Goal: Task Accomplishment & Management: Manage account settings

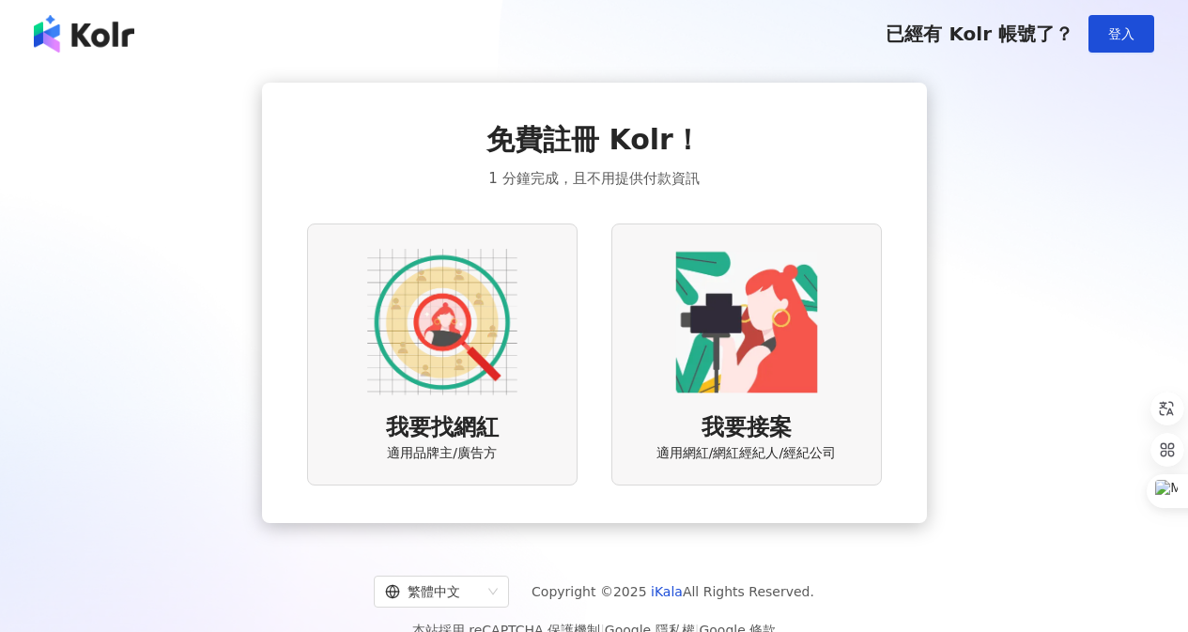
click at [495, 352] on img at bounding box center [442, 322] width 150 height 150
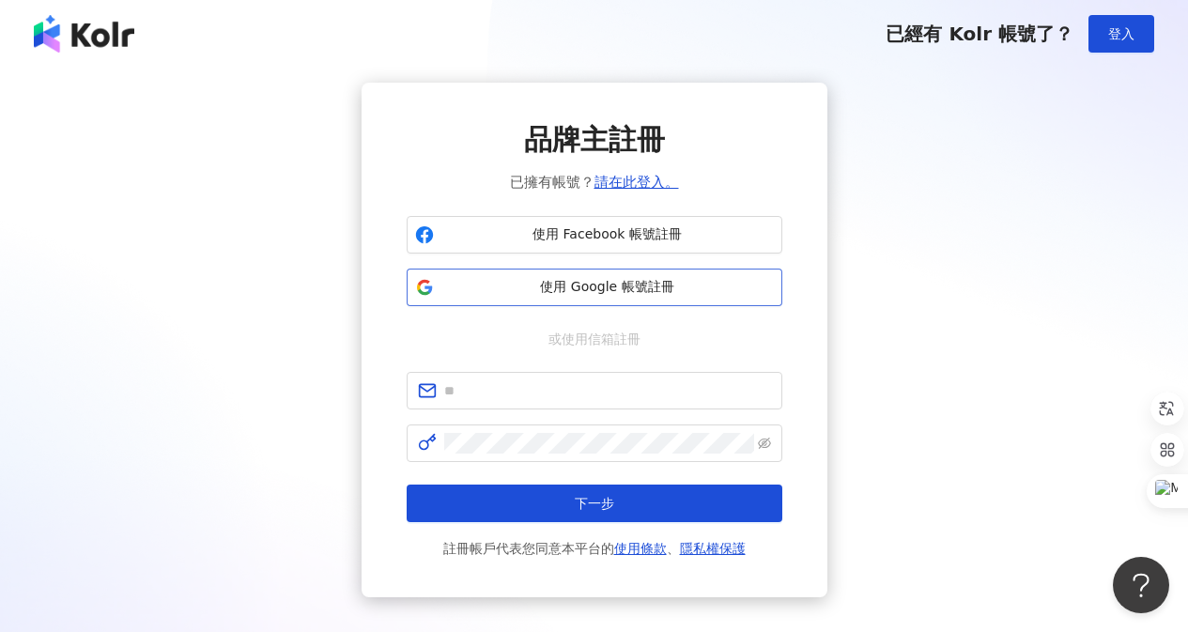
click at [623, 295] on span "使用 Google 帳號註冊" at bounding box center [607, 287] width 332 height 19
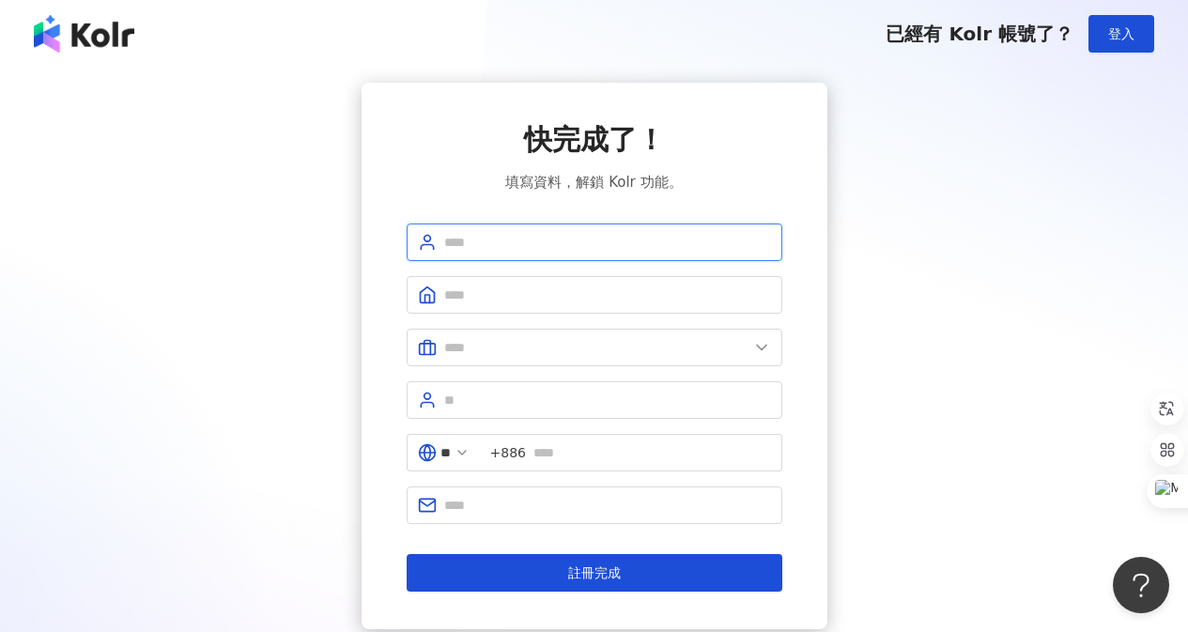
click at [698, 248] on input "text" at bounding box center [607, 242] width 327 height 21
type input "******"
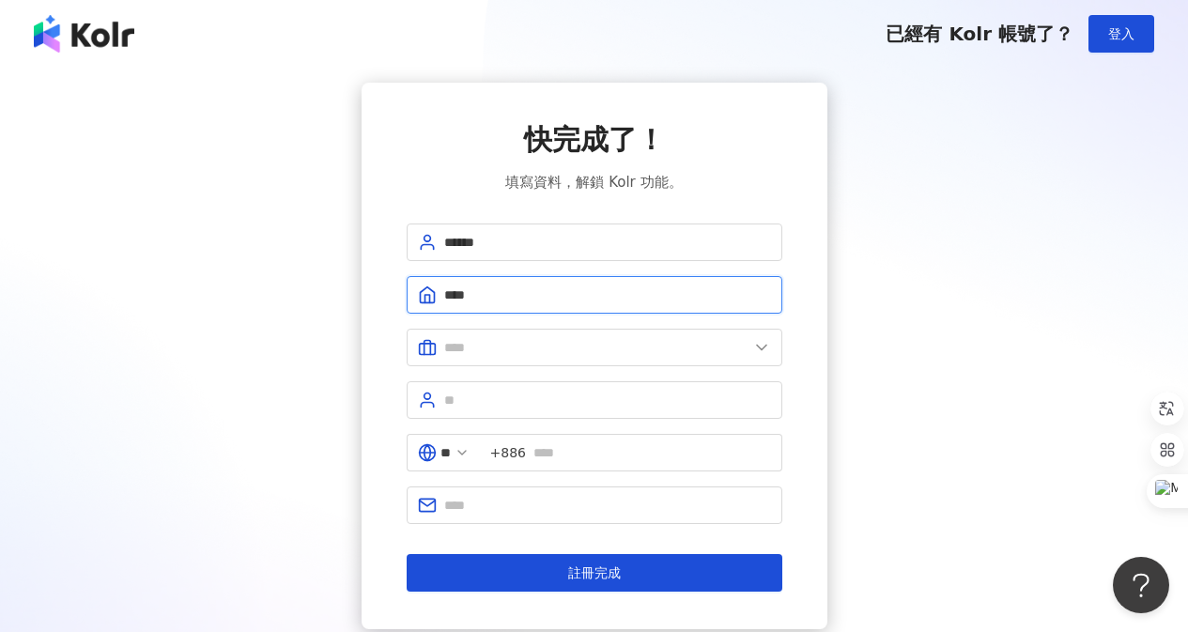
click at [673, 303] on input "****" at bounding box center [607, 295] width 327 height 21
type input "********"
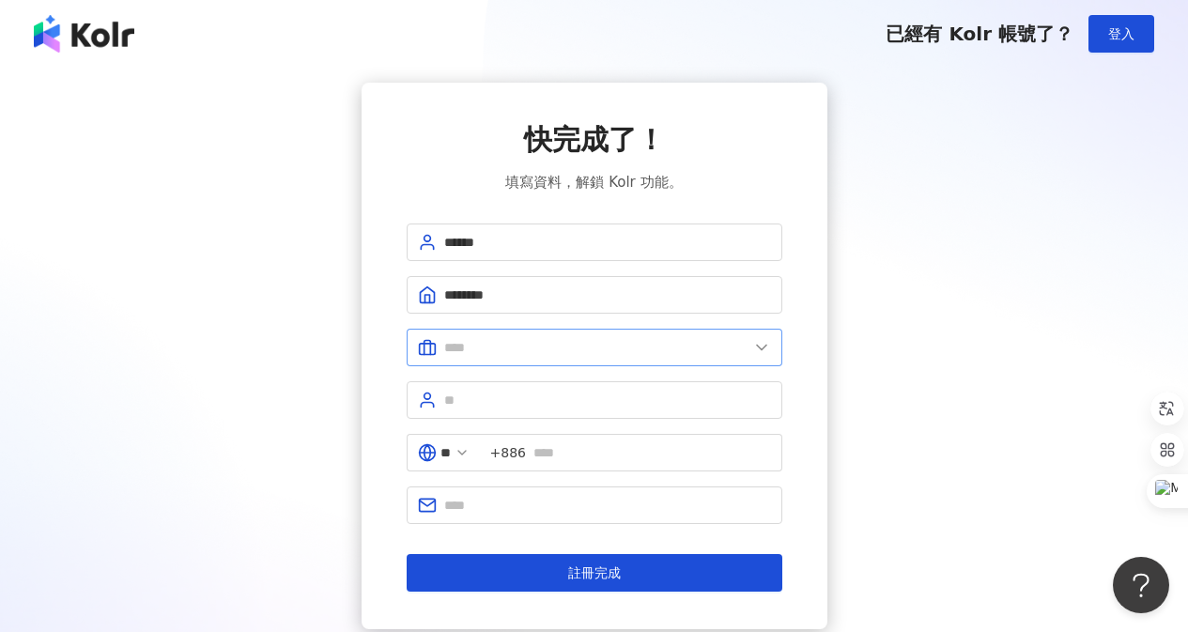
click at [760, 350] on icon at bounding box center [761, 347] width 19 height 19
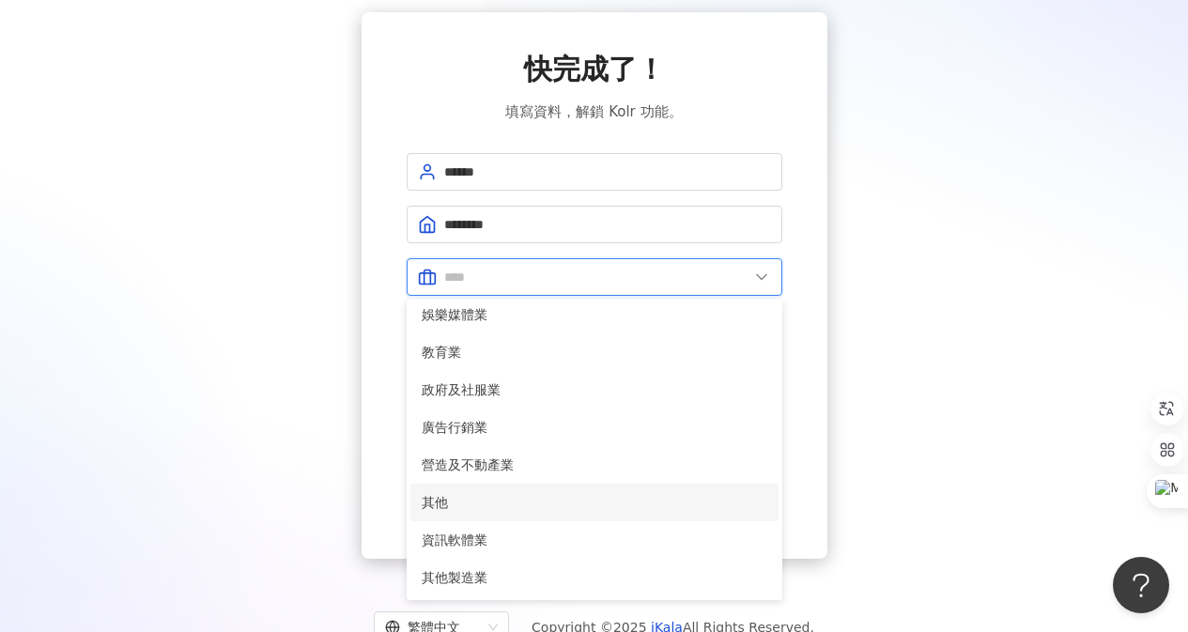
scroll to position [138, 0]
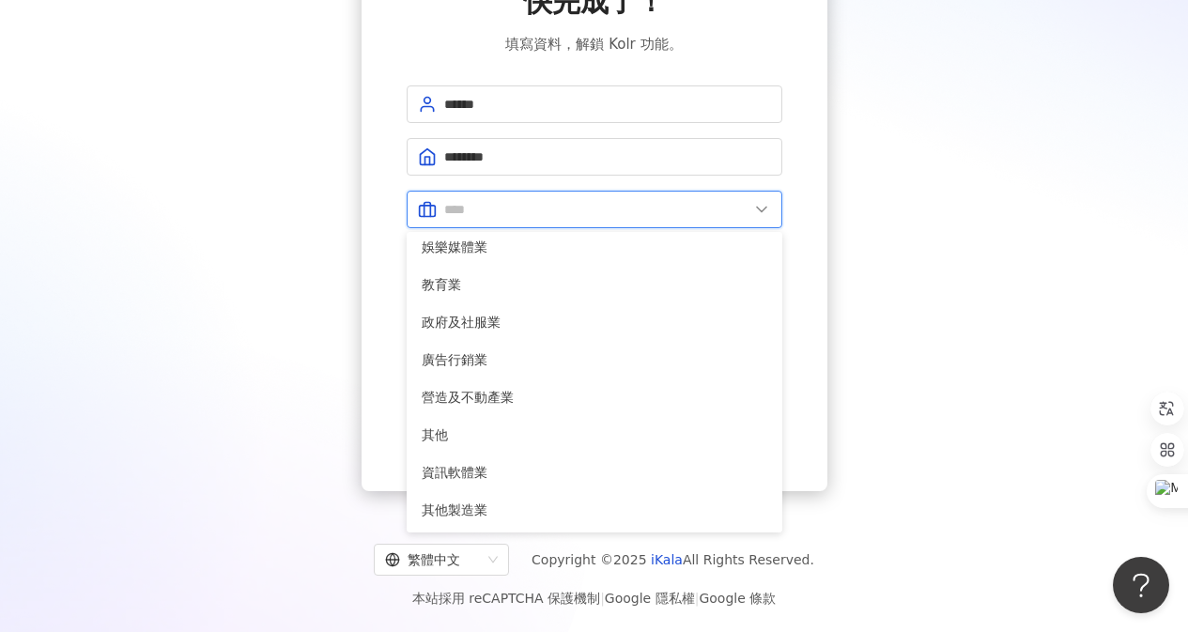
click at [597, 217] on input "text" at bounding box center [596, 209] width 304 height 21
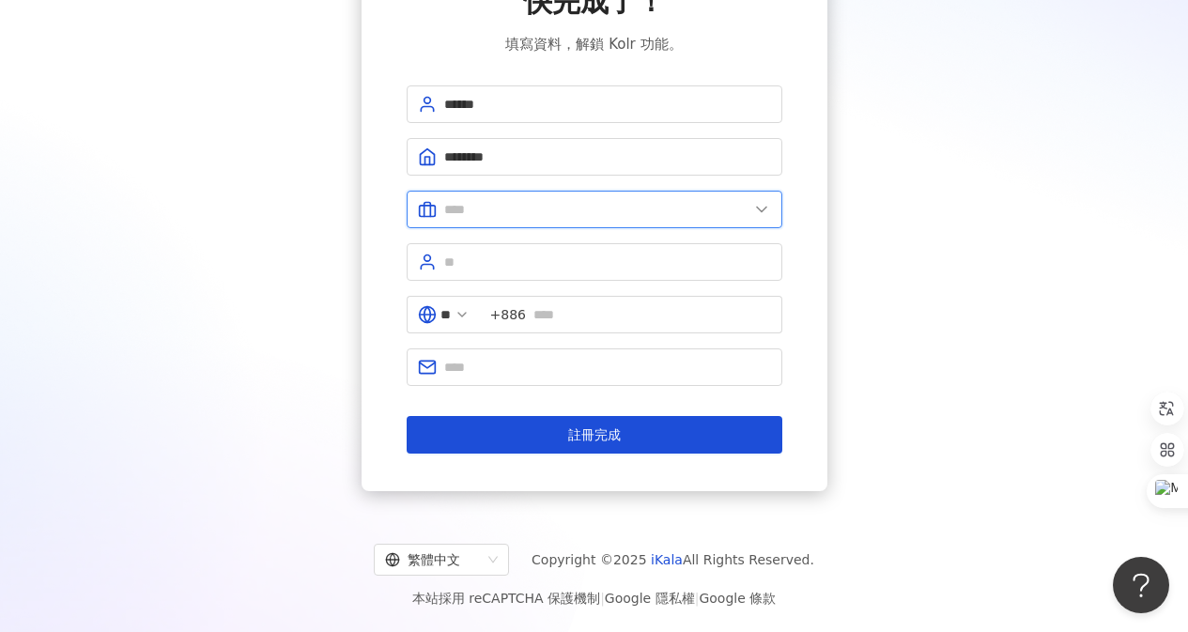
click at [592, 209] on input "text" at bounding box center [596, 209] width 304 height 21
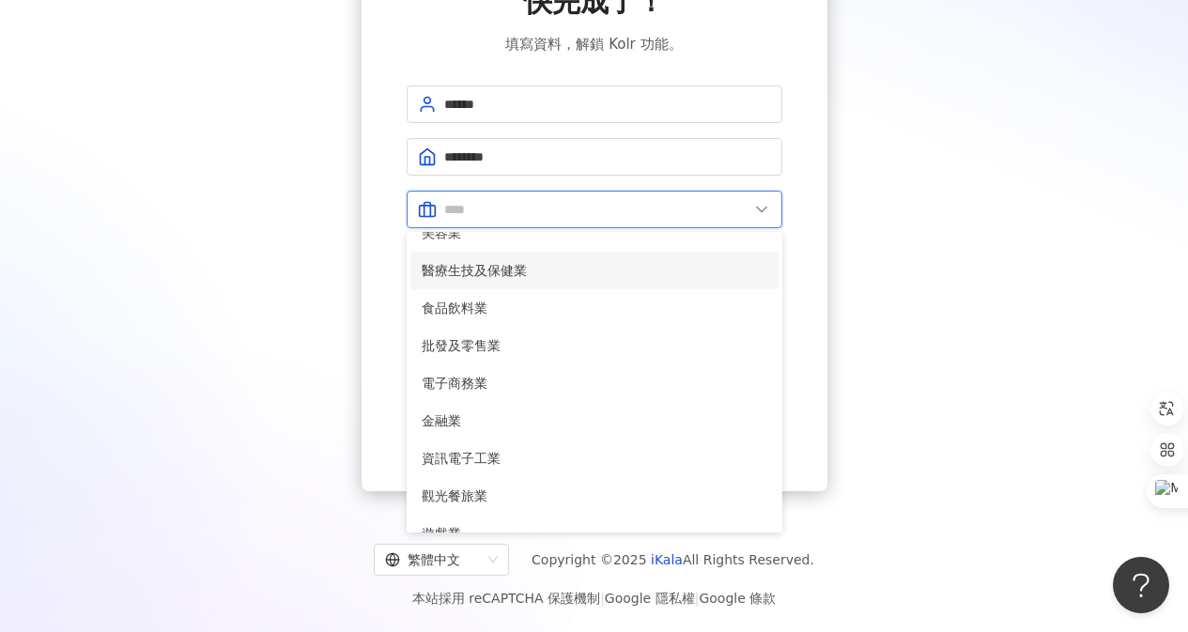
scroll to position [0, 0]
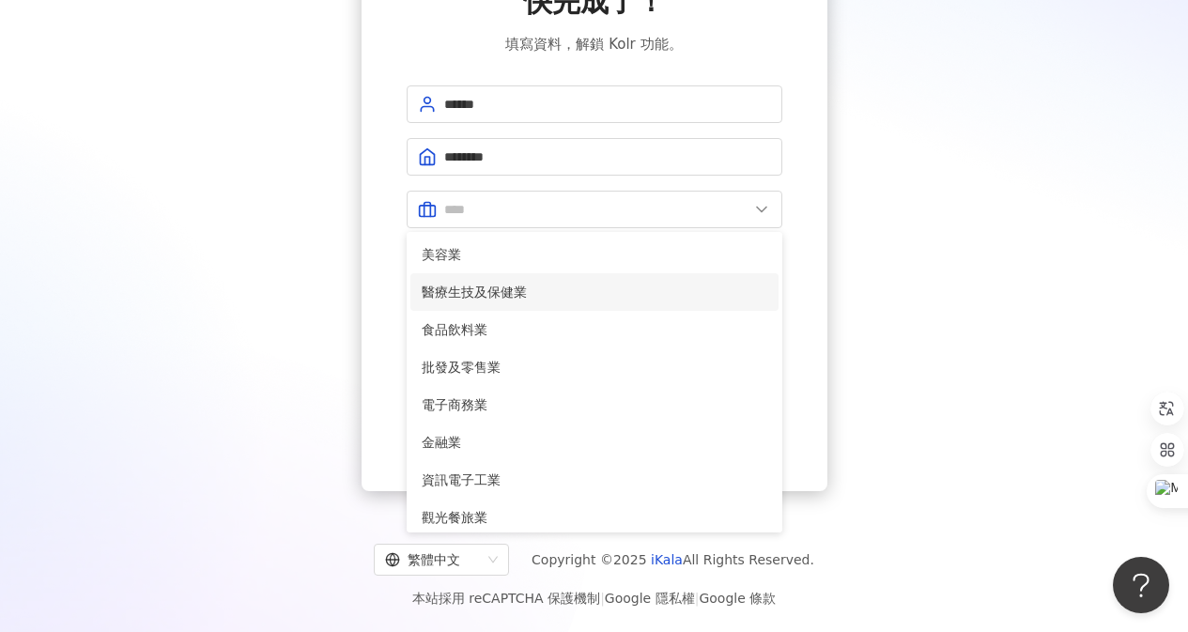
click at [587, 281] on li "醫療生技及保健業" at bounding box center [594, 292] width 368 height 38
type input "********"
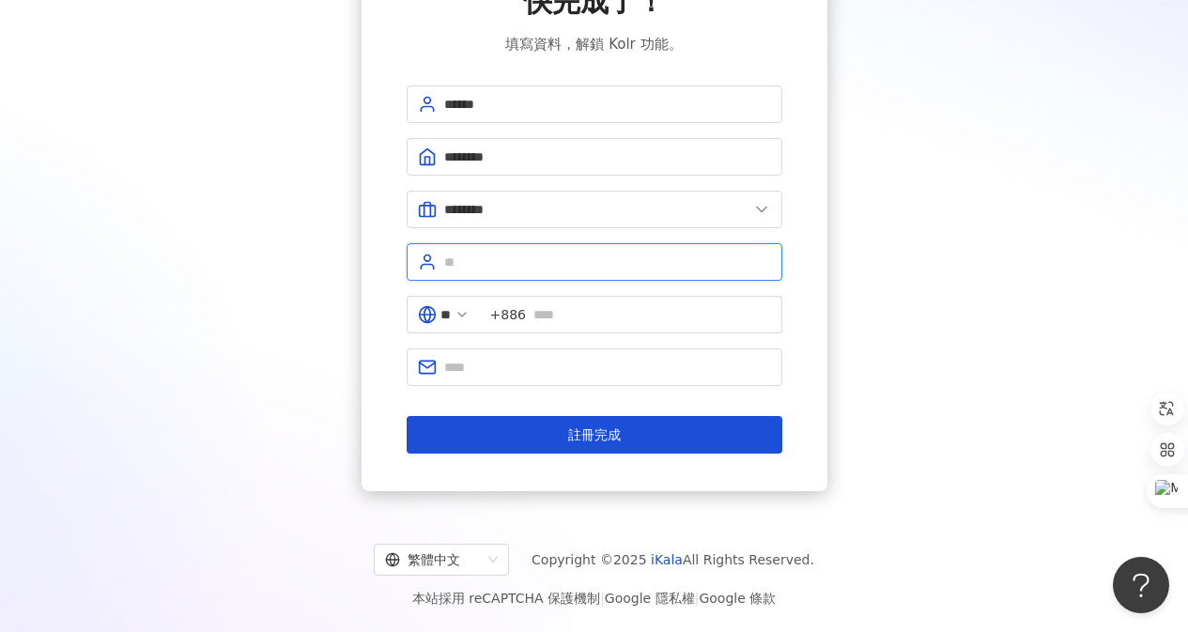
click at [608, 263] on input "text" at bounding box center [607, 262] width 327 height 21
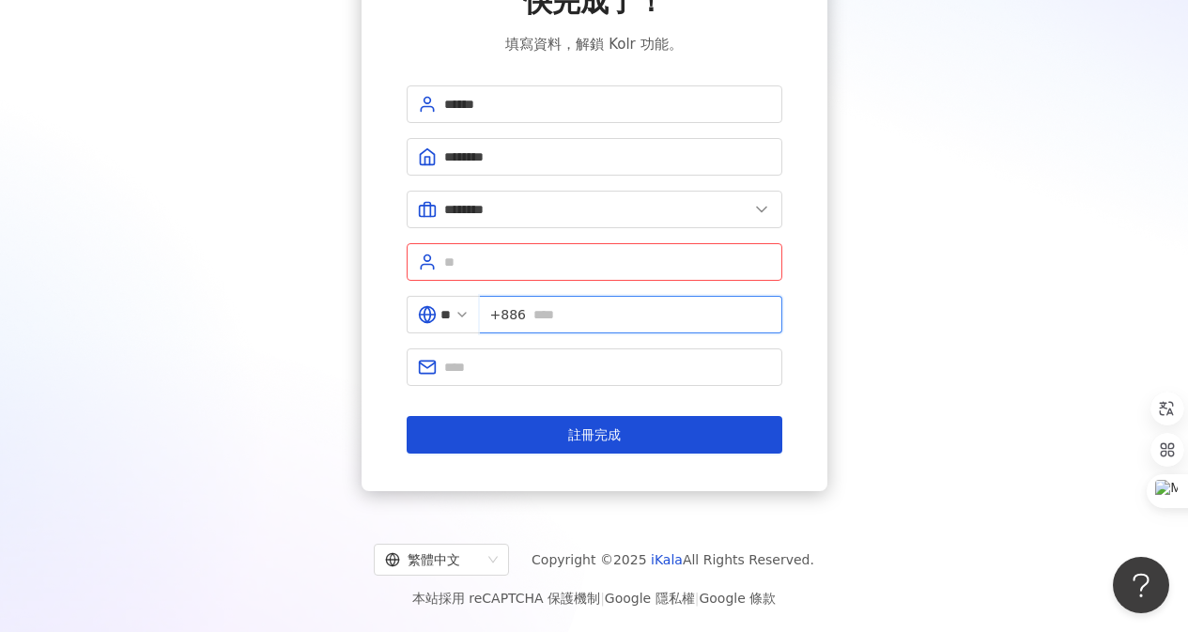
click at [603, 313] on input "text" at bounding box center [652, 314] width 238 height 21
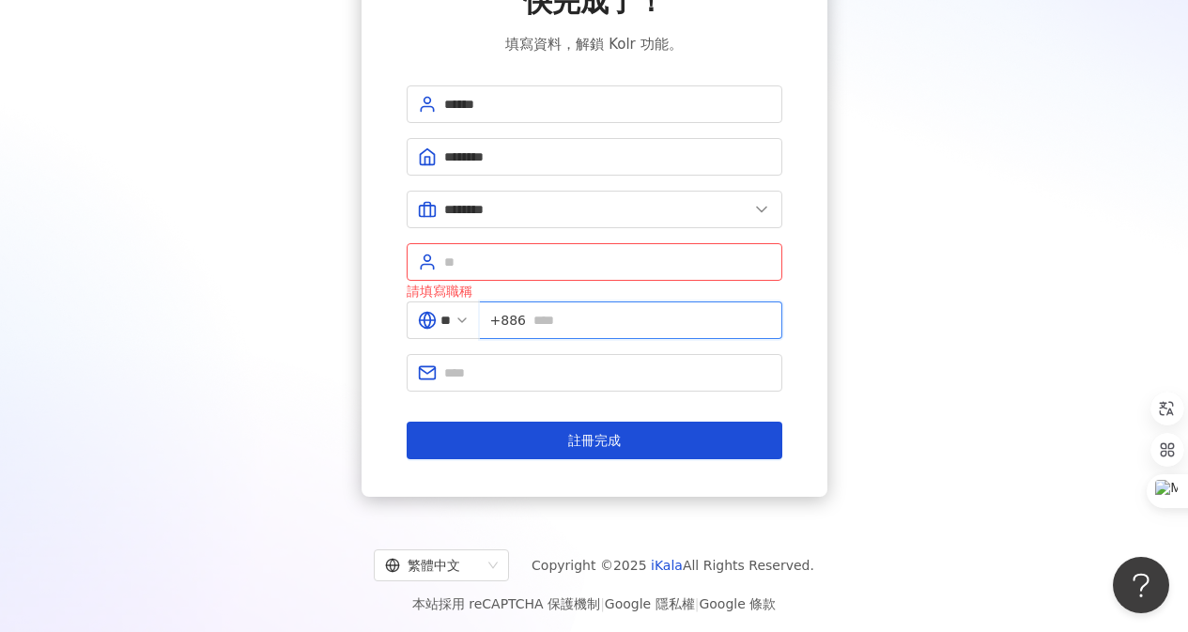
type input "**********"
click at [682, 267] on input "text" at bounding box center [607, 262] width 327 height 21
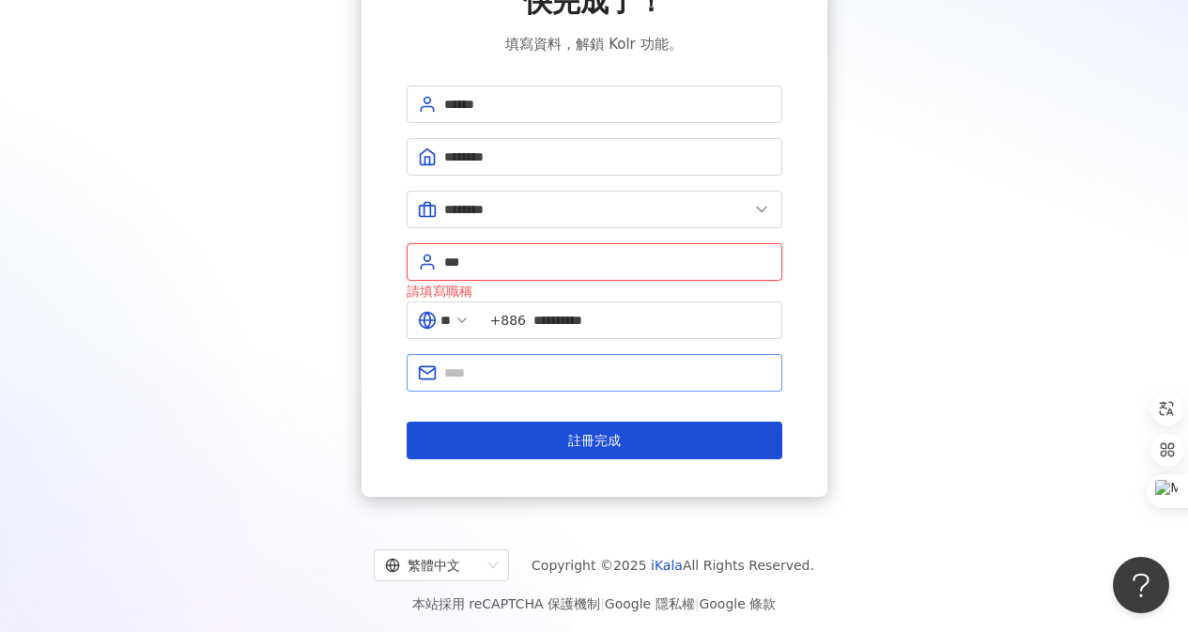
type input "***"
click at [632, 369] on input "text" at bounding box center [607, 372] width 327 height 21
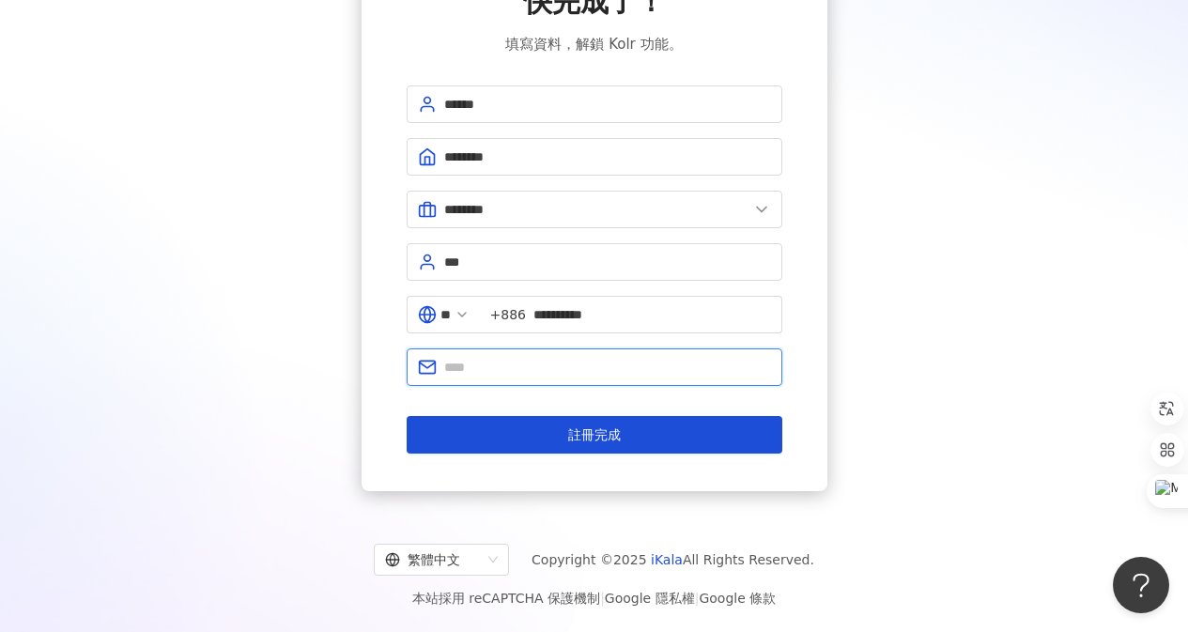
type input "**********"
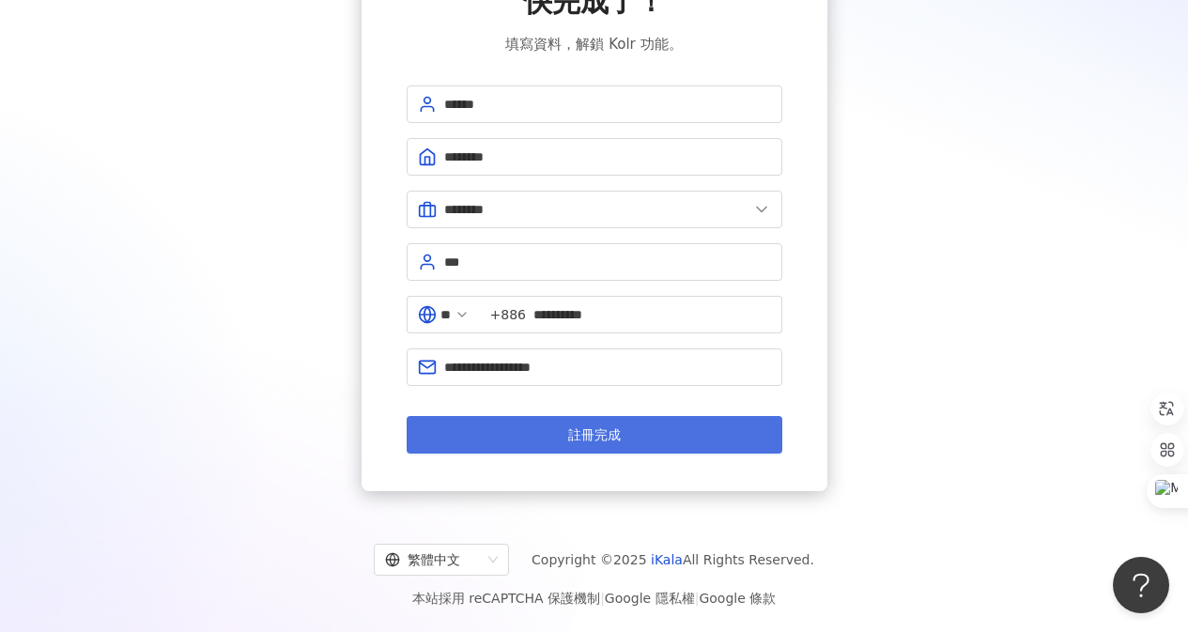
click at [628, 442] on button "註冊完成" at bounding box center [595, 435] width 376 height 38
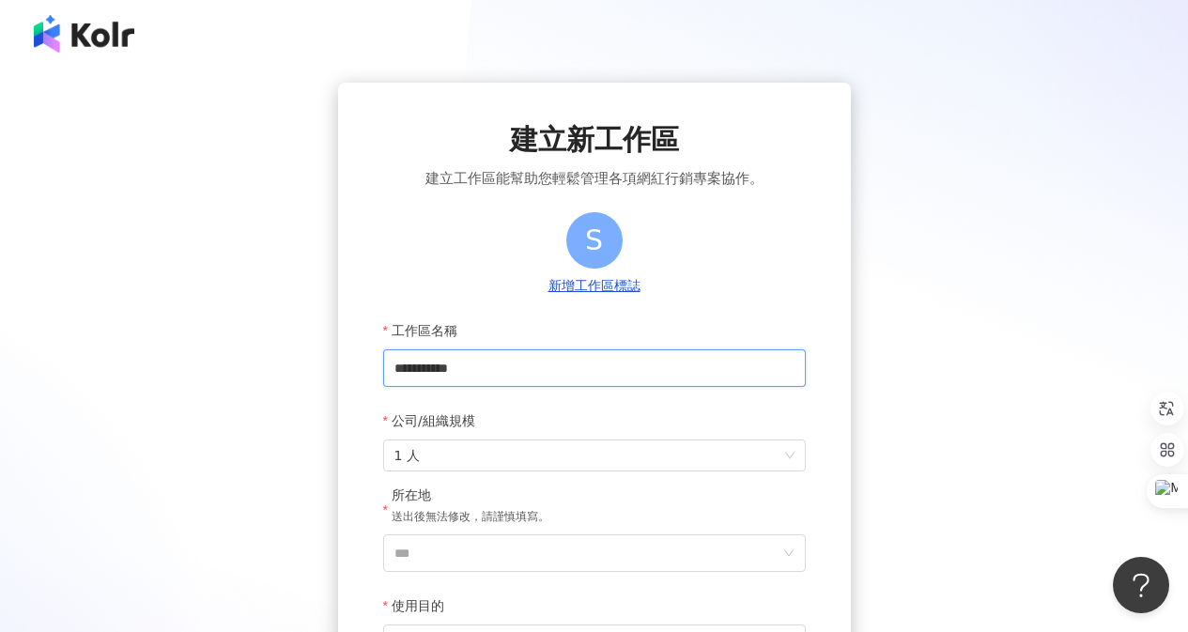
drag, startPoint x: 505, startPoint y: 368, endPoint x: 226, endPoint y: 359, distance: 279.0
click at [226, 359] on div "**********" at bounding box center [594, 415] width 1143 height 664
click at [577, 364] on input "**********" at bounding box center [594, 368] width 423 height 38
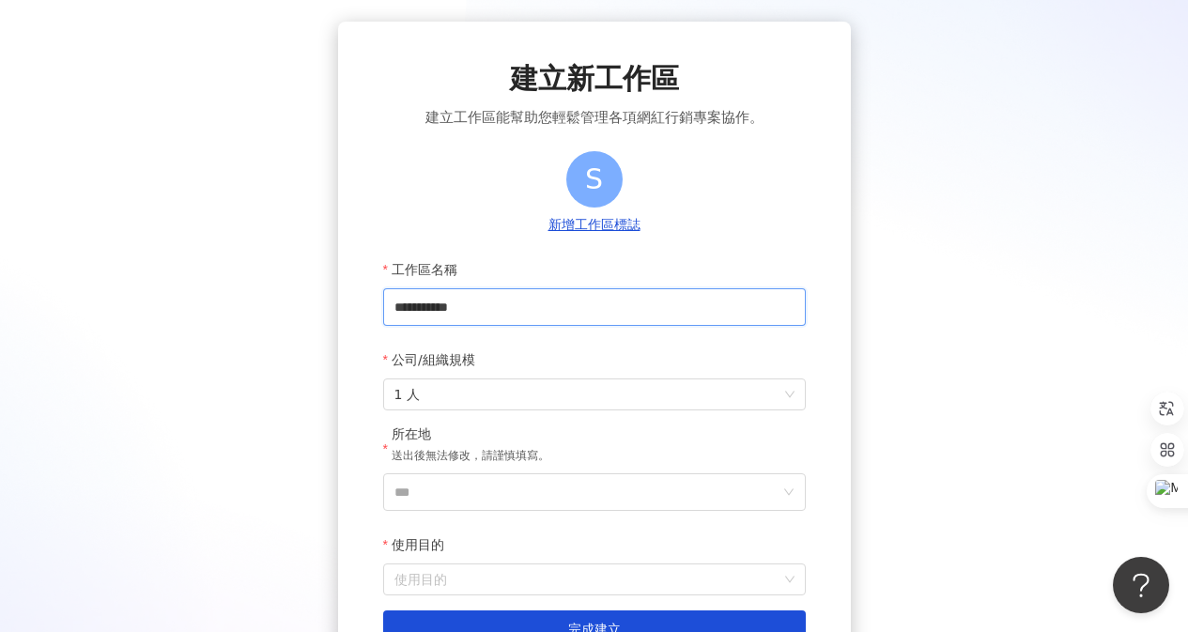
scroll to position [94, 0]
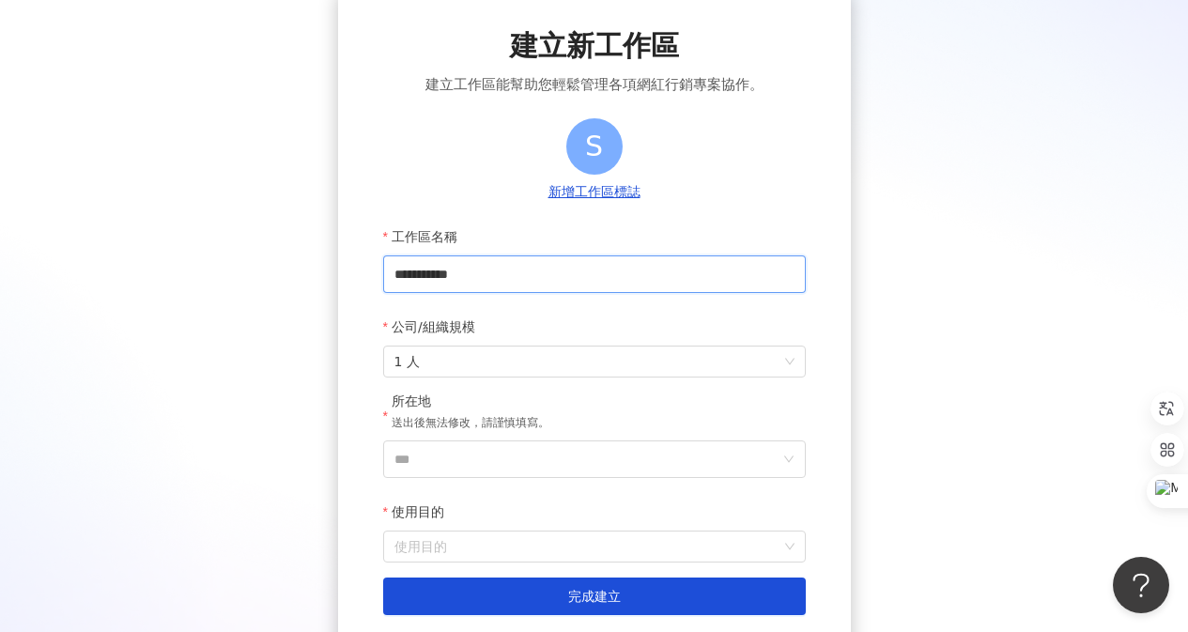
drag, startPoint x: 538, startPoint y: 275, endPoint x: 249, endPoint y: 257, distance: 289.8
click at [249, 257] on div "**********" at bounding box center [594, 321] width 1143 height 664
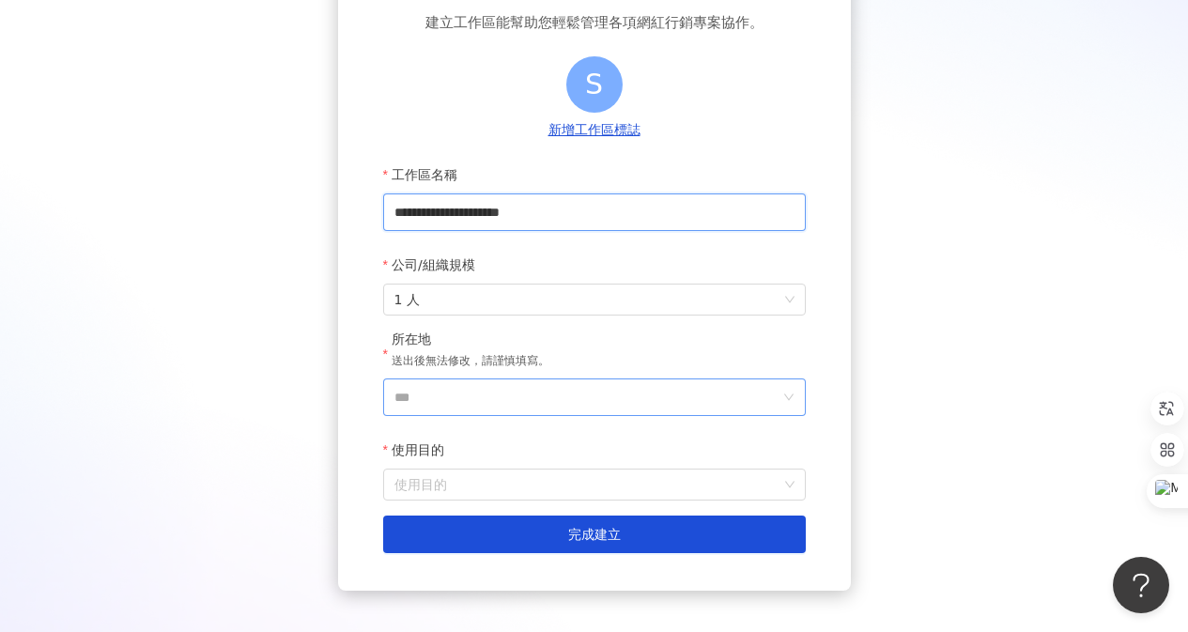
scroll to position [188, 0]
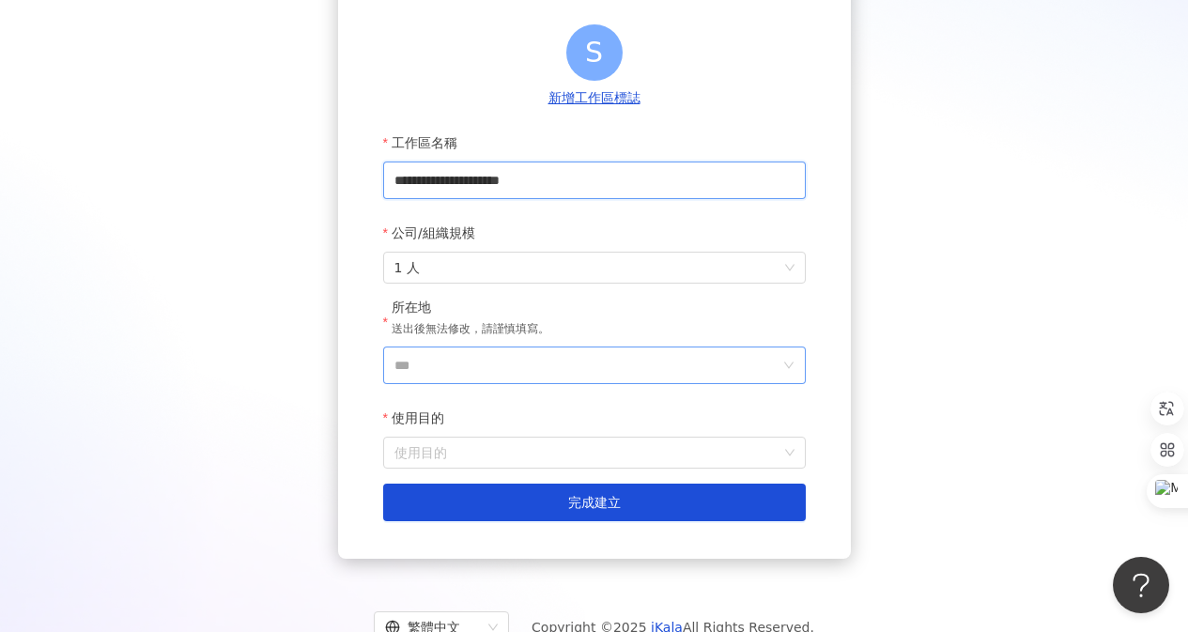
type input "**********"
click at [520, 373] on input "***" at bounding box center [586, 365] width 385 height 36
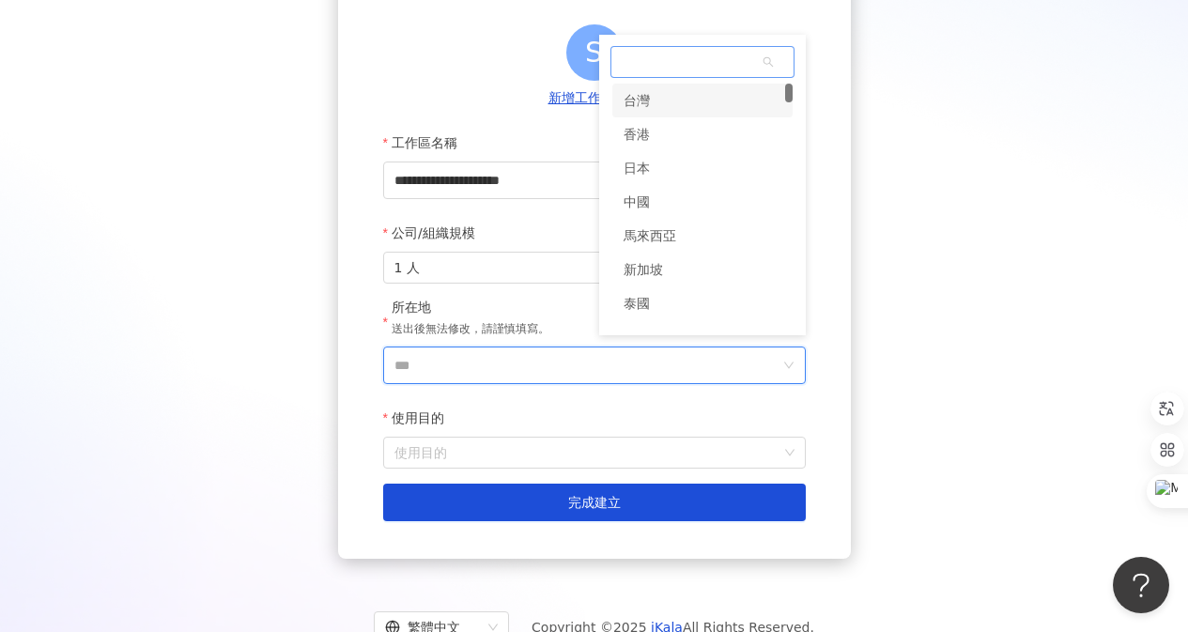
click at [670, 109] on div "台灣" at bounding box center [702, 101] width 180 height 34
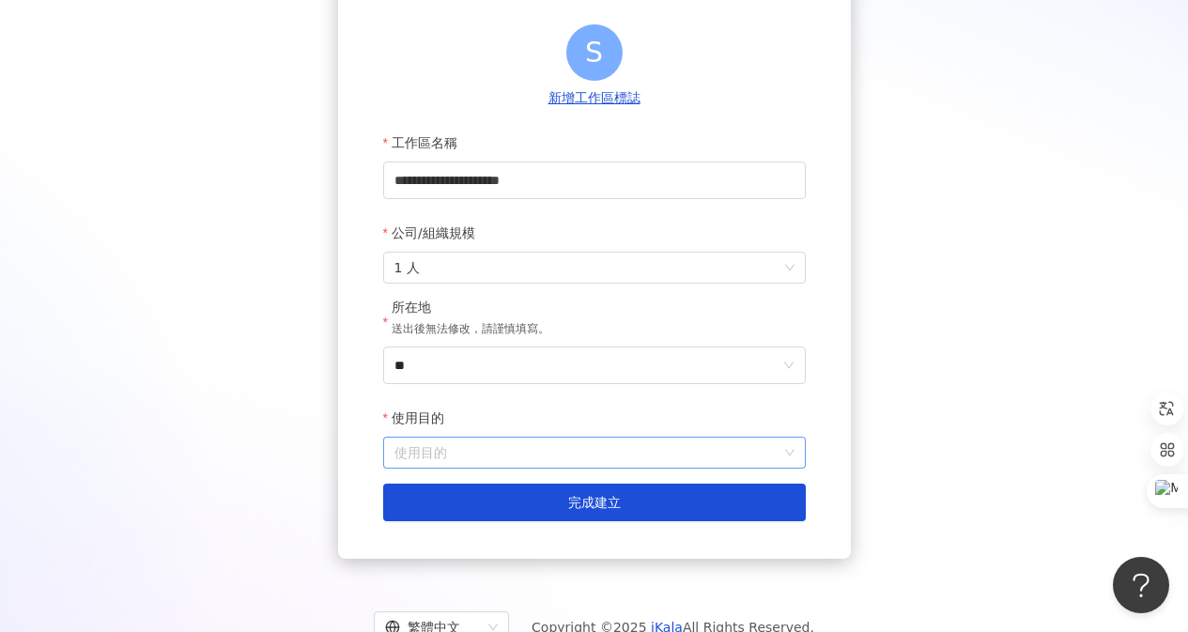
click at [555, 448] on input "使用目的" at bounding box center [594, 453] width 400 height 30
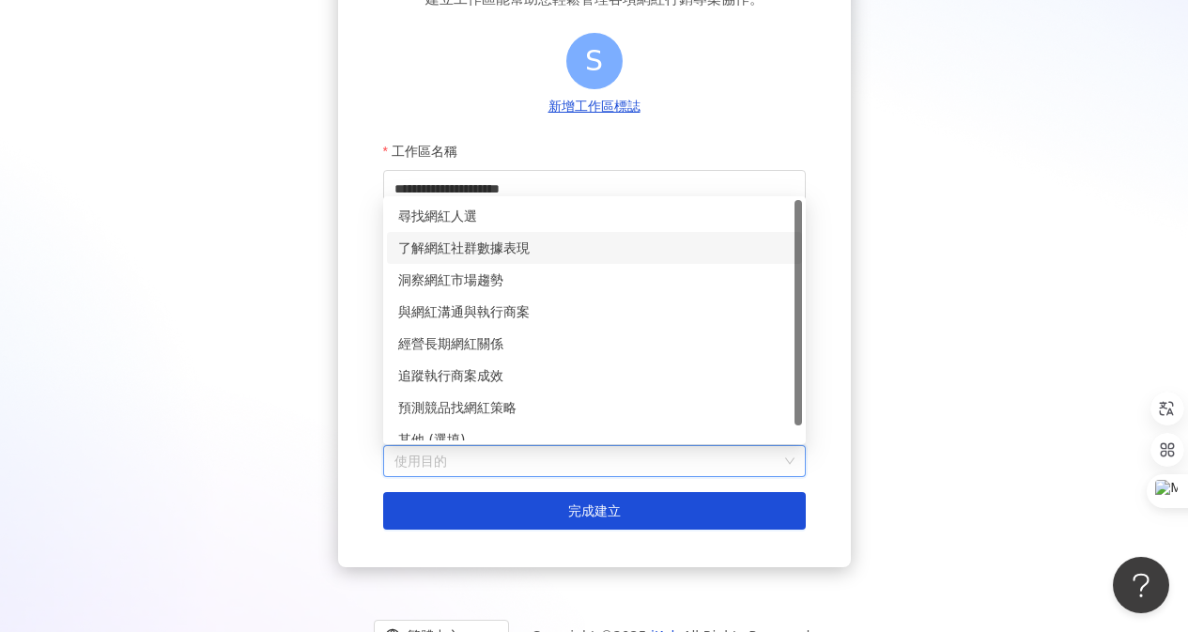
scroll to position [164, 0]
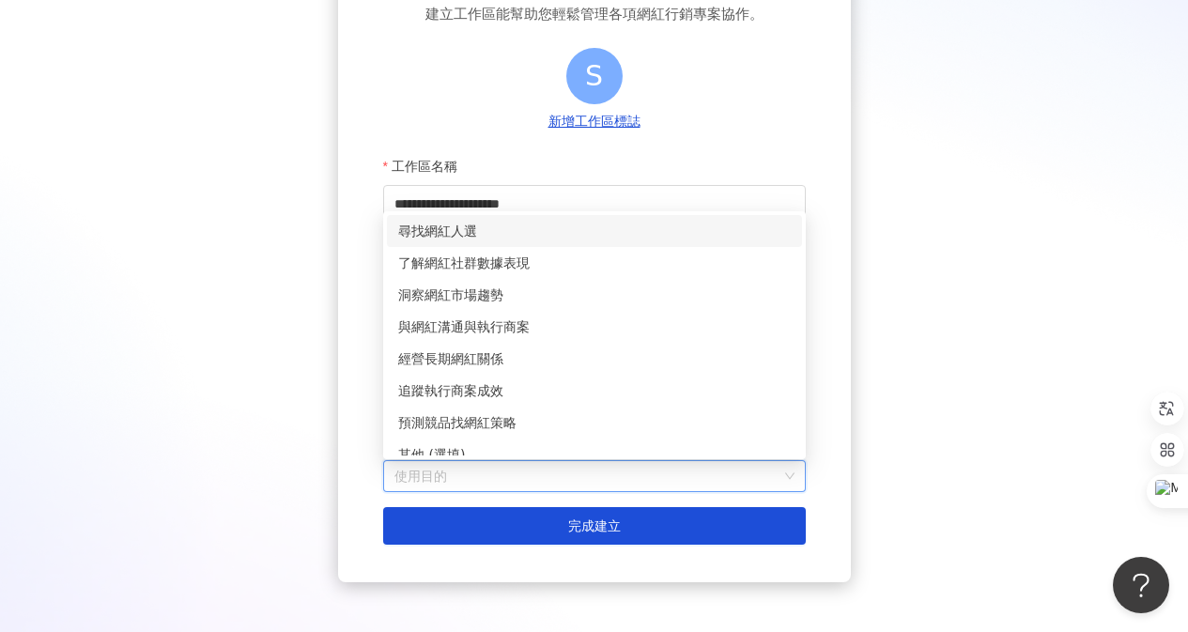
click at [570, 235] on div "尋找網紅人選" at bounding box center [594, 231] width 392 height 21
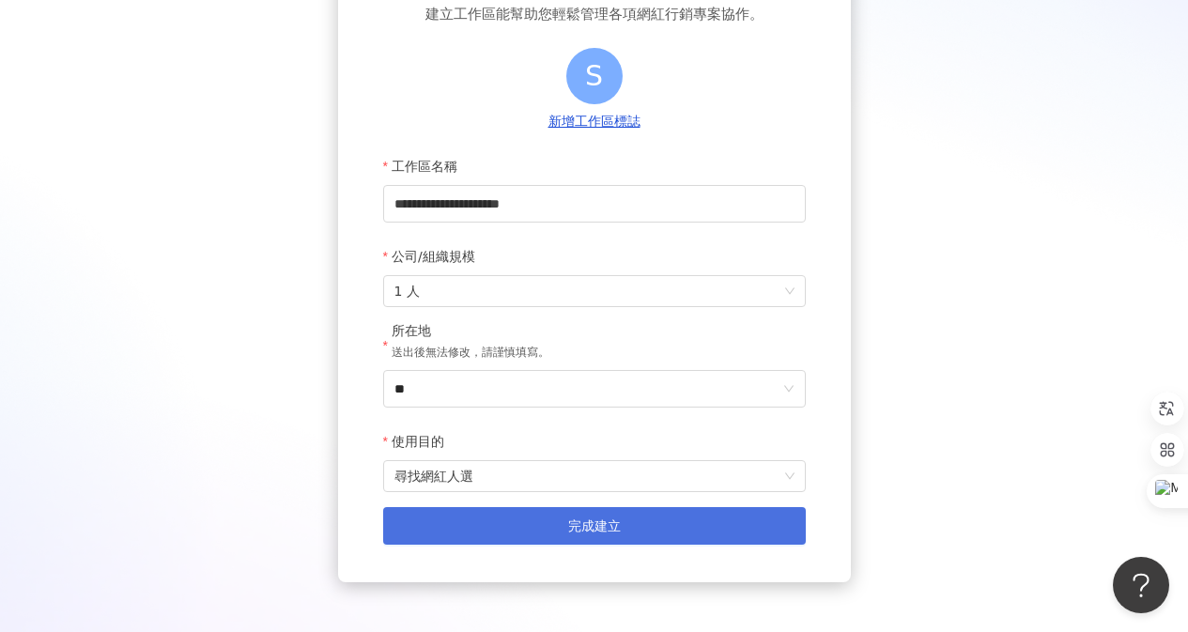
click at [595, 521] on span "完成建立" at bounding box center [594, 525] width 53 height 15
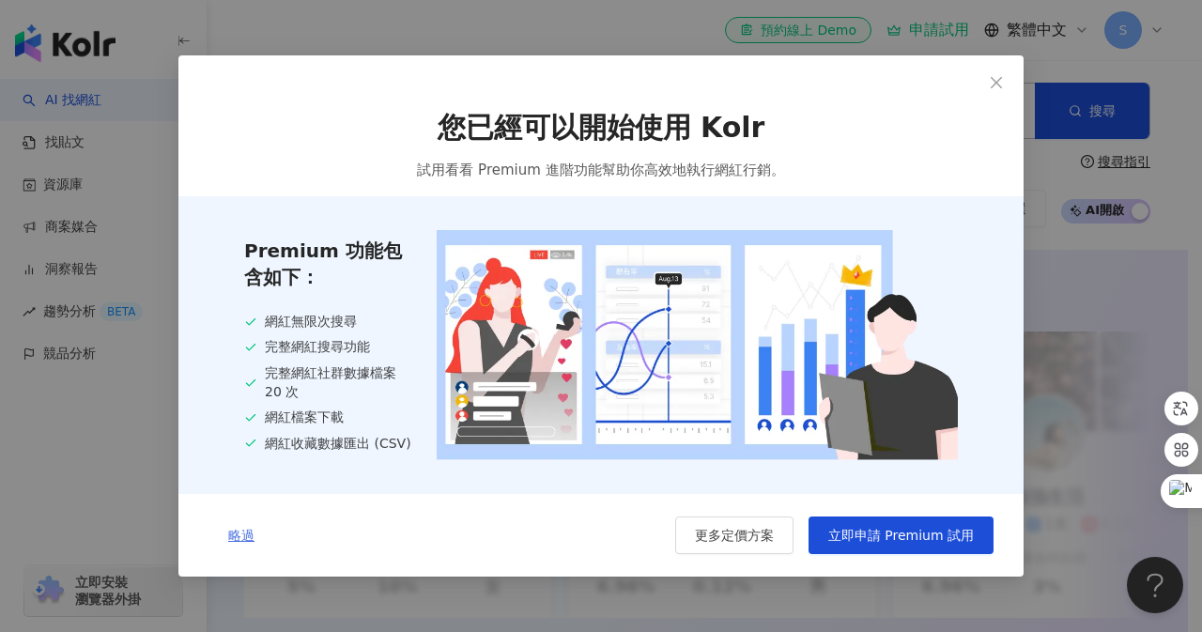
click at [236, 539] on span "略過" at bounding box center [241, 535] width 26 height 15
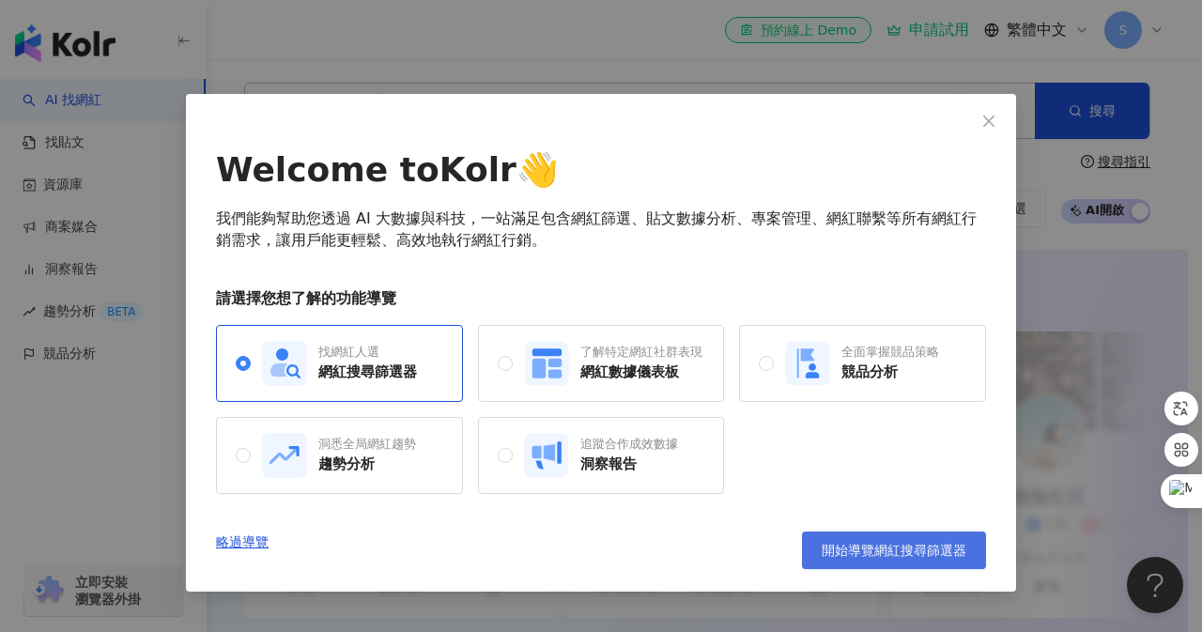
click at [839, 558] on span "開始導覽網紅搜尋篩選器" at bounding box center [894, 550] width 145 height 15
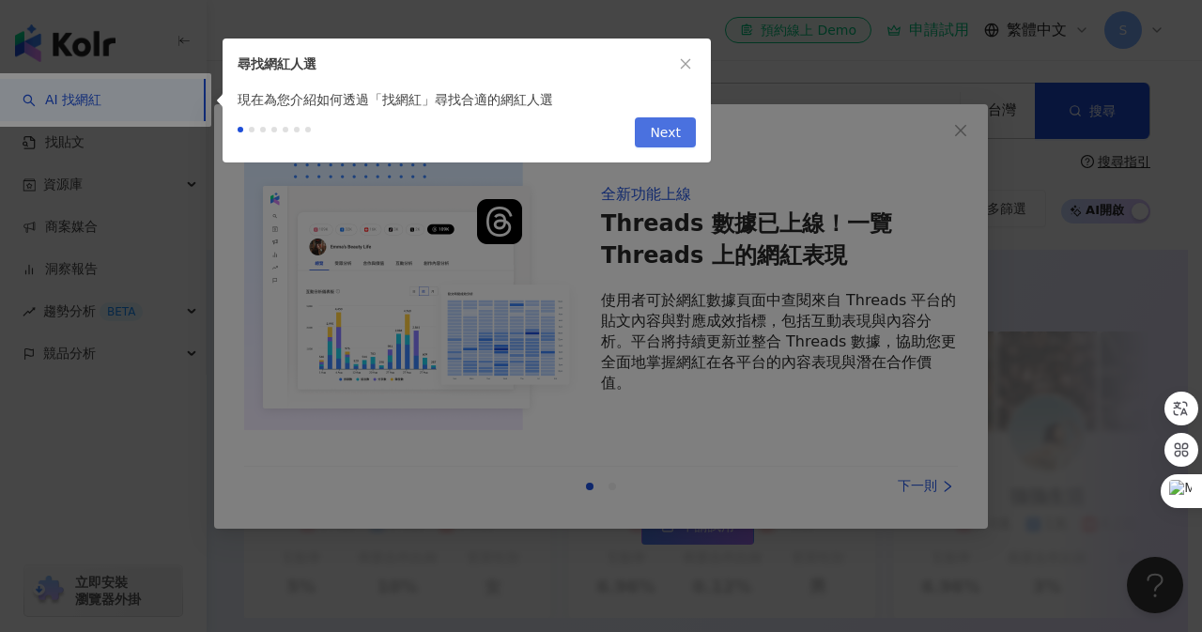
click at [652, 130] on button "Next" at bounding box center [665, 132] width 61 height 30
type input "*********"
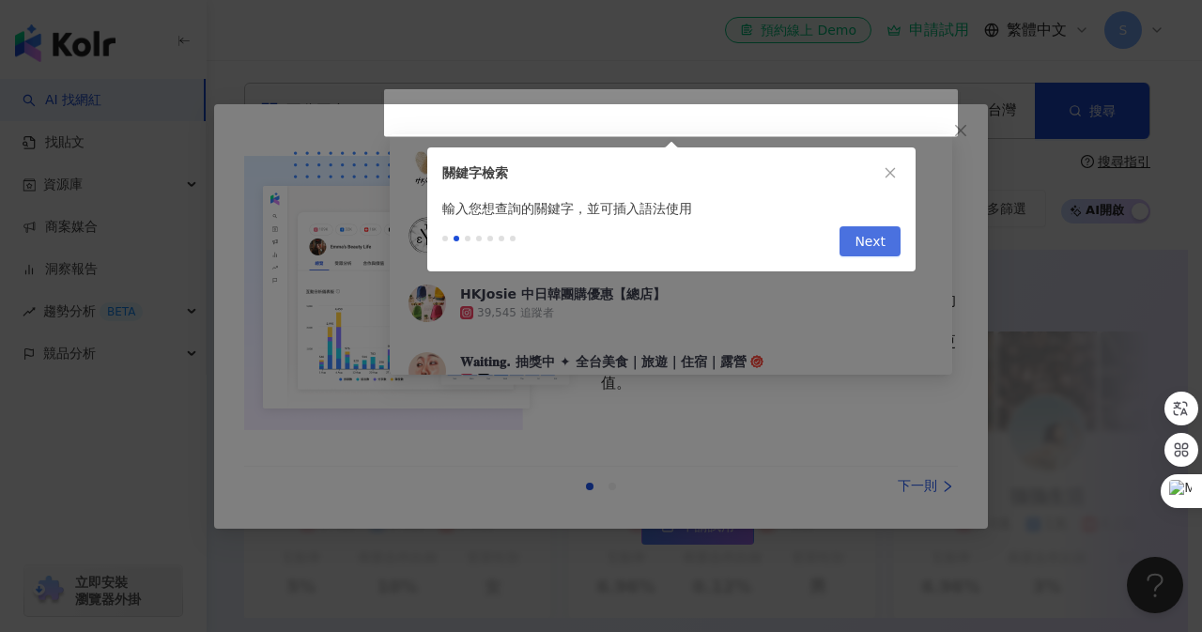
click at [858, 241] on span "Next" at bounding box center [869, 242] width 31 height 30
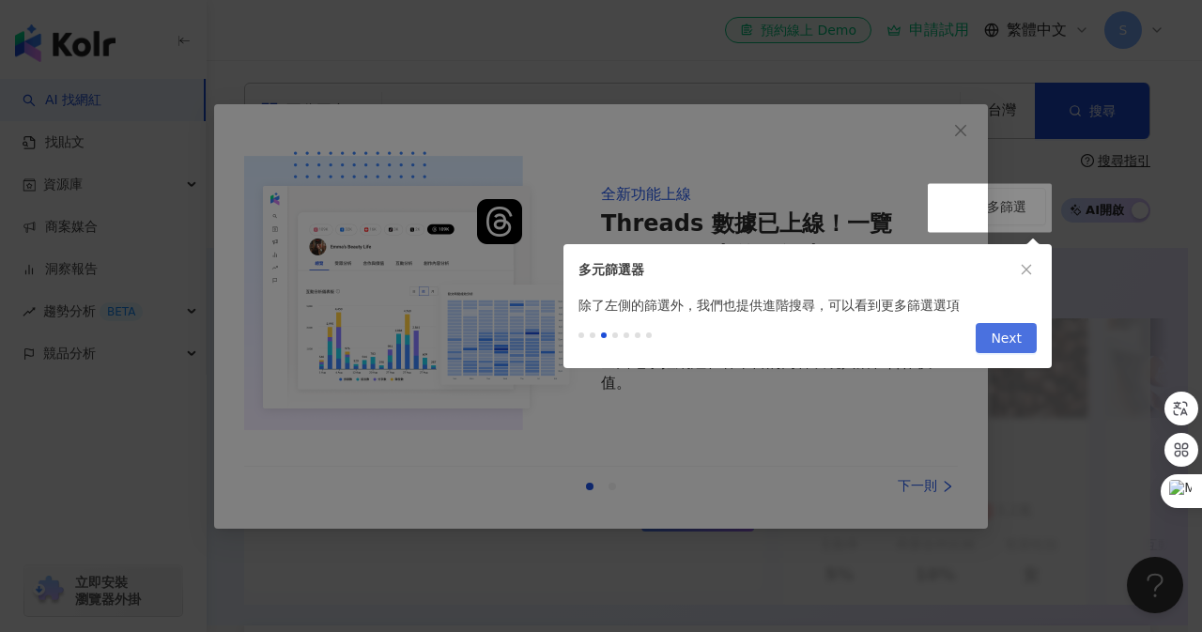
click at [1004, 341] on span "Next" at bounding box center [1006, 339] width 31 height 30
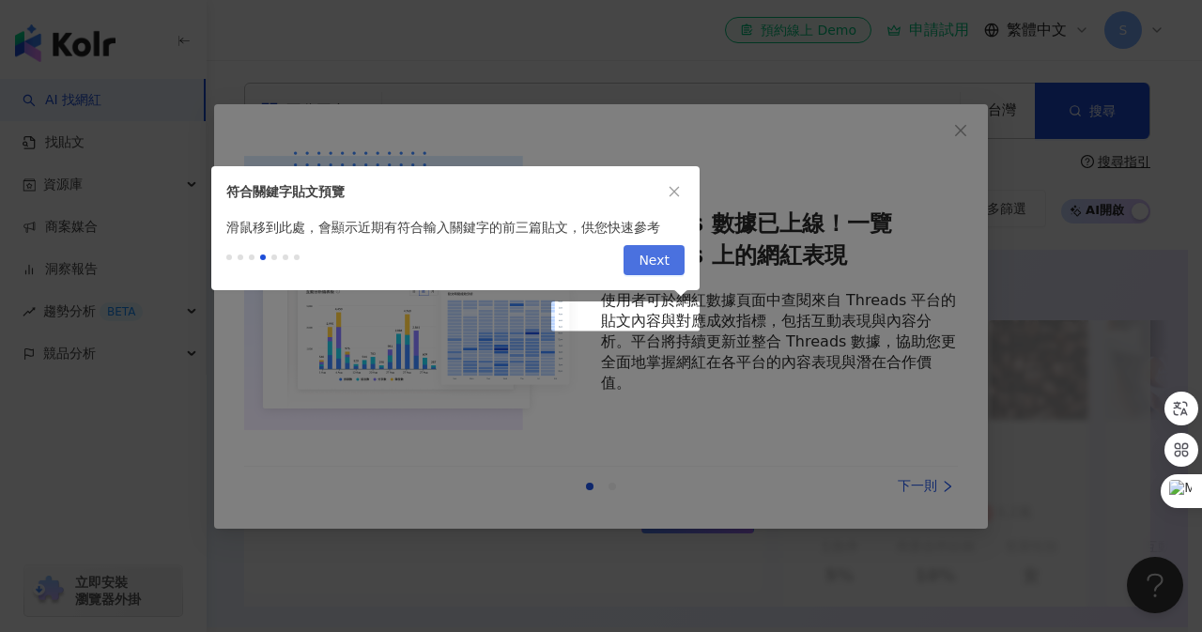
click at [667, 266] on span "Next" at bounding box center [654, 261] width 31 height 30
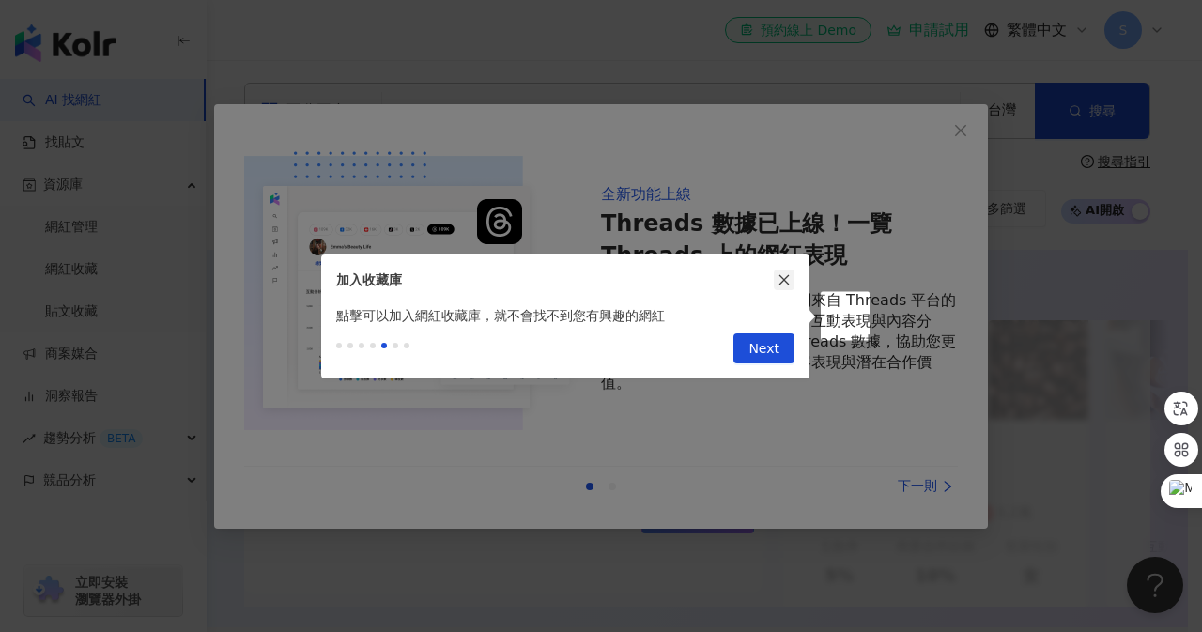
click at [783, 278] on icon "close" at bounding box center [784, 280] width 10 height 10
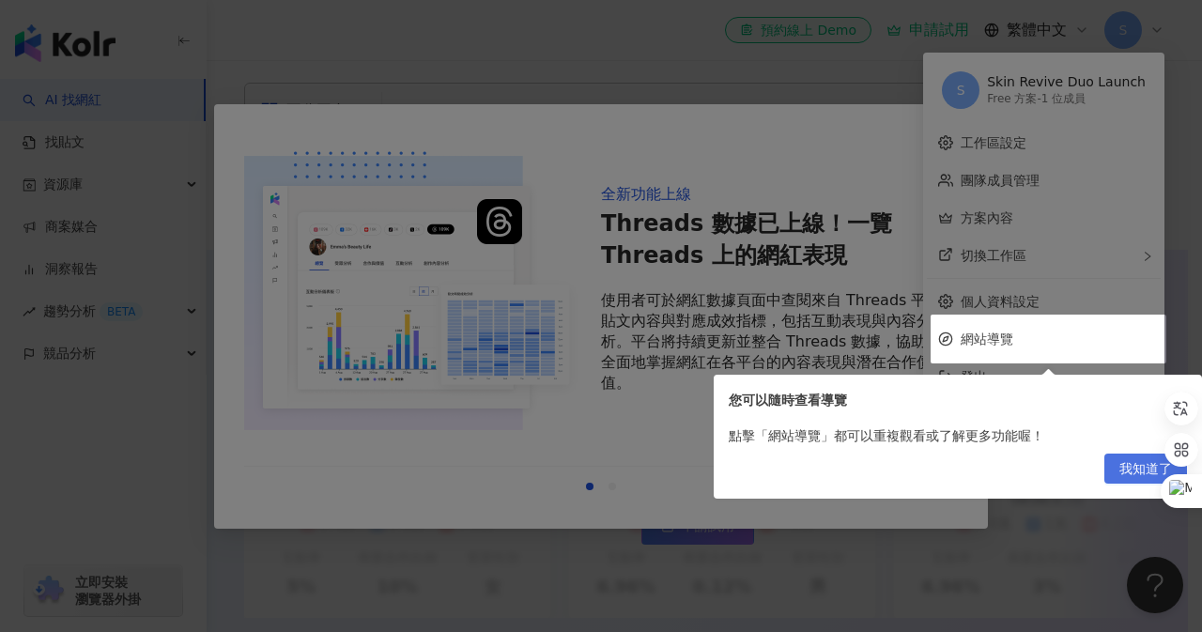
click at [1138, 479] on span "我知道了" at bounding box center [1145, 469] width 53 height 30
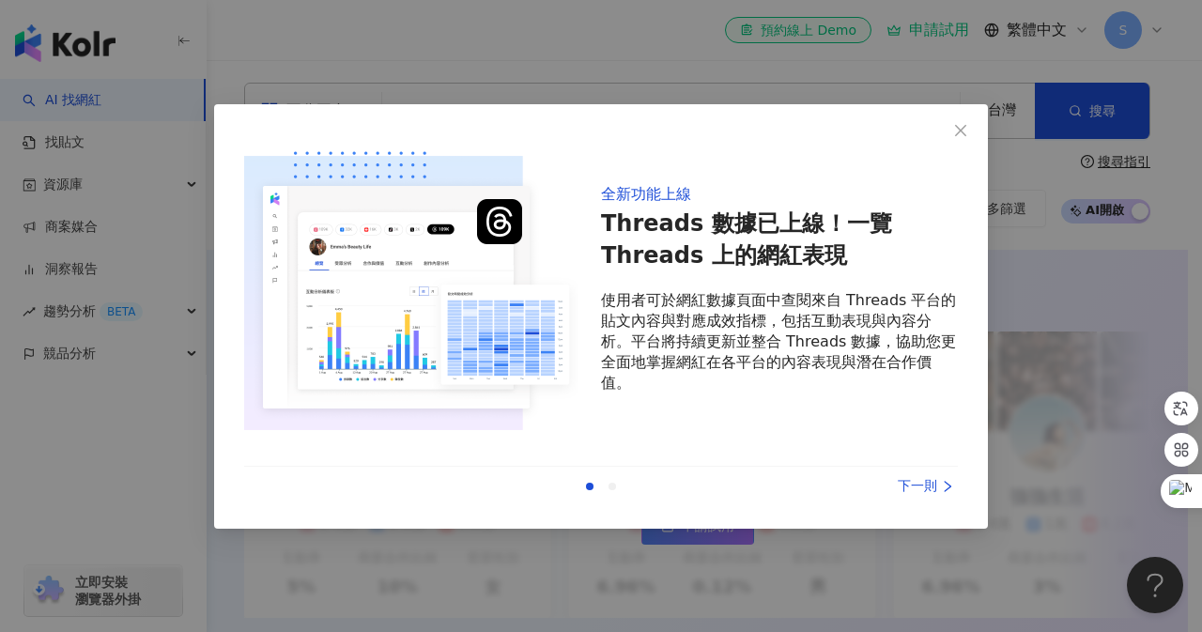
click at [920, 482] on div "下一則" at bounding box center [887, 486] width 141 height 21
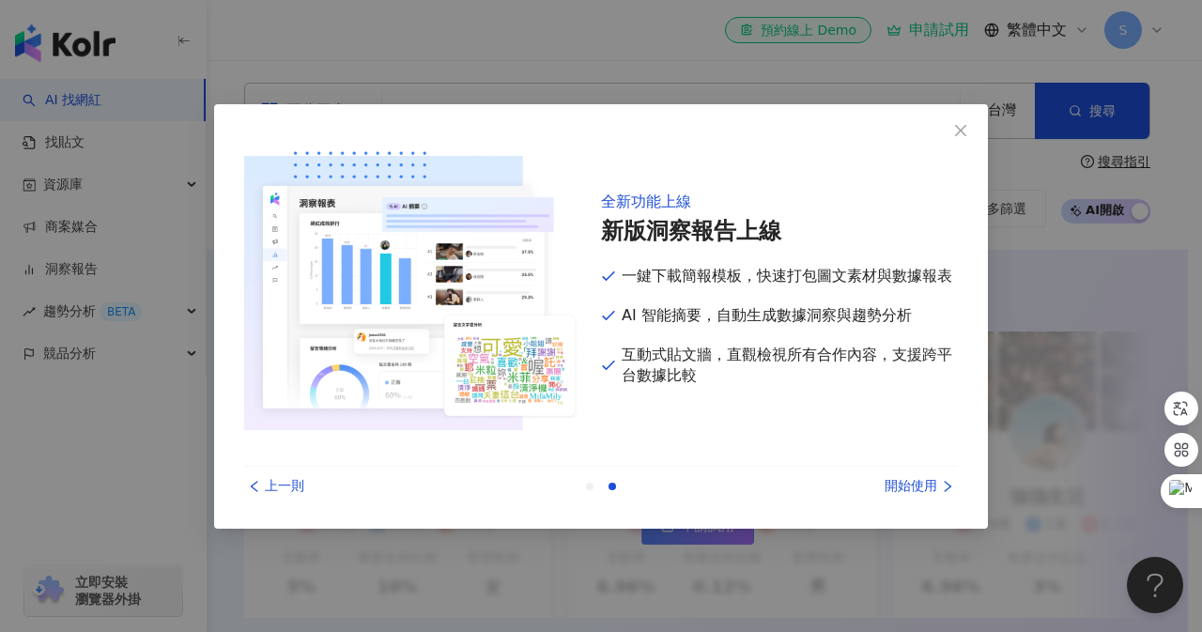
click at [920, 483] on div "開始使用" at bounding box center [887, 486] width 141 height 21
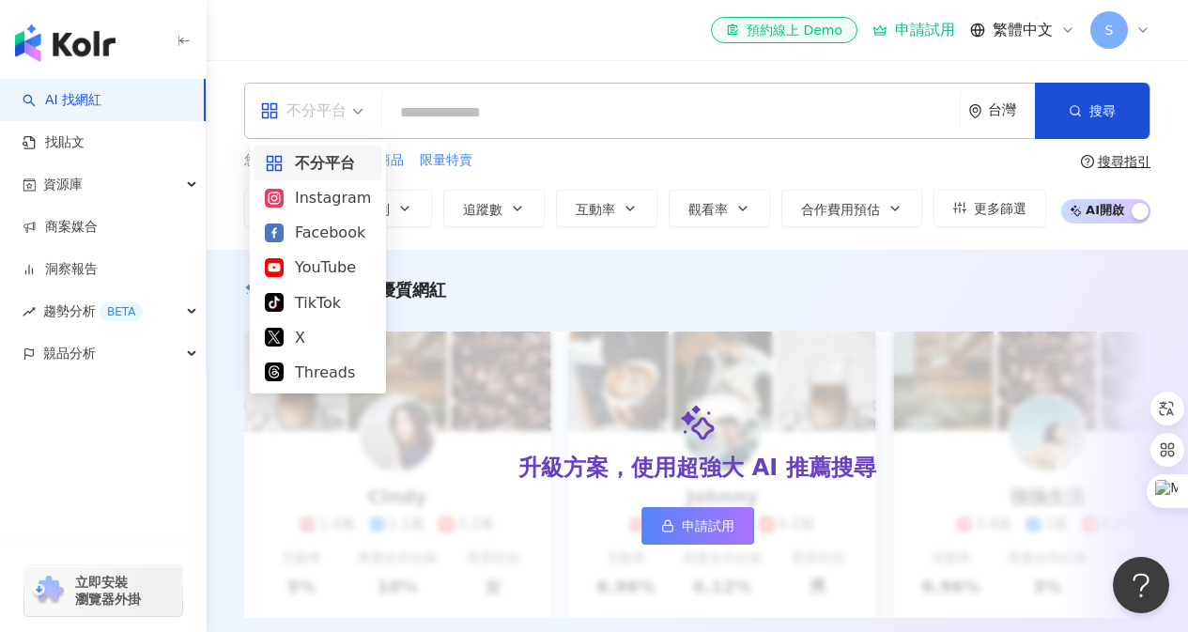
click at [367, 119] on div "不分平台" at bounding box center [312, 111] width 124 height 54
click at [356, 200] on div "Instagram" at bounding box center [318, 197] width 106 height 23
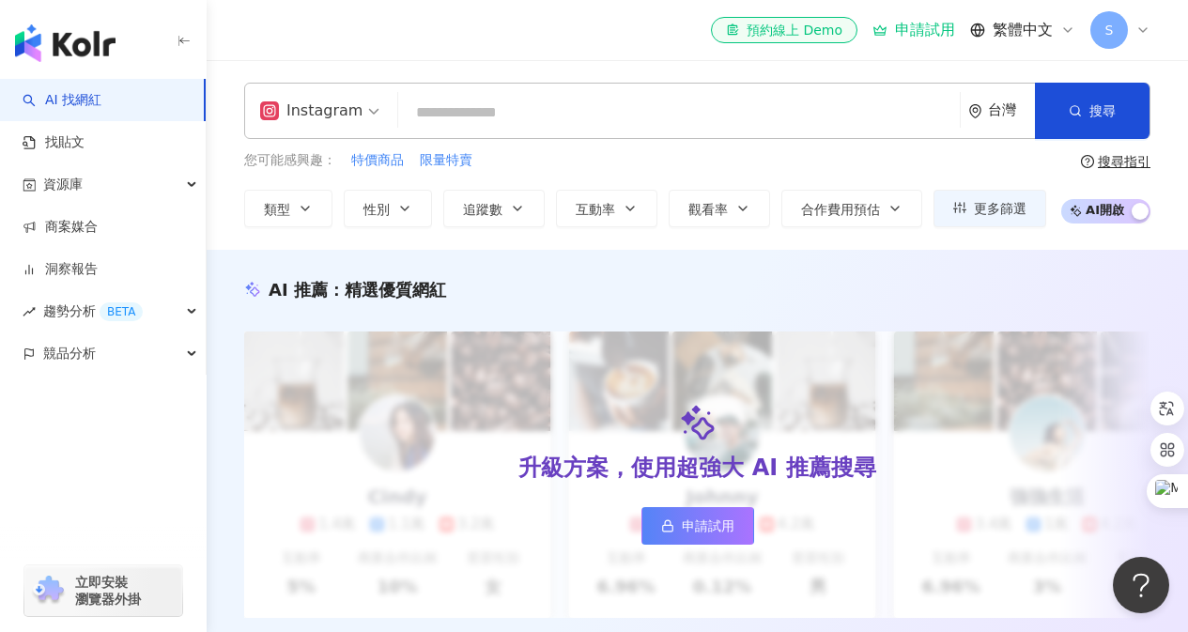
click at [784, 100] on input "search" at bounding box center [679, 113] width 546 height 36
paste input "**********"
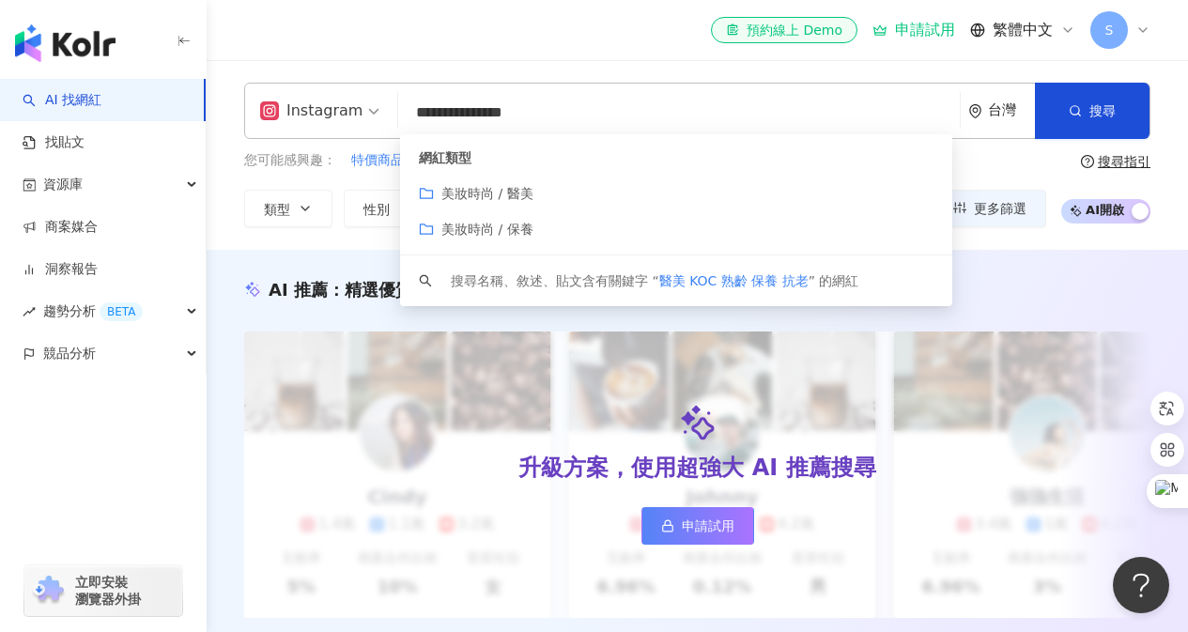
click at [513, 192] on span "美妝時尚 / 醫美" at bounding box center [487, 193] width 92 height 15
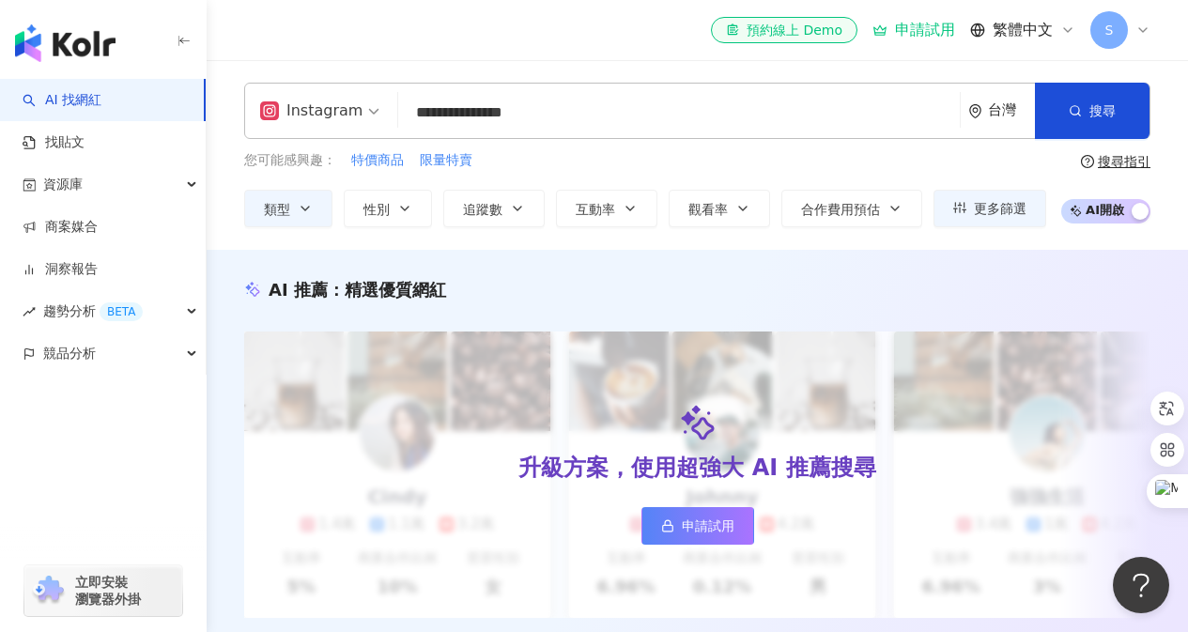
click at [603, 122] on input "**********" at bounding box center [679, 113] width 546 height 36
click at [1112, 156] on div "搜尋指引" at bounding box center [1124, 161] width 53 height 15
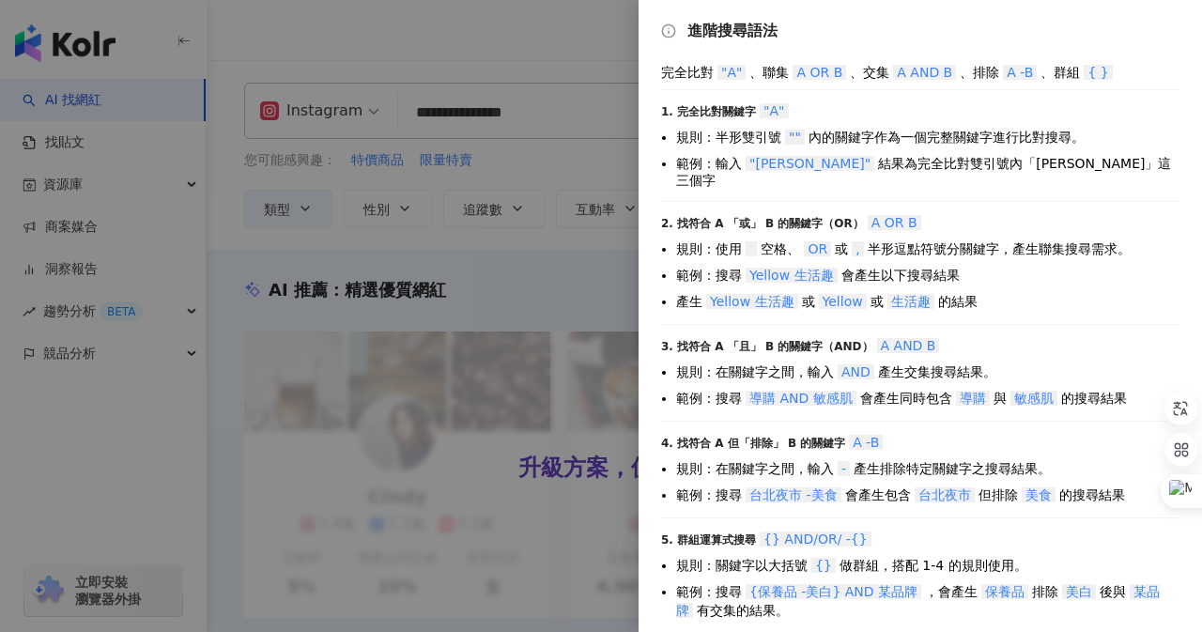
click at [531, 111] on div at bounding box center [601, 316] width 1202 height 632
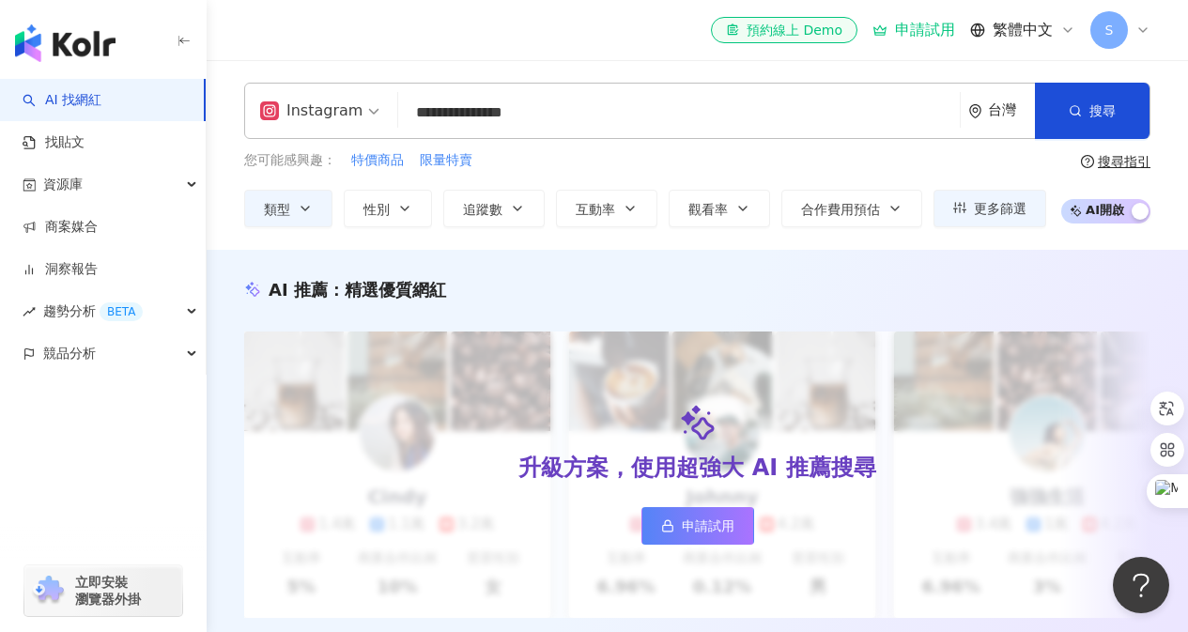
click at [468, 114] on input "**********" at bounding box center [679, 113] width 546 height 36
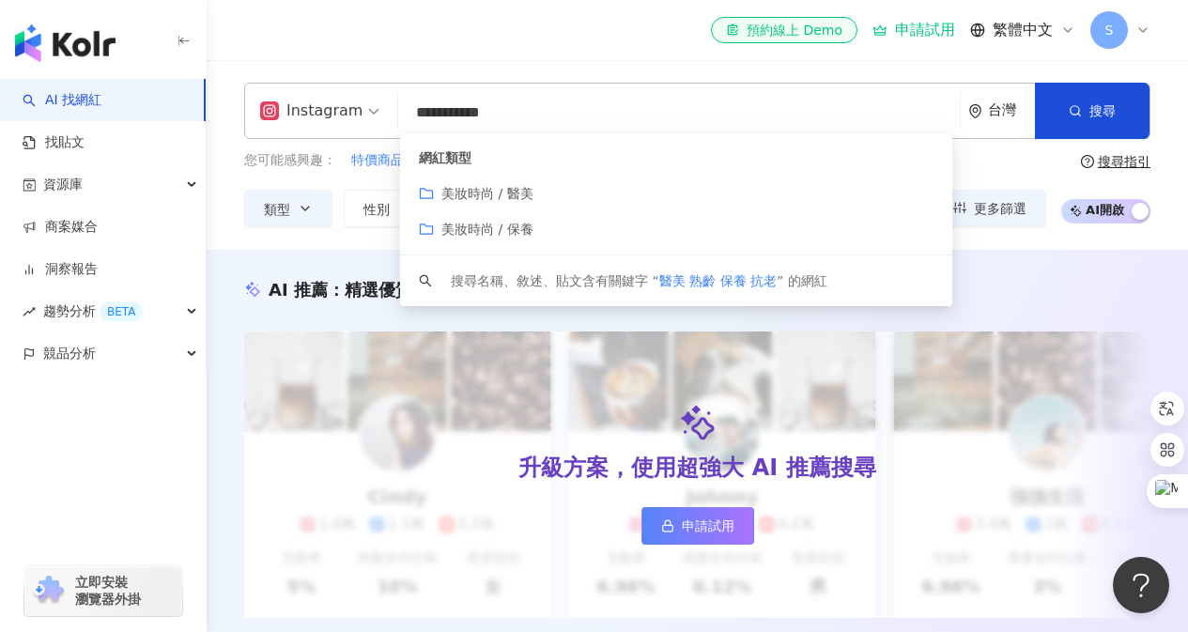
click at [560, 228] on div "美妝時尚 / 保養" at bounding box center [676, 229] width 515 height 21
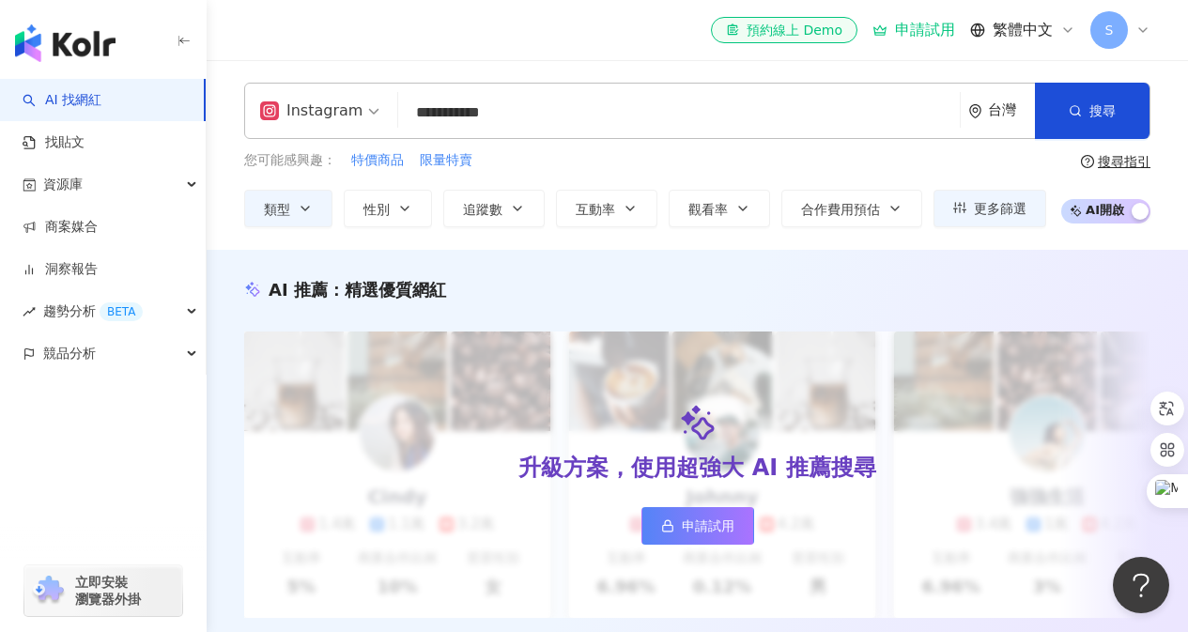
click at [576, 123] on input "**********" at bounding box center [679, 113] width 546 height 36
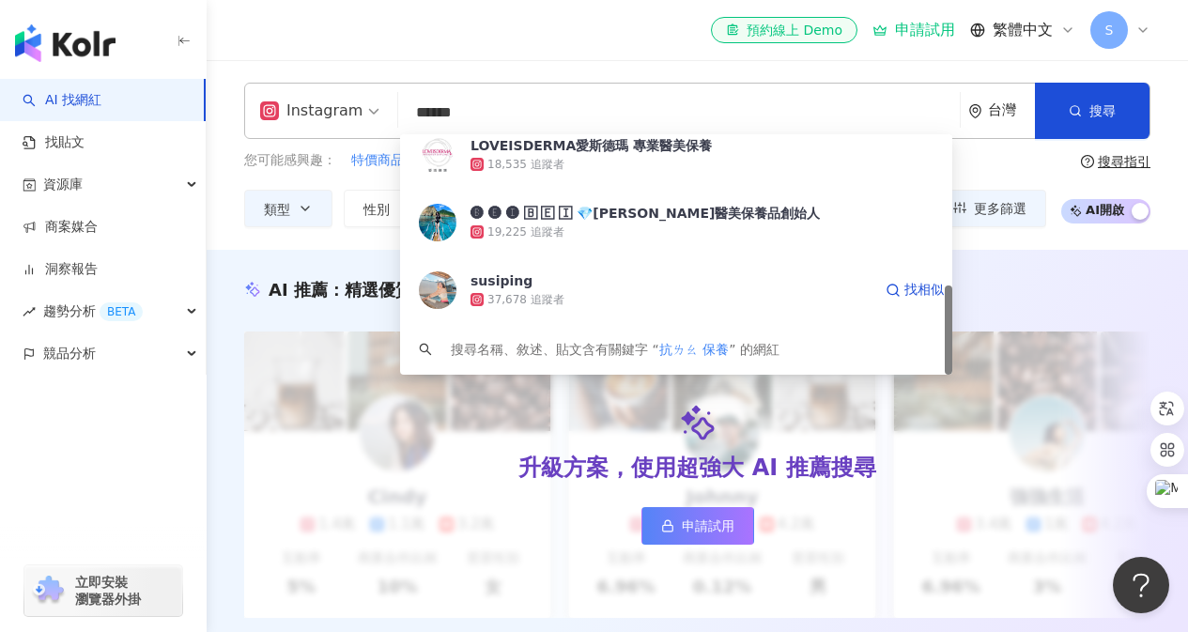
type input "*****"
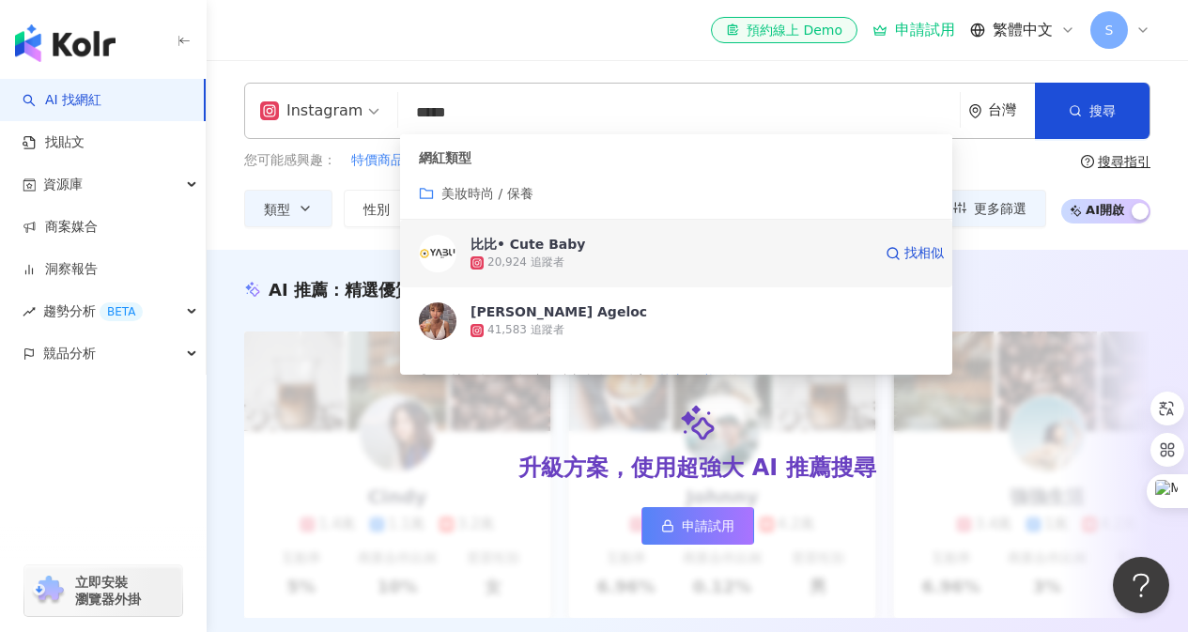
click at [560, 249] on div "比比• Cute Baby" at bounding box center [527, 244] width 115 height 19
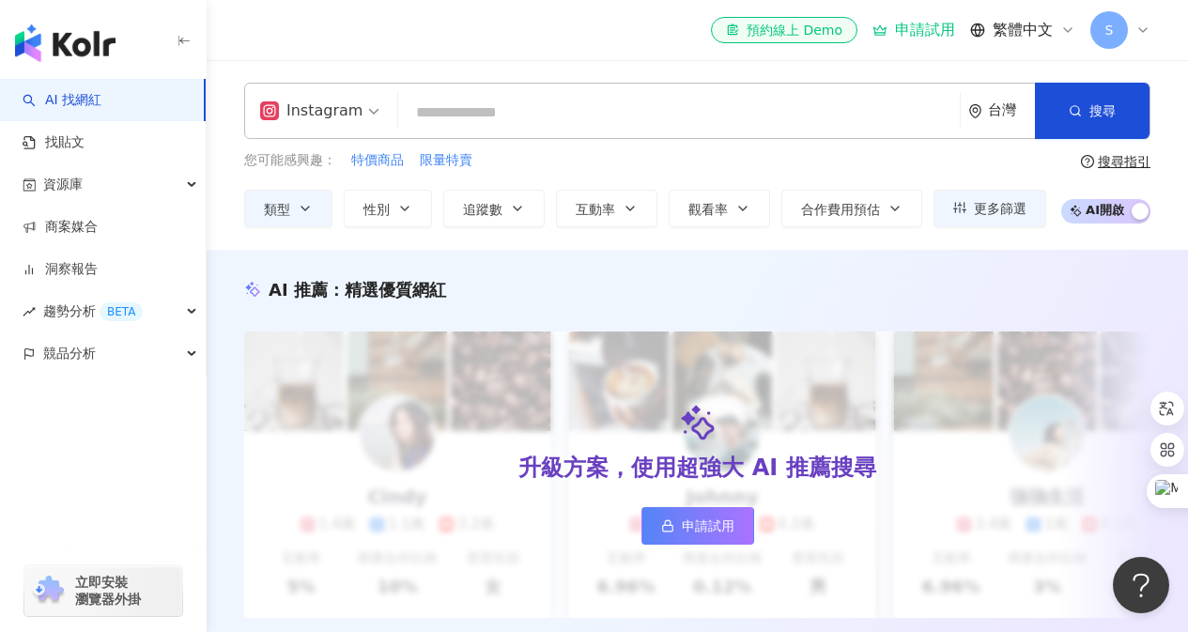
click at [706, 107] on input "search" at bounding box center [679, 113] width 546 height 36
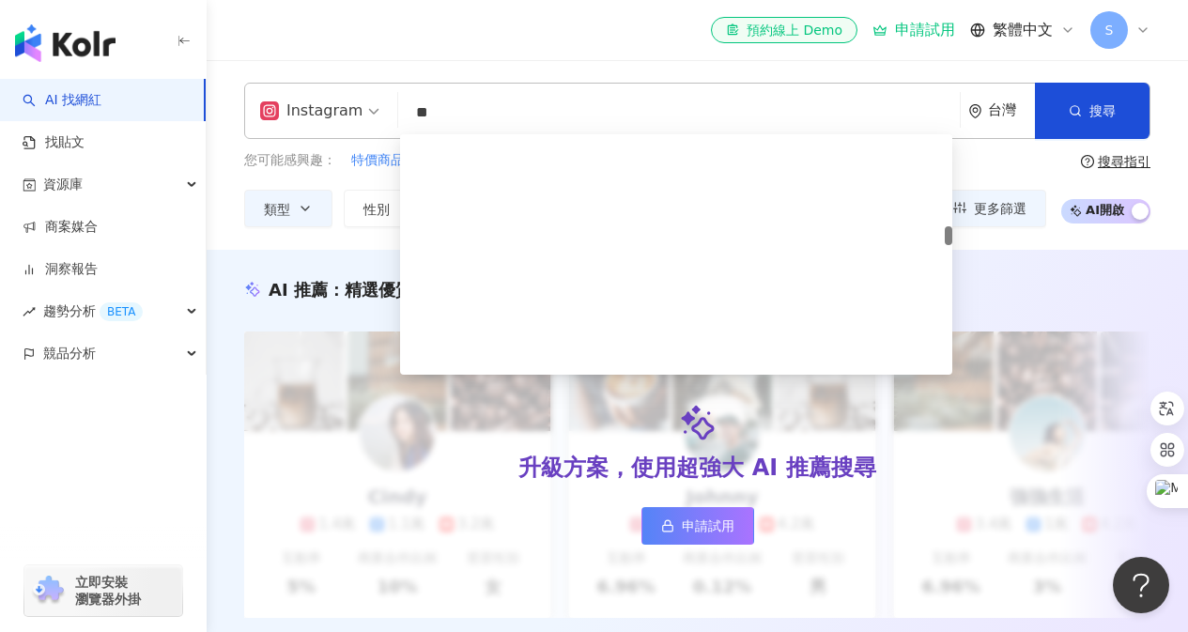
scroll to position [1221, 0]
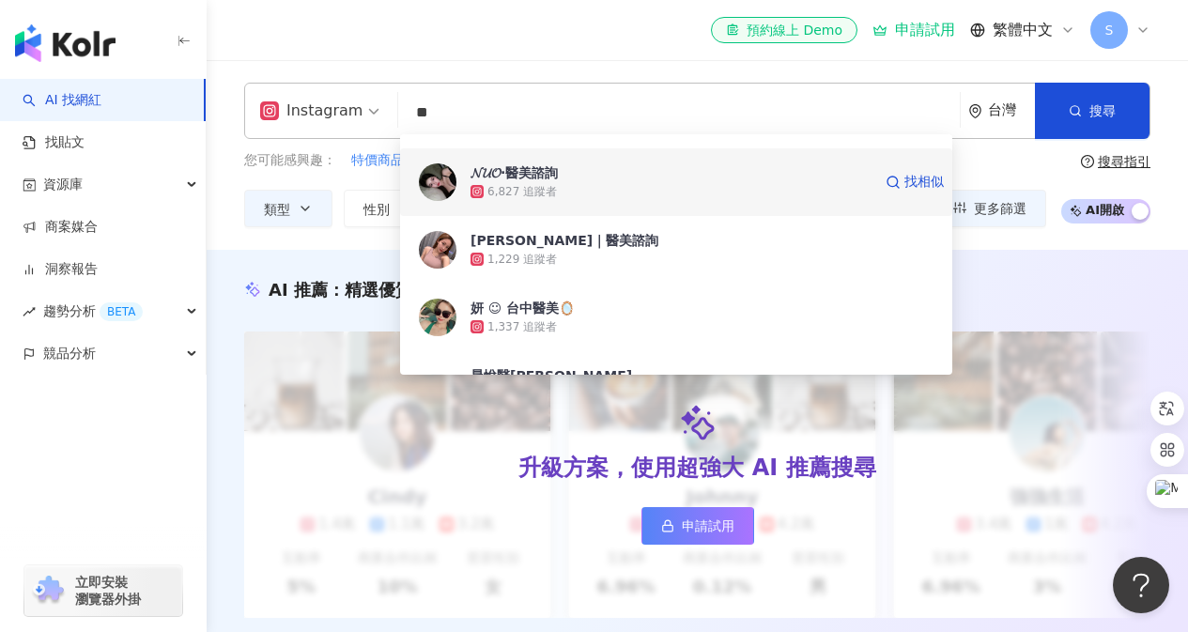
type input "*"
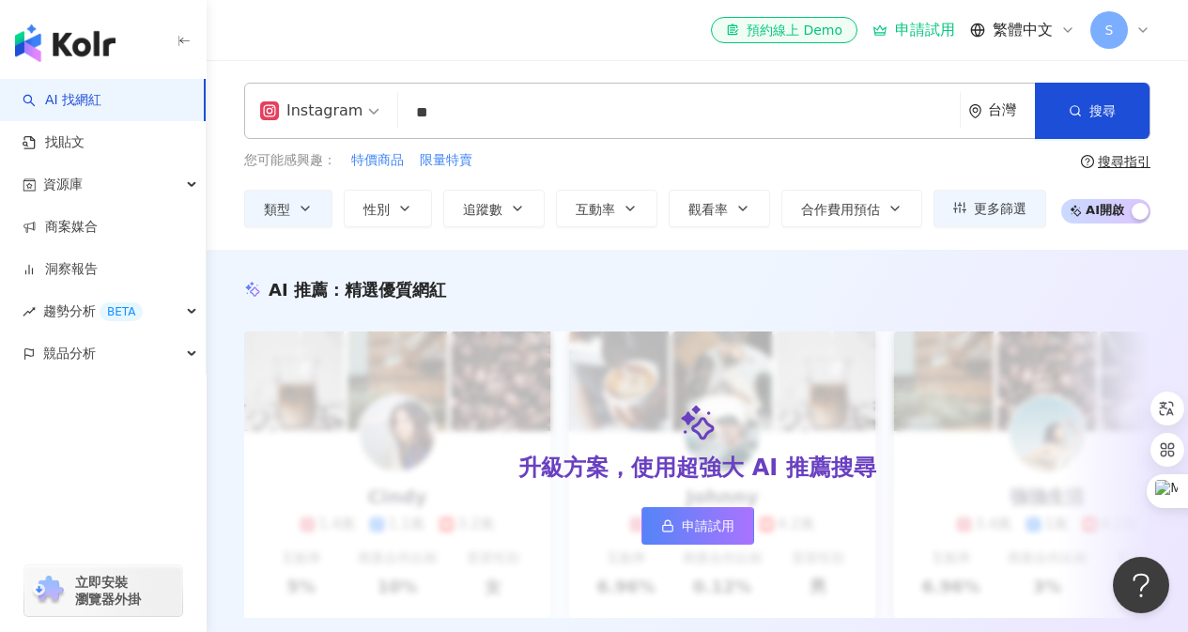
type input "*"
type input "*****"
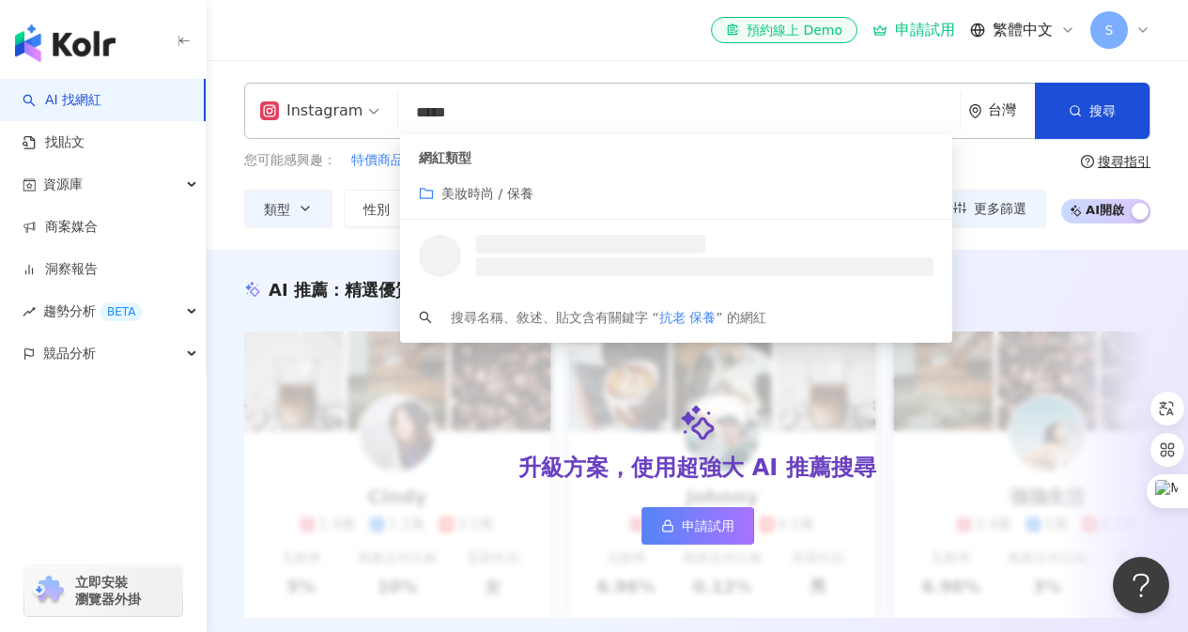
scroll to position [0, 0]
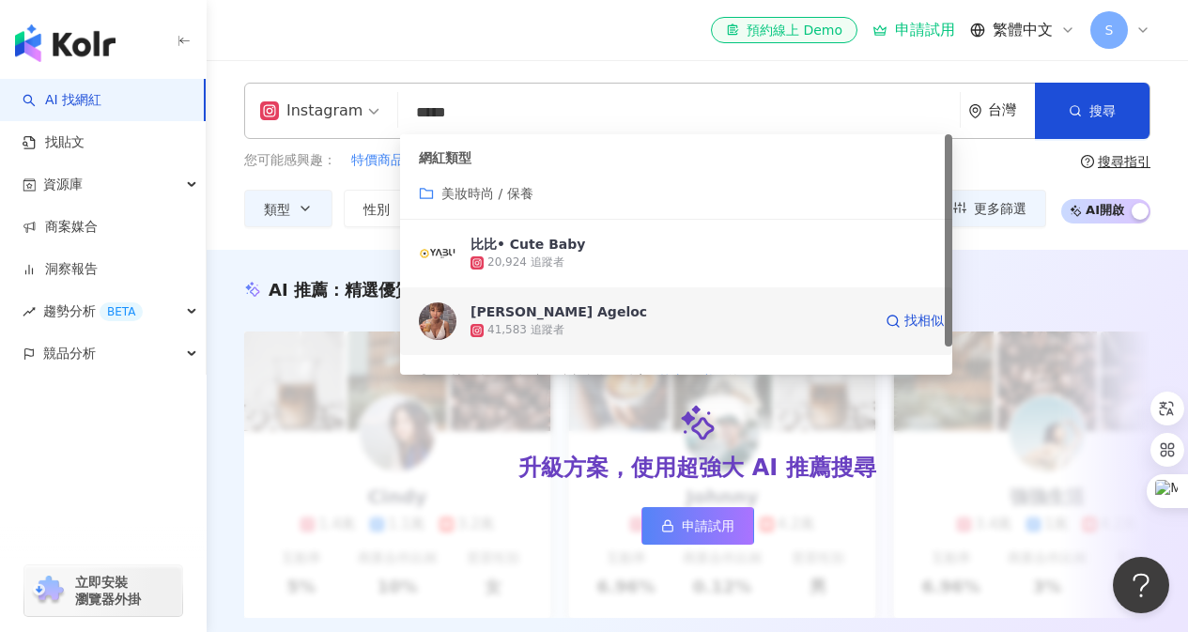
click at [434, 313] on img at bounding box center [438, 321] width 38 height 38
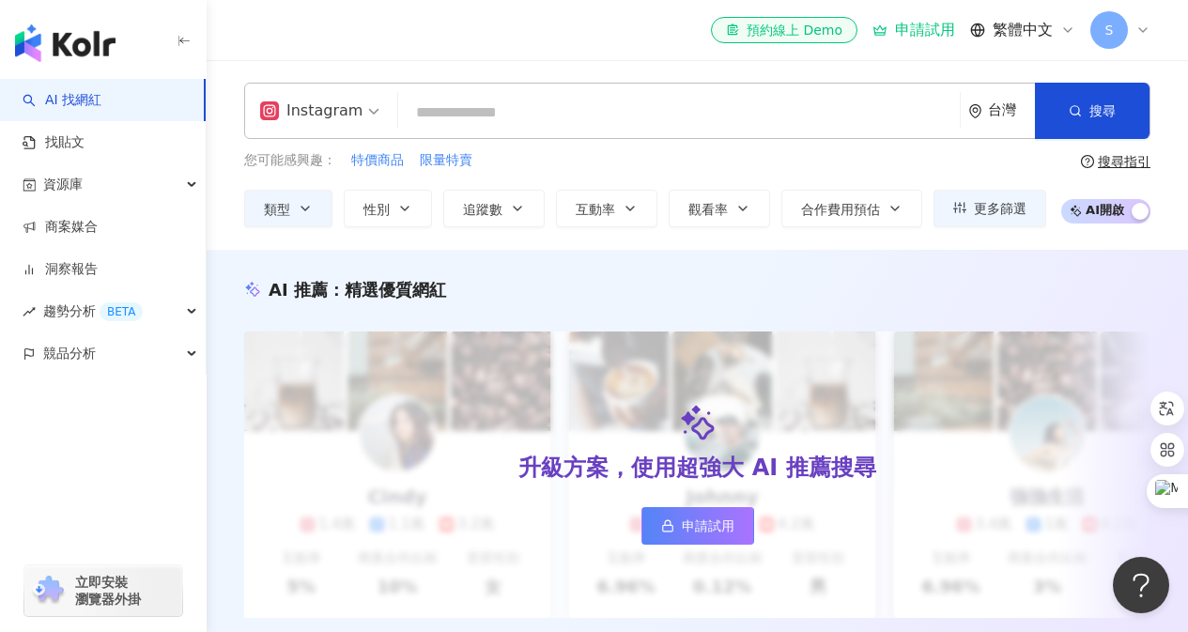
click at [548, 115] on input "search" at bounding box center [679, 113] width 546 height 36
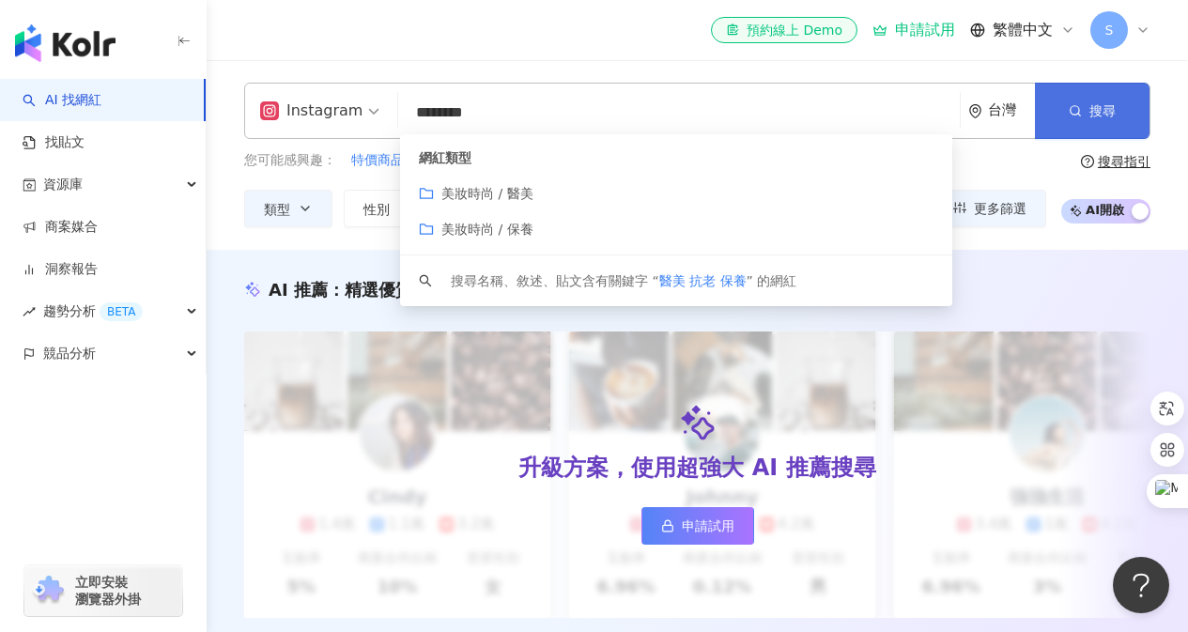
type input "********"
click at [1085, 111] on button "搜尋" at bounding box center [1092, 111] width 115 height 56
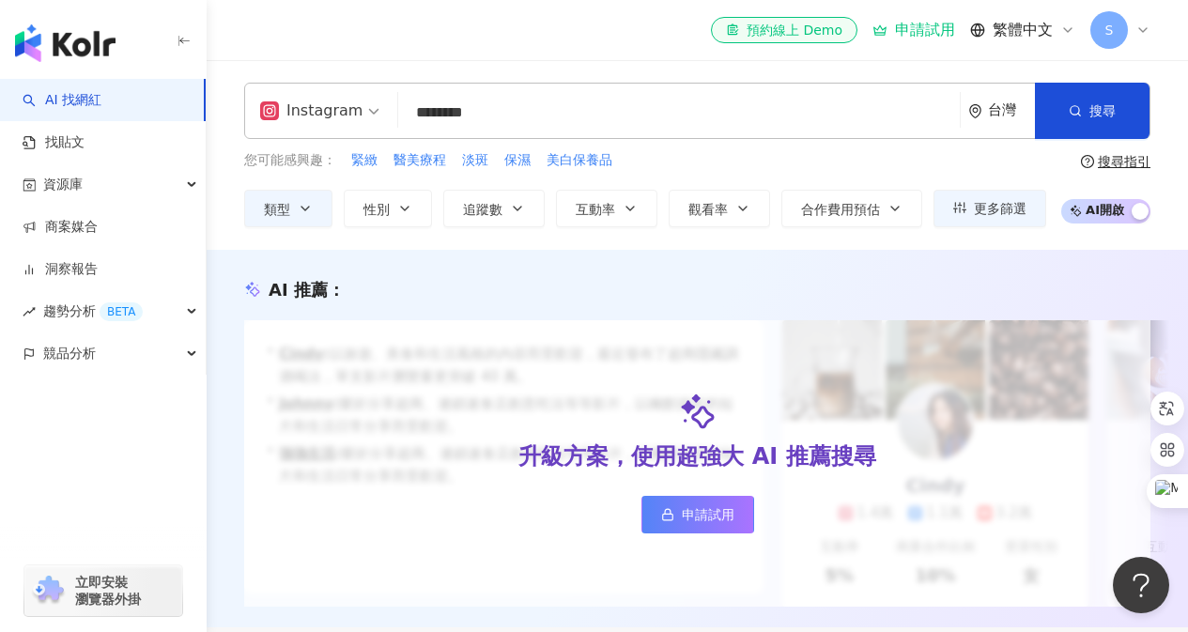
click at [933, 38] on div "申請試用" at bounding box center [913, 30] width 83 height 19
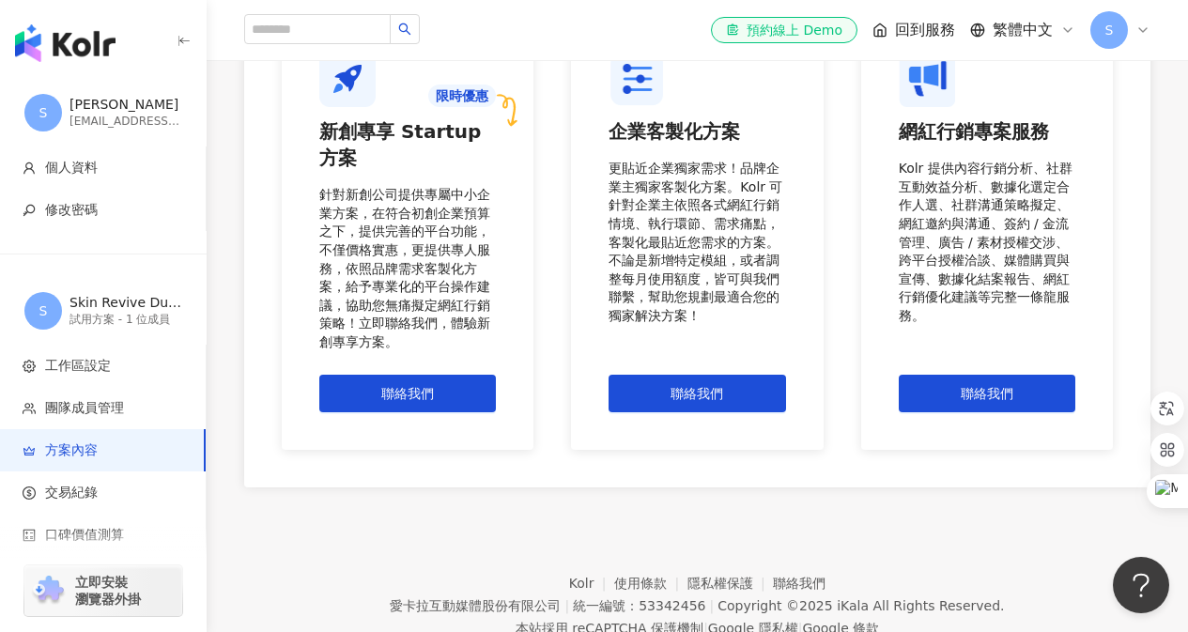
scroll to position [1676, 0]
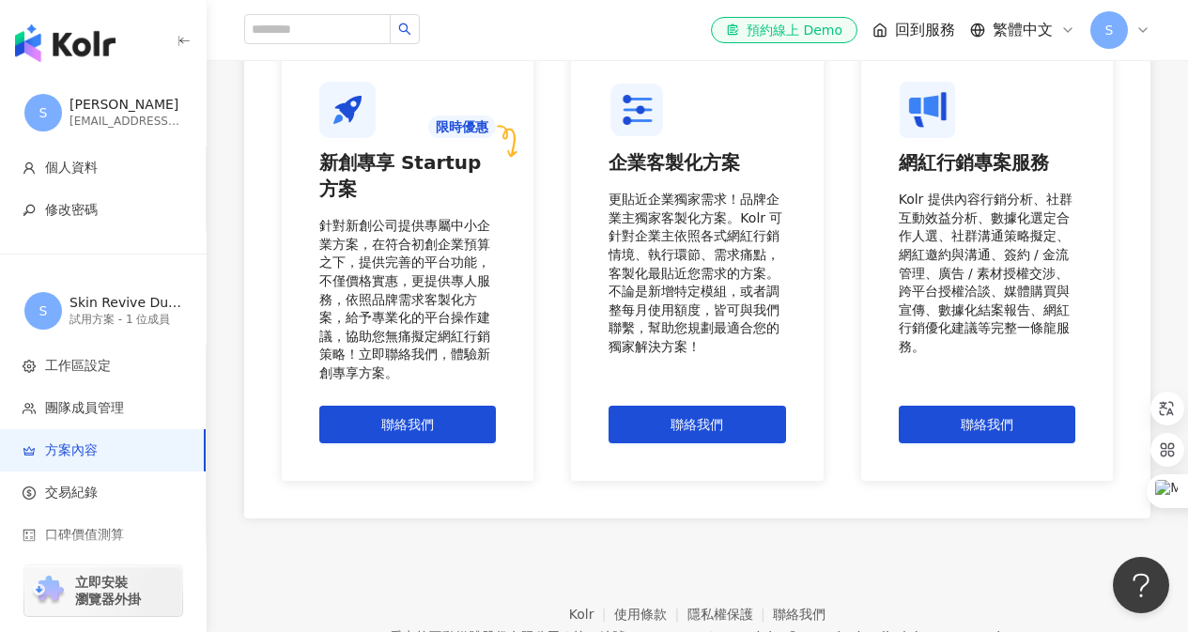
click at [485, 129] on div "限時優惠" at bounding box center [462, 126] width 68 height 23
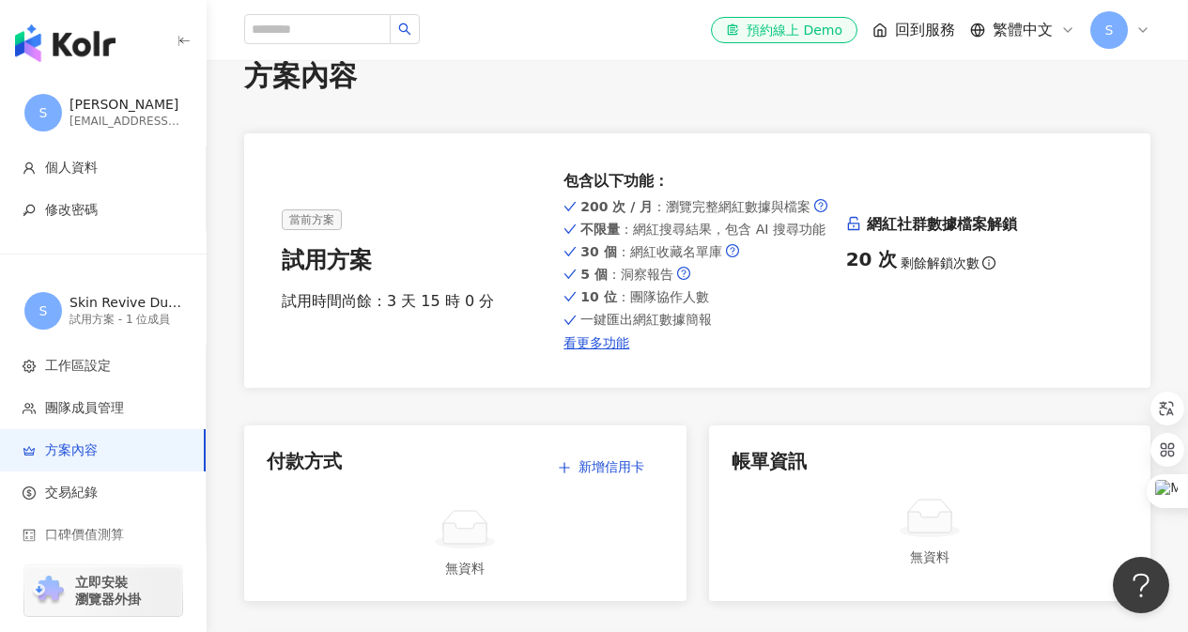
scroll to position [0, 0]
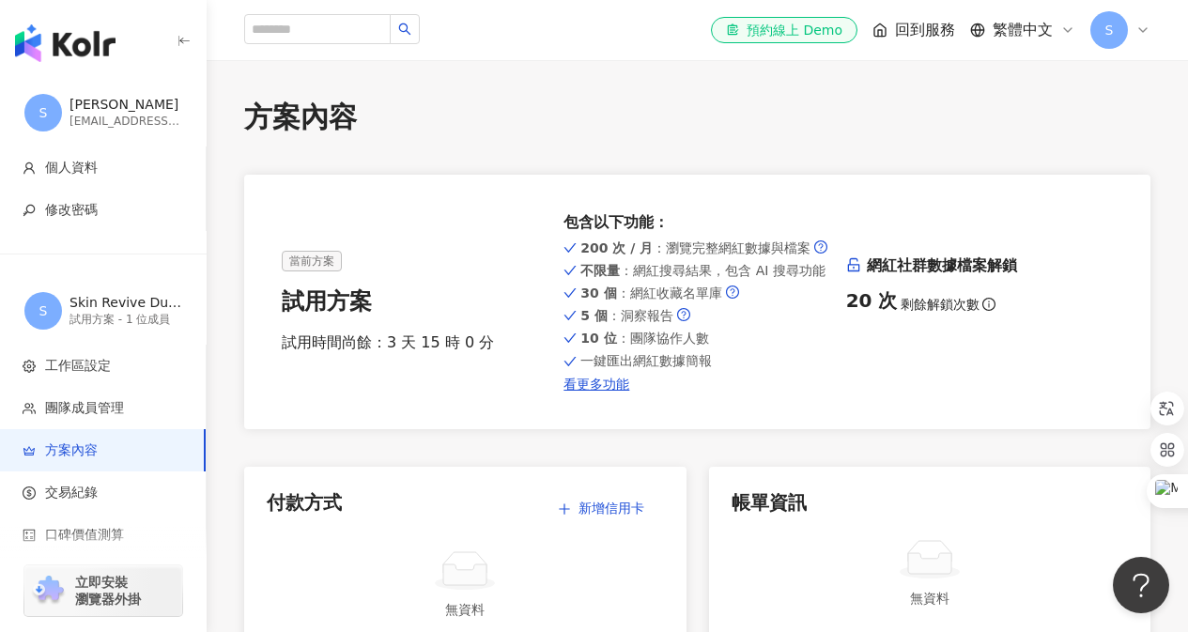
click at [892, 304] on div "20 次 剩餘解鎖次數" at bounding box center [979, 300] width 267 height 26
click at [613, 387] on link "看更多功能" at bounding box center [696, 384] width 267 height 15
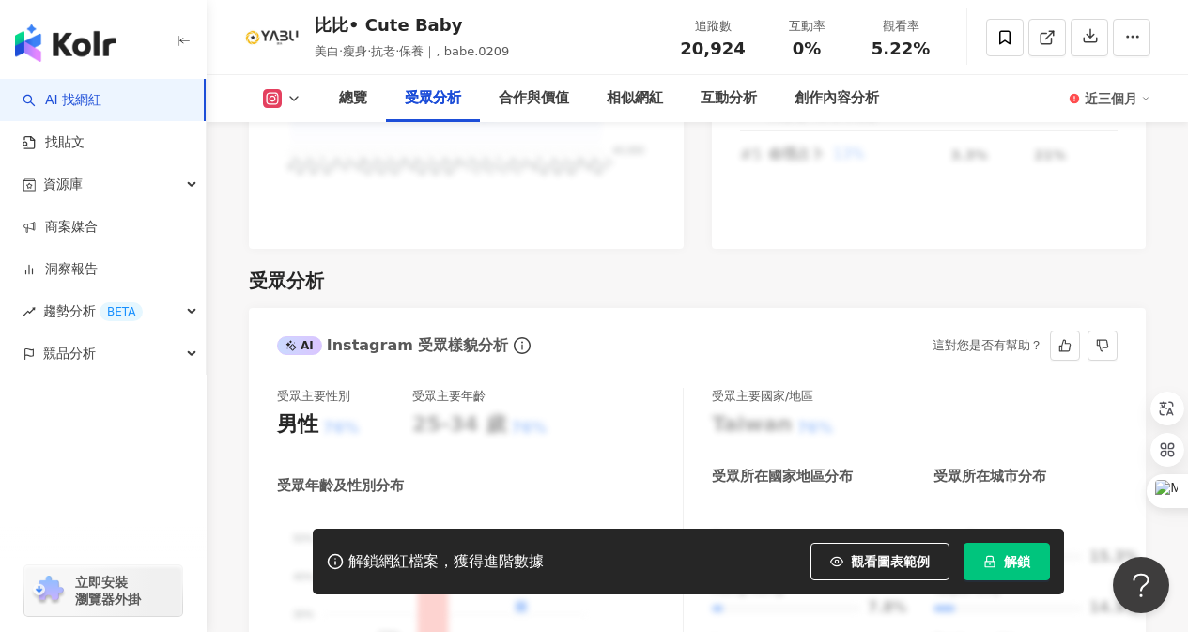
scroll to position [1690, 0]
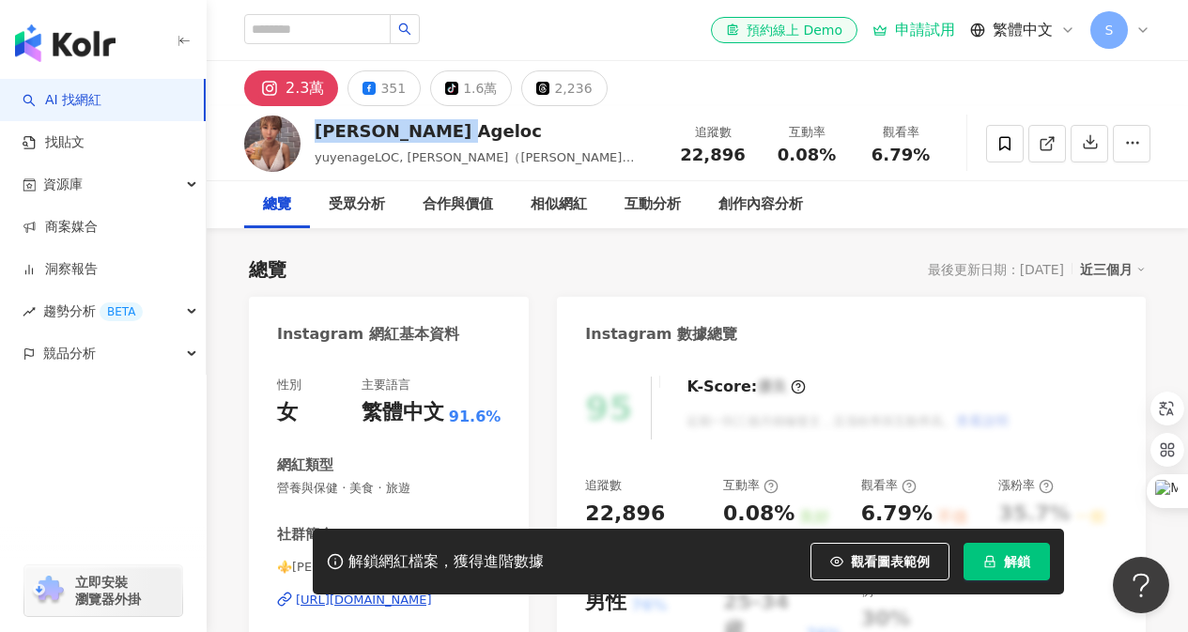
drag, startPoint x: 310, startPoint y: 131, endPoint x: 451, endPoint y: 139, distance: 141.1
click at [451, 139] on div "Yuyen's Ageloc yuyenageLOC, 李宥妍（Jennifer Lee）, 李宥妍 美妝/健康/抗老/保養/健身模特, jenniferyy…" at bounding box center [697, 143] width 981 height 74
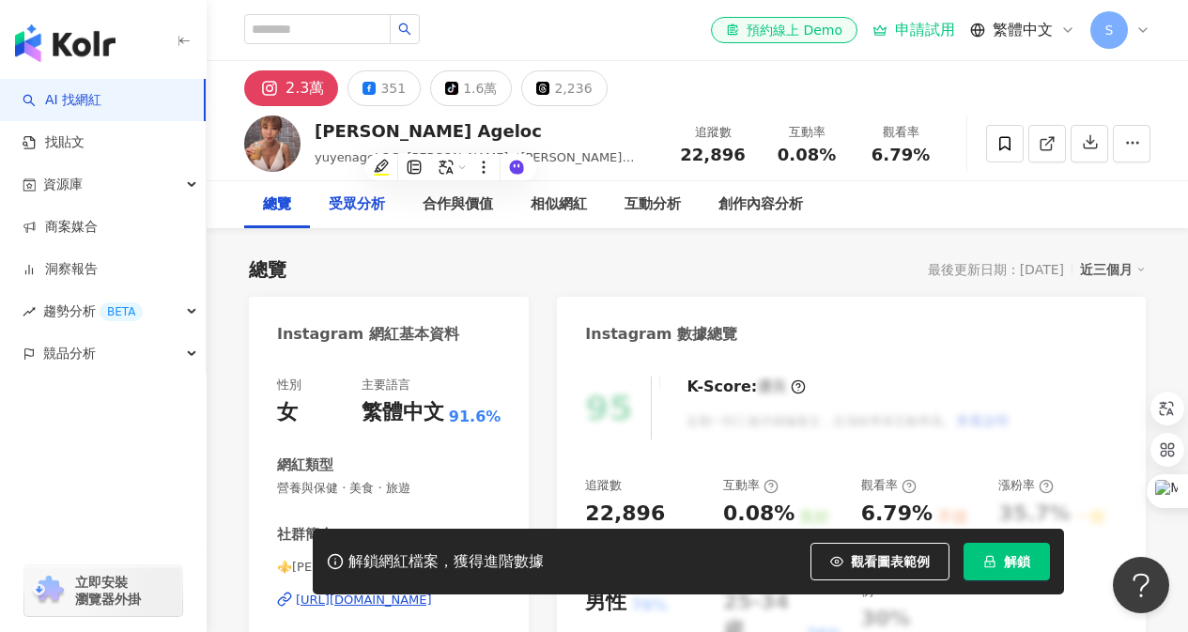
click at [331, 207] on div "受眾分析" at bounding box center [357, 204] width 56 height 23
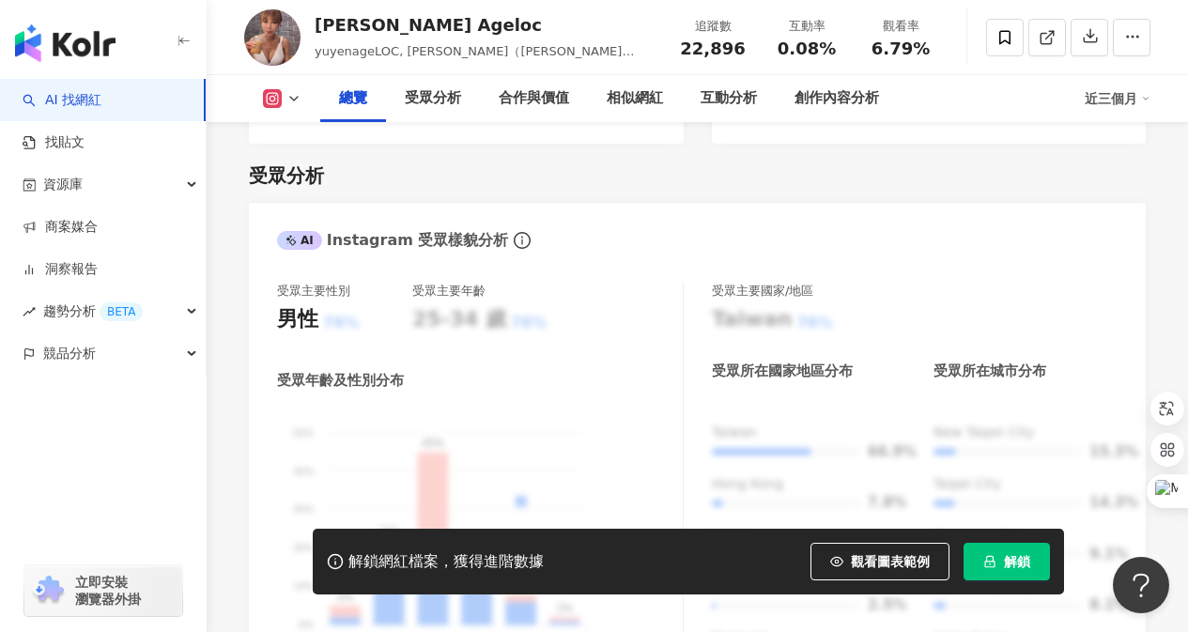
scroll to position [1329, 0]
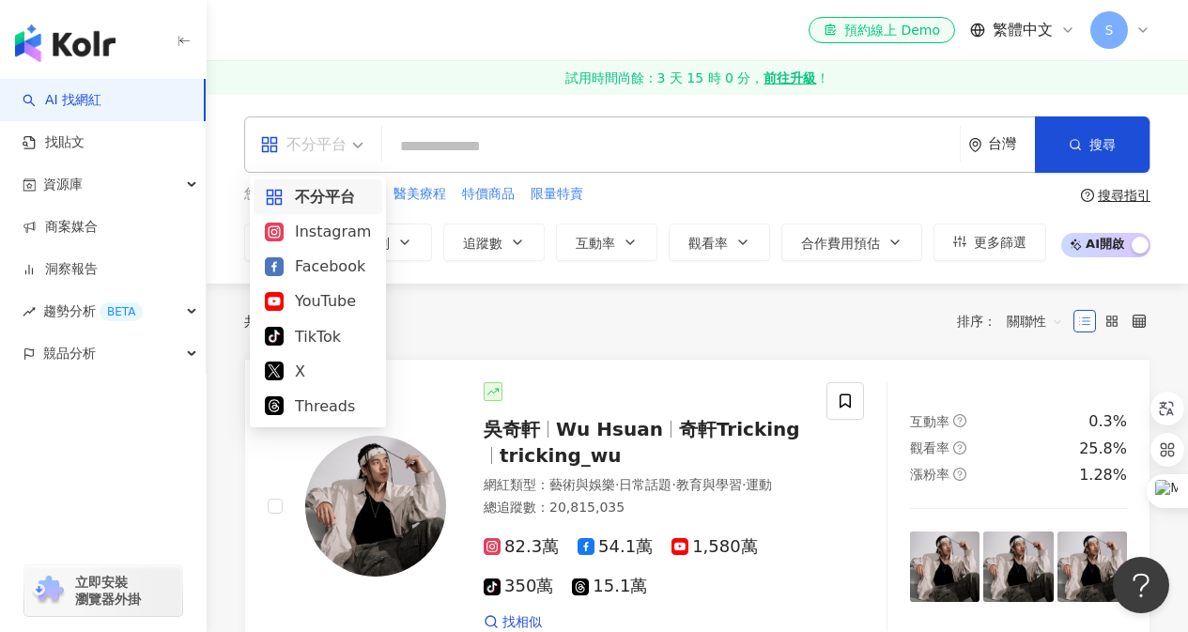
click at [362, 147] on span "不分平台" at bounding box center [311, 145] width 103 height 30
click at [336, 226] on div "Instagram" at bounding box center [318, 231] width 106 height 23
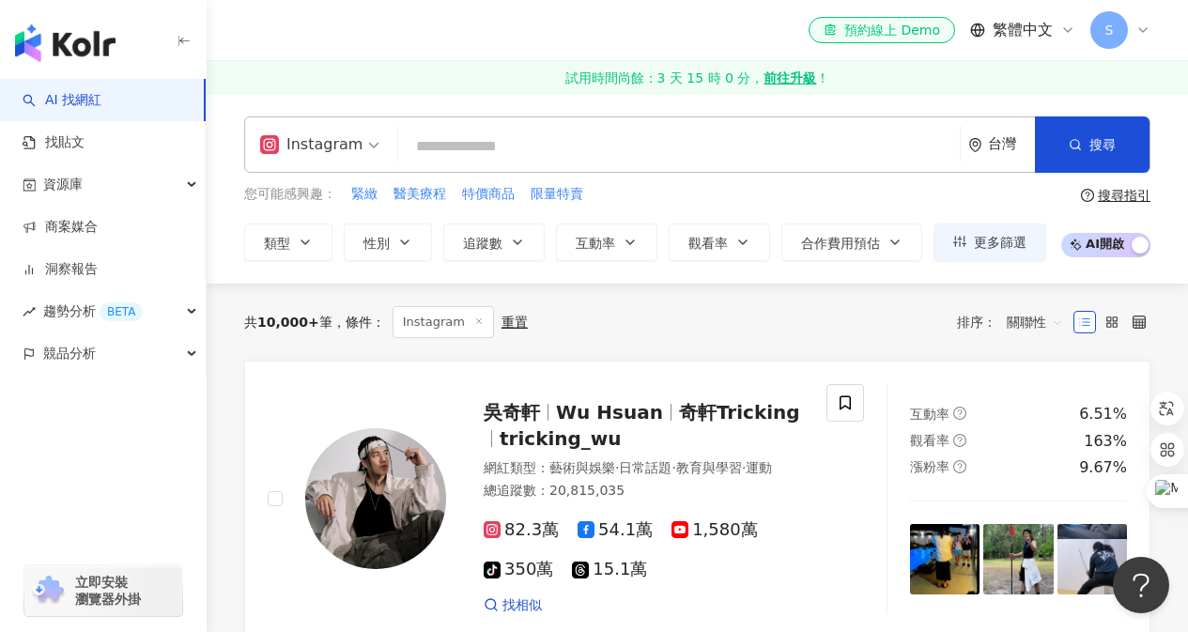
click at [449, 152] on input "search" at bounding box center [679, 147] width 546 height 36
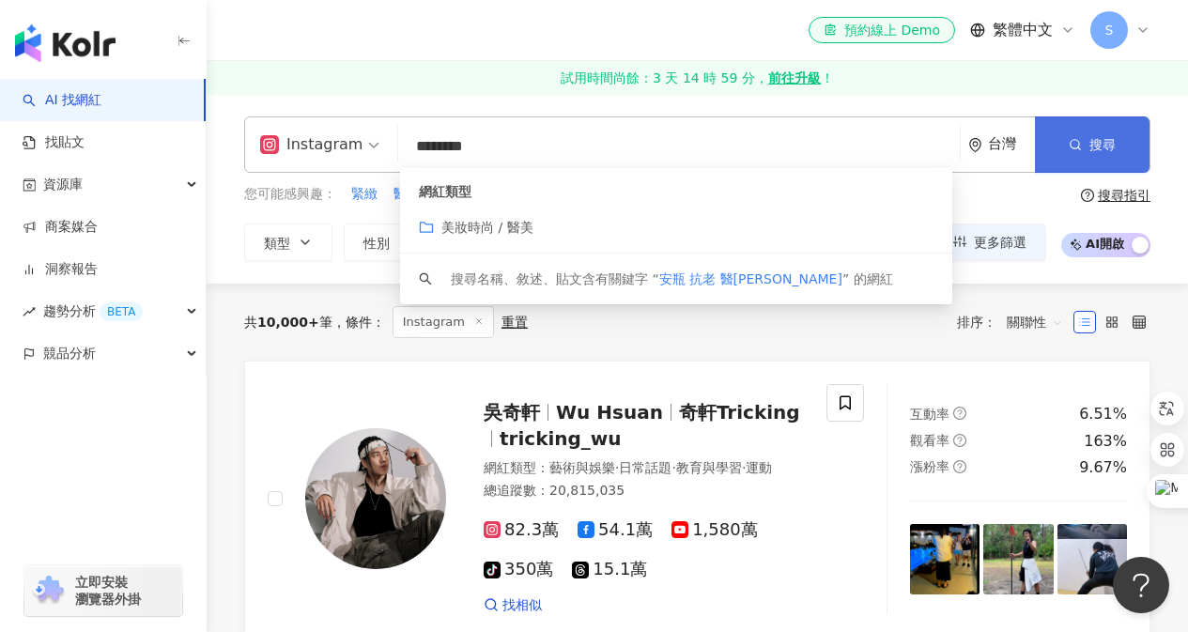
type input "********"
click at [1066, 150] on button "搜尋" at bounding box center [1092, 144] width 115 height 56
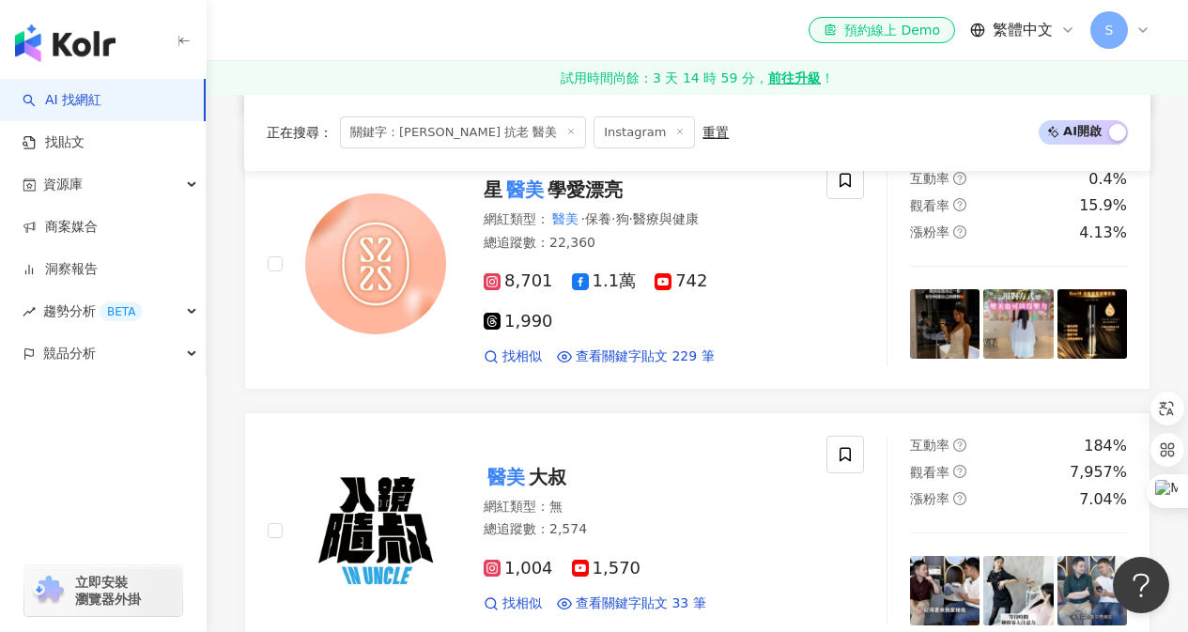
scroll to position [2066, 0]
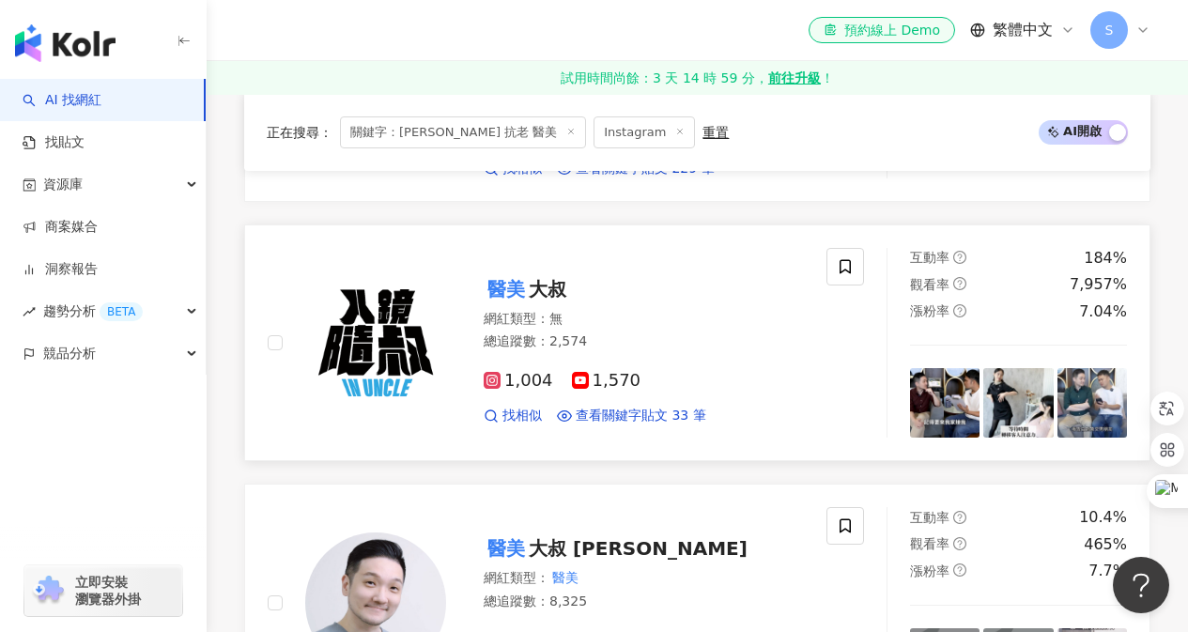
click at [395, 330] on img at bounding box center [375, 342] width 141 height 141
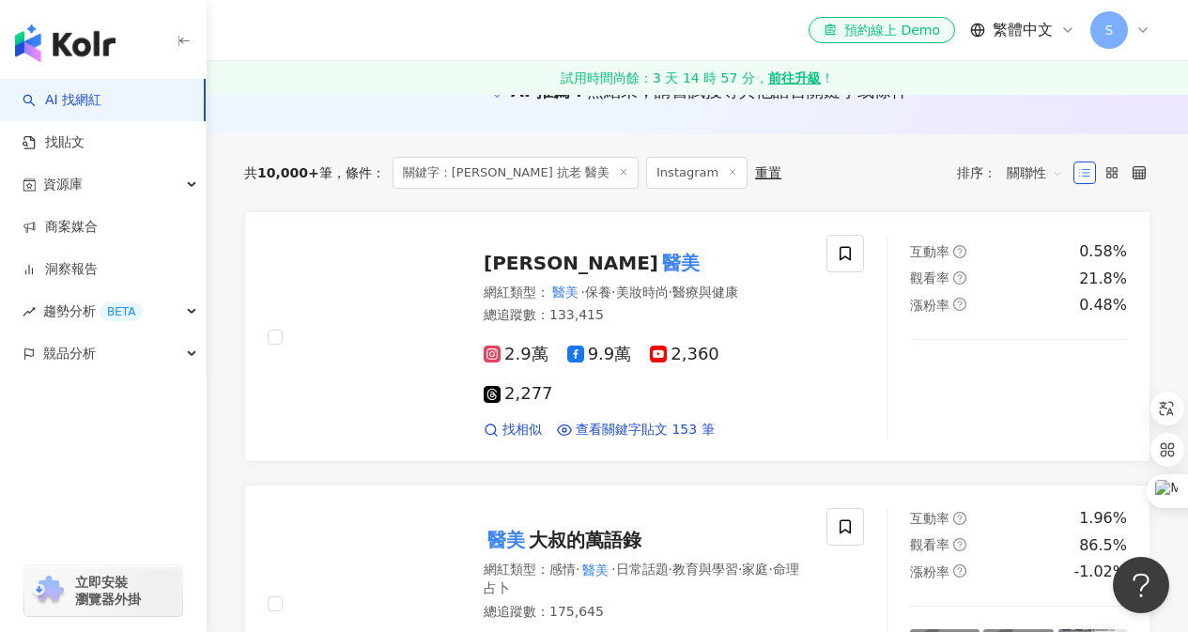
scroll to position [160, 0]
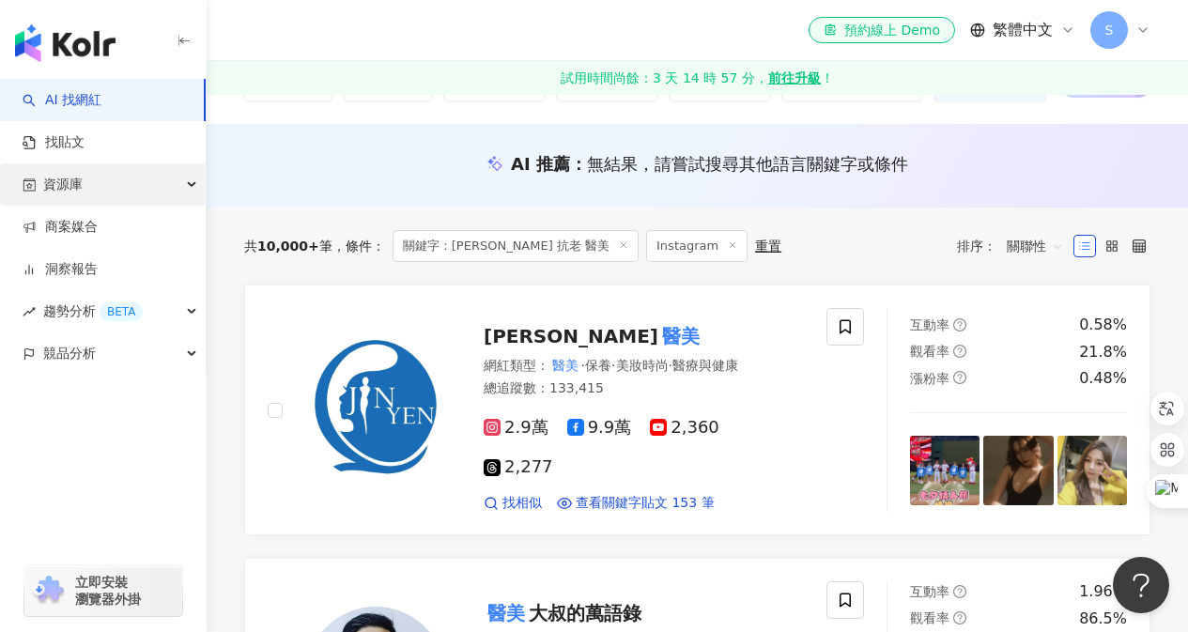
click at [195, 186] on div "資源庫" at bounding box center [103, 184] width 206 height 42
click at [195, 183] on icon "button" at bounding box center [193, 183] width 9 height 0
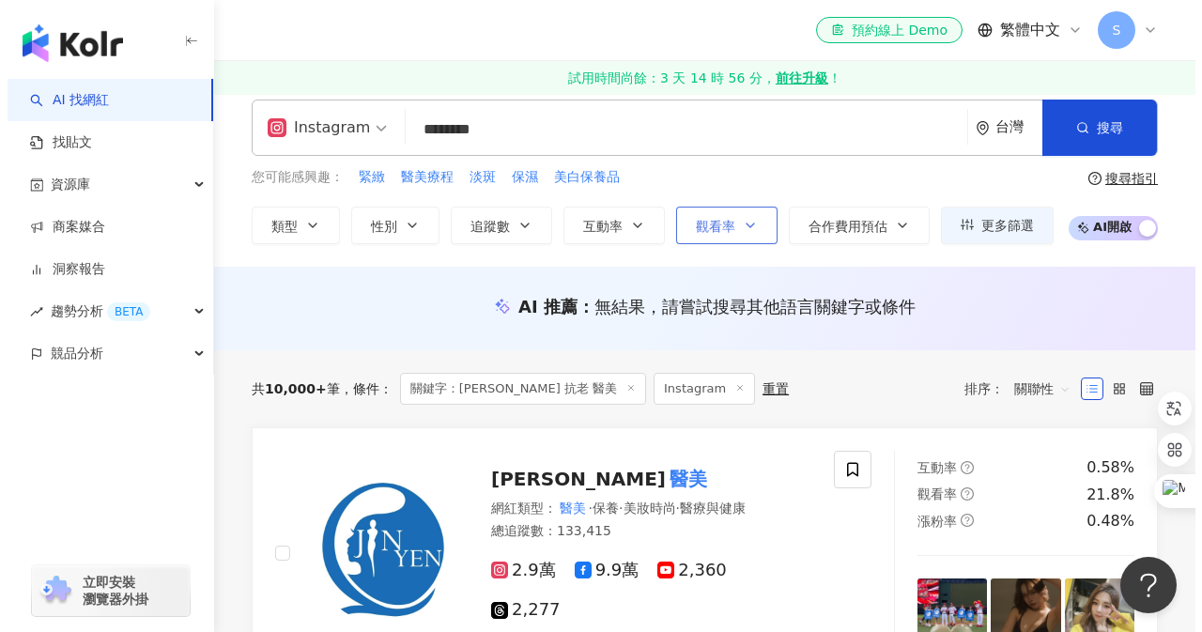
scroll to position [0, 0]
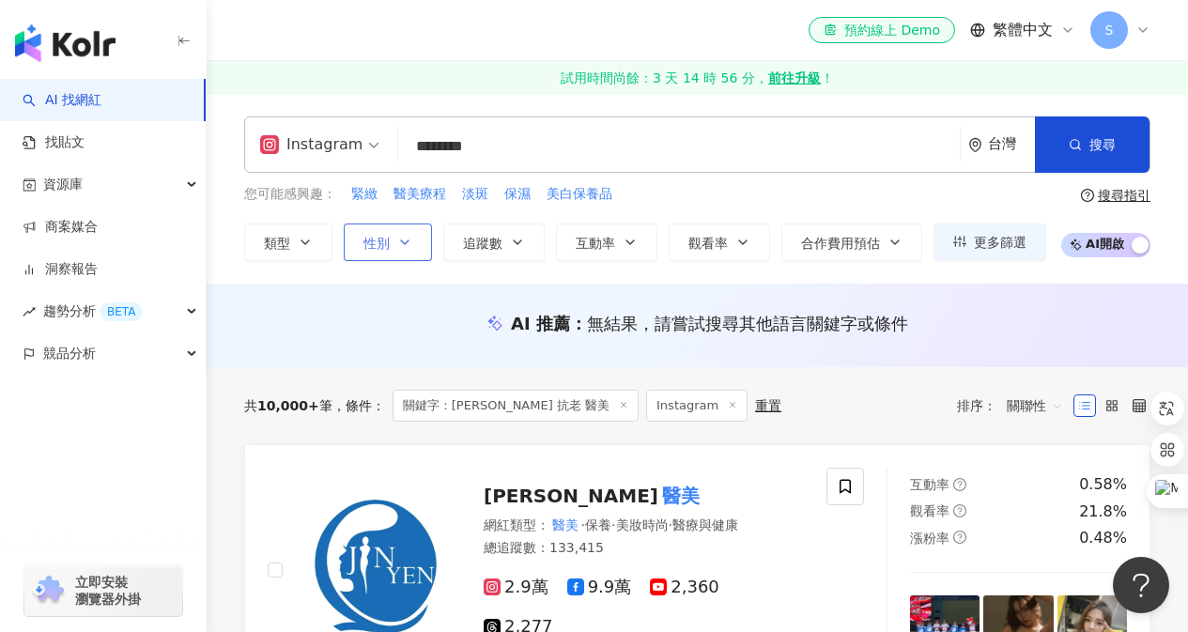
click at [415, 253] on button "性別" at bounding box center [388, 242] width 88 height 38
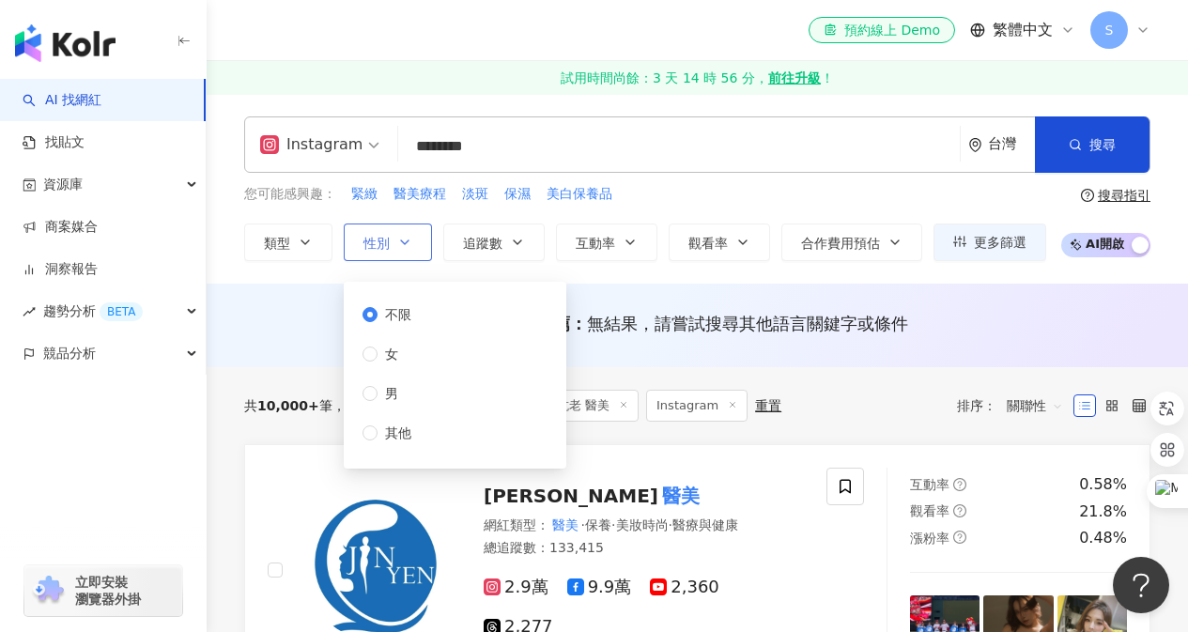
click at [415, 253] on button "性別" at bounding box center [388, 242] width 88 height 38
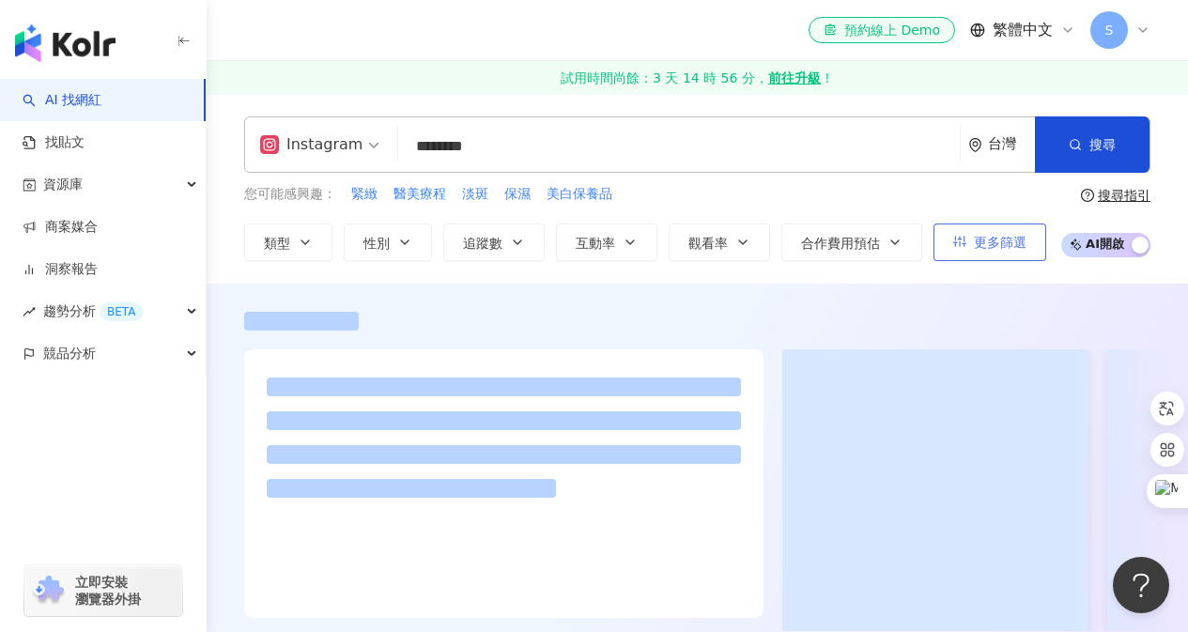
click at [998, 248] on span "更多篩選" at bounding box center [1000, 242] width 53 height 15
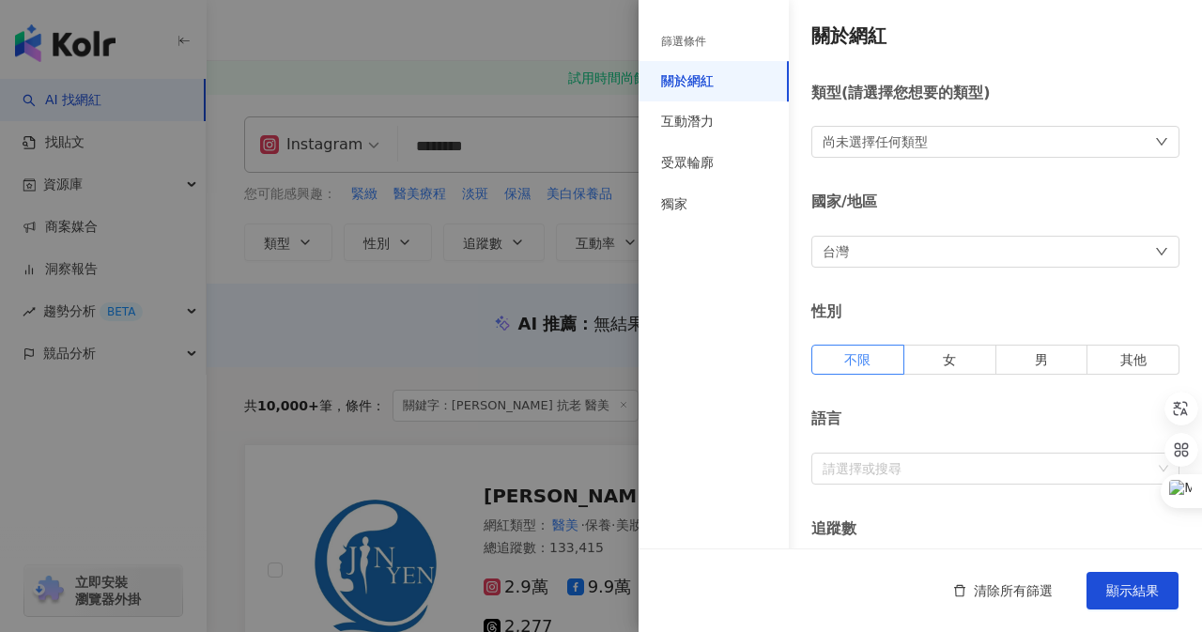
click at [961, 147] on div "尚未選擇任何類型" at bounding box center [995, 142] width 368 height 32
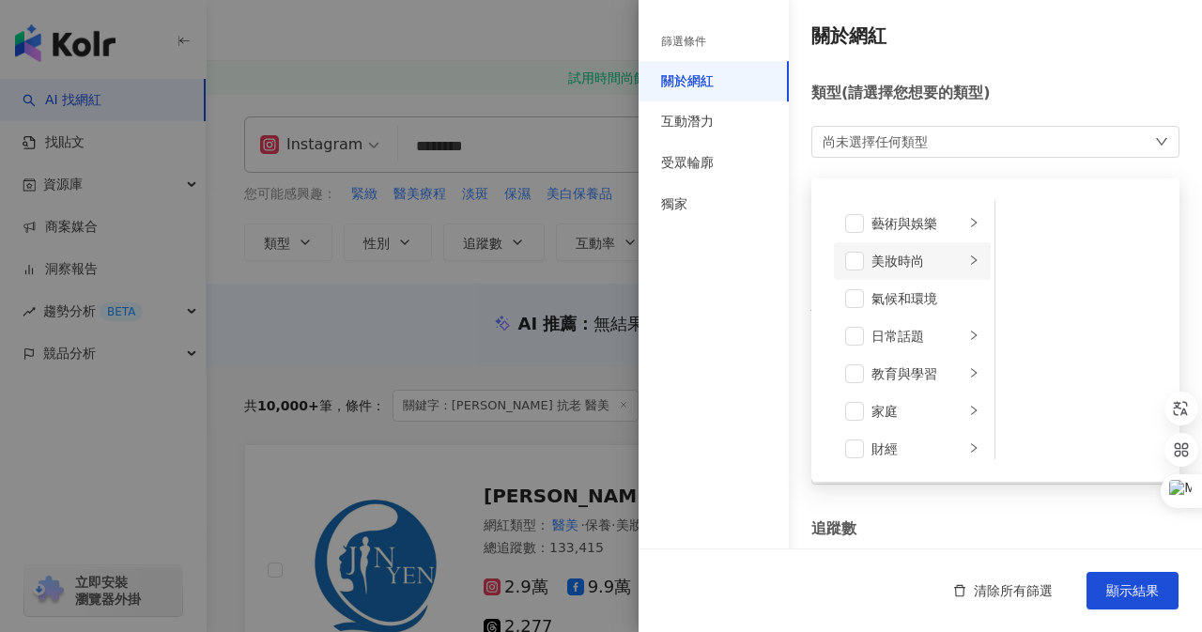
click at [864, 257] on li "美妝時尚" at bounding box center [912, 261] width 157 height 38
click at [1011, 225] on span at bounding box center [1019, 223] width 19 height 19
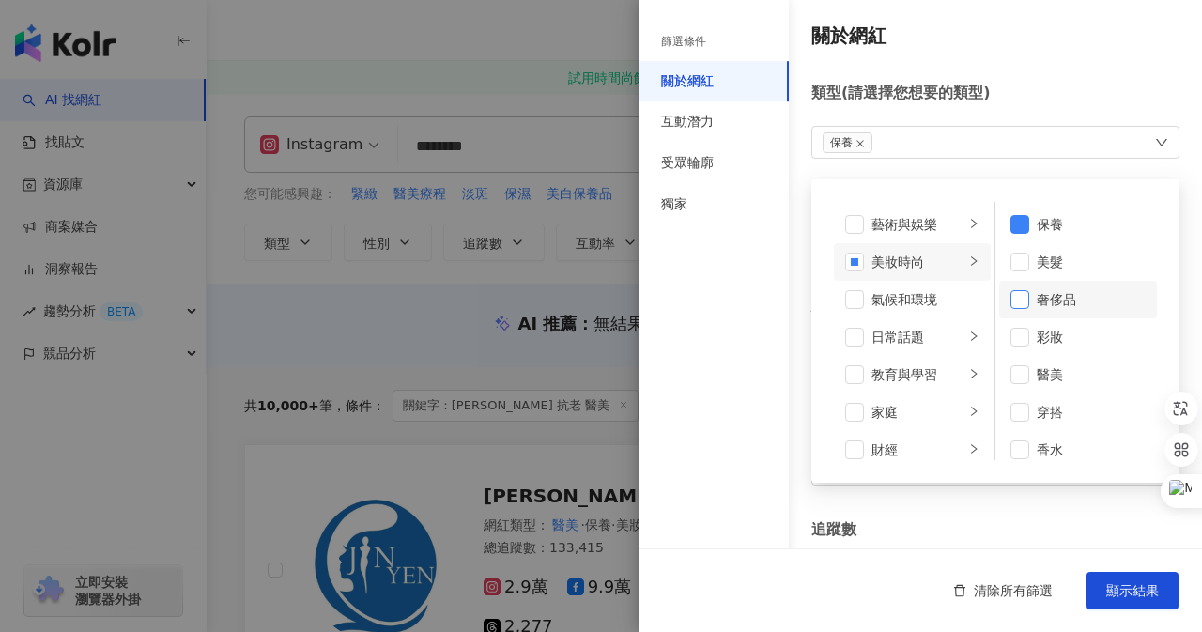
click at [1014, 297] on span at bounding box center [1019, 299] width 19 height 19
click at [1015, 266] on span at bounding box center [1019, 262] width 19 height 19
click at [1019, 374] on span at bounding box center [1019, 374] width 19 height 19
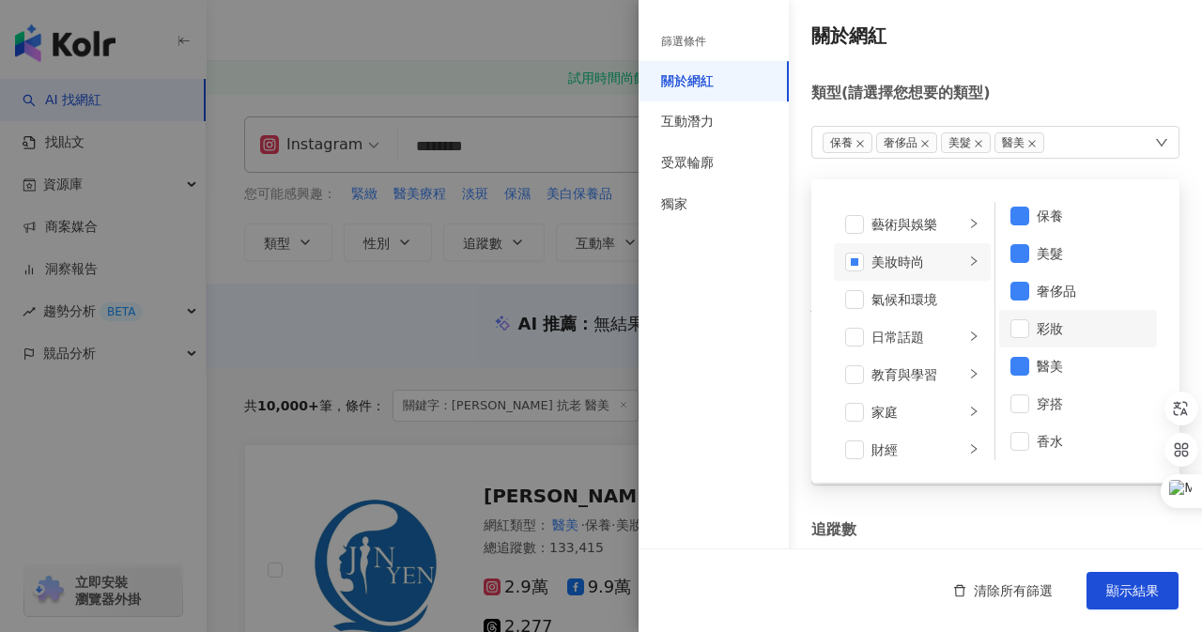
scroll to position [12, 0]
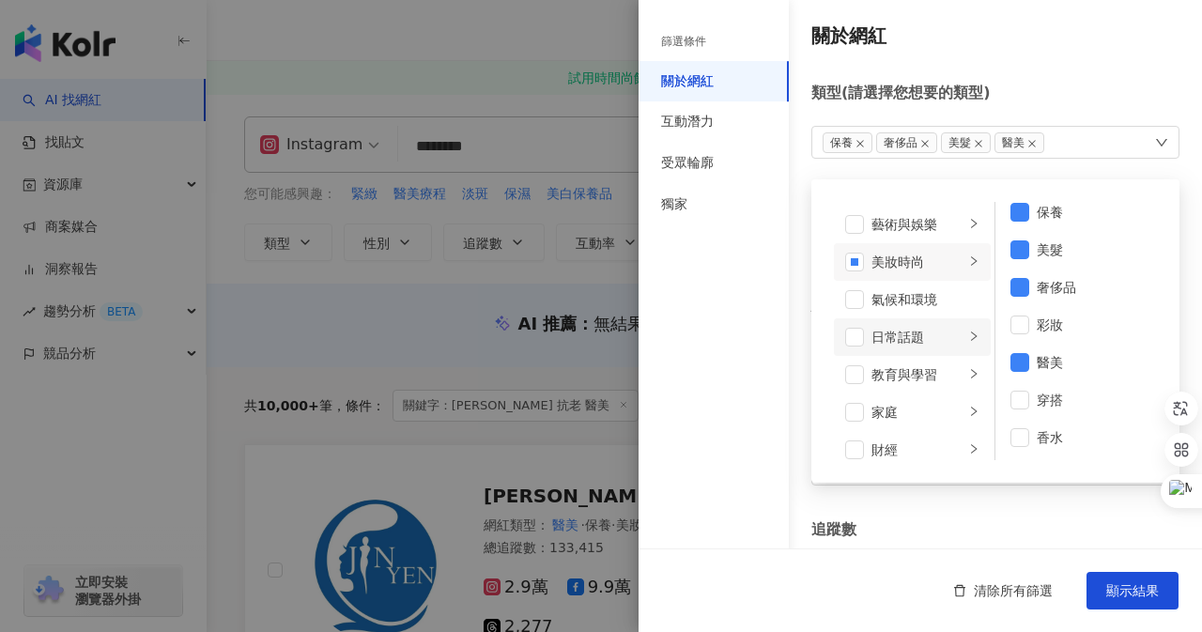
click at [899, 335] on div "日常話題" at bounding box center [917, 337] width 93 height 21
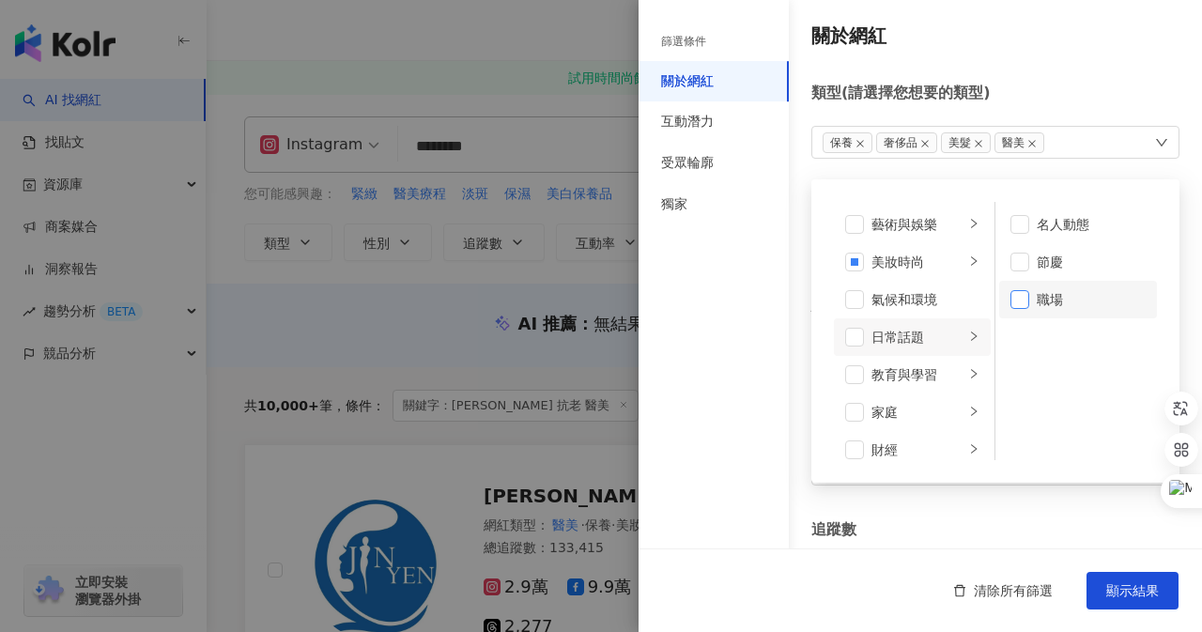
click at [1013, 303] on span at bounding box center [1019, 299] width 19 height 19
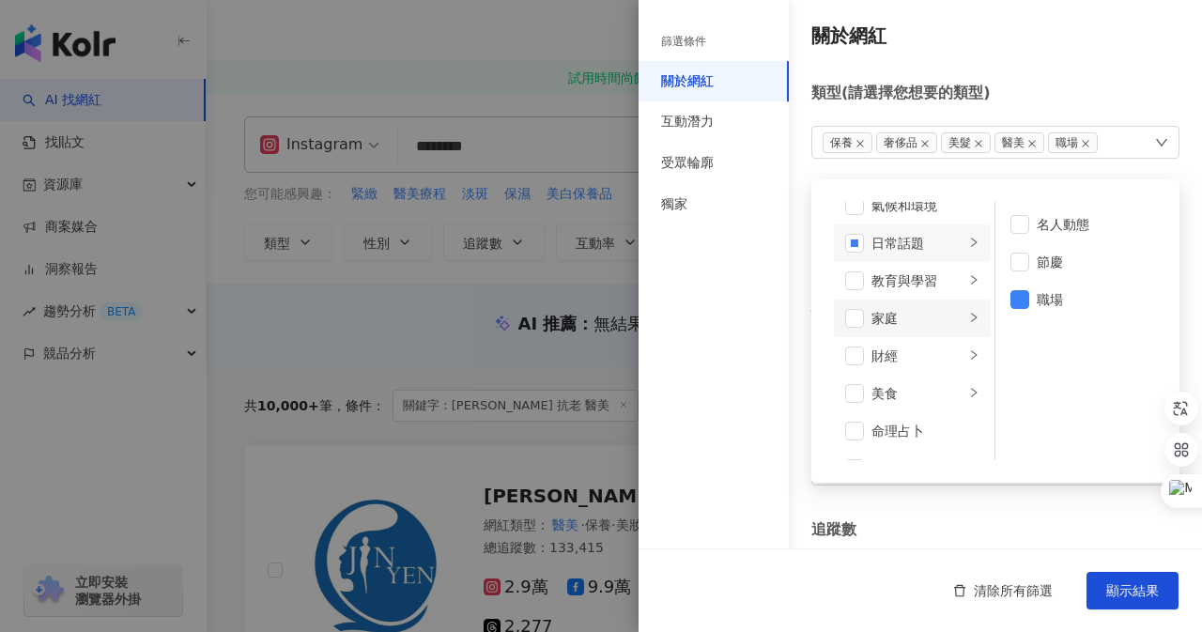
click at [920, 317] on div "家庭" at bounding box center [917, 318] width 93 height 21
click at [851, 317] on span at bounding box center [854, 318] width 19 height 19
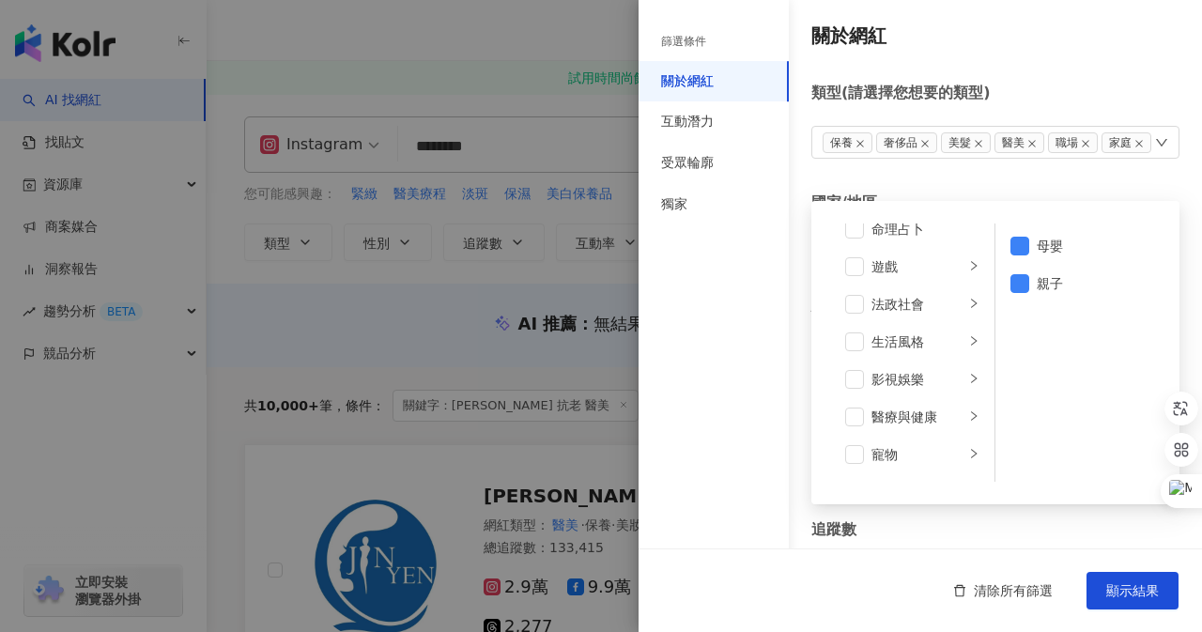
scroll to position [282, 0]
click at [850, 447] on span at bounding box center [854, 452] width 19 height 19
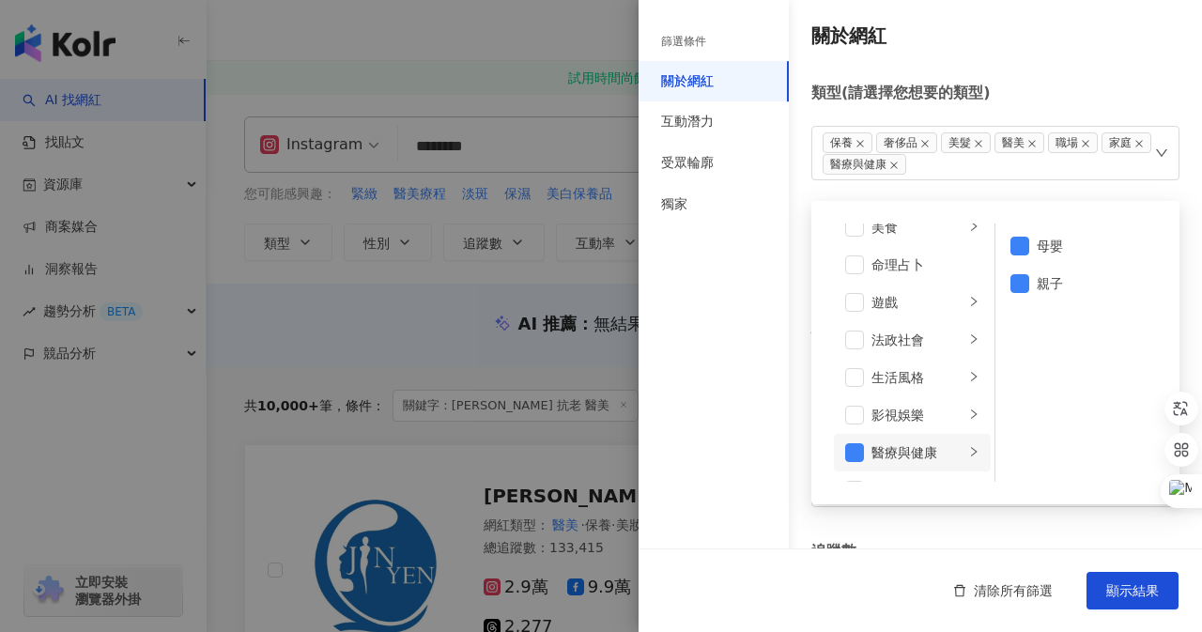
click at [968, 453] on icon "right" at bounding box center [973, 451] width 11 height 11
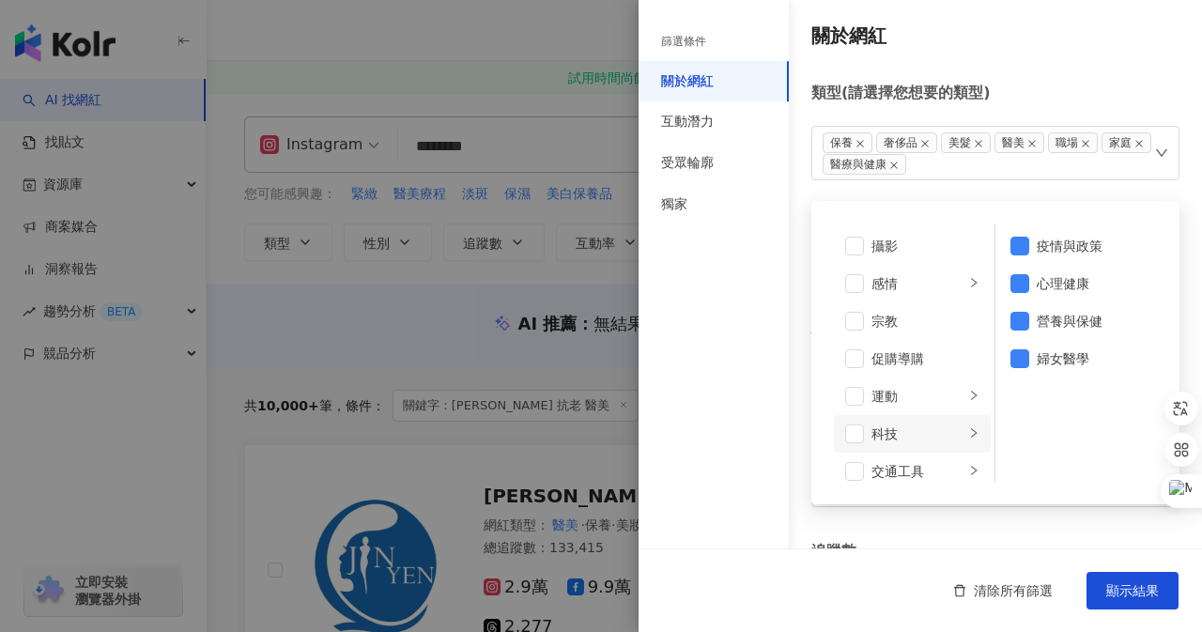
click at [930, 426] on div "科技" at bounding box center [917, 433] width 93 height 21
click at [862, 432] on span at bounding box center [854, 433] width 19 height 19
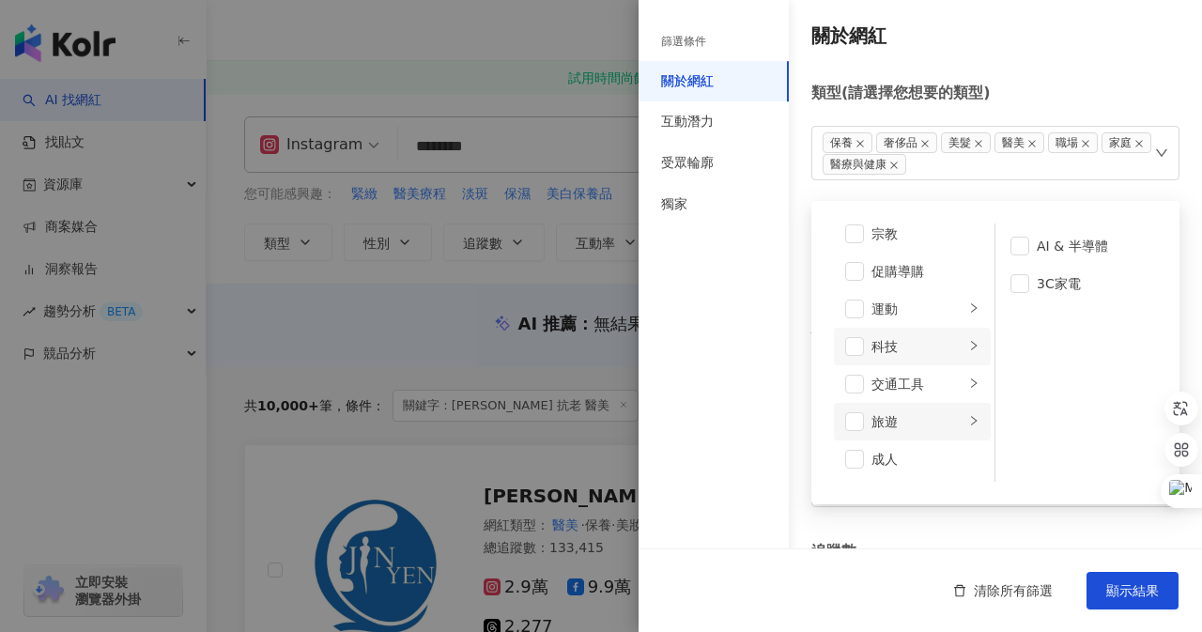
scroll to position [557, 0]
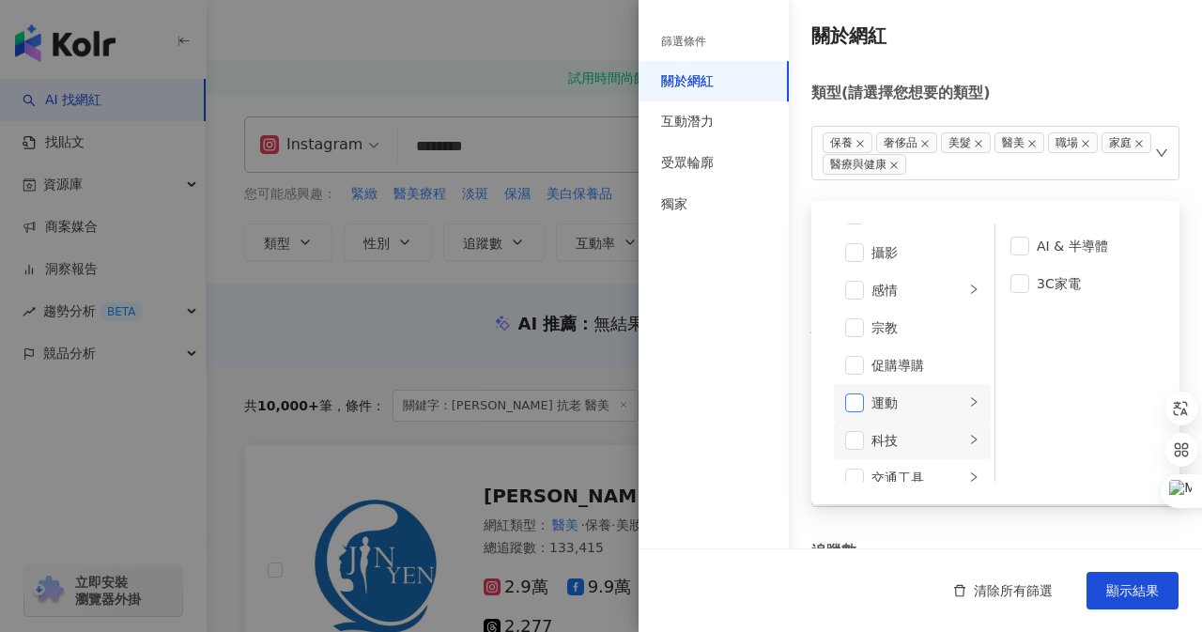
click at [859, 407] on span at bounding box center [854, 402] width 19 height 19
click at [870, 404] on li "運動" at bounding box center [912, 403] width 157 height 38
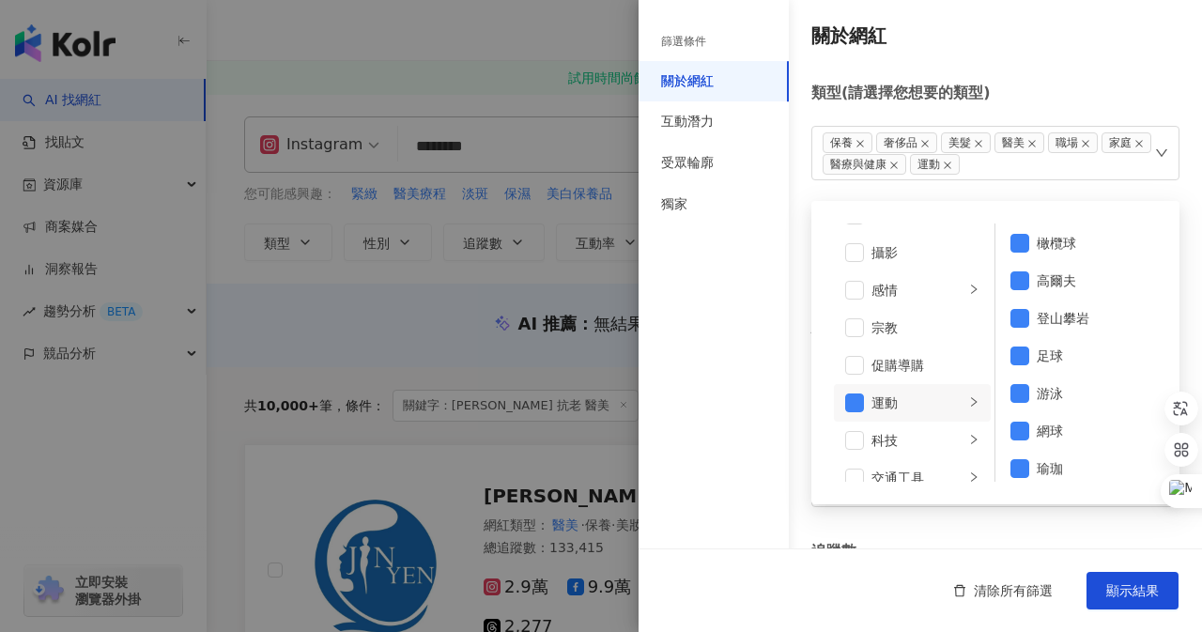
scroll to position [238, 0]
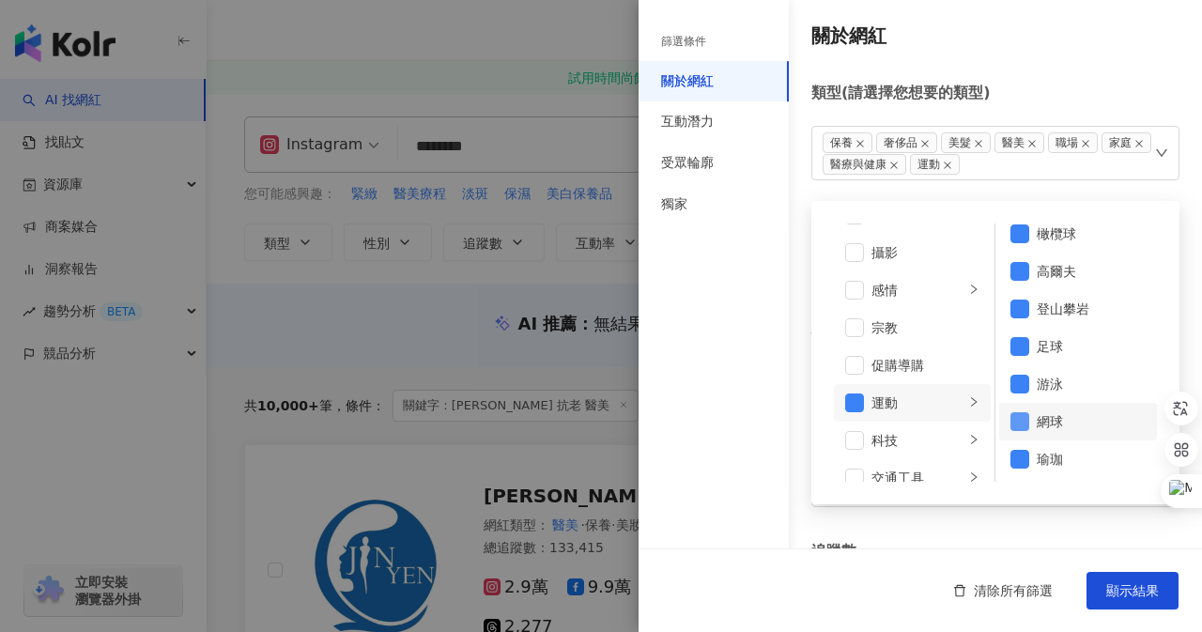
click at [1015, 419] on span at bounding box center [1019, 421] width 19 height 19
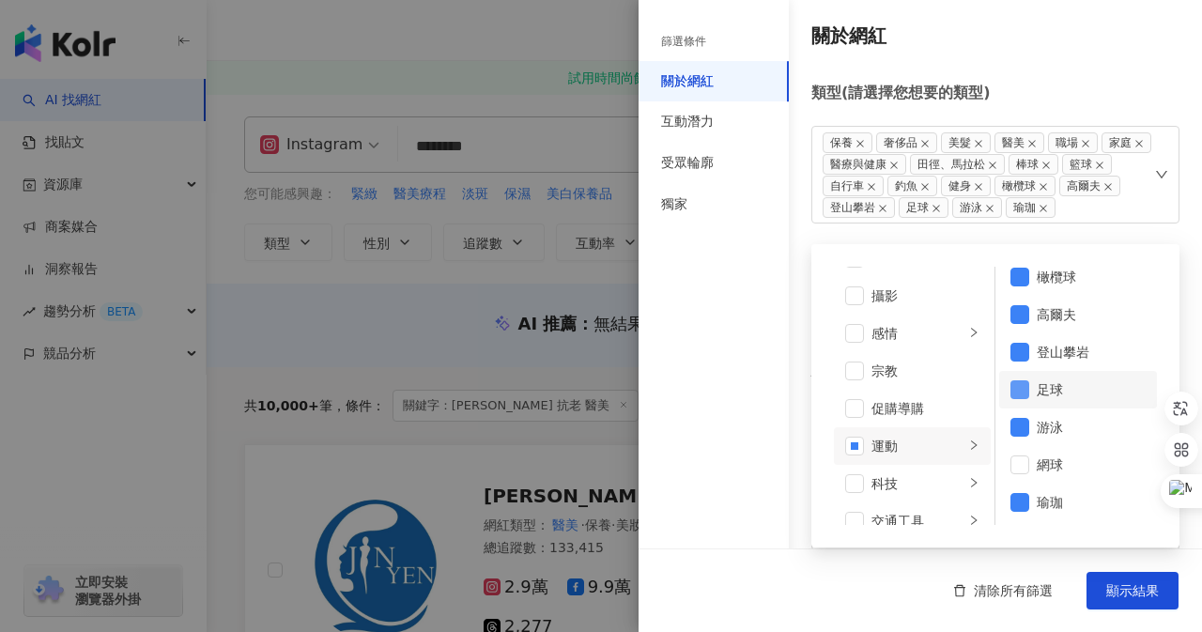
click at [1018, 389] on span at bounding box center [1019, 389] width 19 height 19
click at [1014, 418] on span at bounding box center [1019, 427] width 19 height 19
click at [1017, 349] on span at bounding box center [1019, 352] width 19 height 19
click at [1020, 312] on span at bounding box center [1019, 314] width 19 height 19
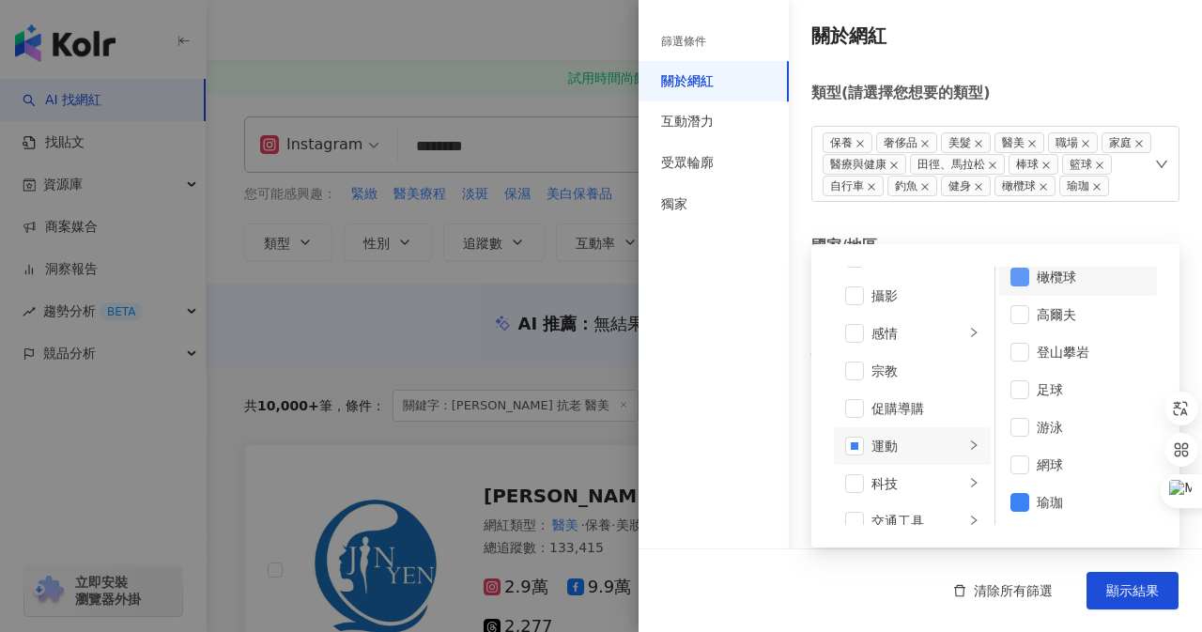
click at [1015, 282] on span at bounding box center [1019, 277] width 19 height 19
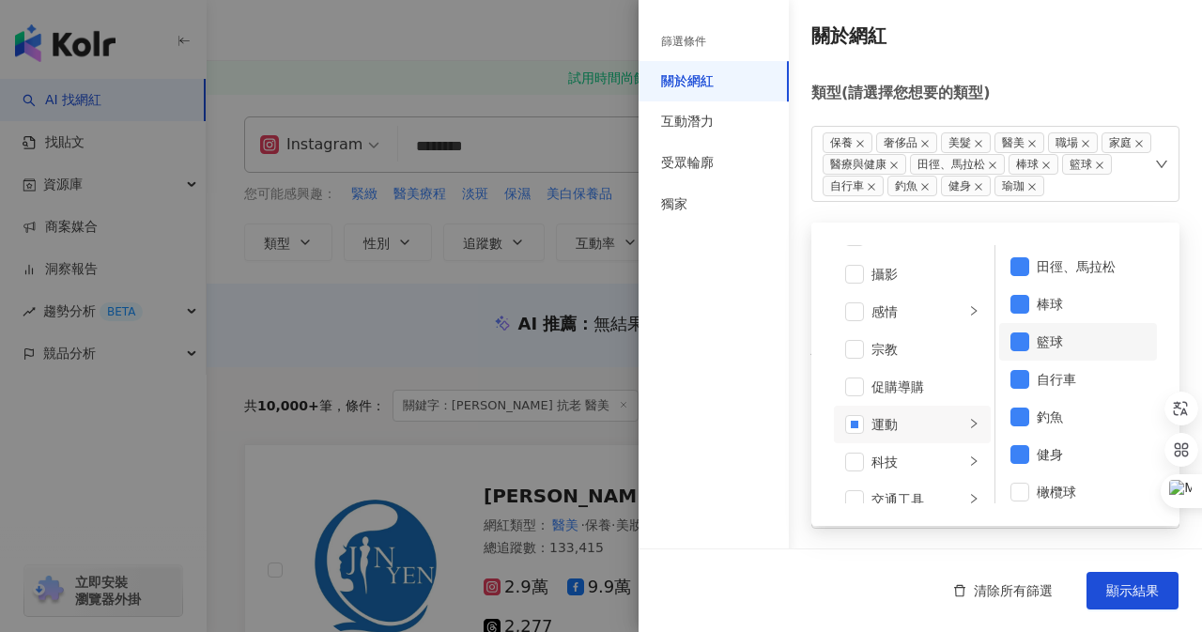
scroll to position [0, 0]
click at [1017, 459] on span at bounding box center [1019, 455] width 19 height 19
click at [1010, 454] on span at bounding box center [1019, 455] width 19 height 19
click at [1010, 424] on span at bounding box center [1019, 417] width 19 height 19
click at [1015, 344] on span at bounding box center [1019, 342] width 19 height 19
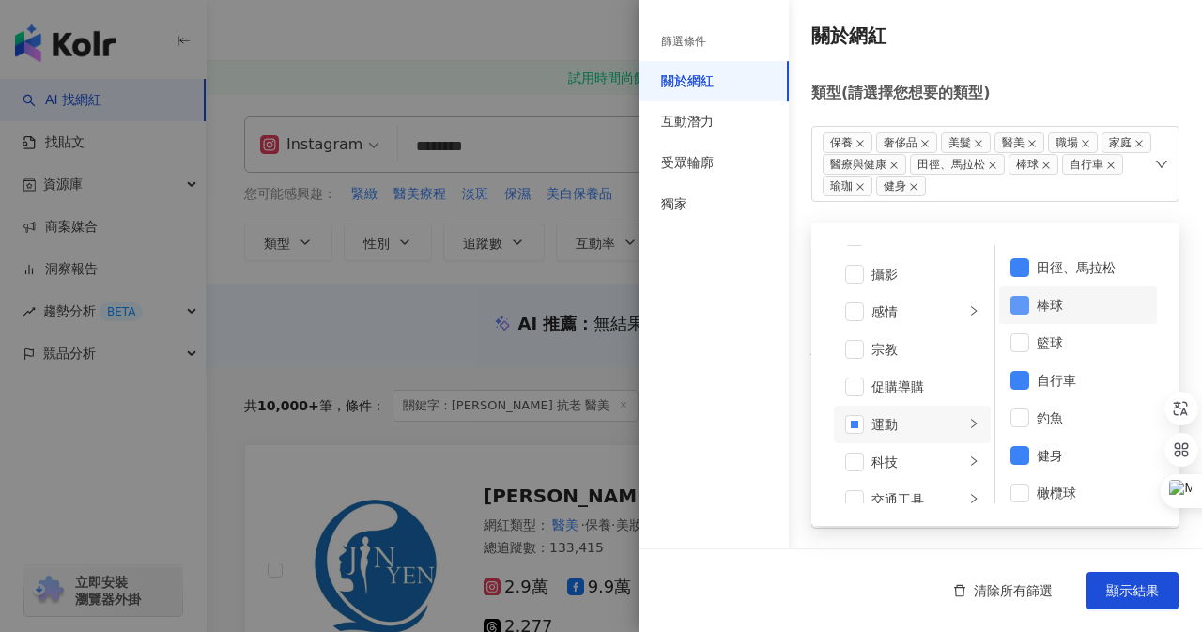
click at [1010, 301] on span at bounding box center [1019, 305] width 19 height 19
click at [1012, 265] on span at bounding box center [1019, 267] width 19 height 19
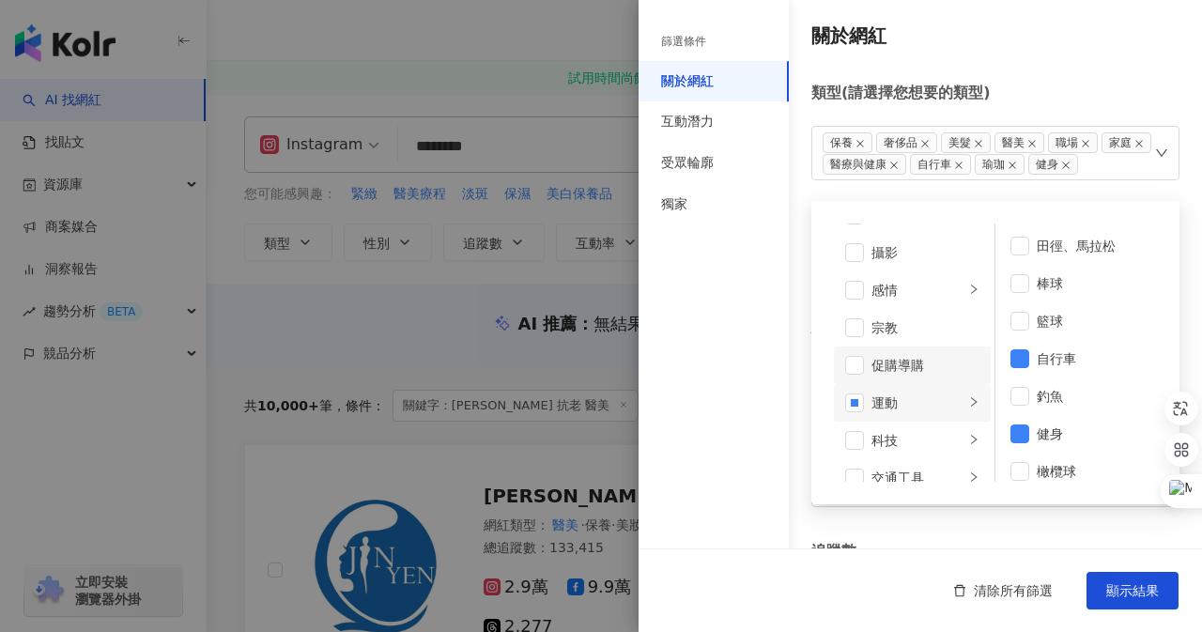
click at [915, 368] on div "促購導購" at bounding box center [925, 365] width 108 height 21
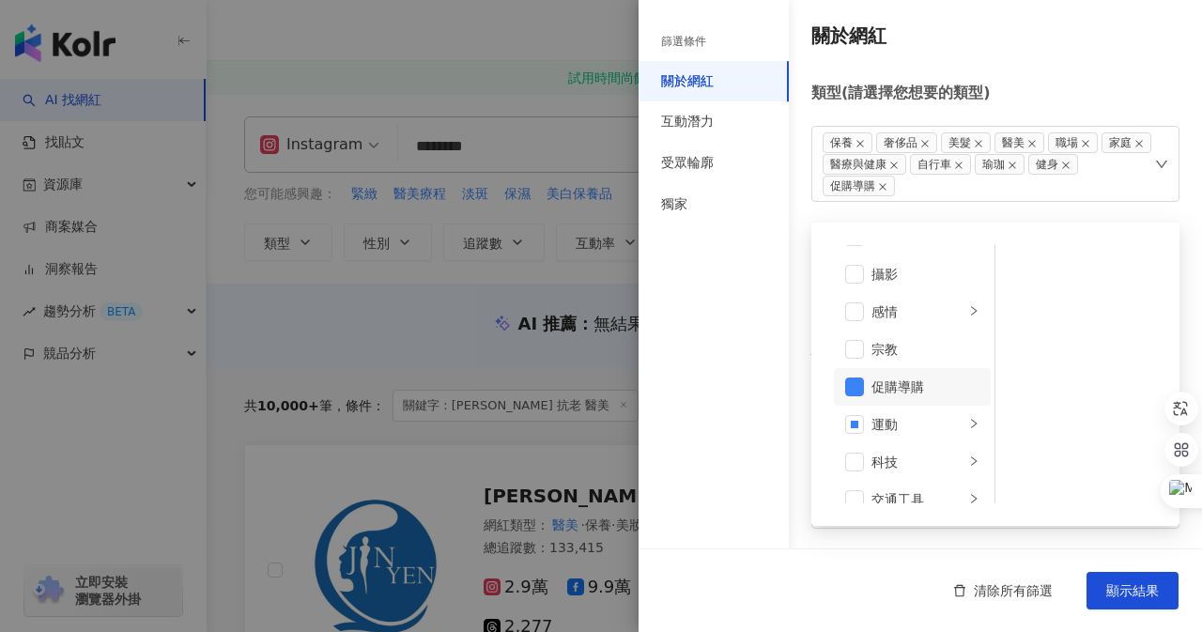
click at [905, 386] on div "促購導購" at bounding box center [925, 387] width 108 height 21
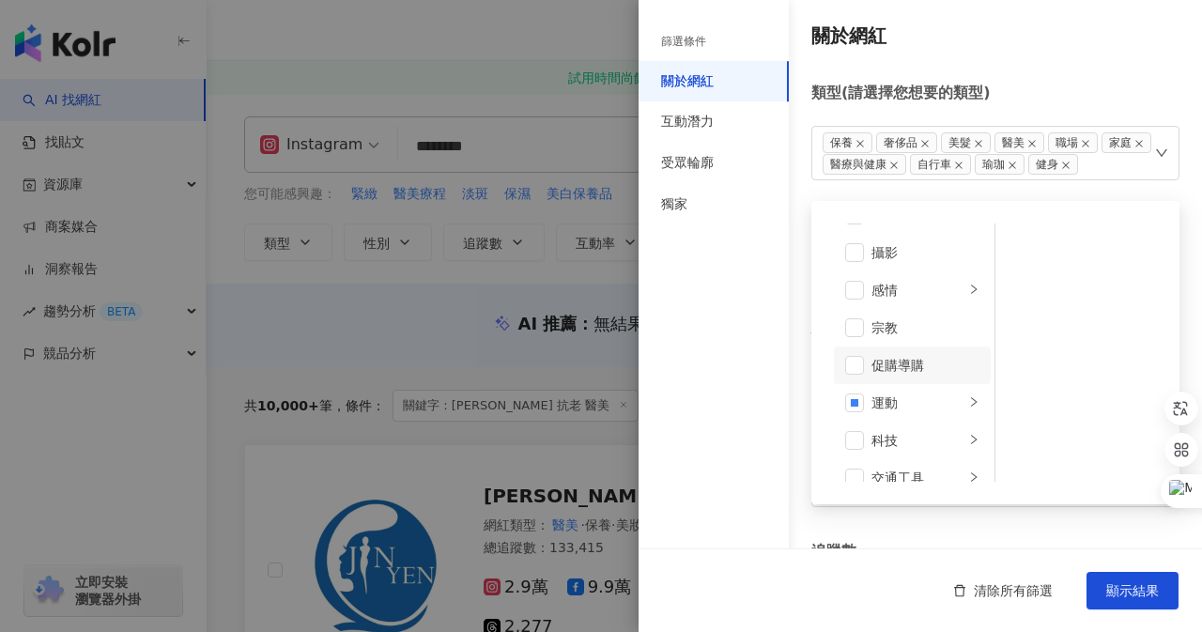
click at [905, 374] on div "促購導購" at bounding box center [925, 365] width 108 height 21
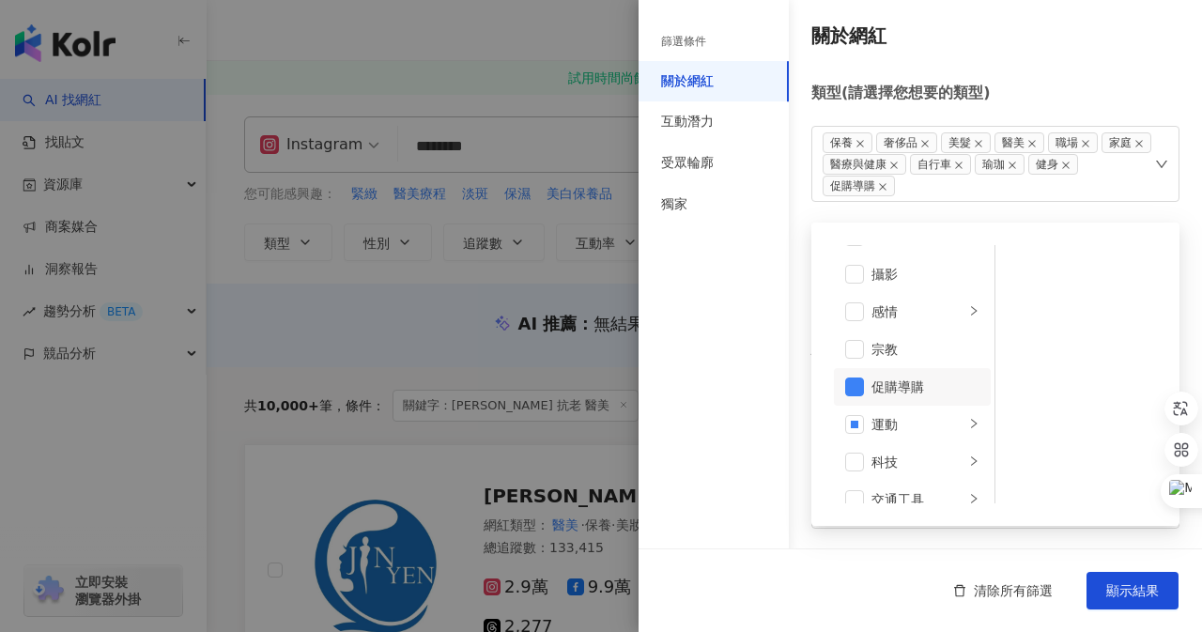
click at [865, 387] on li "促購導購" at bounding box center [912, 387] width 157 height 38
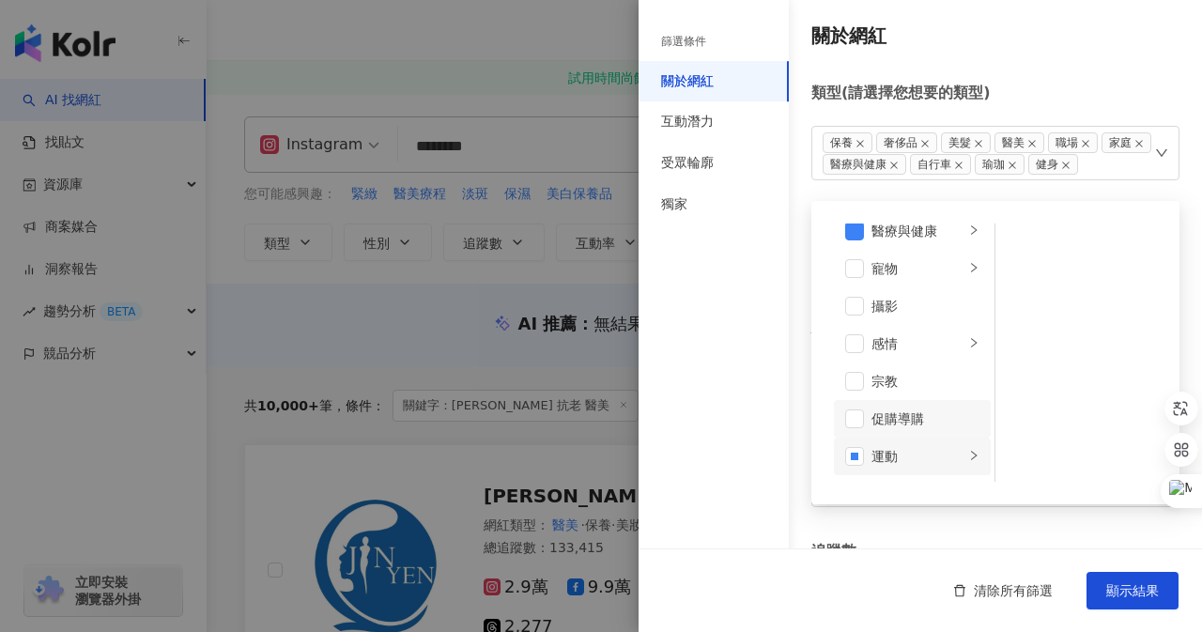
scroll to position [557, 0]
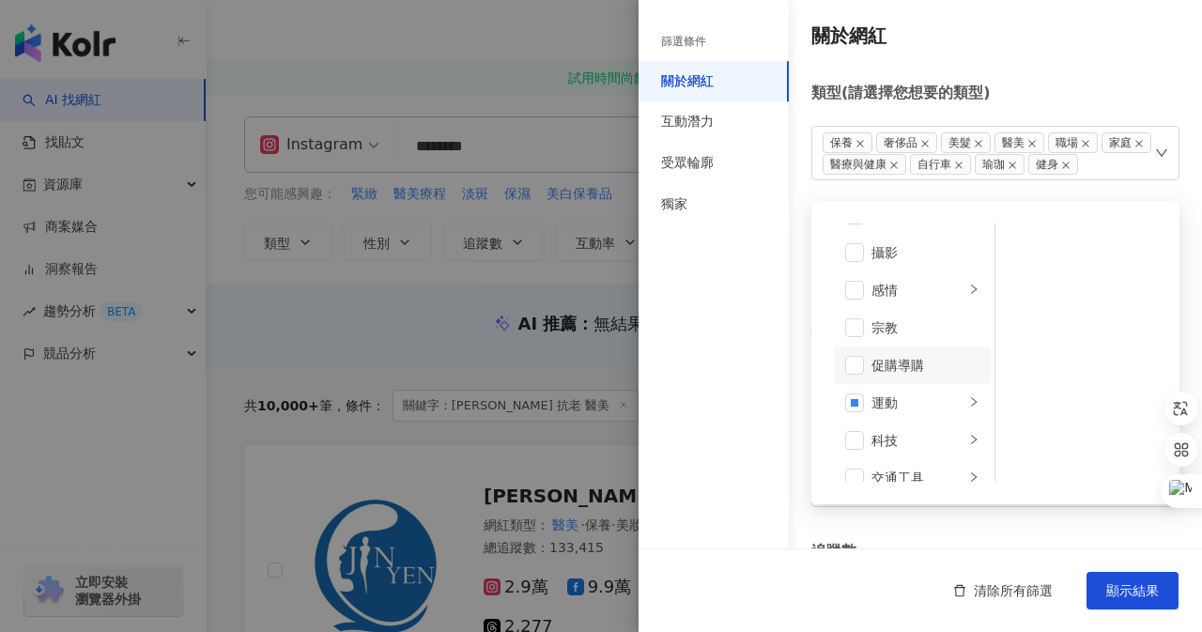
click at [866, 373] on li "促購導購" at bounding box center [912, 365] width 157 height 38
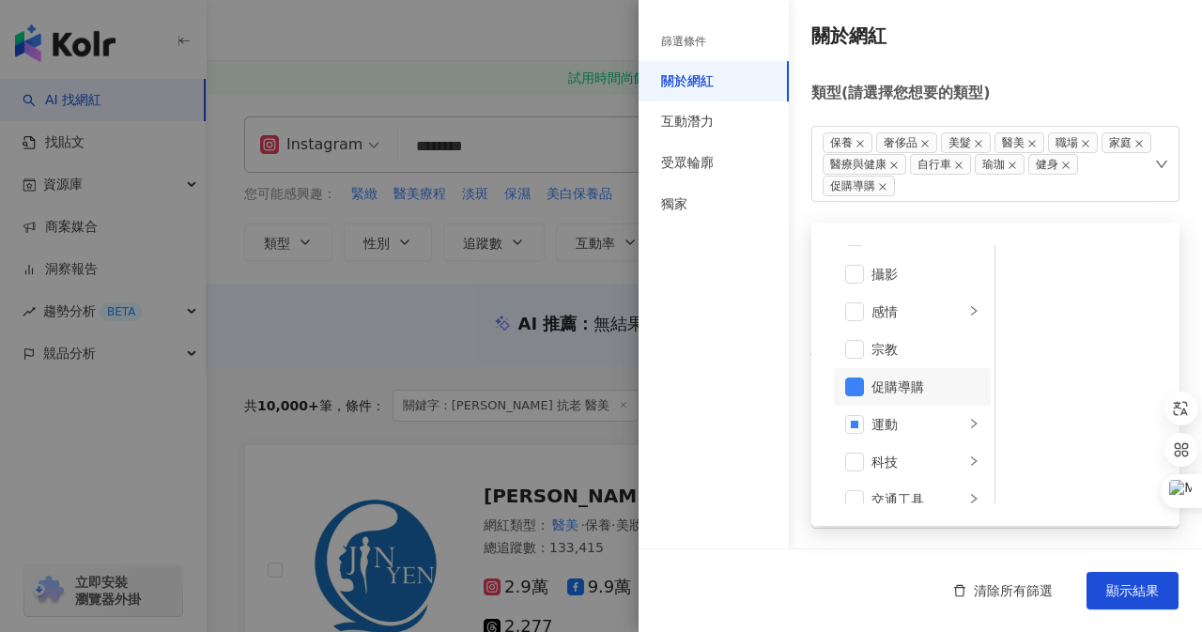
click at [882, 396] on div "促購導購" at bounding box center [925, 387] width 108 height 21
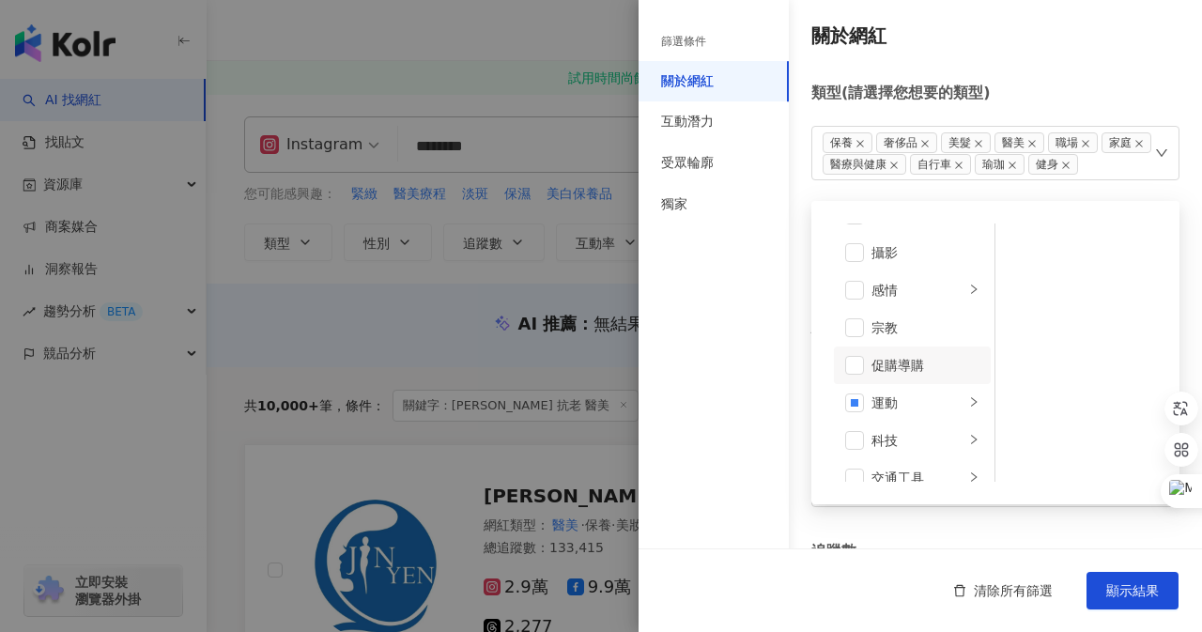
click at [897, 376] on li "促購導購" at bounding box center [912, 365] width 157 height 38
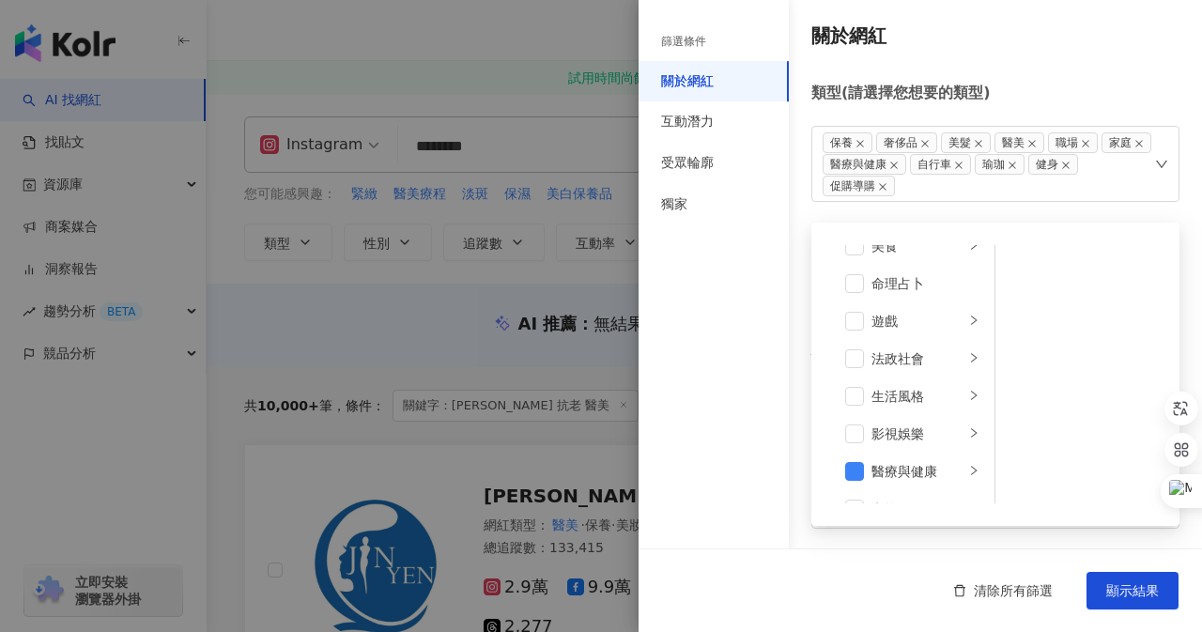
scroll to position [275, 0]
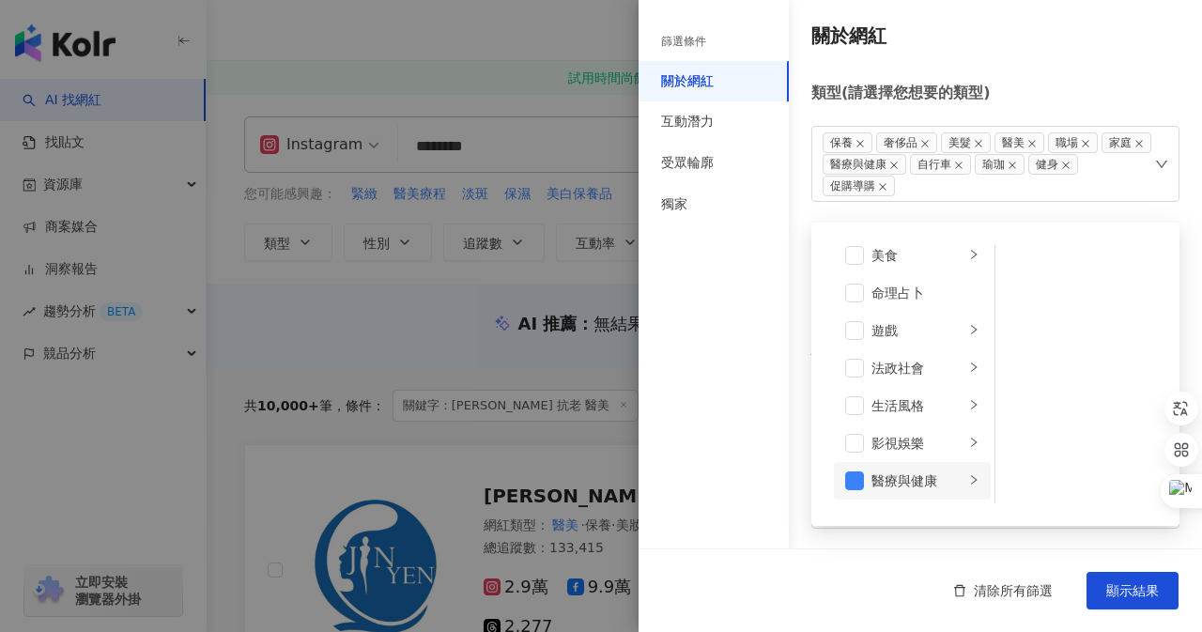
click at [916, 477] on div "醫療與健康" at bounding box center [917, 480] width 93 height 21
click at [910, 400] on div "生活風格" at bounding box center [917, 405] width 93 height 21
click at [910, 367] on div "法政社會" at bounding box center [917, 368] width 93 height 21
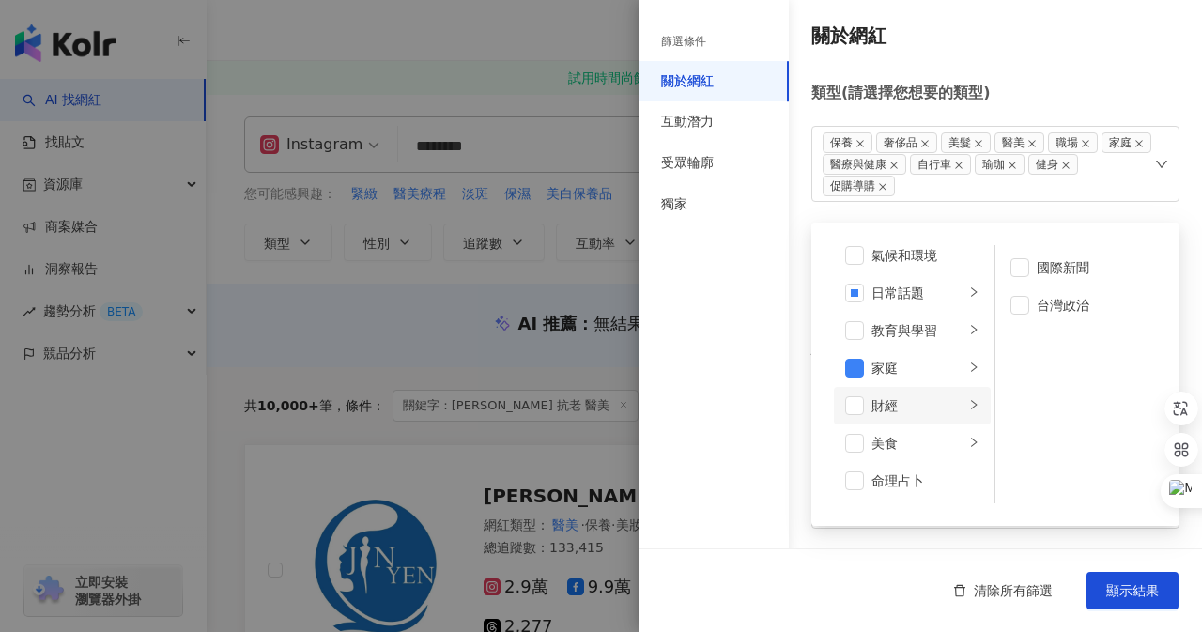
click at [906, 408] on div "財經" at bounding box center [917, 405] width 93 height 21
click at [915, 337] on div "教育與學習" at bounding box center [917, 330] width 93 height 21
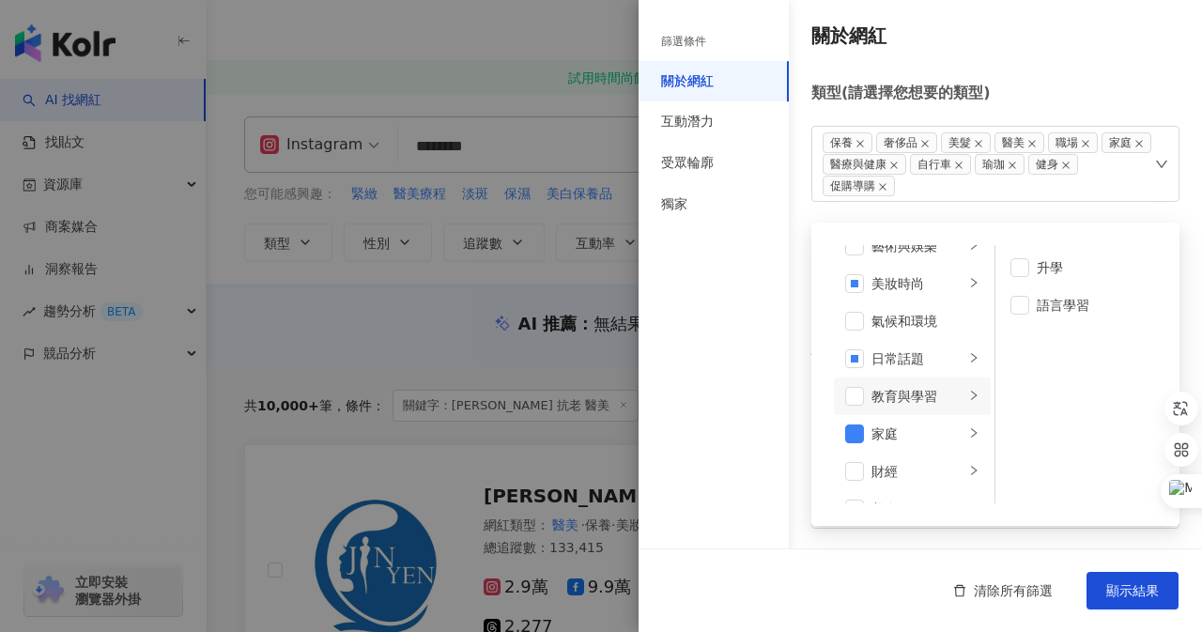
scroll to position [0, 0]
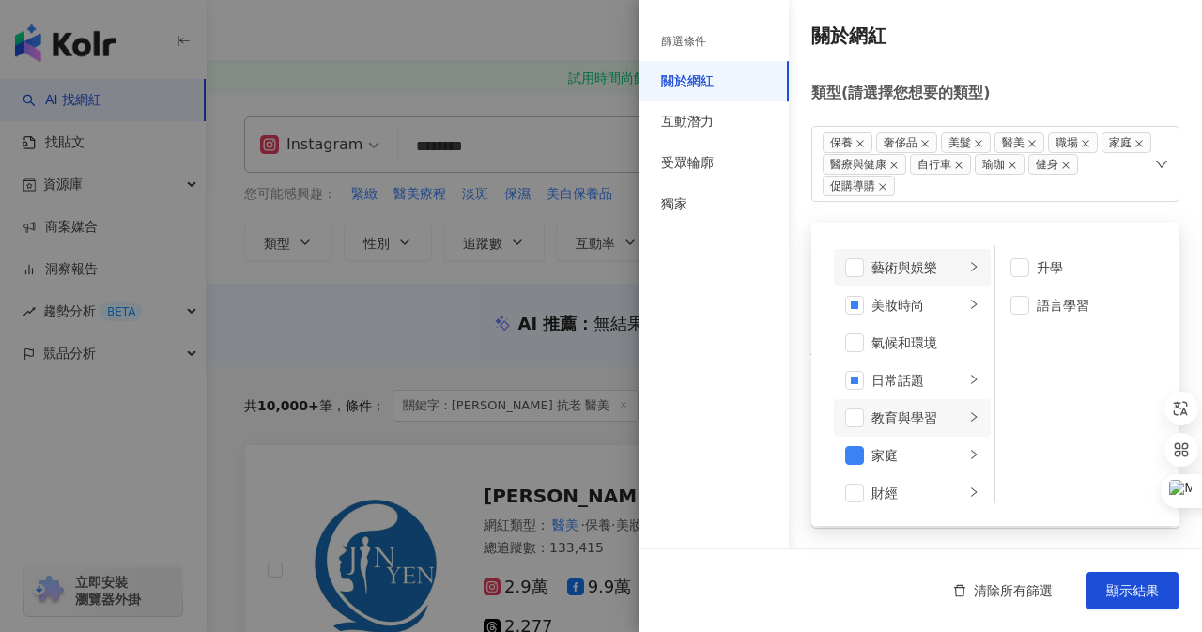
click at [906, 269] on div "藝術與娛樂" at bounding box center [917, 267] width 93 height 21
click at [899, 310] on div "美妝時尚" at bounding box center [917, 305] width 93 height 21
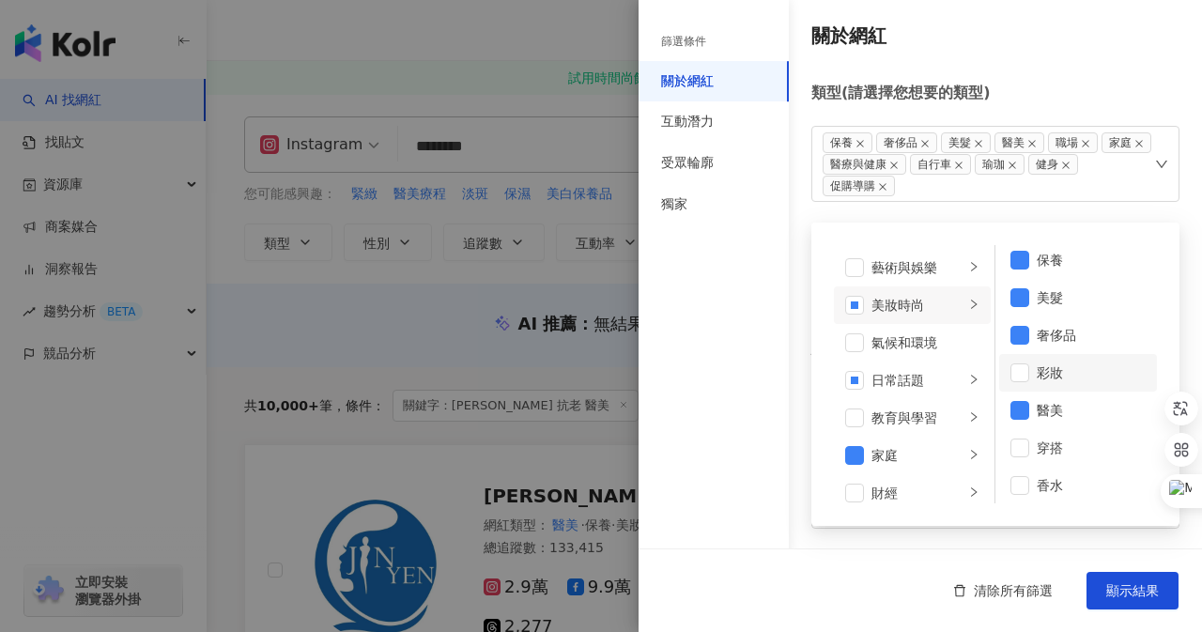
scroll to position [12, 0]
click at [728, 88] on div "關於網紅" at bounding box center [714, 81] width 150 height 41
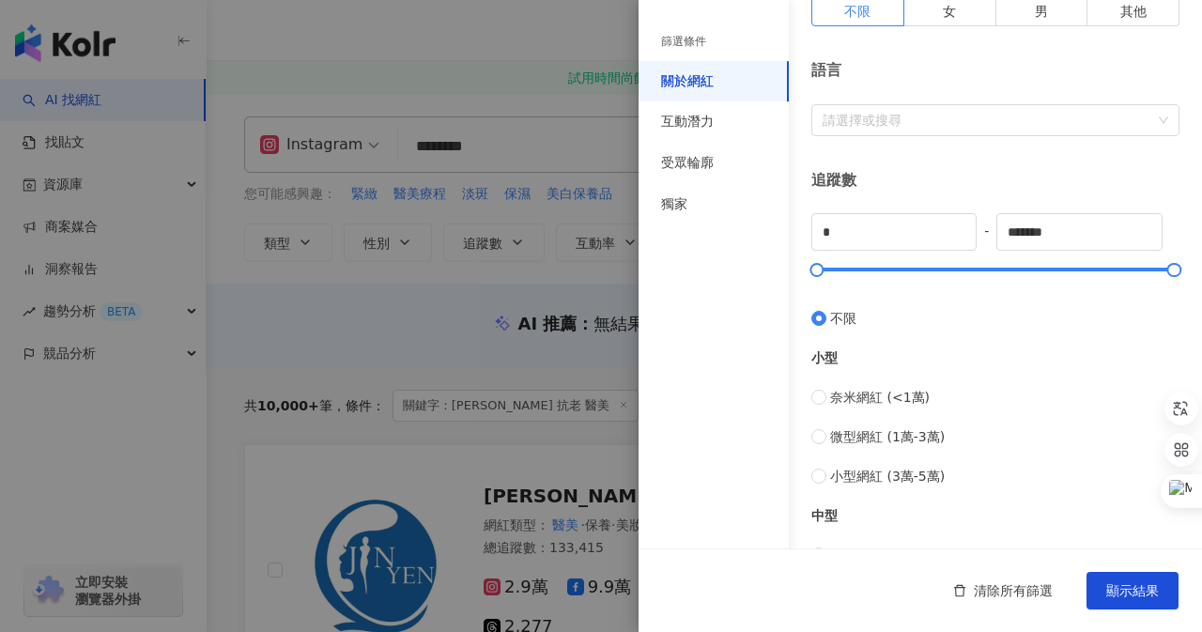
scroll to position [267, 0]
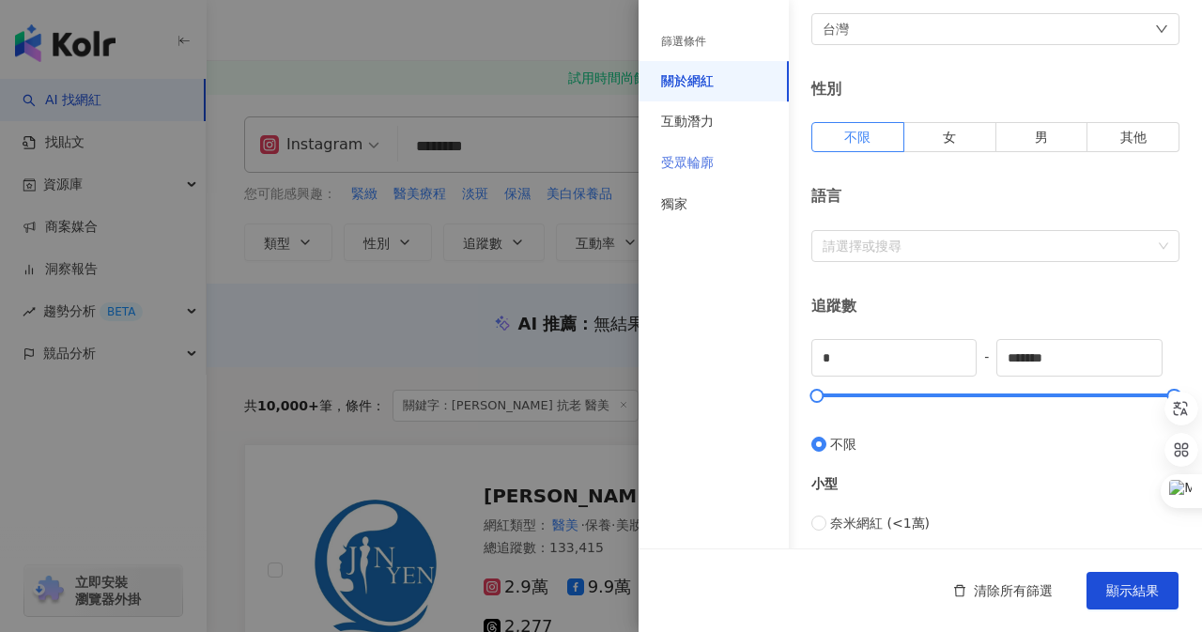
click at [724, 170] on div "受眾輪廓" at bounding box center [714, 163] width 150 height 41
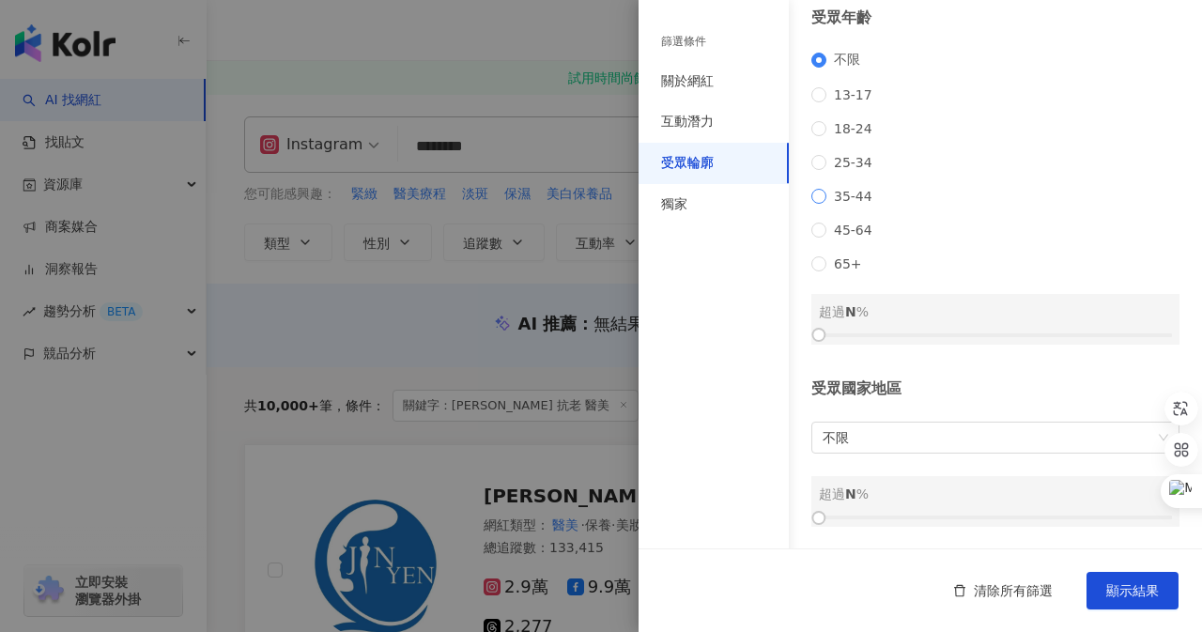
click at [828, 199] on span "35-44" at bounding box center [853, 196] width 54 height 15
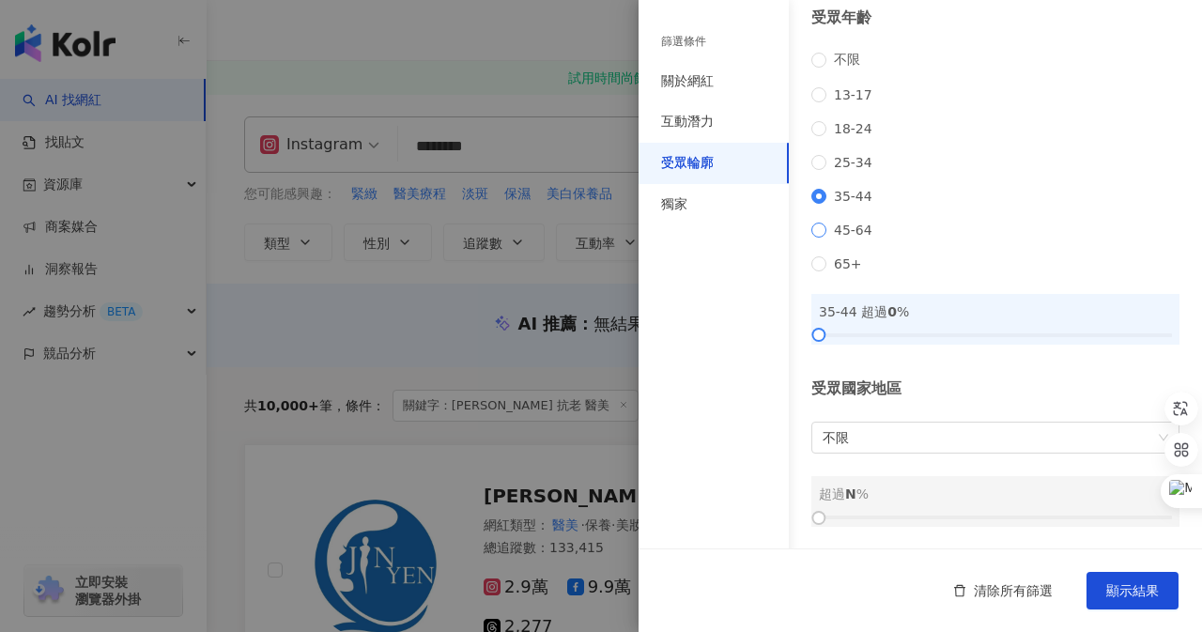
click at [837, 234] on span "45-64" at bounding box center [853, 230] width 54 height 15
click at [865, 204] on span "35-44" at bounding box center [853, 196] width 54 height 15
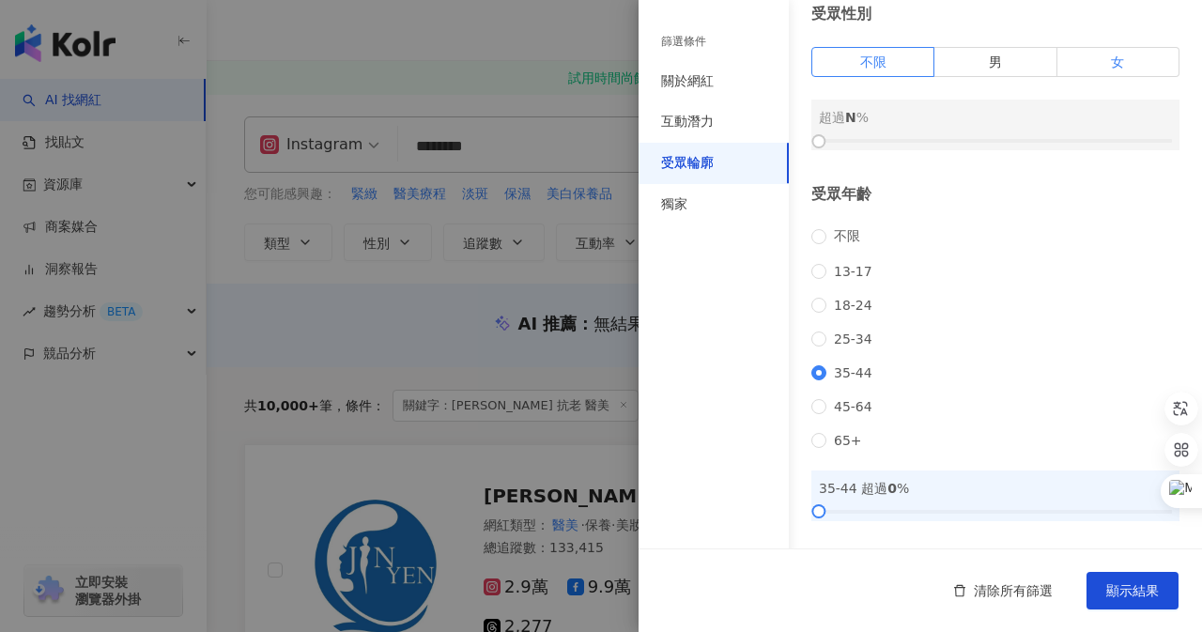
click at [1128, 69] on label "女" at bounding box center [1118, 62] width 122 height 30
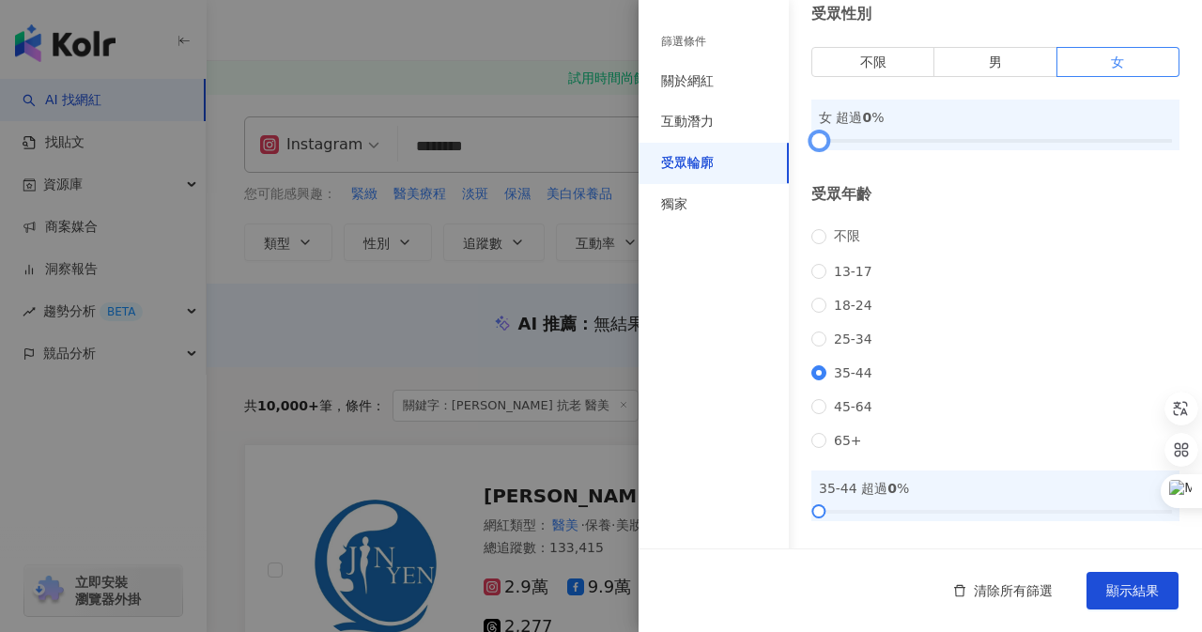
click at [967, 145] on div at bounding box center [995, 140] width 353 height 11
drag, startPoint x: 968, startPoint y: 144, endPoint x: 928, endPoint y: 137, distance: 40.9
click at [928, 137] on div at bounding box center [932, 141] width 10 height 10
drag, startPoint x: 932, startPoint y: 137, endPoint x: 993, endPoint y: 138, distance: 61.0
click at [993, 138] on div at bounding box center [995, 141] width 10 height 10
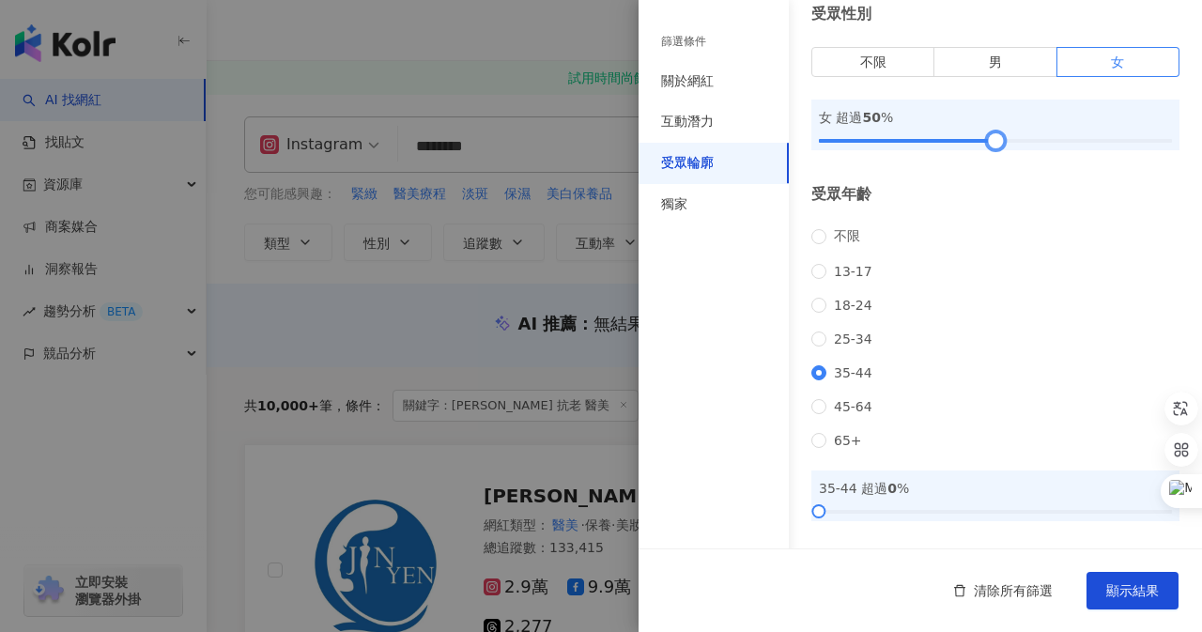
scroll to position [280, 0]
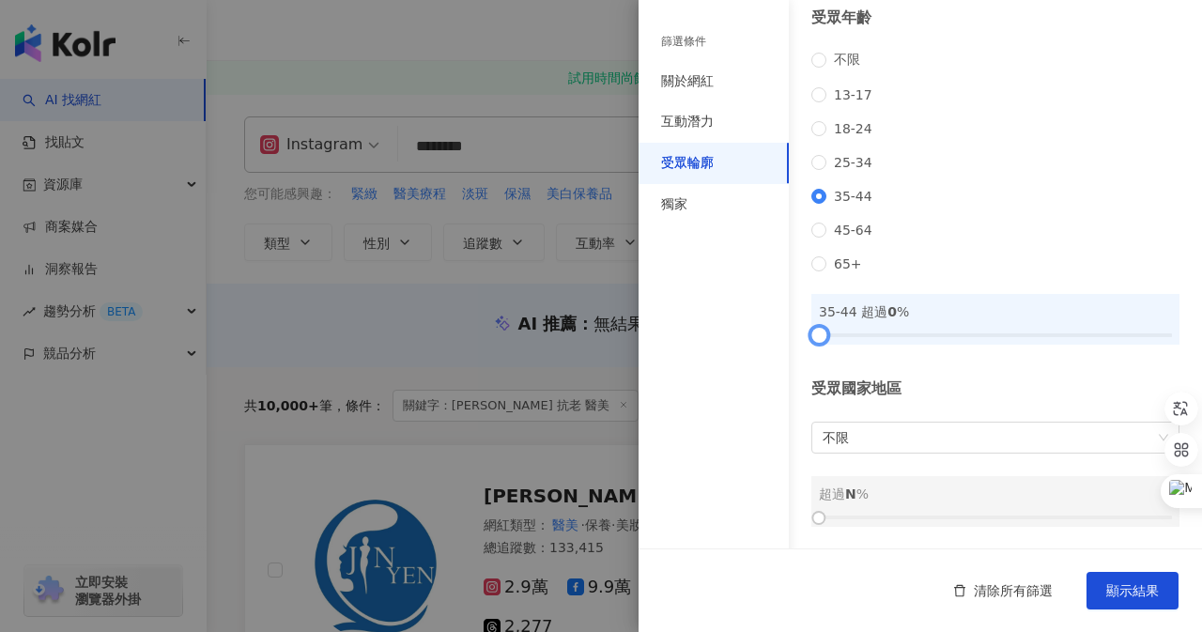
click at [971, 338] on div at bounding box center [995, 335] width 353 height 11
click at [973, 338] on div at bounding box center [978, 335] width 10 height 10
click at [992, 334] on div at bounding box center [995, 335] width 353 height 11
click at [736, 212] on div "獨家" at bounding box center [714, 204] width 150 height 41
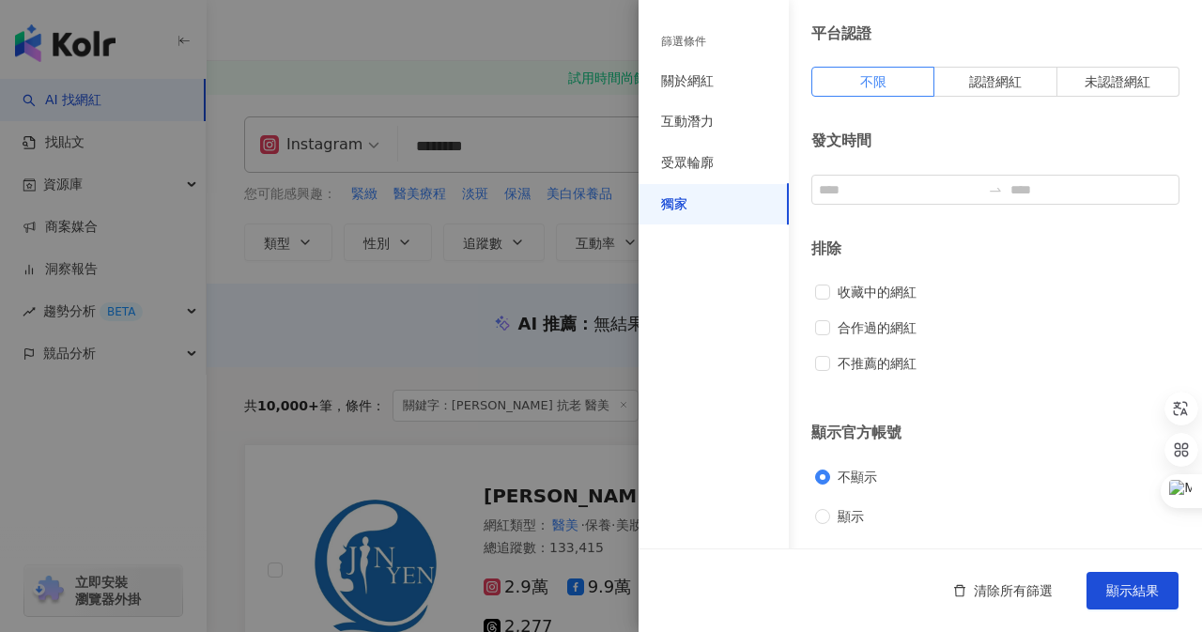
scroll to position [60, 0]
click at [694, 126] on div "互動潛力" at bounding box center [687, 122] width 53 height 19
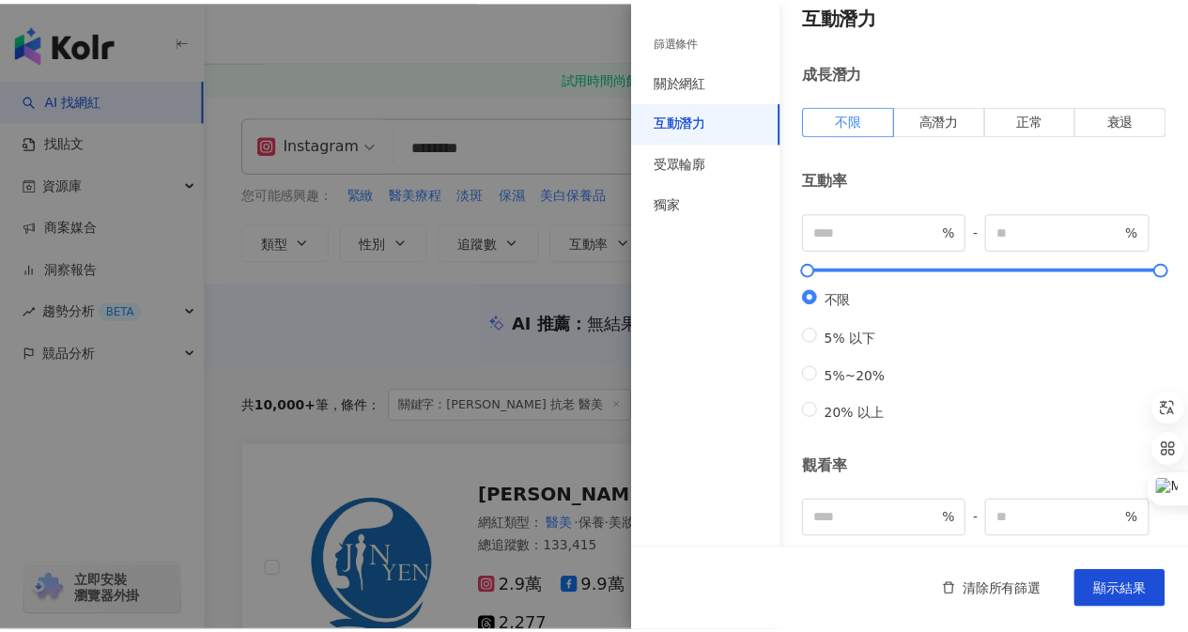
scroll to position [0, 0]
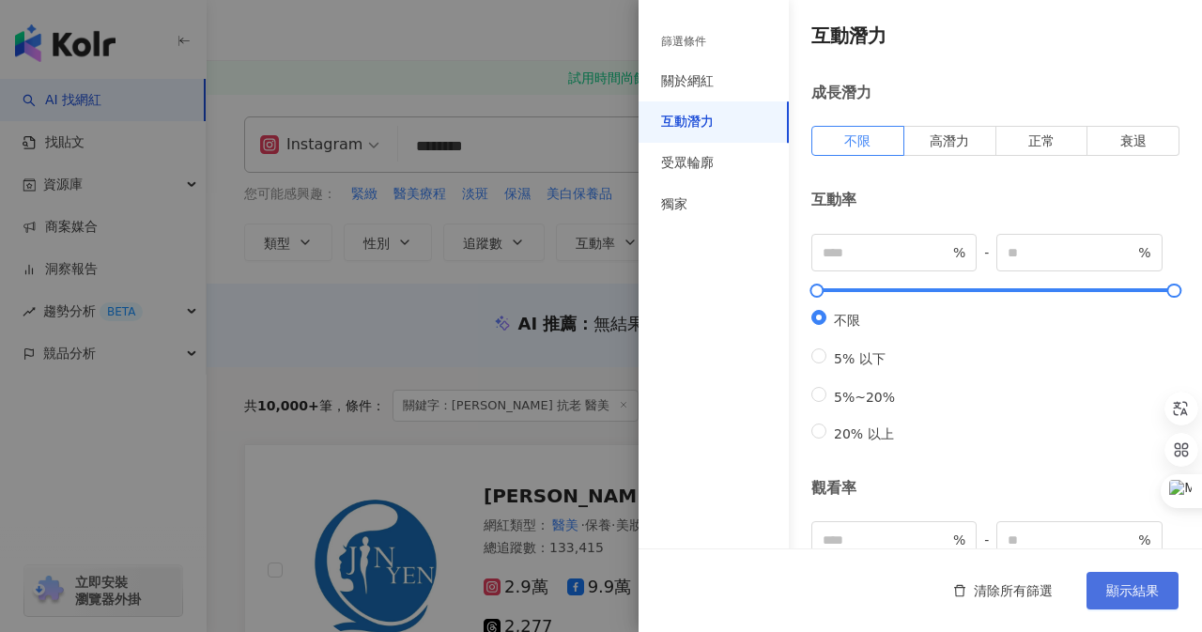
click at [1151, 593] on span "顯示結果" at bounding box center [1132, 590] width 53 height 15
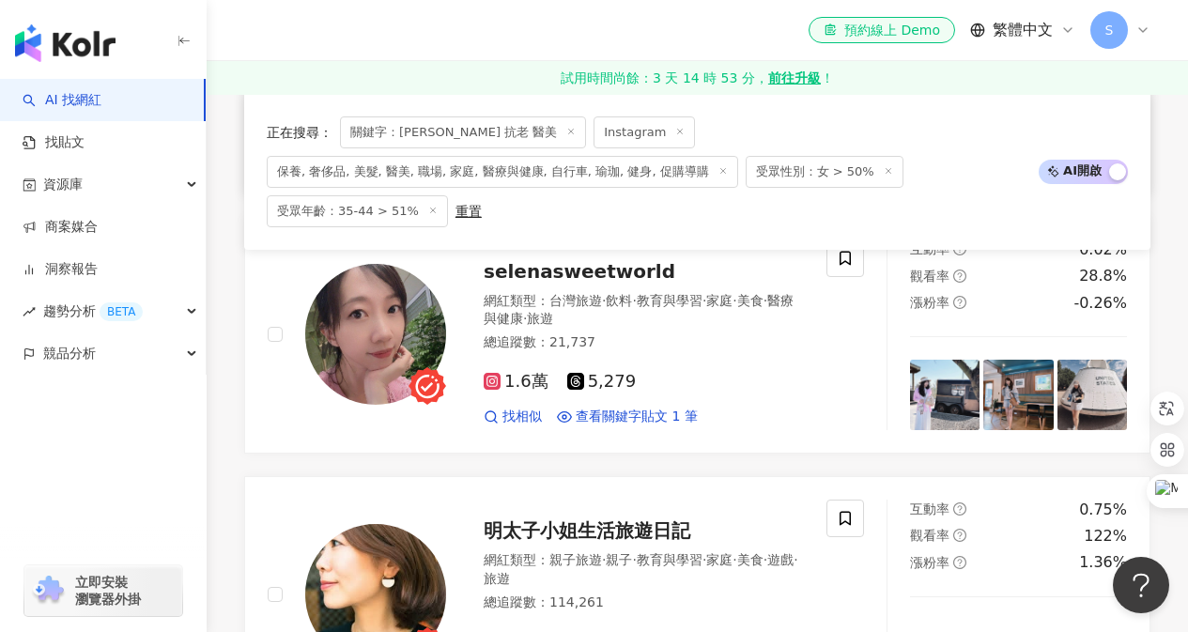
scroll to position [1033, 0]
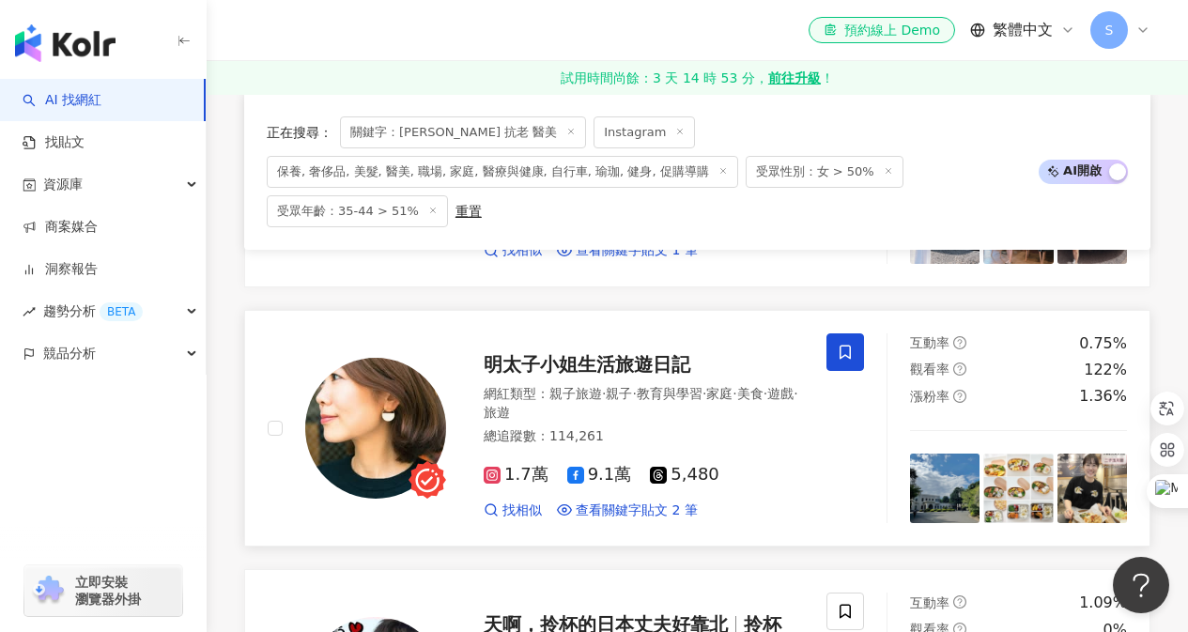
click at [845, 361] on icon at bounding box center [845, 352] width 17 height 17
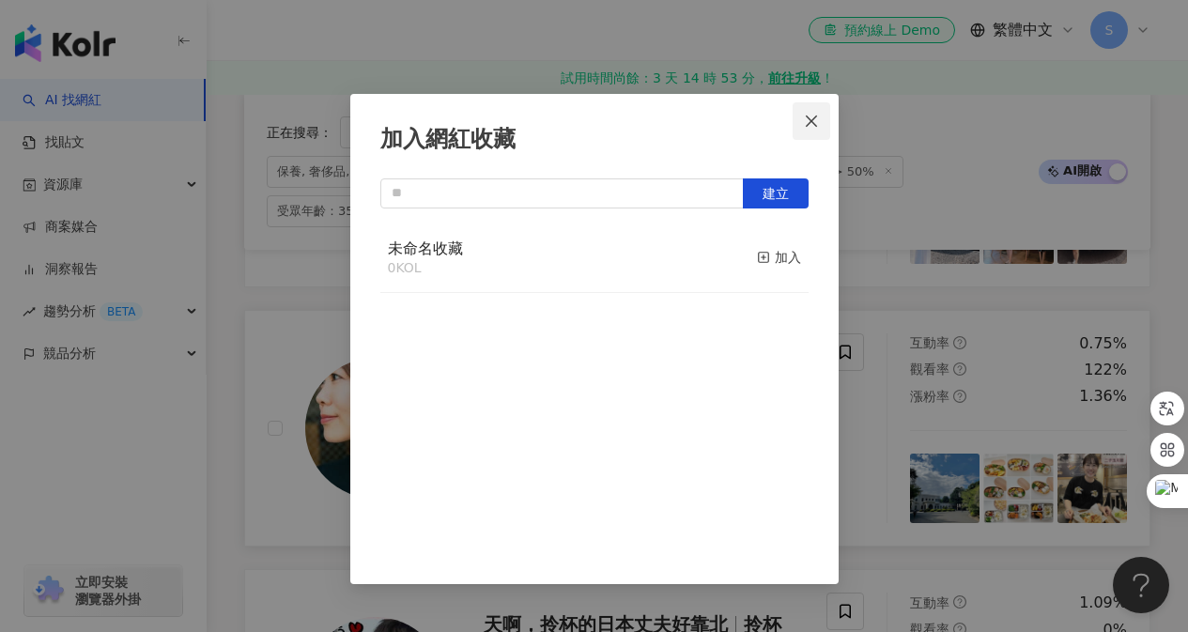
click at [811, 120] on icon "close" at bounding box center [811, 120] width 11 height 11
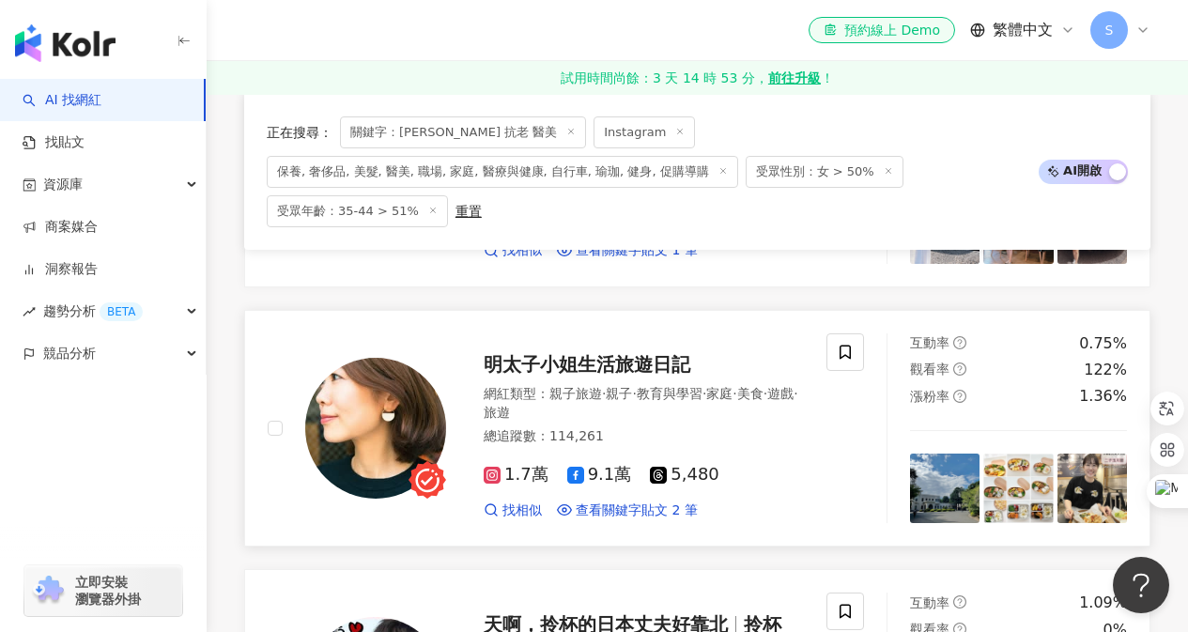
click at [617, 373] on span "明太子小姐生活旅遊日記" at bounding box center [587, 364] width 207 height 23
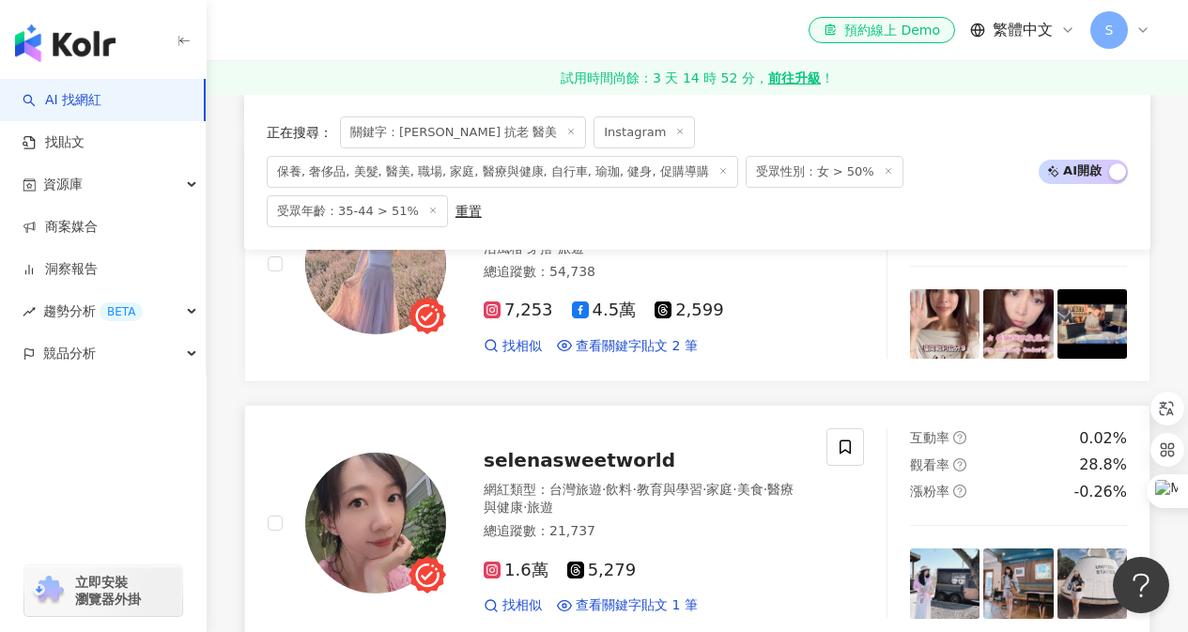
scroll to position [563, 0]
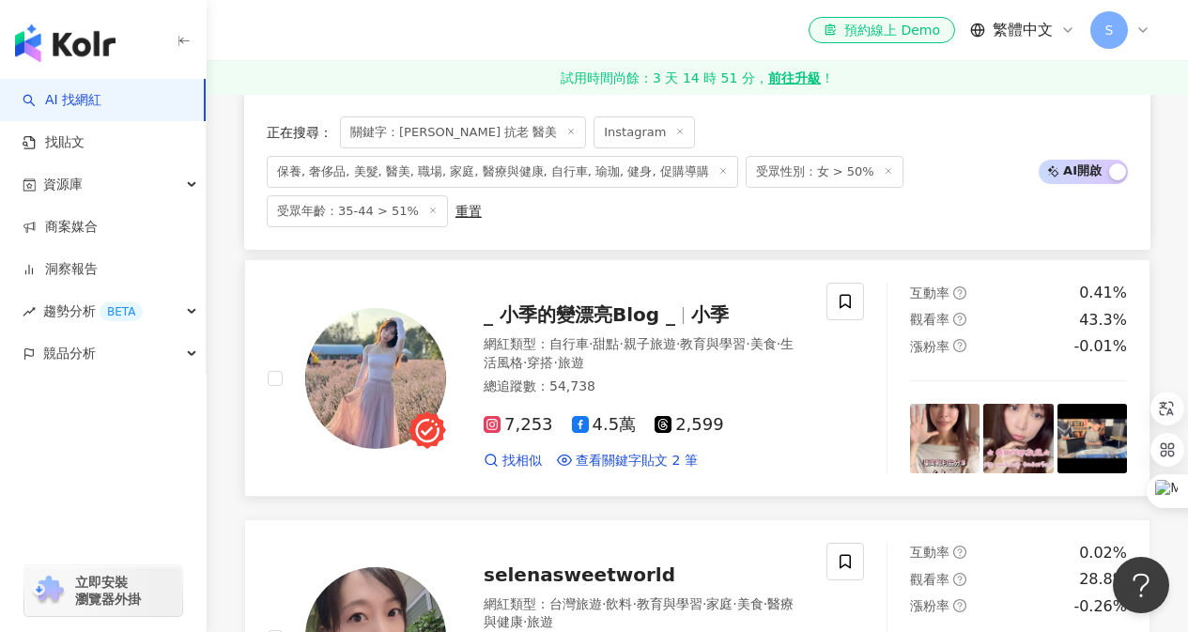
click at [601, 325] on span "_ 小季的變漂亮Blog _" at bounding box center [580, 314] width 192 height 23
click at [569, 132] on line at bounding box center [571, 132] width 5 height 5
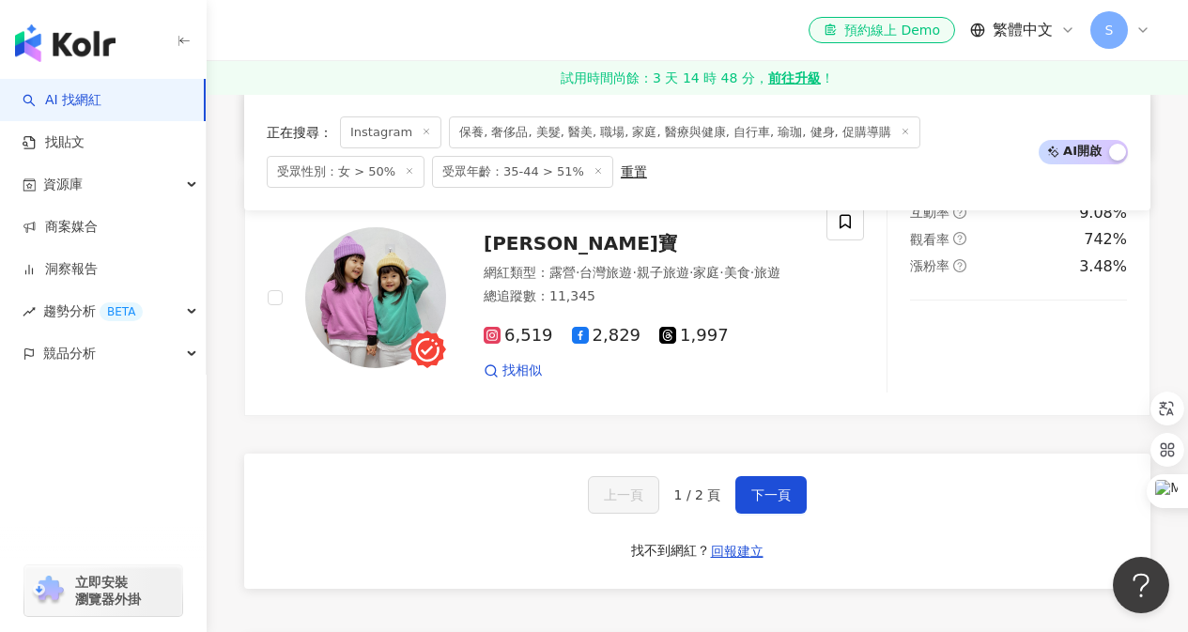
scroll to position [3287, 0]
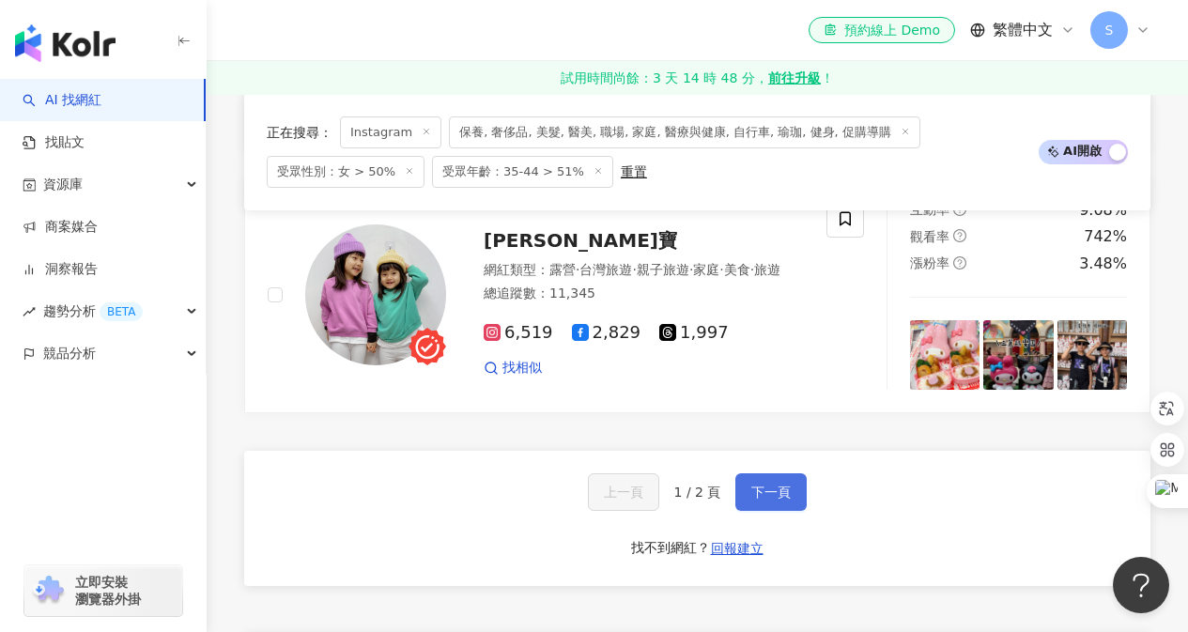
click at [791, 473] on button "下一頁" at bounding box center [770, 492] width 71 height 38
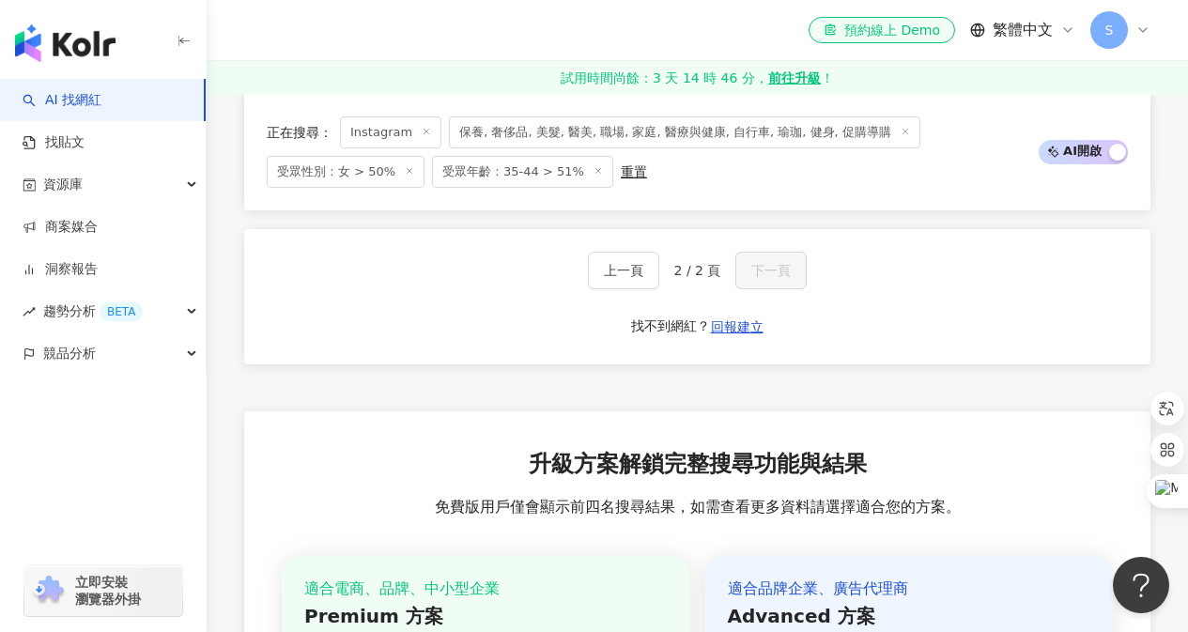
scroll to position [1045, 0]
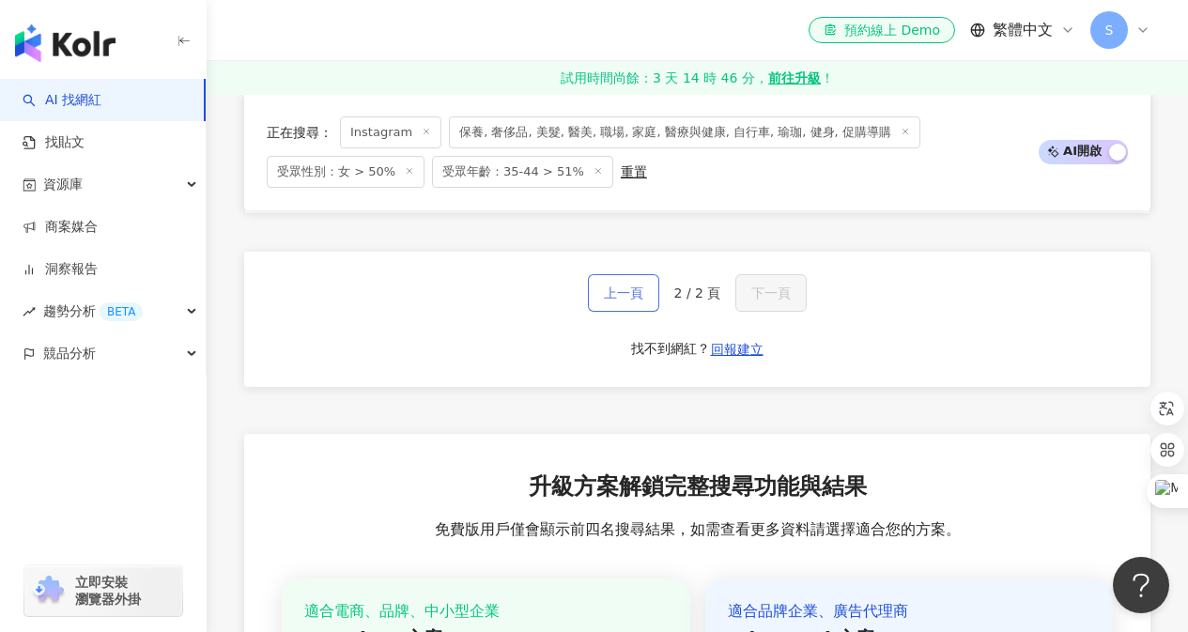
click at [620, 285] on span "上一頁" at bounding box center [623, 292] width 39 height 15
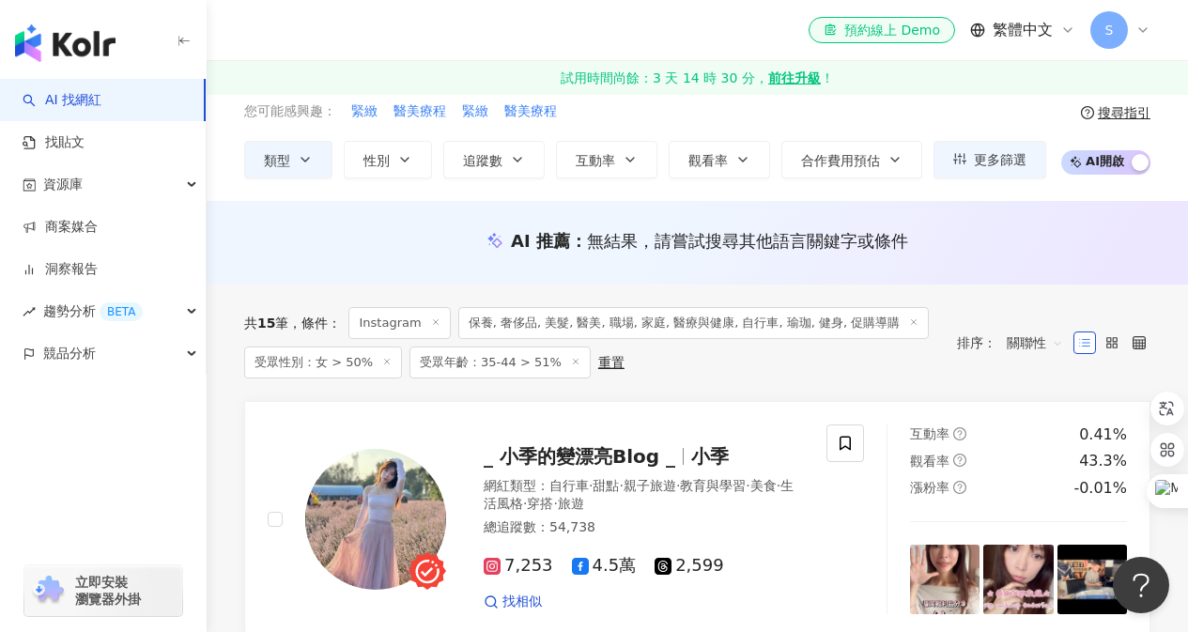
scroll to position [1, 0]
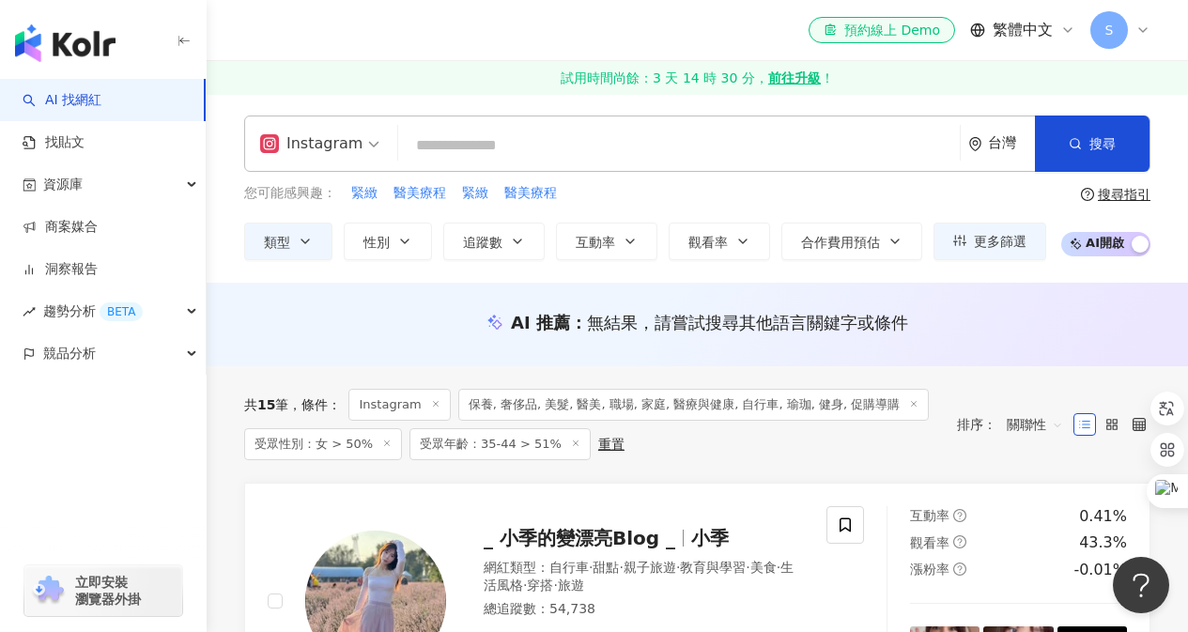
click at [909, 407] on icon at bounding box center [913, 403] width 9 height 9
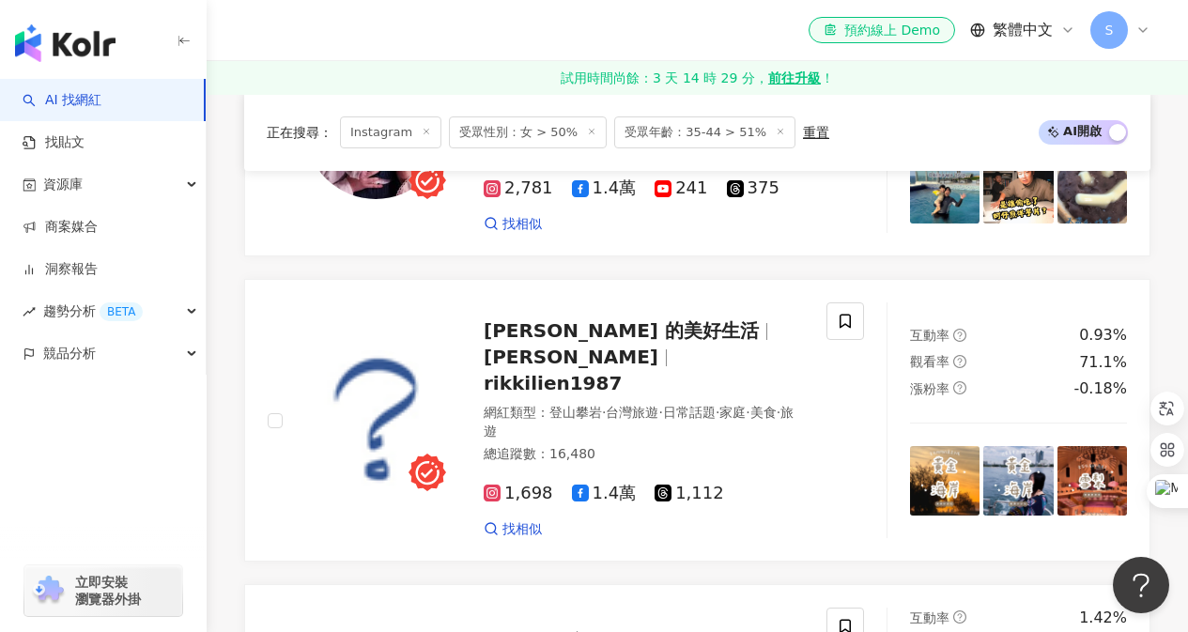
scroll to position [3380, 0]
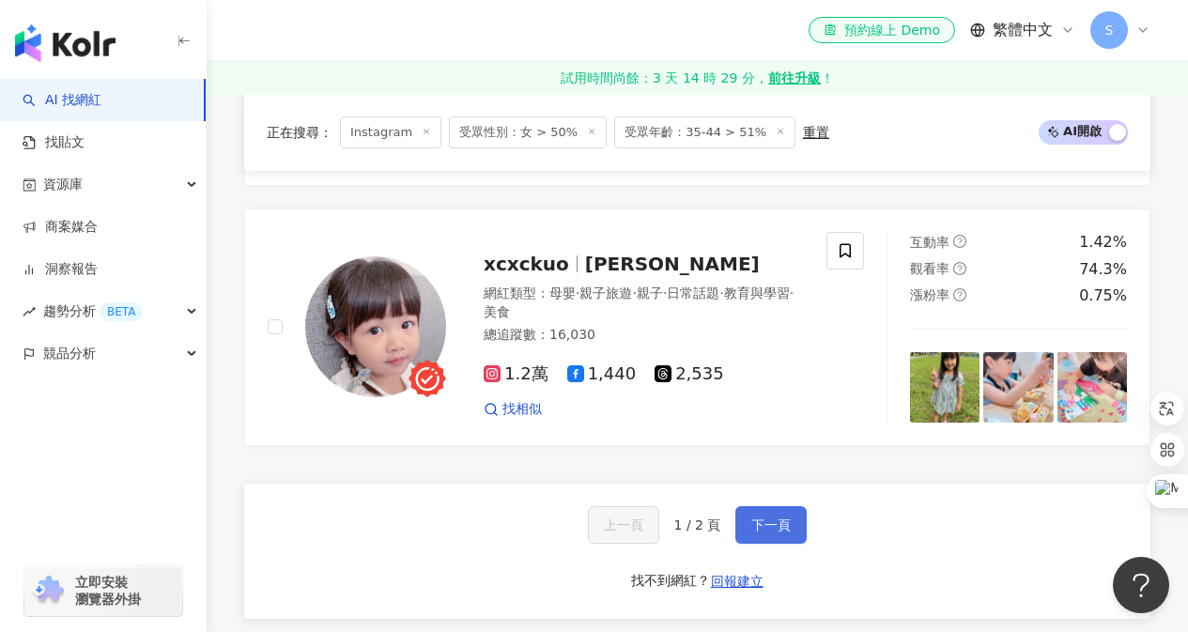
click at [765, 517] on span "下一頁" at bounding box center [770, 524] width 39 height 15
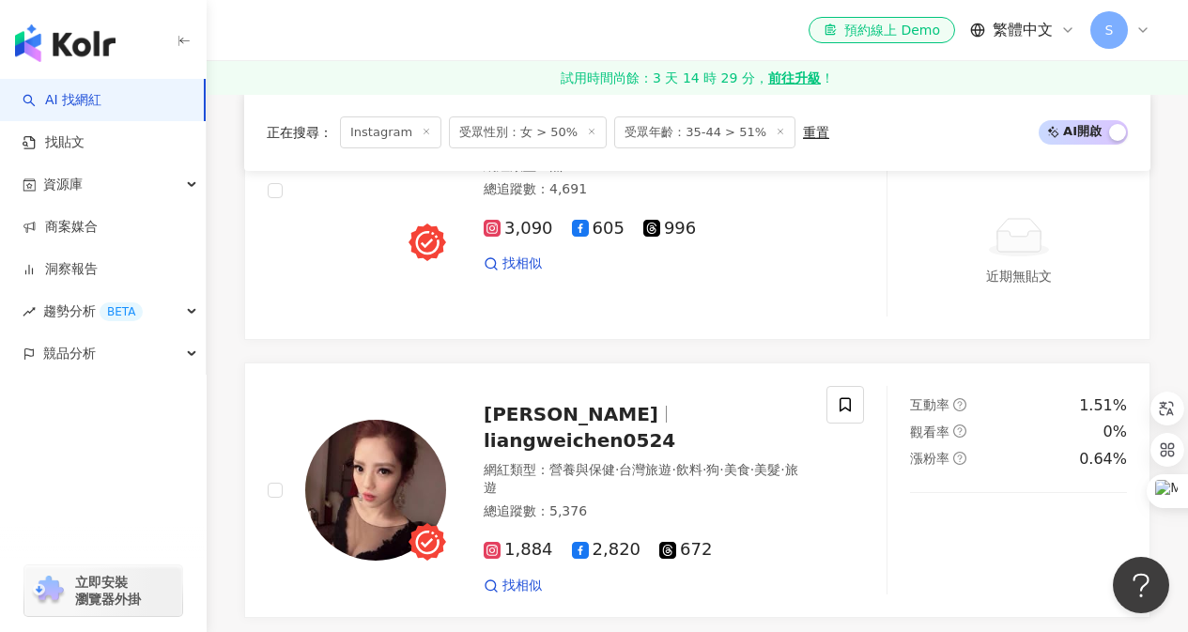
scroll to position [2961, 0]
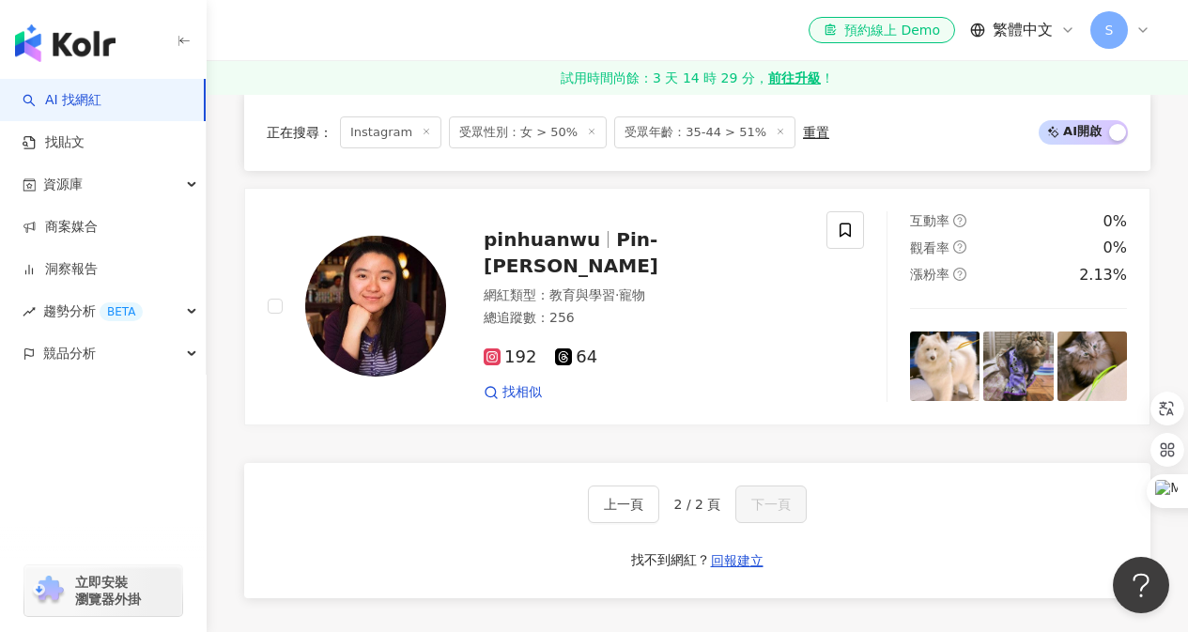
click at [422, 138] on span at bounding box center [426, 133] width 9 height 10
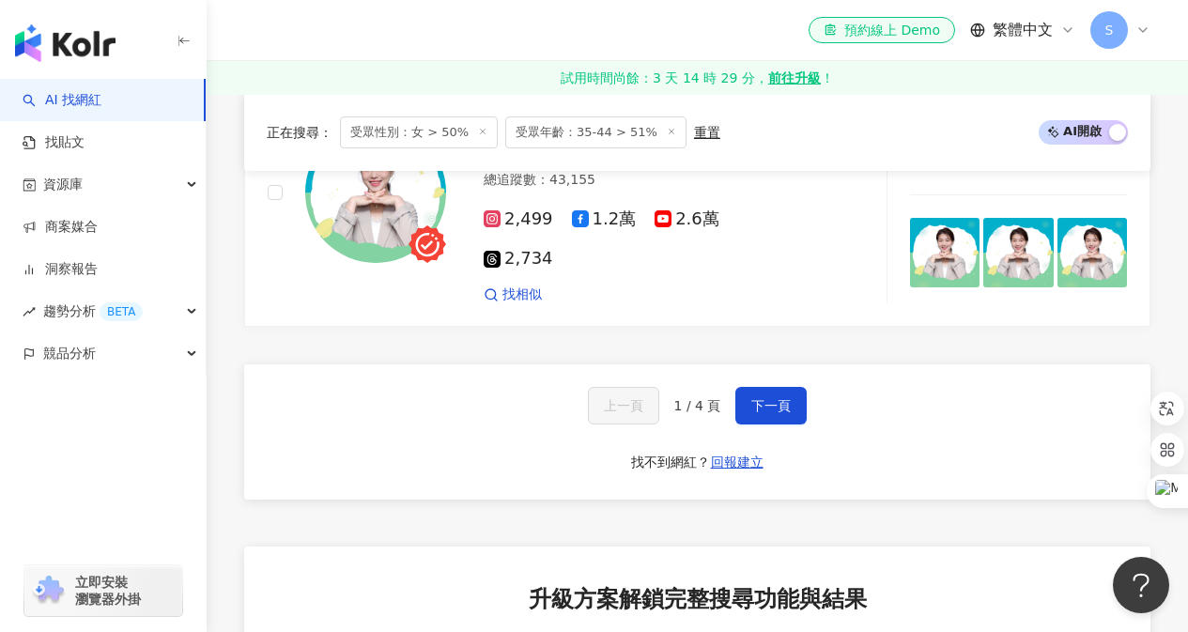
scroll to position [3474, 0]
click at [781, 397] on span "下一頁" at bounding box center [770, 404] width 39 height 15
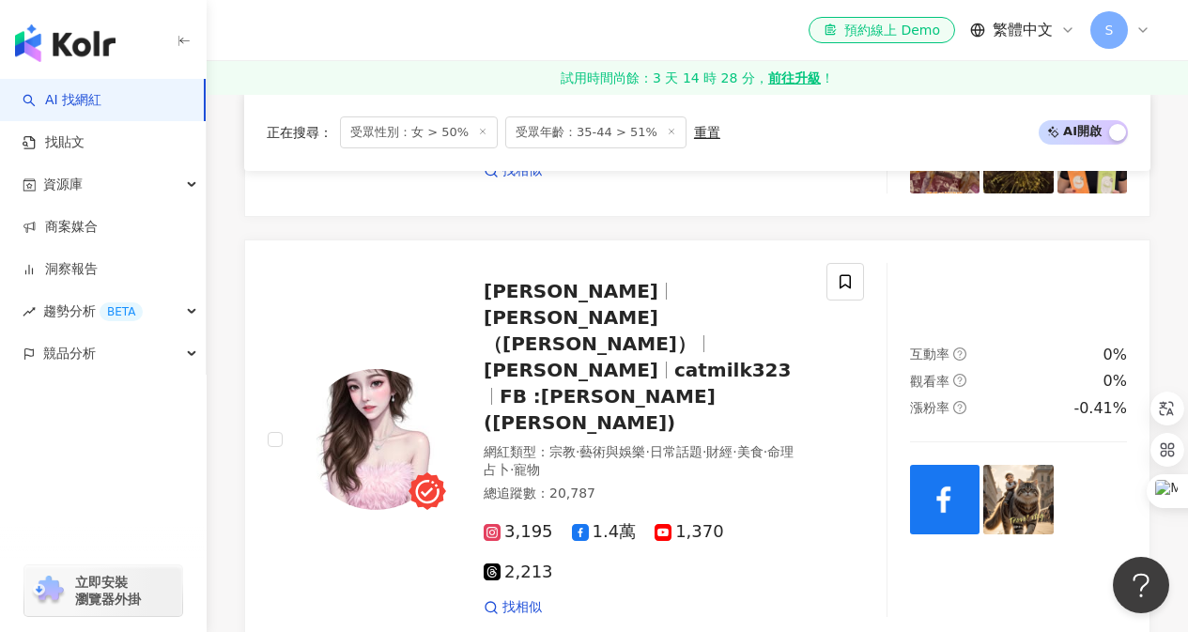
scroll to position [1221, 0]
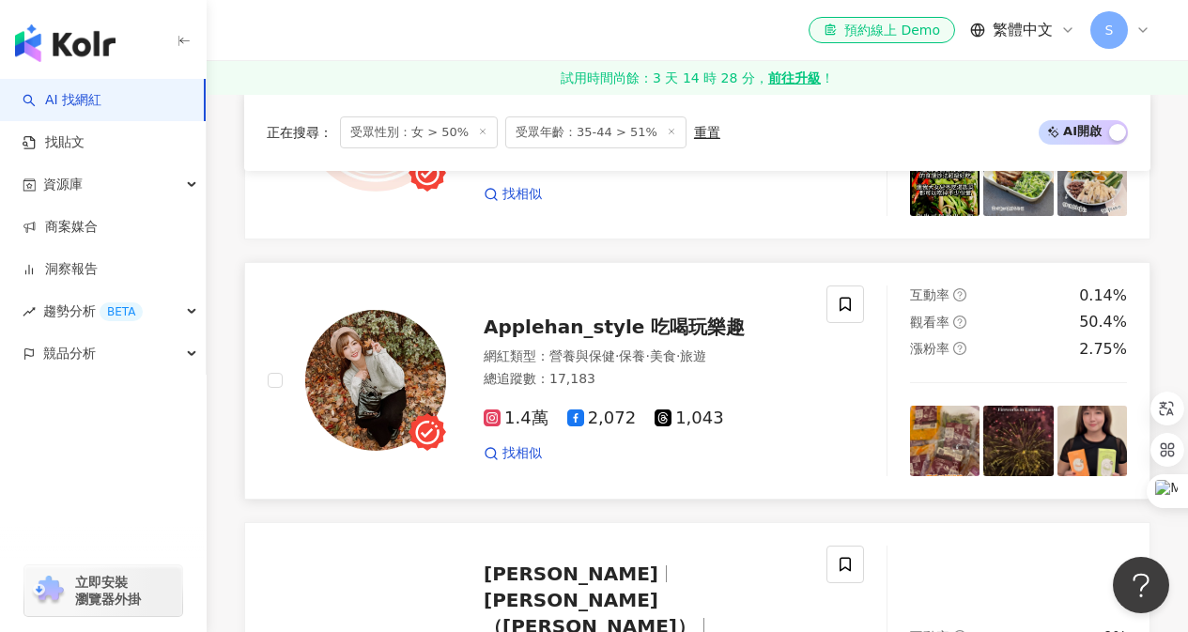
click at [713, 328] on span "Applehan_style 吃喝玩樂趣" at bounding box center [614, 327] width 261 height 23
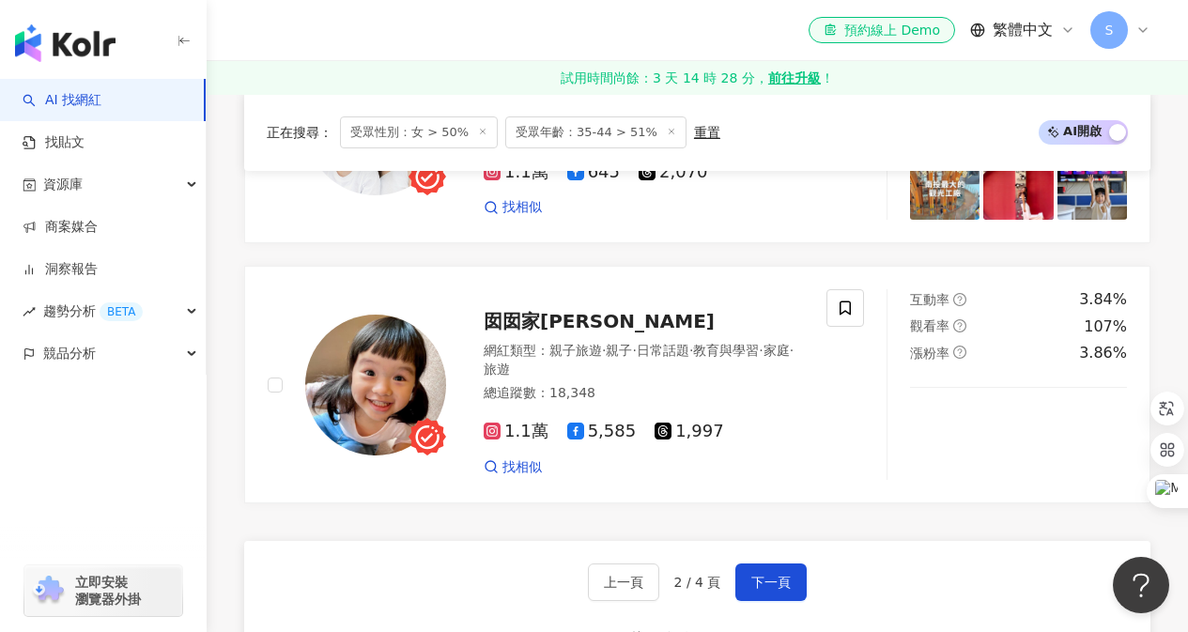
scroll to position [3474, 0]
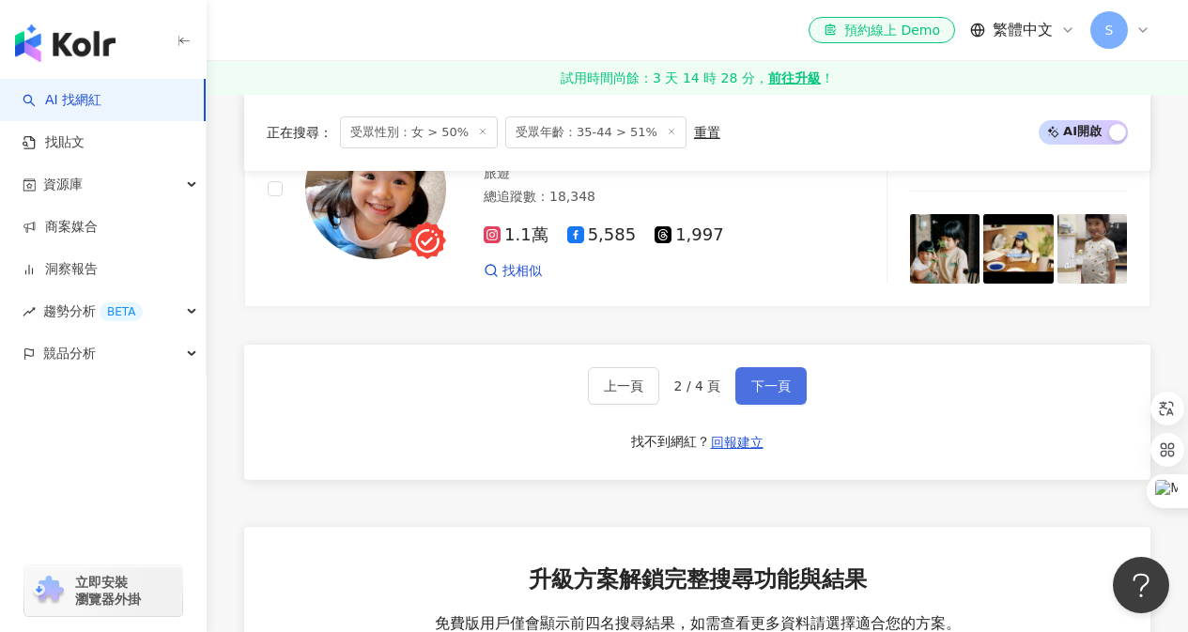
click at [770, 378] on span "下一頁" at bounding box center [770, 385] width 39 height 15
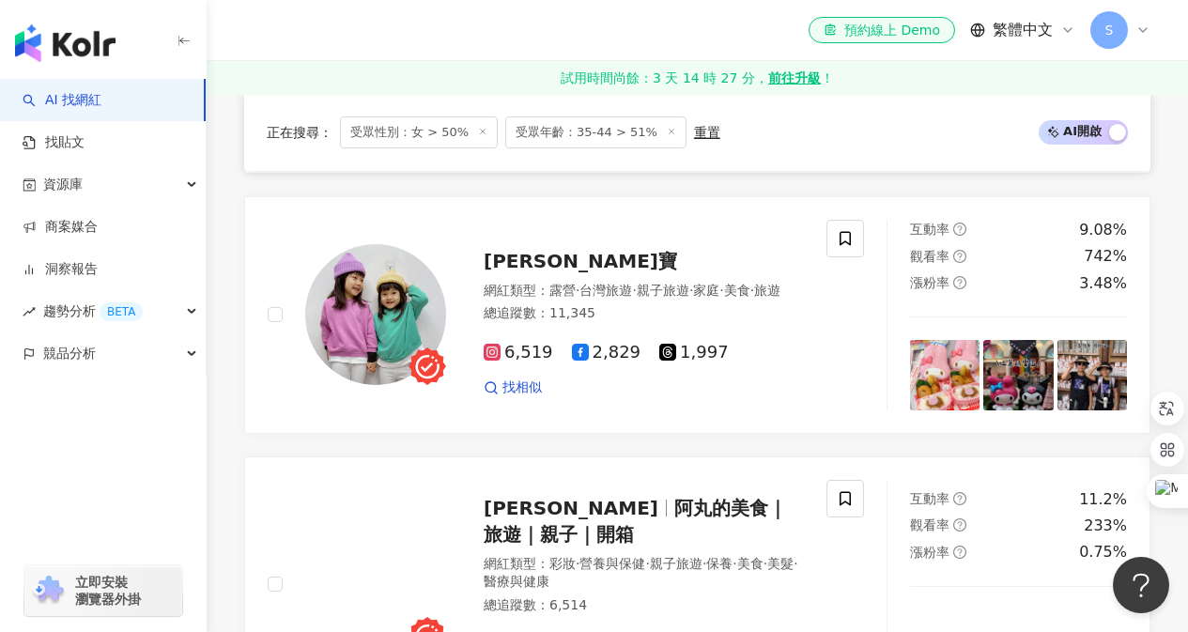
scroll to position [1502, 0]
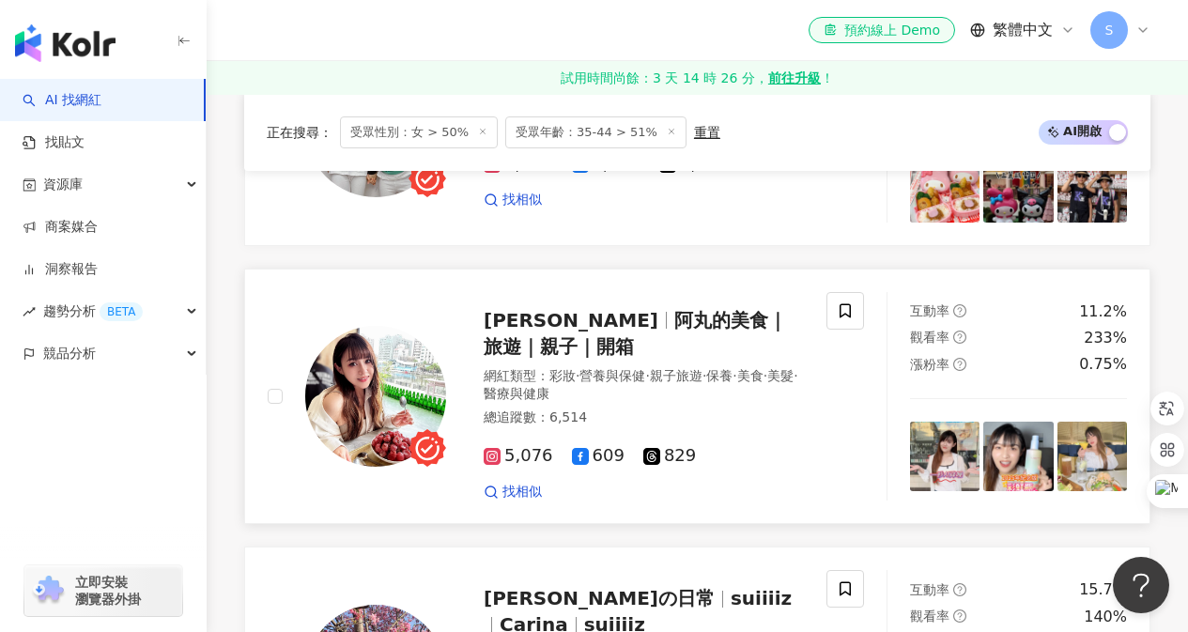
click at [743, 312] on span "阿丸的美食｜旅遊｜親子｜開箱" at bounding box center [635, 333] width 303 height 49
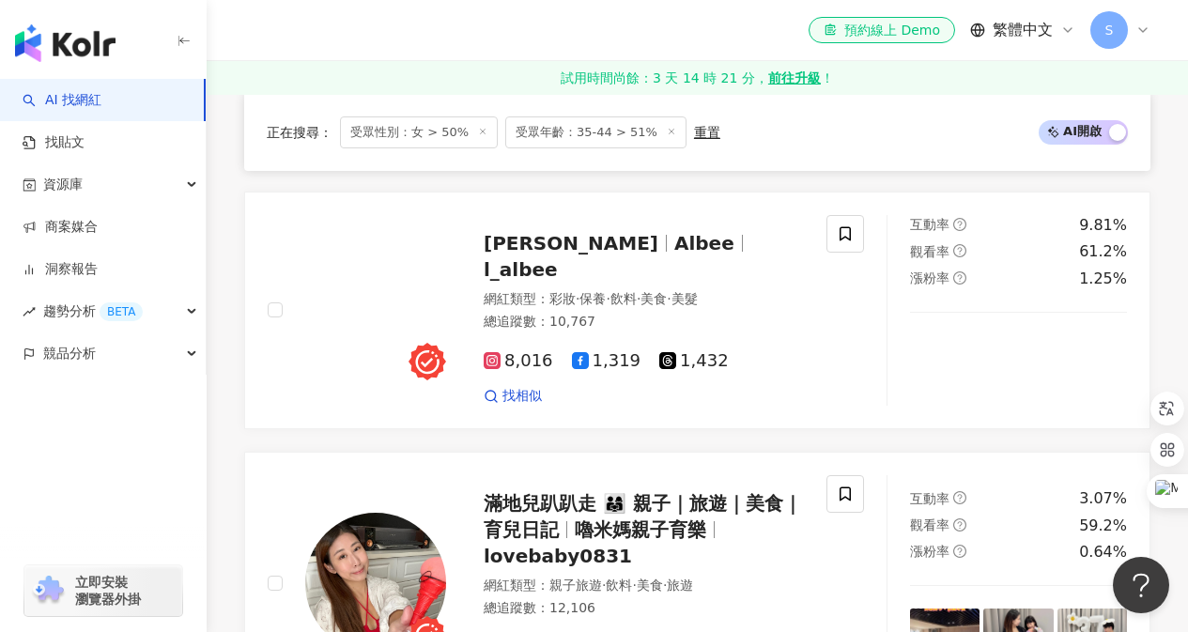
scroll to position [751, 0]
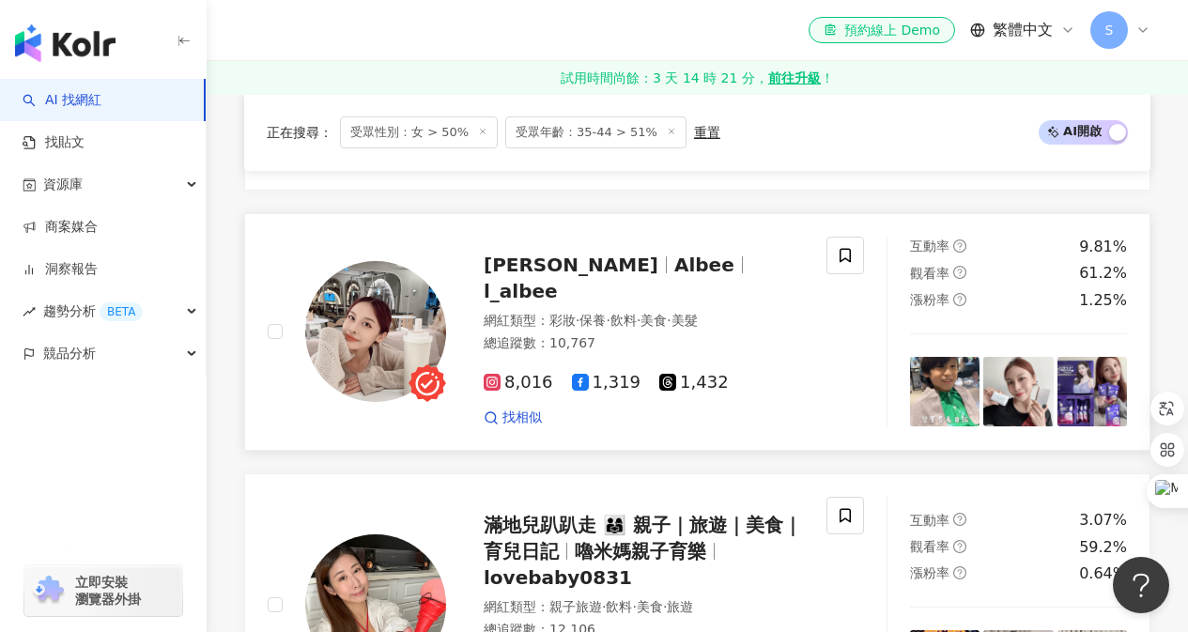
click at [558, 282] on span "l_albee" at bounding box center [521, 291] width 74 height 23
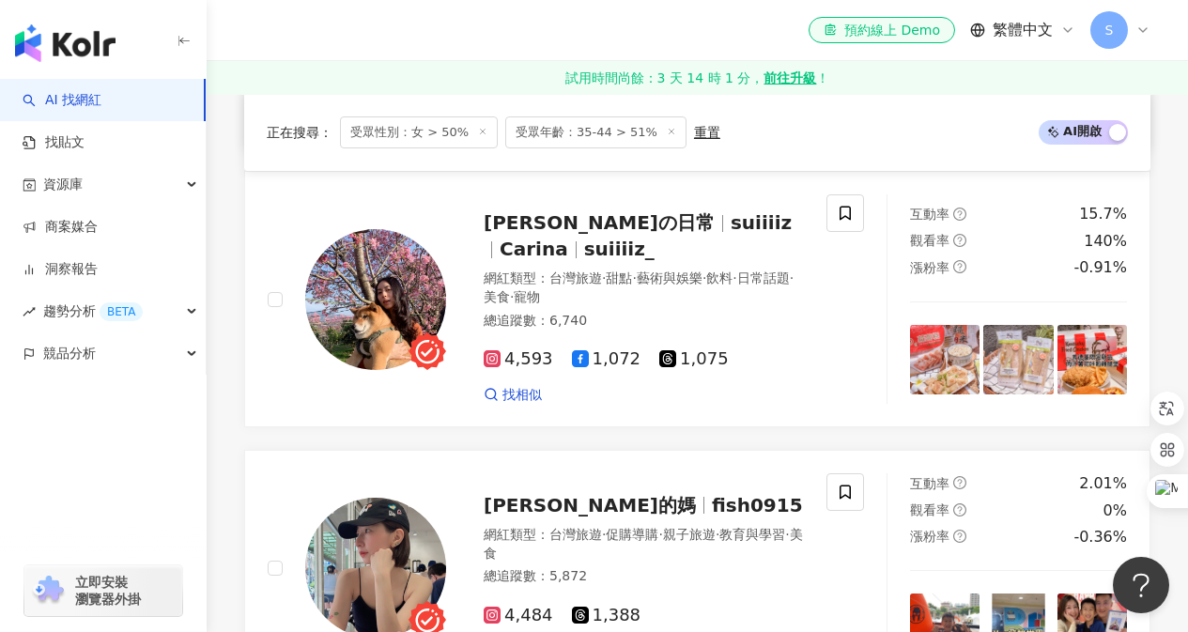
scroll to position [1408, 0]
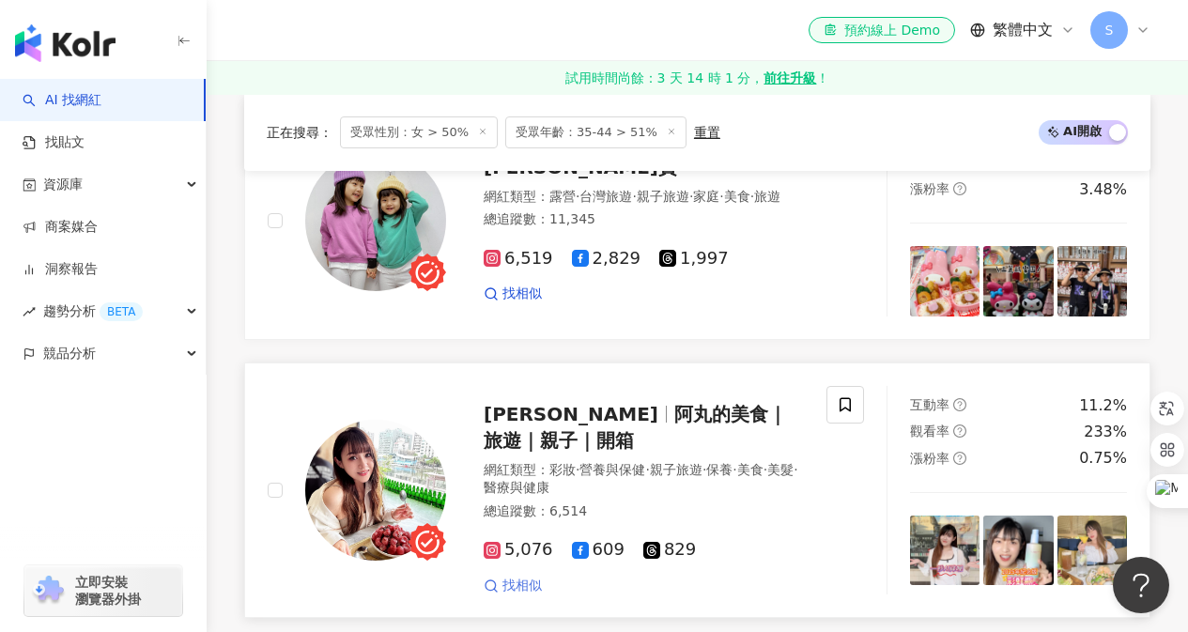
click at [522, 584] on span "找相似" at bounding box center [521, 586] width 39 height 19
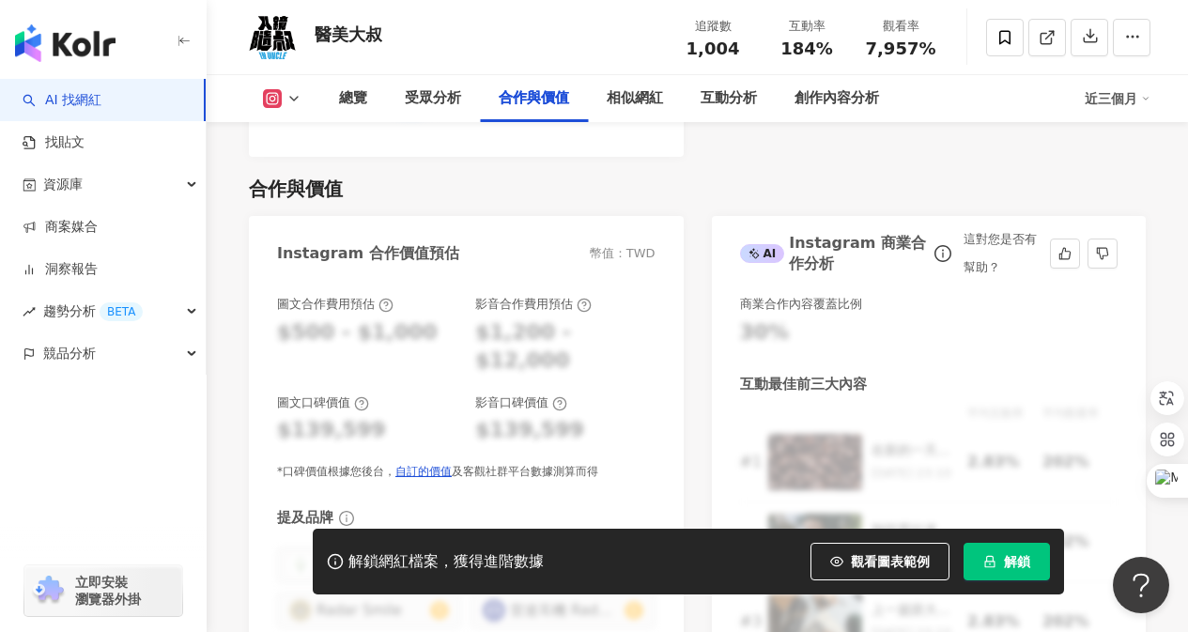
scroll to position [2535, 0]
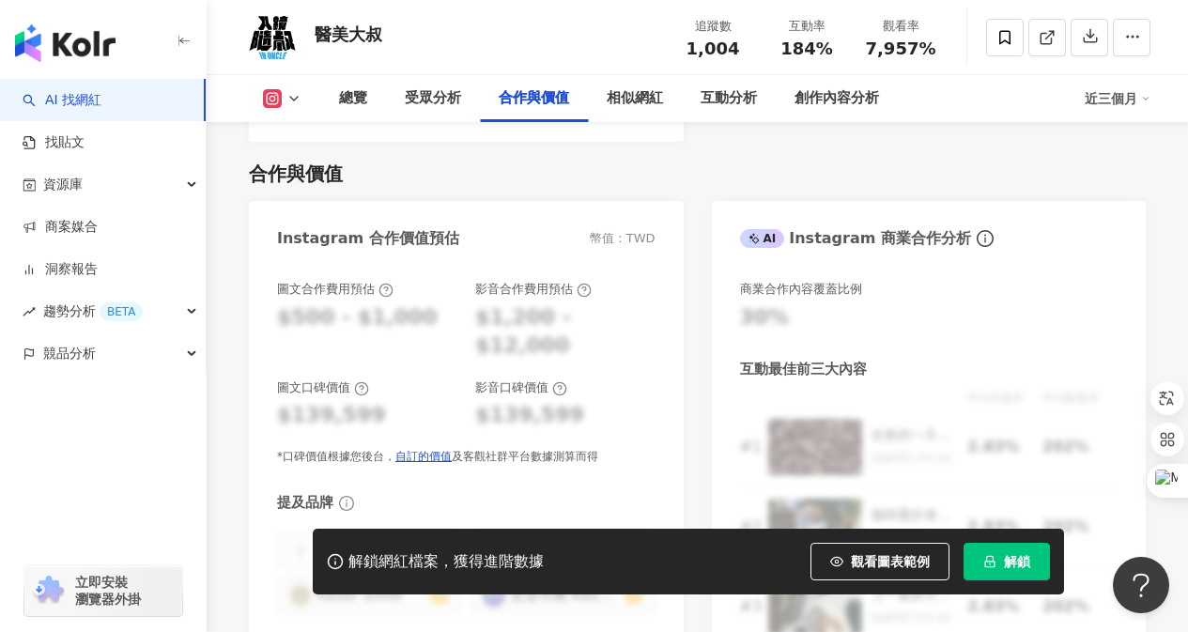
click at [992, 560] on icon "lock" at bounding box center [989, 562] width 10 height 12
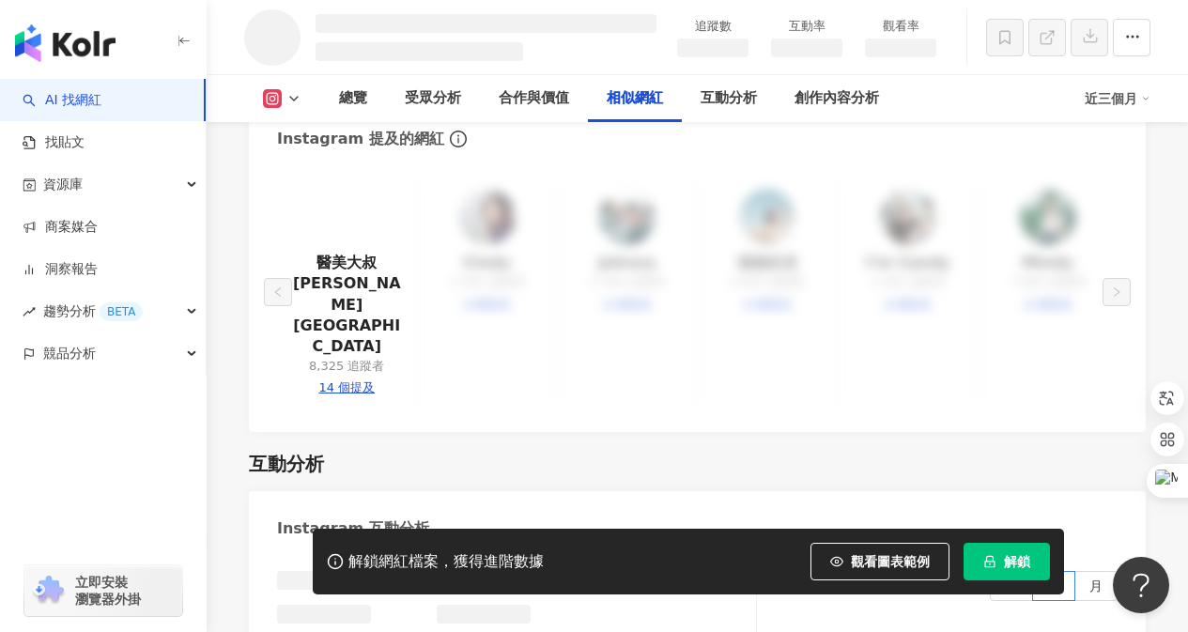
scroll to position [2602, 0]
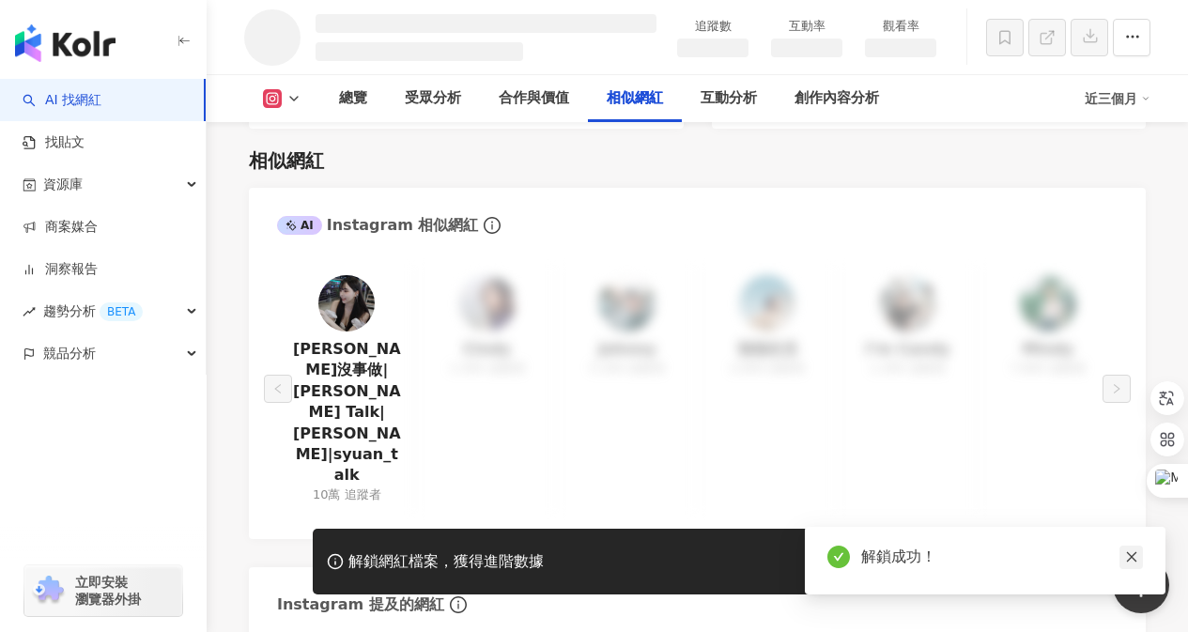
click at [1136, 554] on icon "close" at bounding box center [1131, 556] width 13 height 13
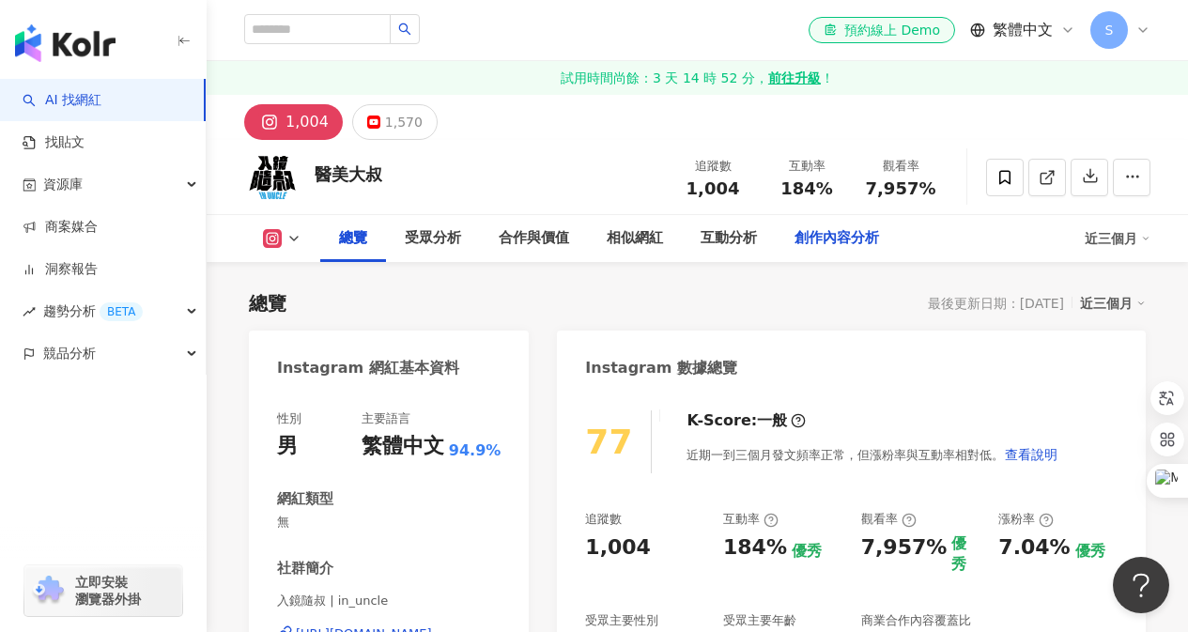
scroll to position [282, 0]
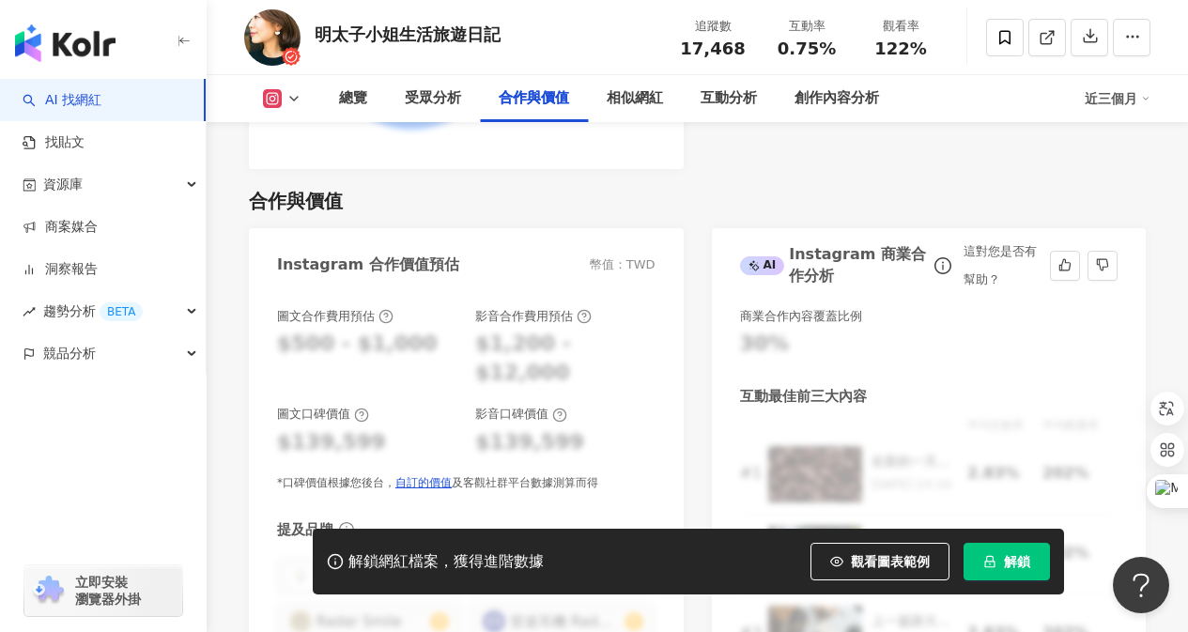
scroll to position [2629, 0]
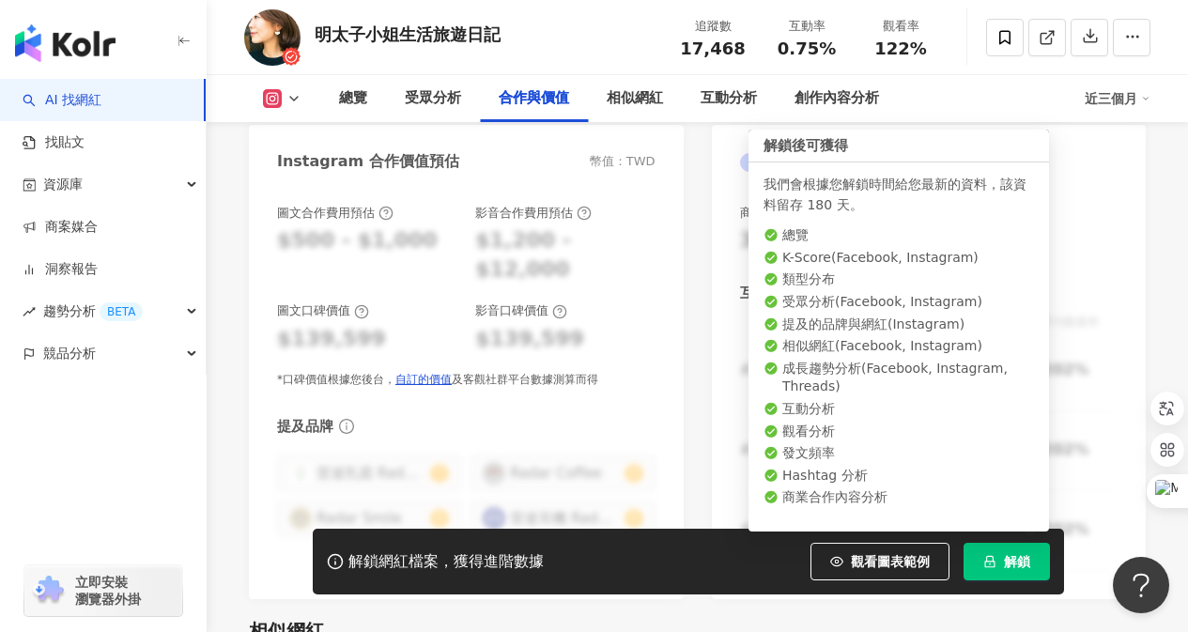
click at [1034, 561] on button "解鎖" at bounding box center [1006, 562] width 86 height 38
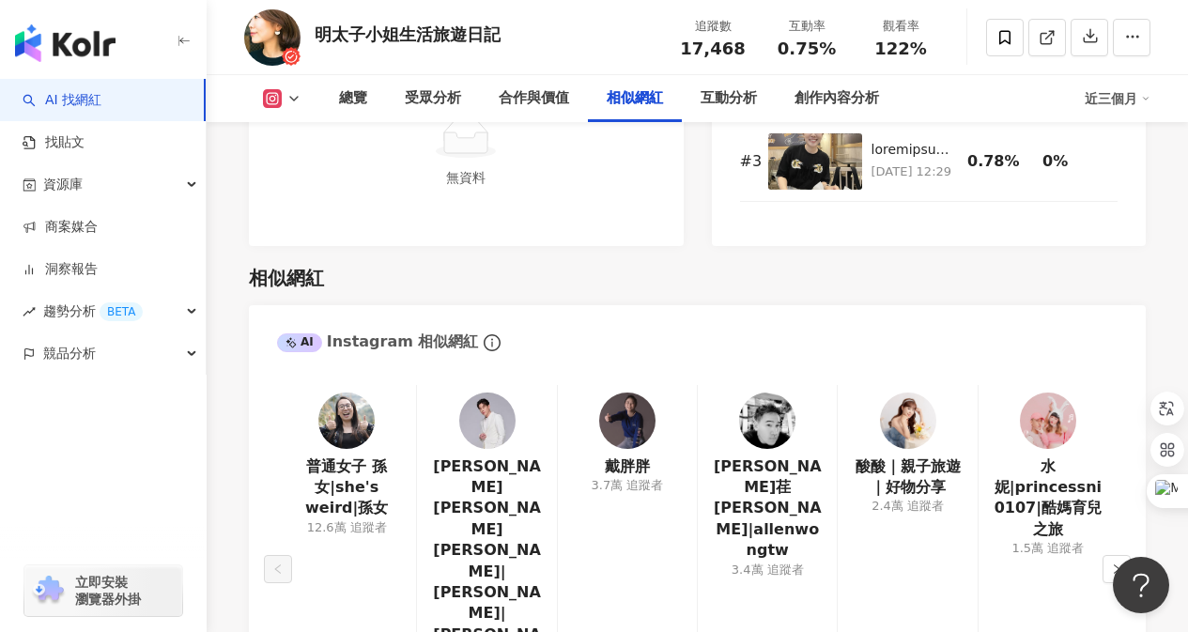
scroll to position [3198, 0]
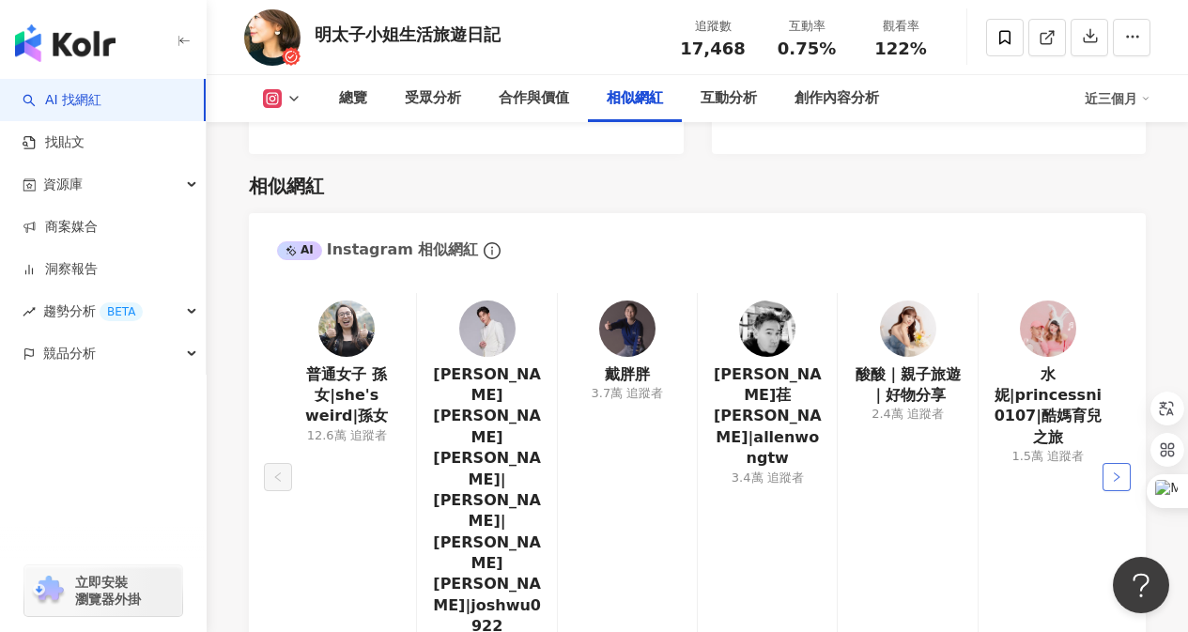
click at [1111, 463] on button "button" at bounding box center [1116, 477] width 28 height 28
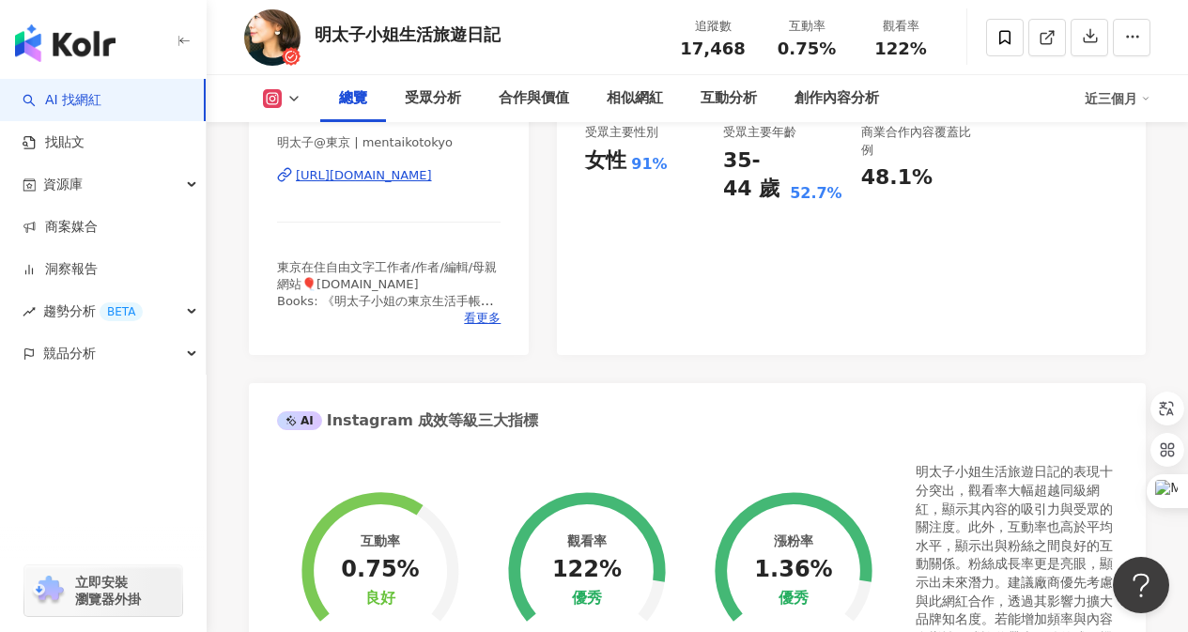
scroll to position [193, 0]
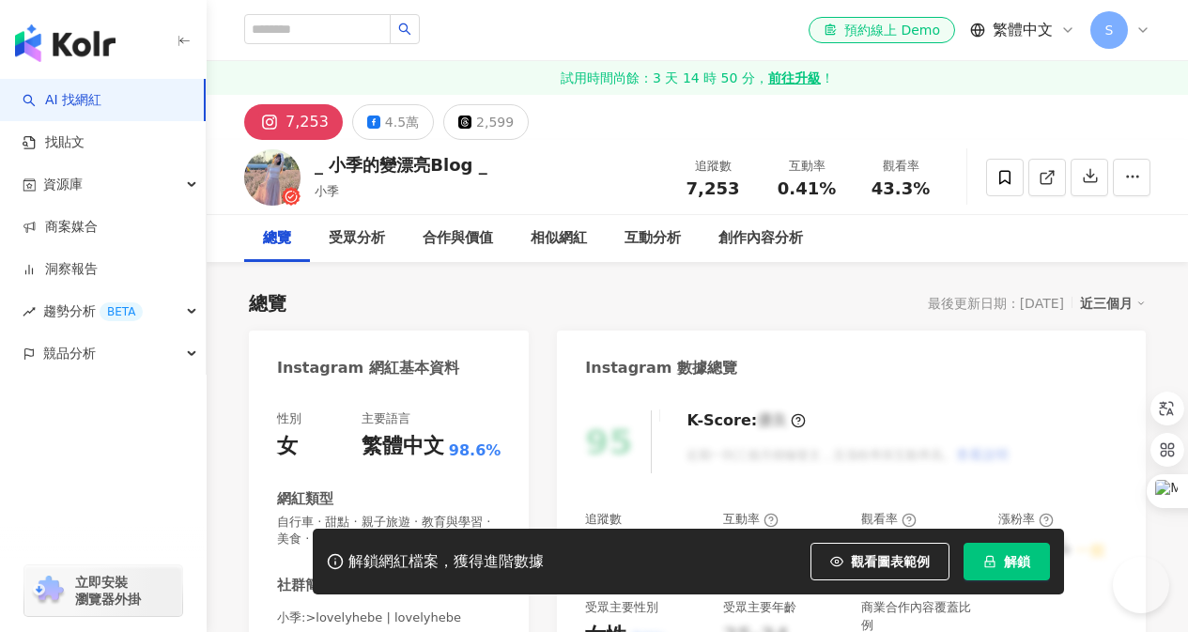
click at [996, 574] on button "解鎖" at bounding box center [1006, 562] width 86 height 38
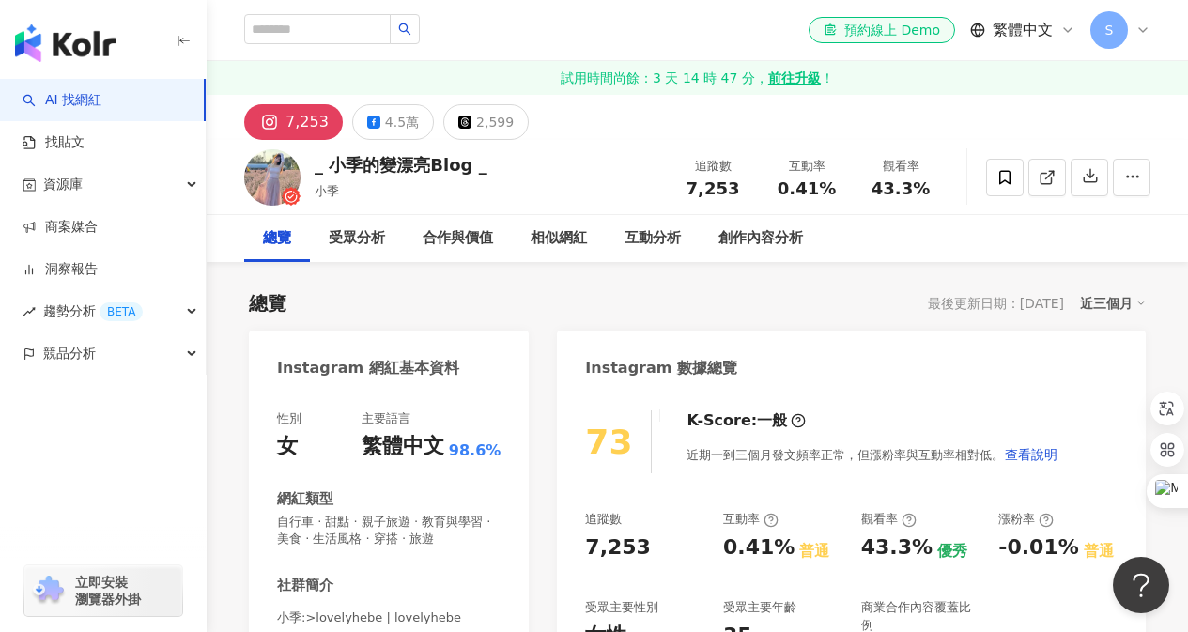
click at [419, 160] on div "_ 小季的變漂亮Blog _" at bounding box center [401, 164] width 173 height 23
click at [297, 116] on div "7,253" at bounding box center [306, 122] width 43 height 26
drag, startPoint x: 331, startPoint y: 168, endPoint x: 471, endPoint y: 178, distance: 140.3
click at [471, 178] on div "_ 小季的變漂亮Blog _ 小季" at bounding box center [401, 176] width 173 height 47
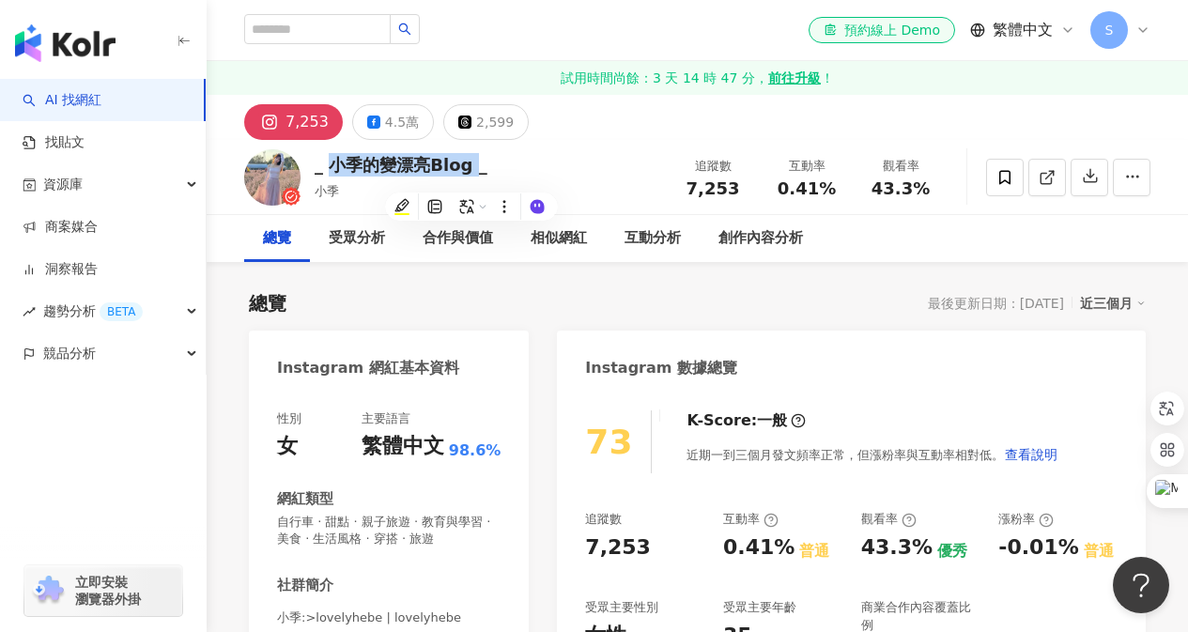
copy div "小季的變漂亮Blog"
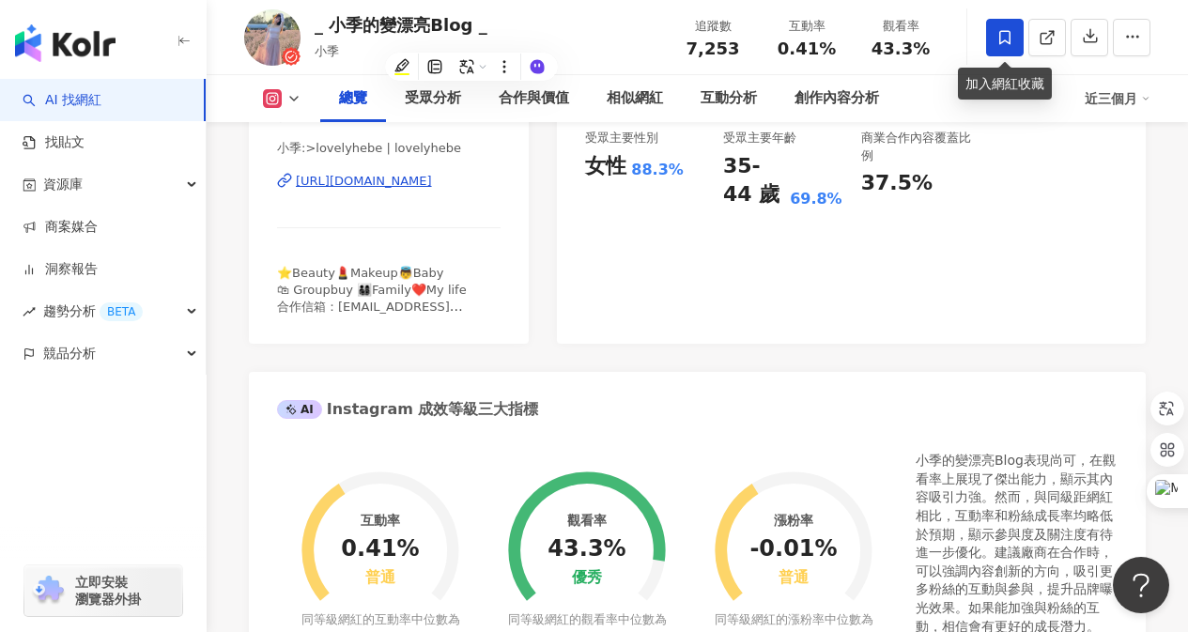
click at [1004, 36] on icon at bounding box center [1004, 37] width 17 height 17
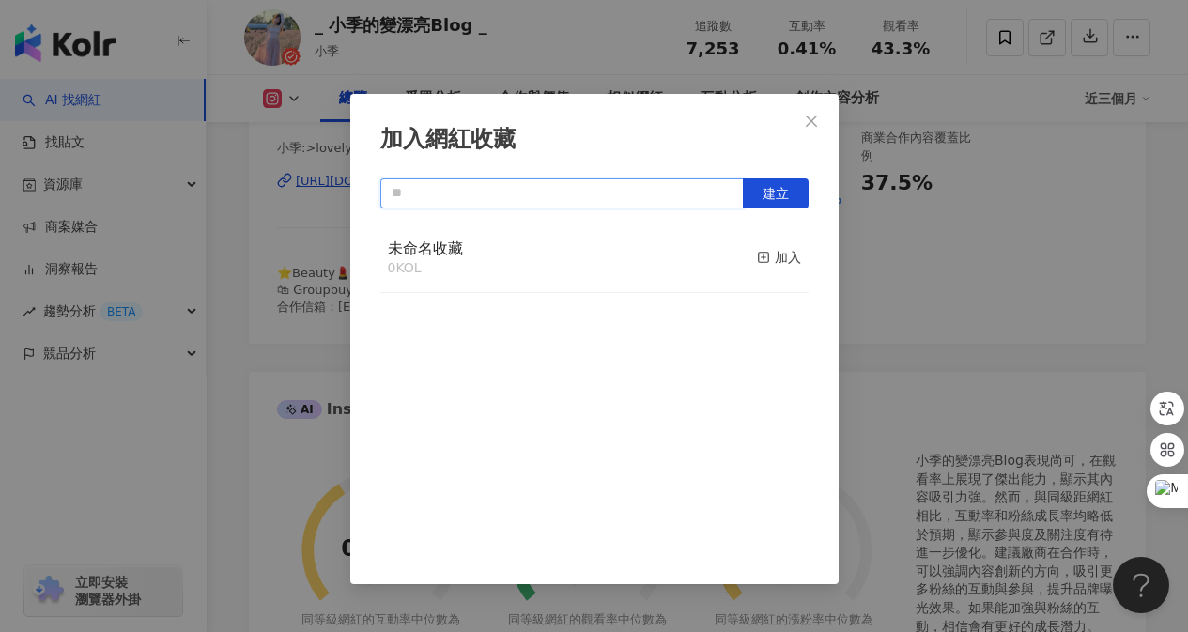
click at [718, 195] on input "text" at bounding box center [561, 193] width 363 height 30
type input "*"
click at [772, 198] on span "建立" at bounding box center [775, 193] width 26 height 15
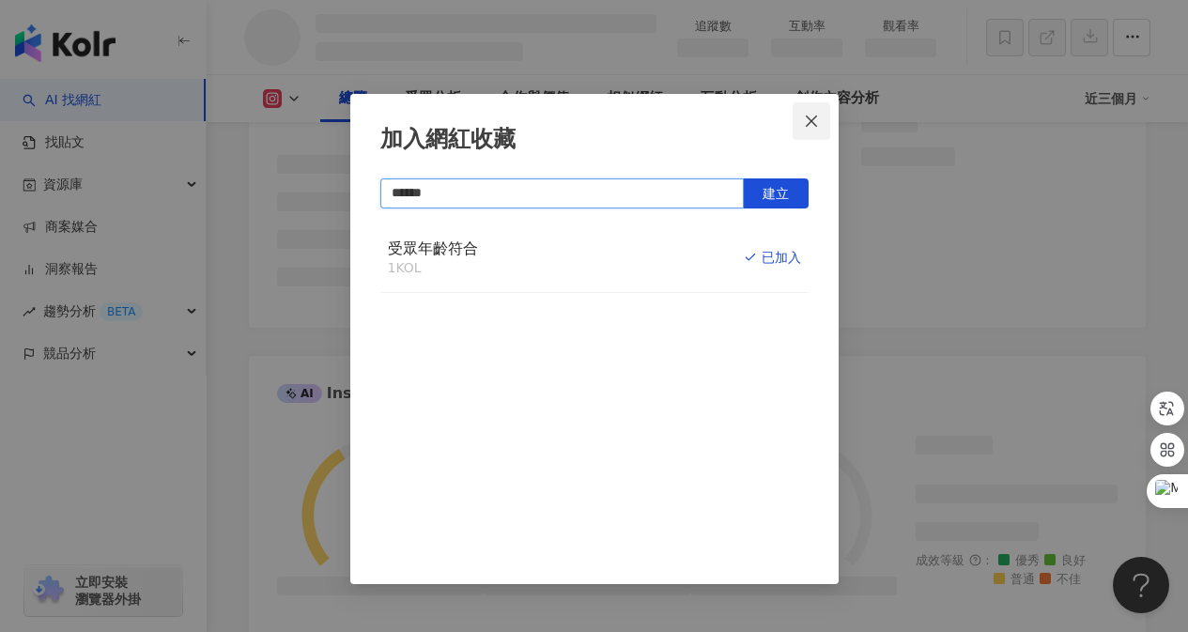
type input "******"
click at [809, 118] on icon "close" at bounding box center [811, 121] width 15 height 15
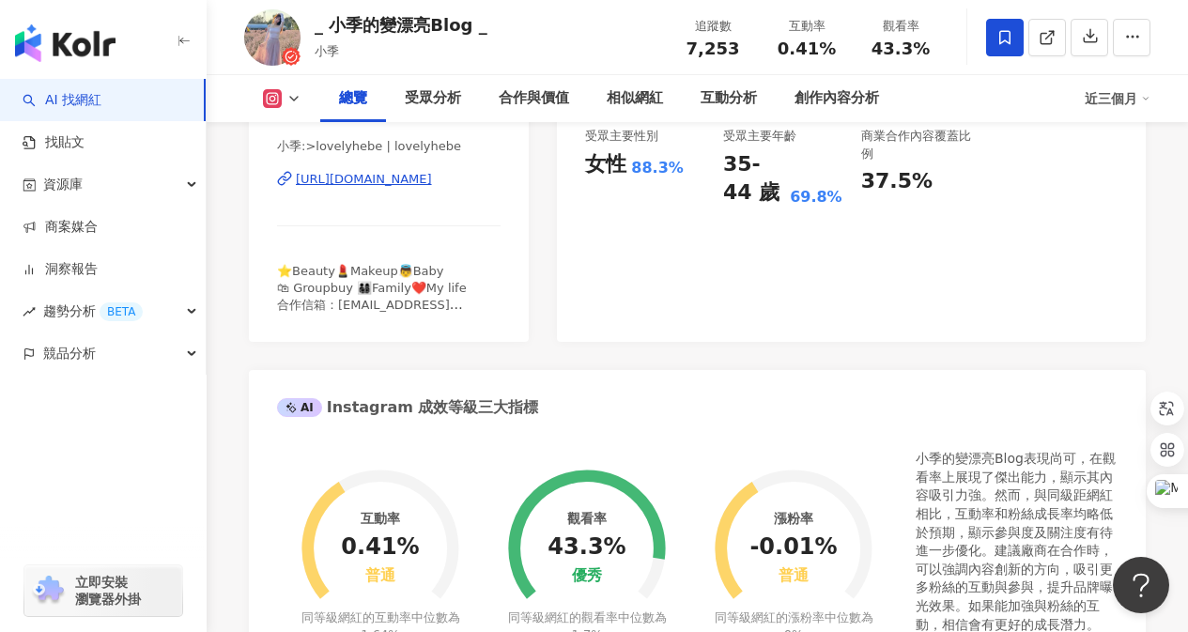
scroll to position [469, 0]
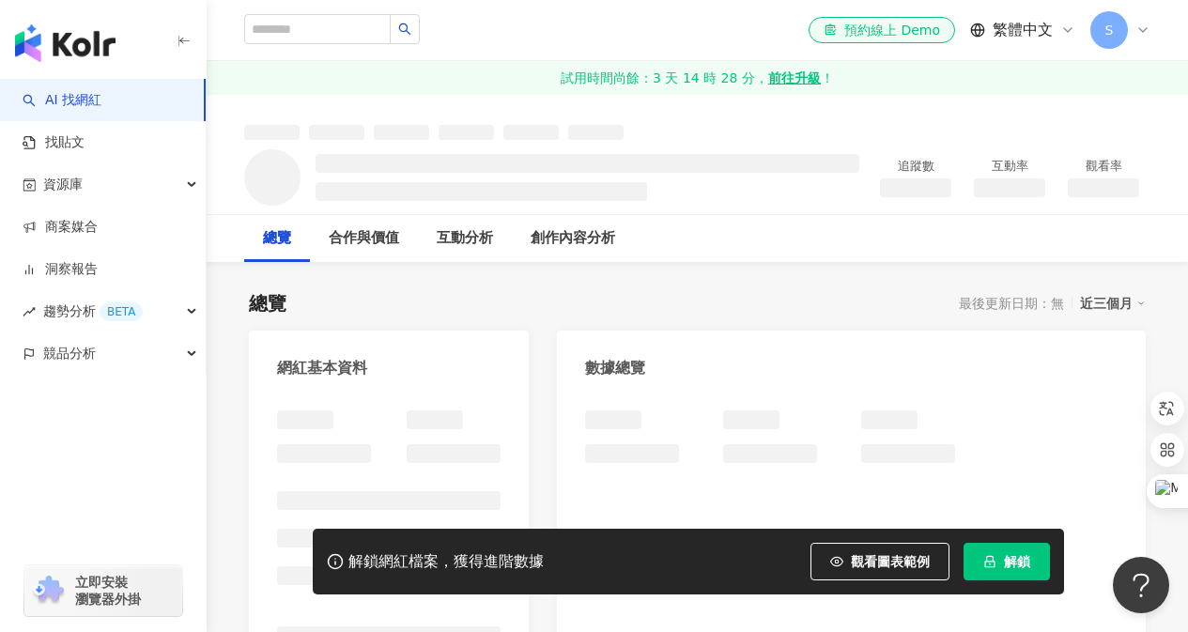
click at [1010, 557] on span "解鎖" at bounding box center [1017, 561] width 26 height 15
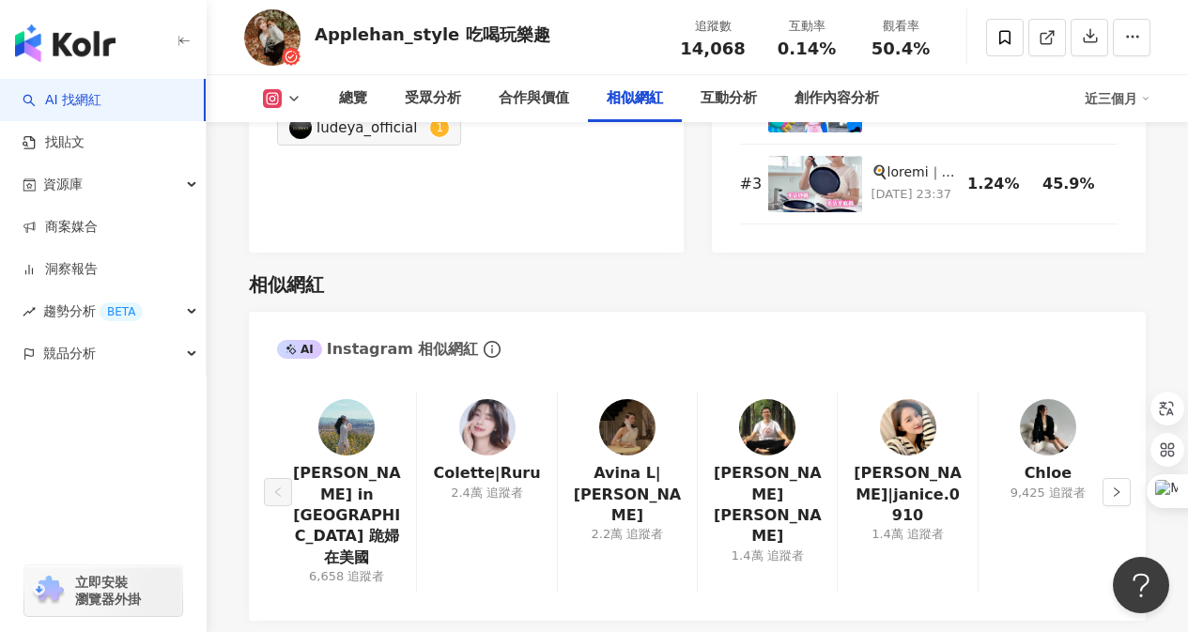
scroll to position [3099, 0]
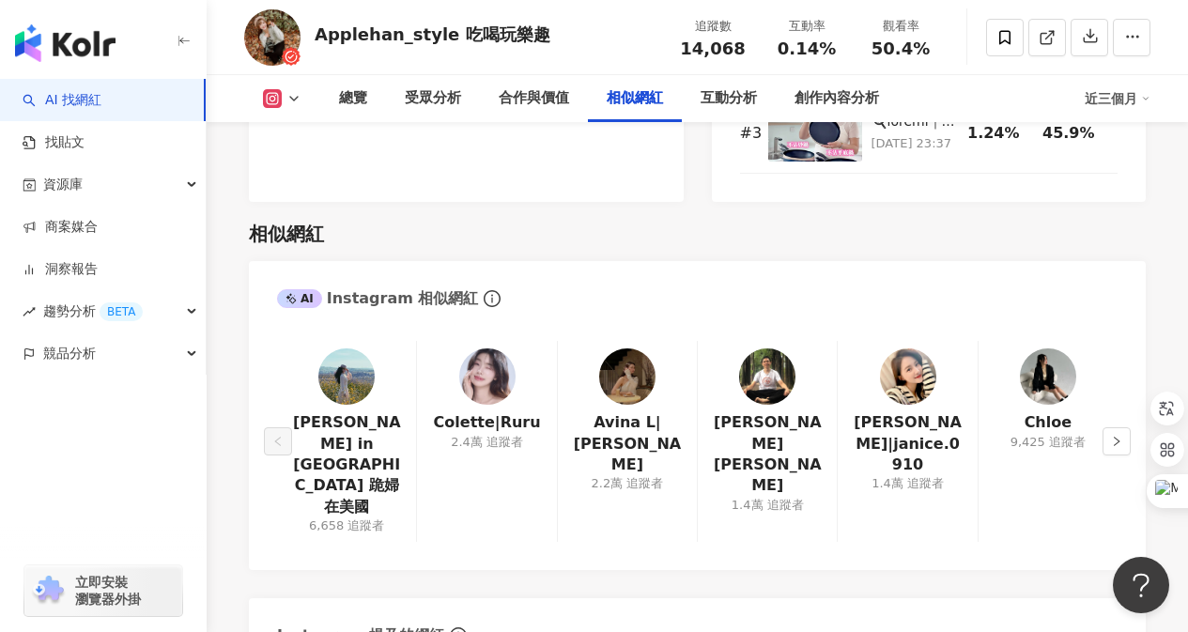
click at [361, 348] on img at bounding box center [346, 376] width 56 height 56
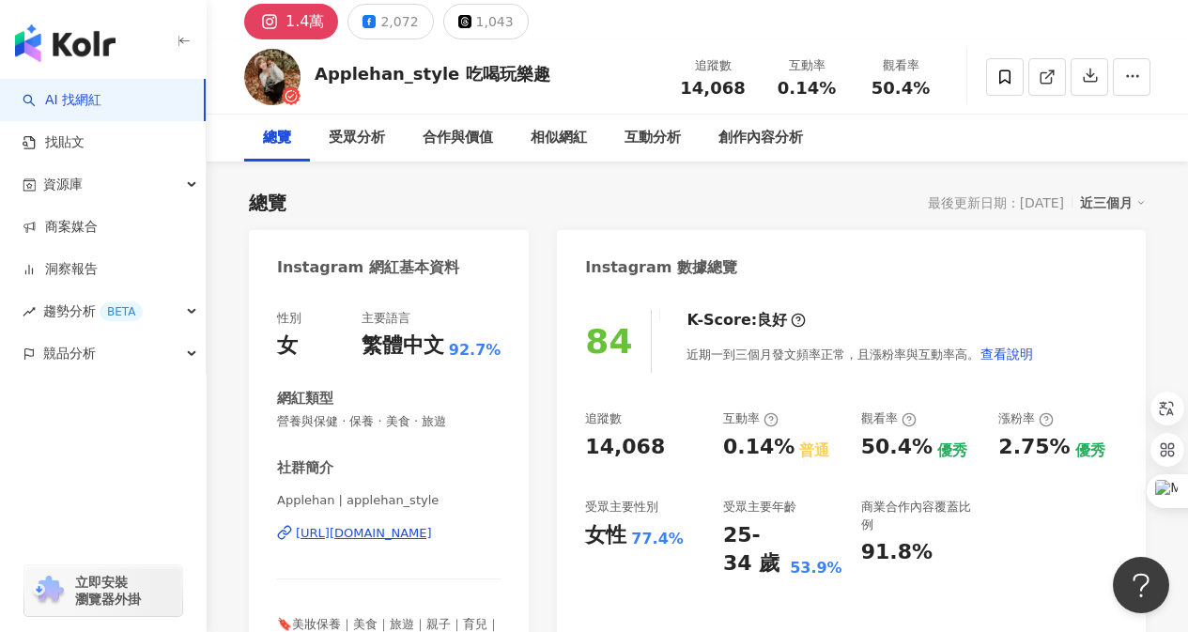
scroll to position [0, 0]
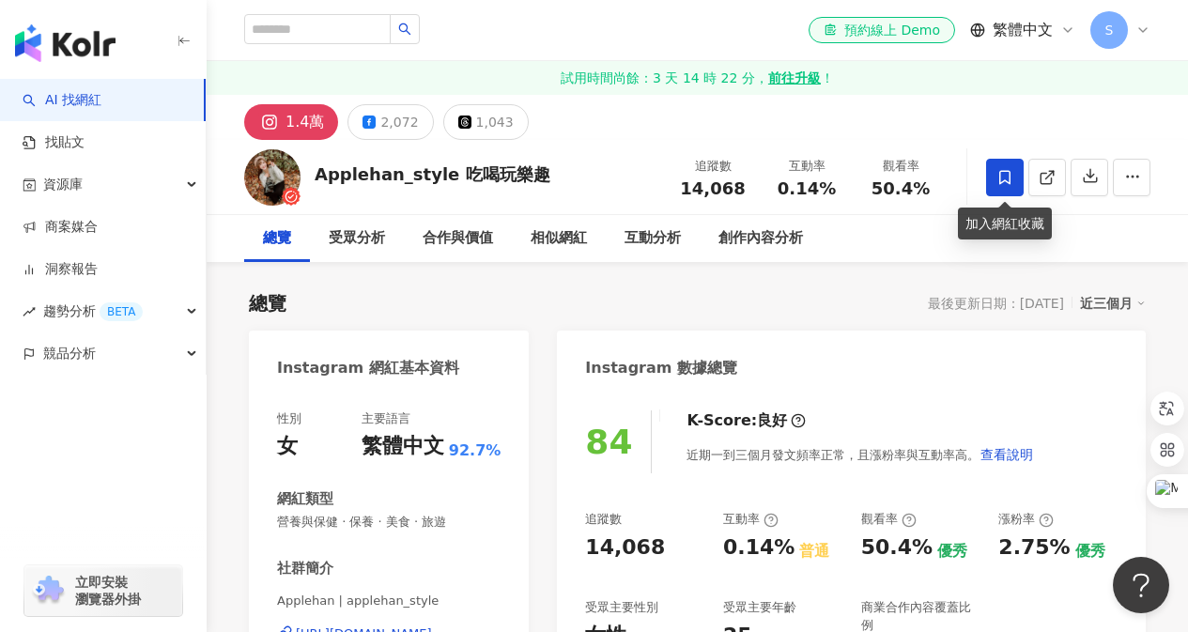
click at [1002, 179] on icon at bounding box center [1004, 177] width 17 height 17
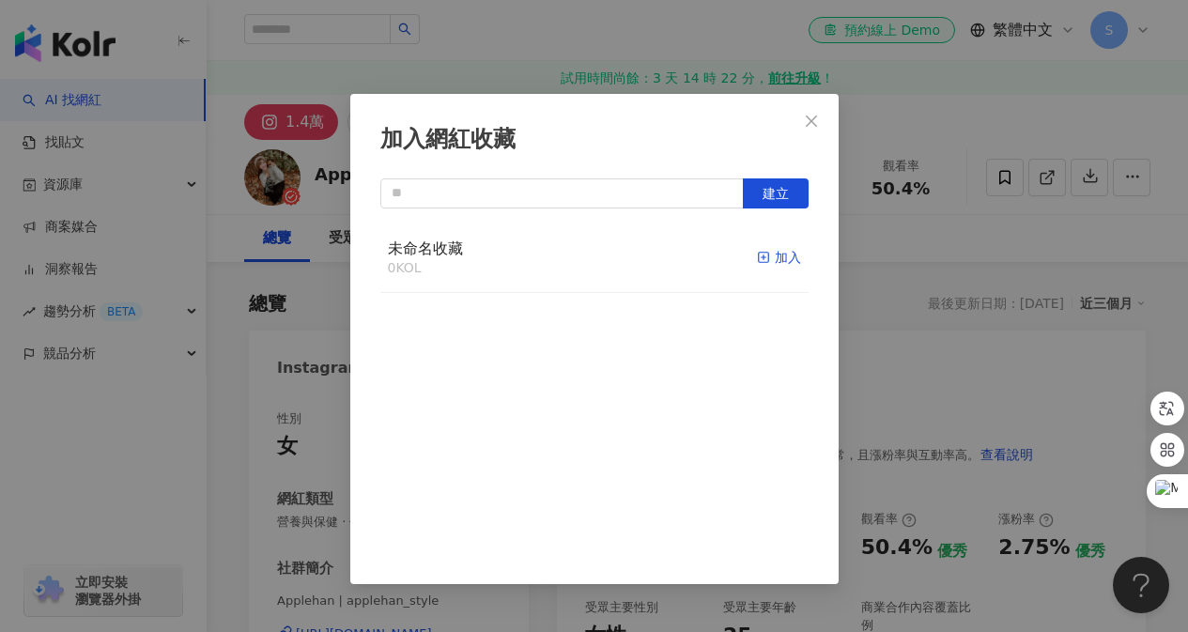
click at [766, 259] on div "加入" at bounding box center [779, 257] width 44 height 21
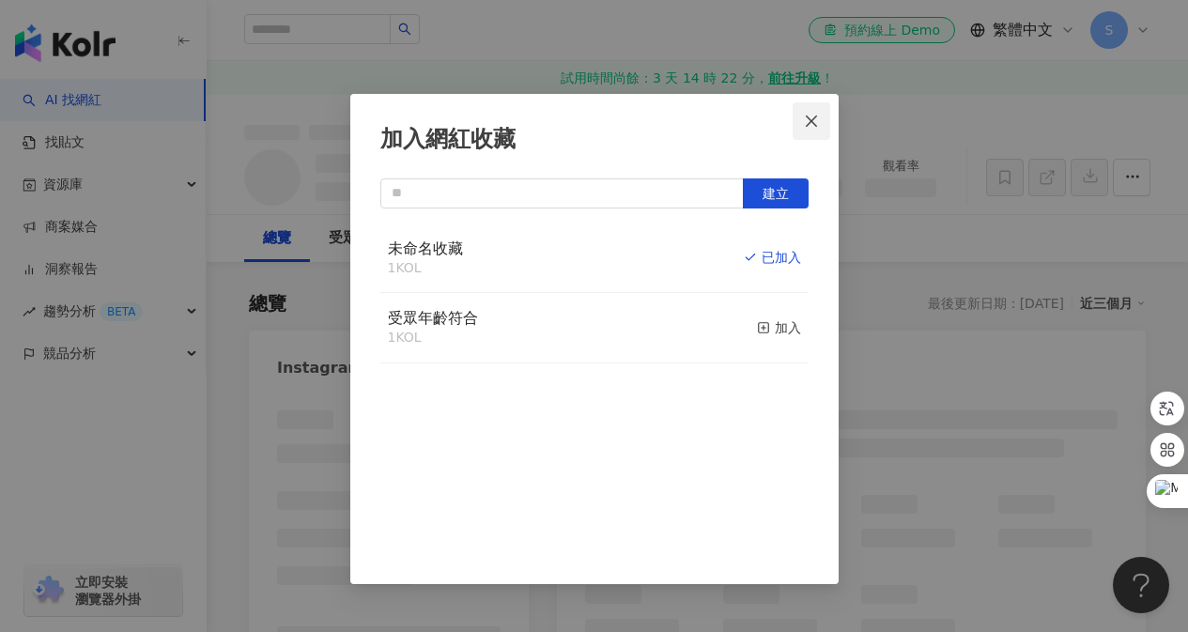
click at [808, 123] on icon "close" at bounding box center [811, 120] width 11 height 11
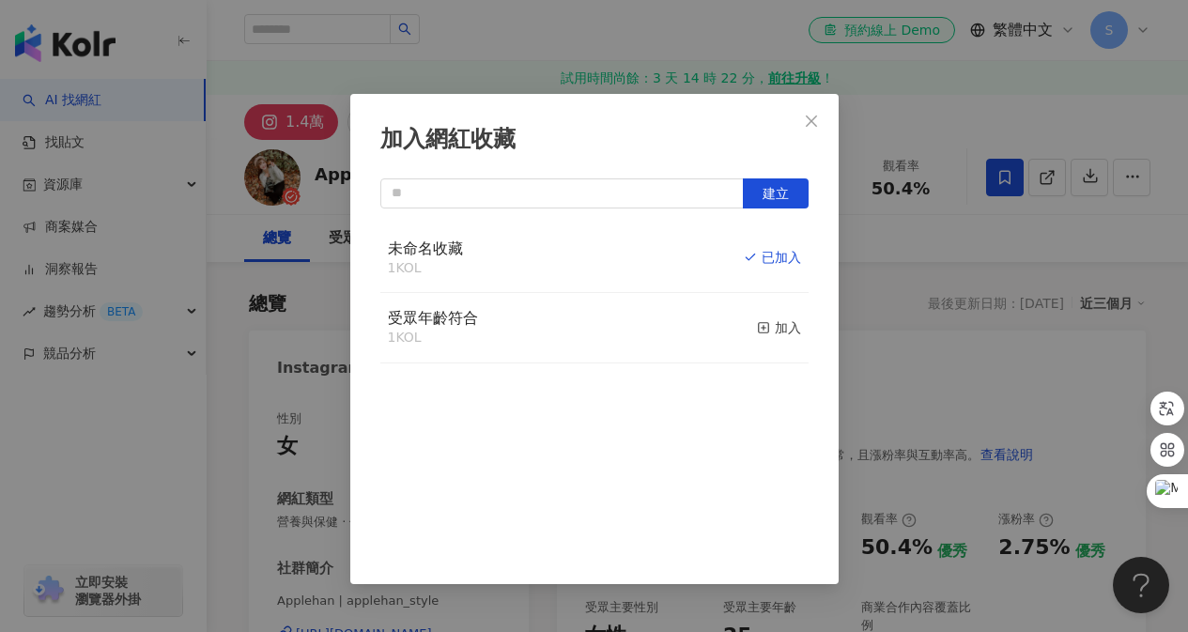
click at [808, 124] on div "加入網紅收藏 建立 未命名收藏 1 KOL 已加入 受眾年齡符合 1 KOL 加入" at bounding box center [594, 316] width 1188 height 632
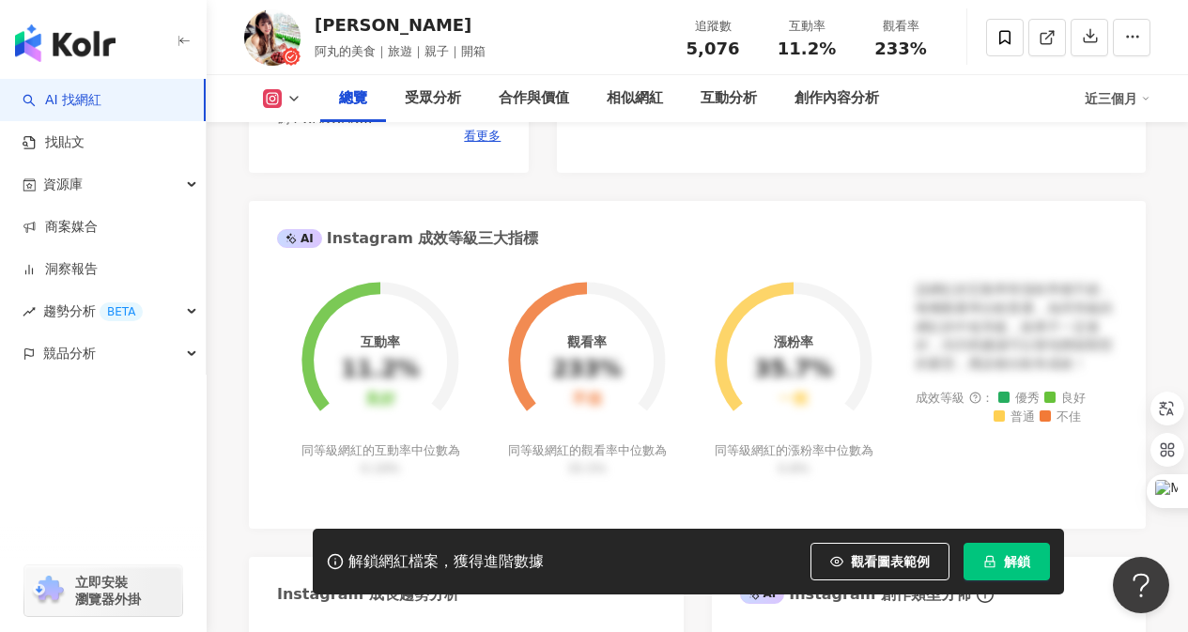
click at [1010, 562] on span "解鎖" at bounding box center [1017, 561] width 26 height 15
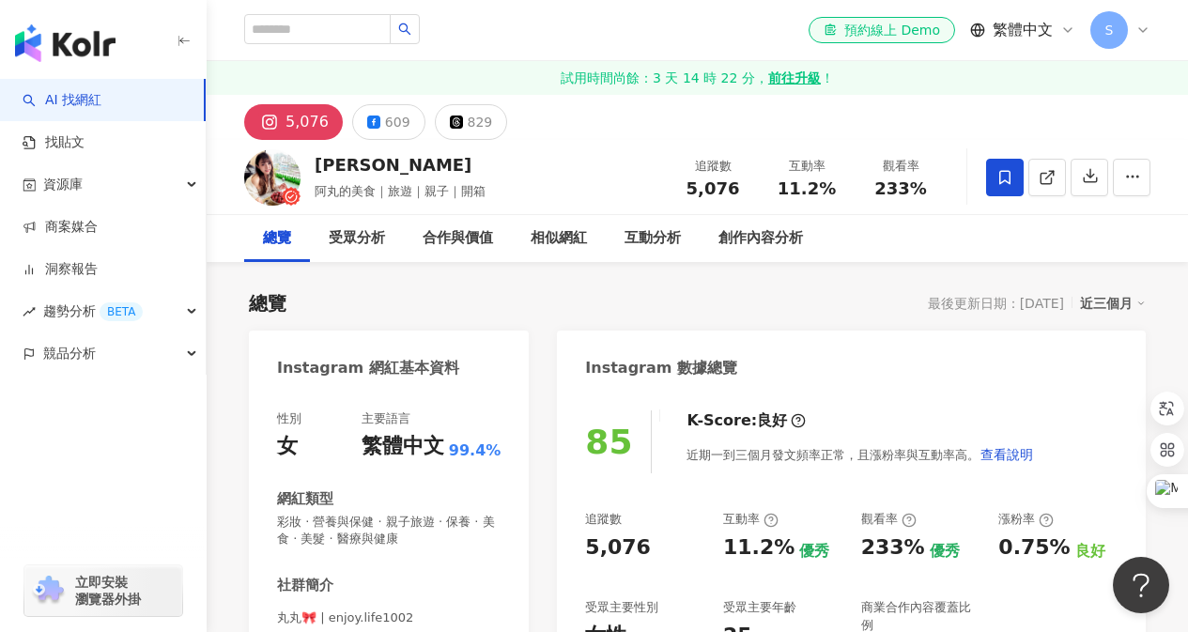
click at [999, 177] on icon at bounding box center [1004, 177] width 17 height 17
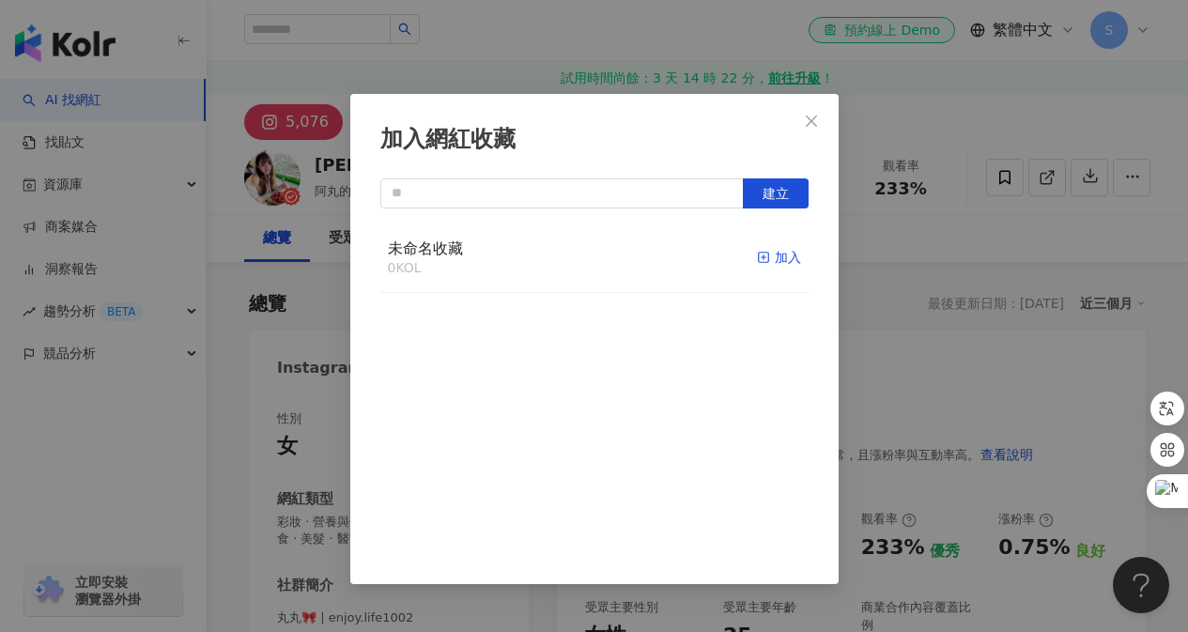
click at [757, 259] on icon "button" at bounding box center [763, 257] width 13 height 13
click at [810, 120] on icon "close" at bounding box center [811, 120] width 11 height 11
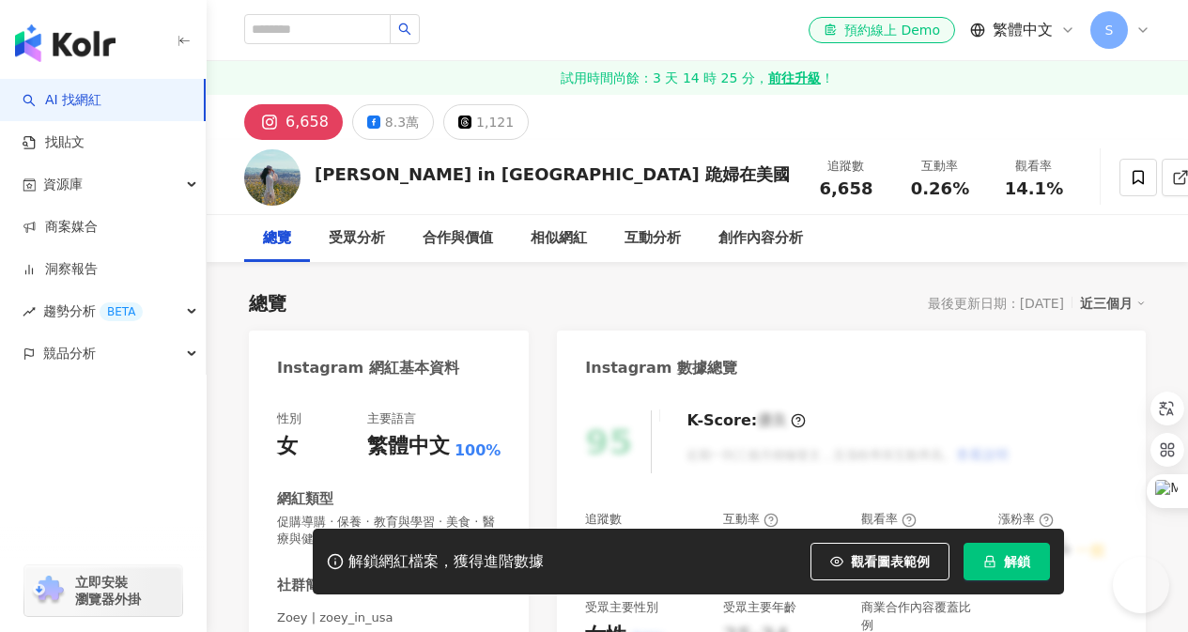
click at [1000, 566] on button "解鎖" at bounding box center [1006, 562] width 86 height 38
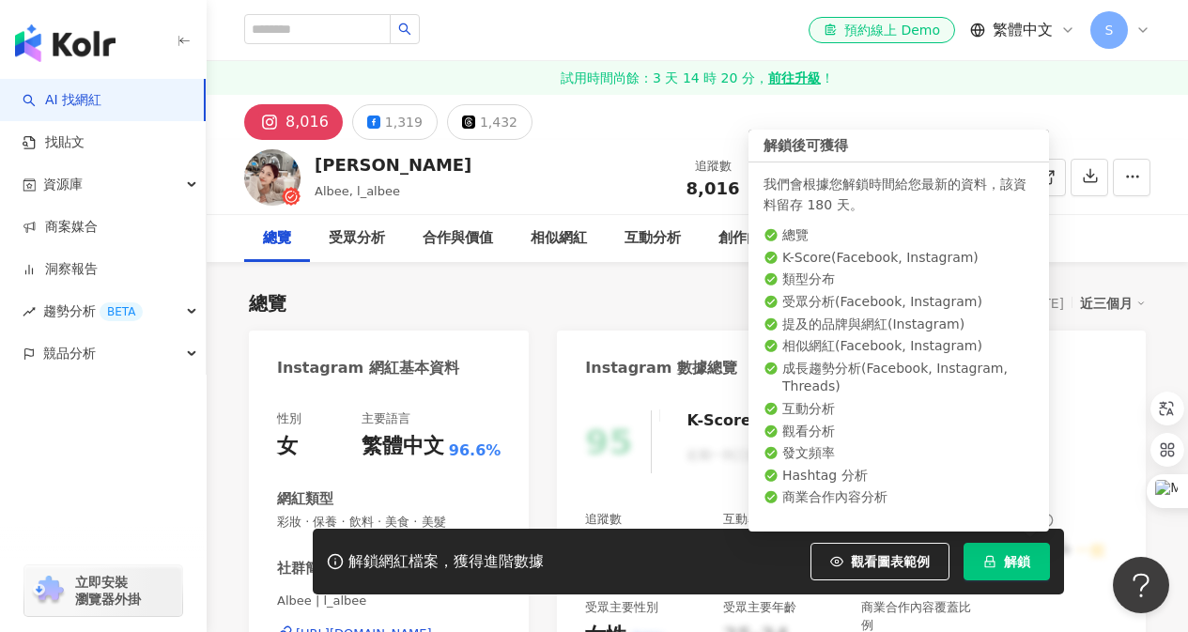
click at [987, 567] on icon "lock" at bounding box center [989, 562] width 10 height 12
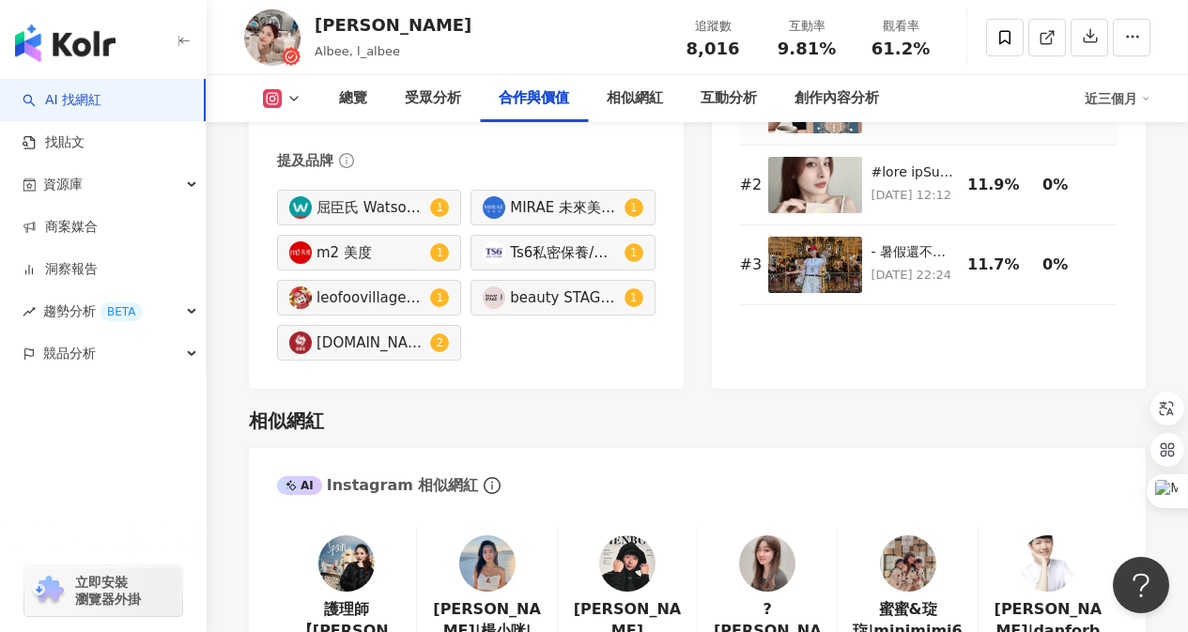
scroll to position [3099, 0]
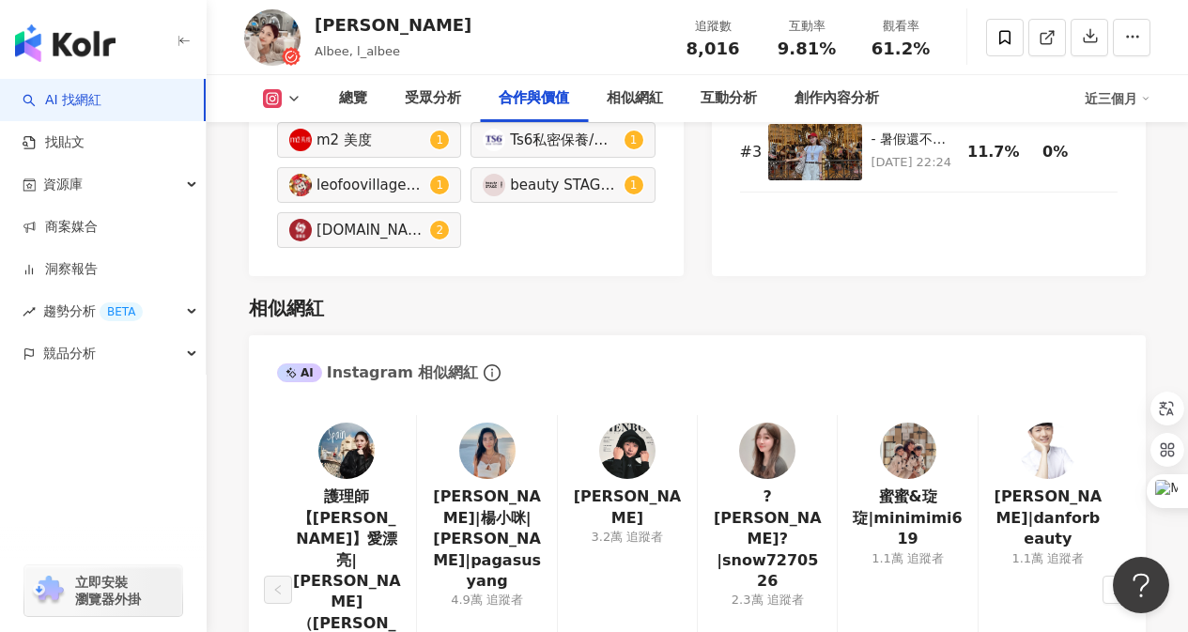
click at [353, 423] on img at bounding box center [346, 451] width 56 height 56
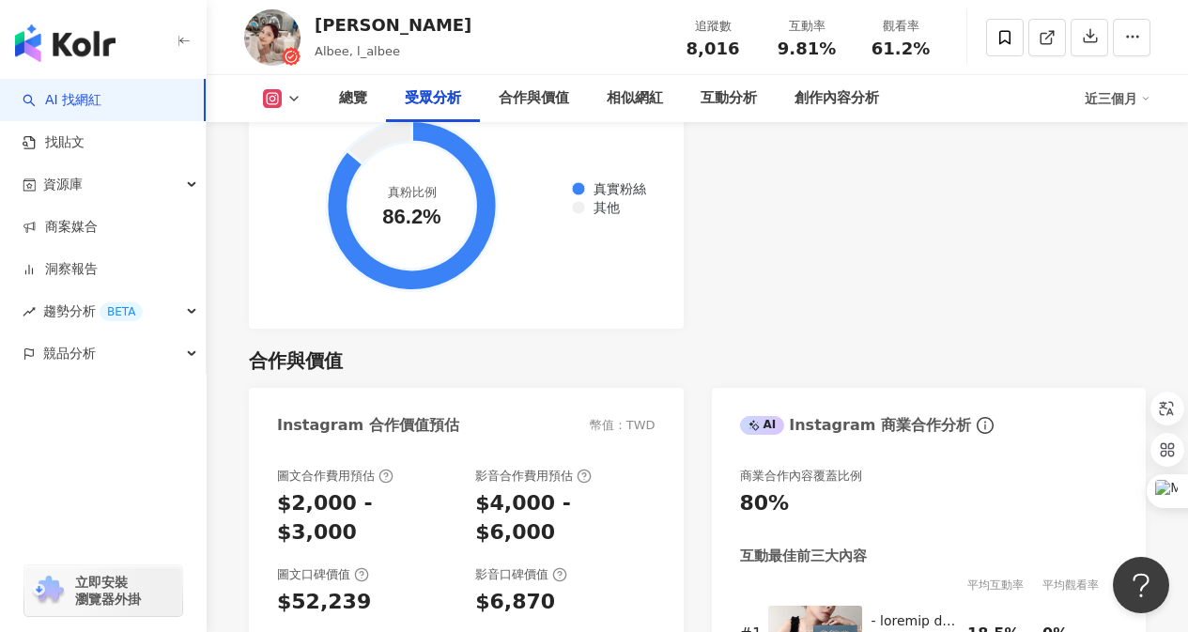
scroll to position [1878, 0]
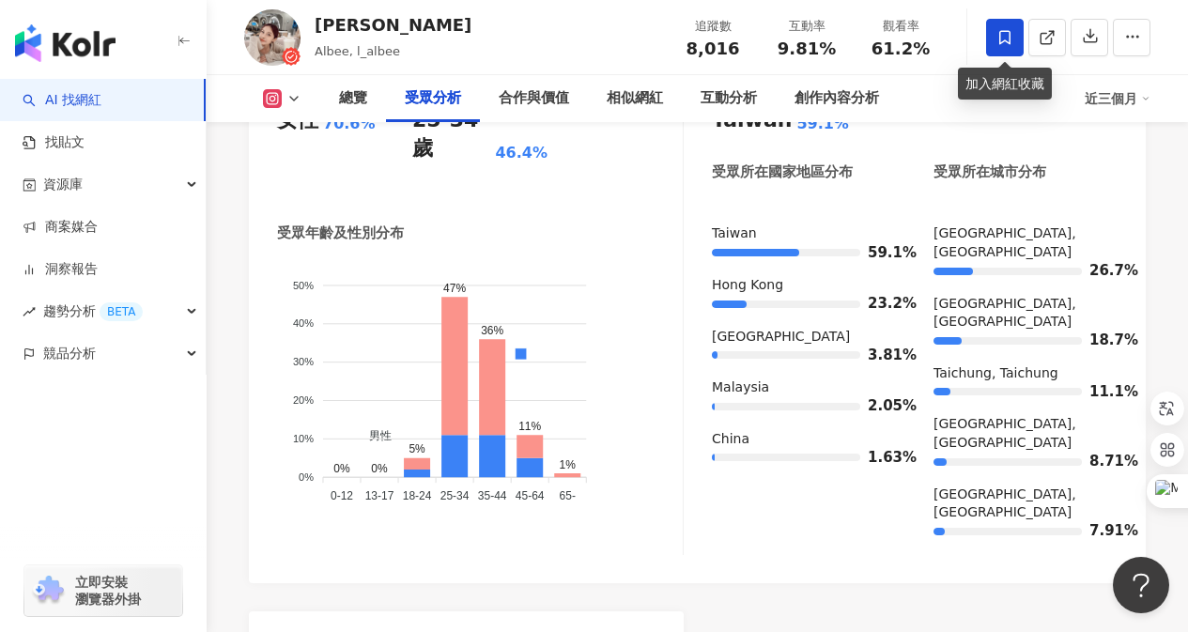
click at [998, 43] on icon at bounding box center [1004, 37] width 17 height 17
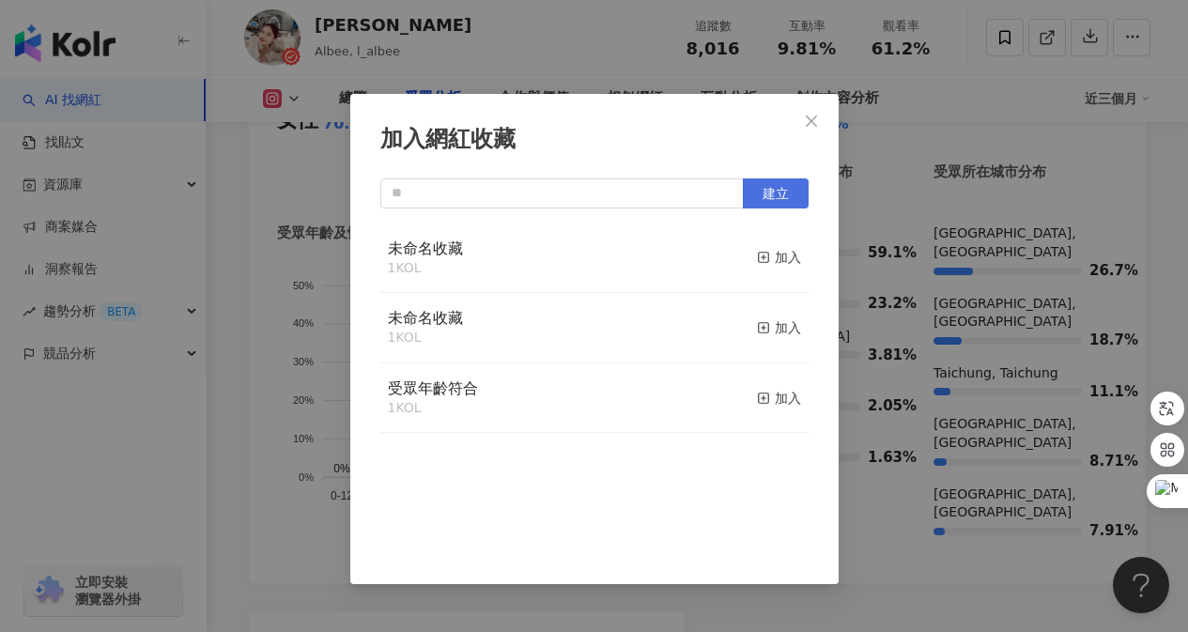
click at [772, 195] on span "建立" at bounding box center [775, 193] width 26 height 15
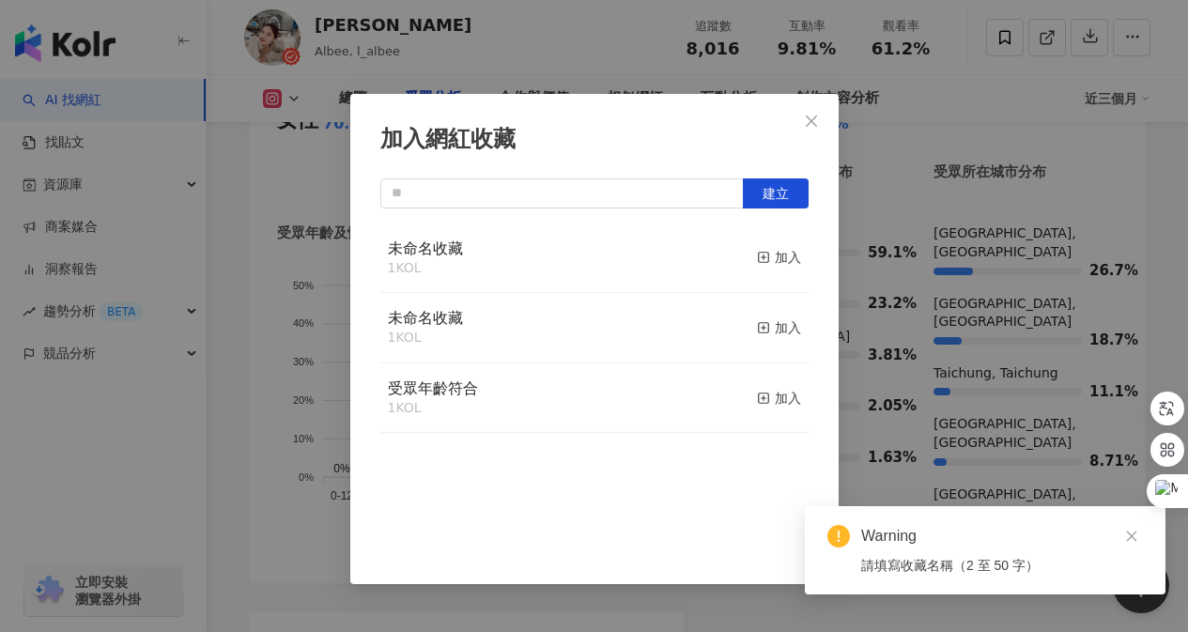
click at [791, 147] on div "加入網紅收藏" at bounding box center [594, 140] width 428 height 32
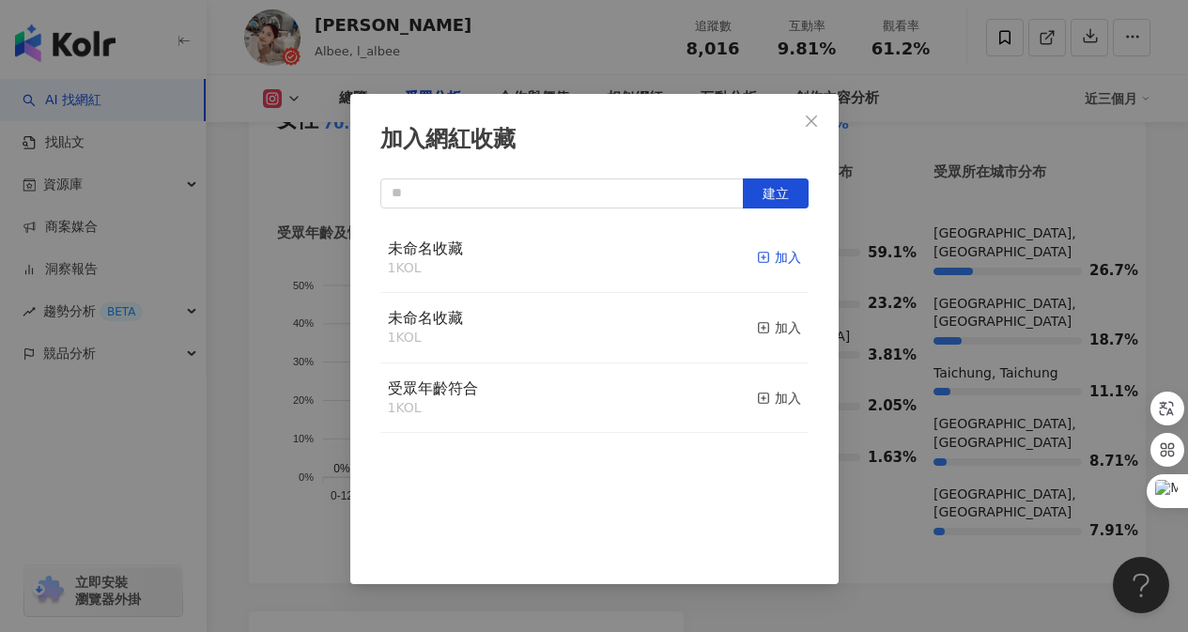
click at [763, 259] on line "button" at bounding box center [763, 257] width 0 height 5
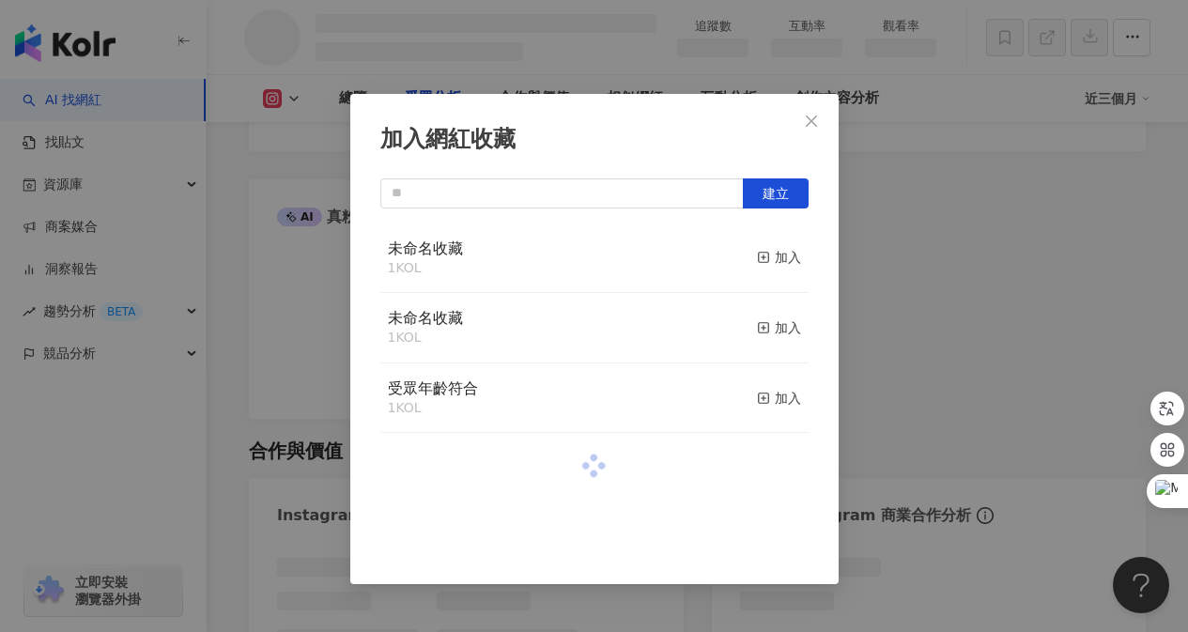
scroll to position [1621, 0]
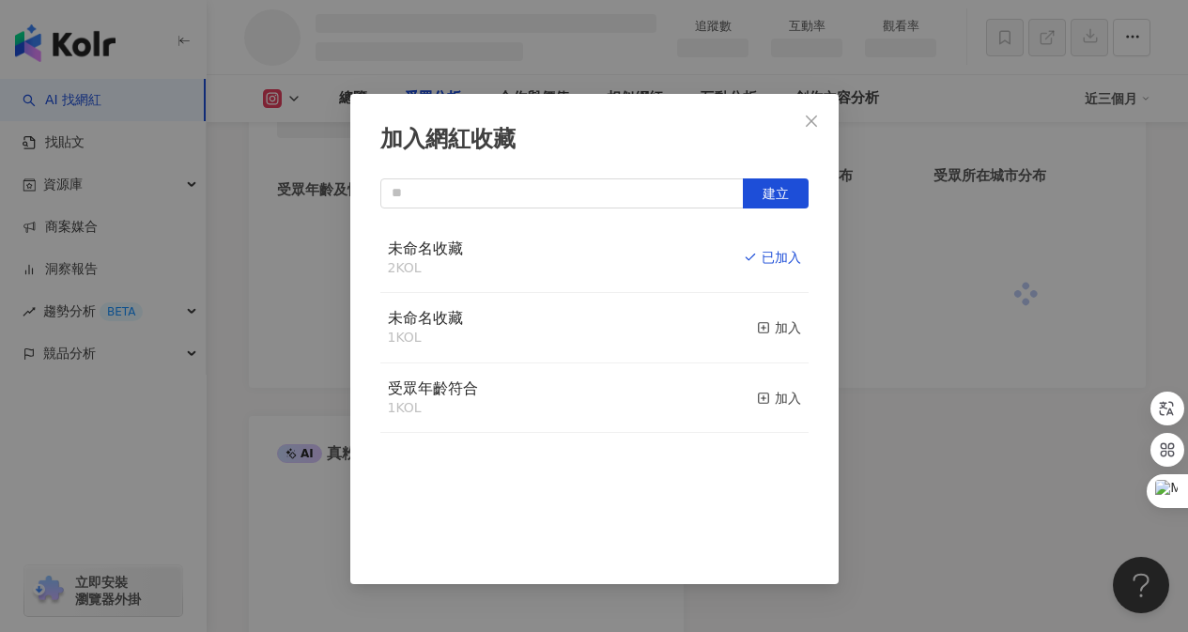
click at [810, 124] on icon "close" at bounding box center [811, 121] width 15 height 15
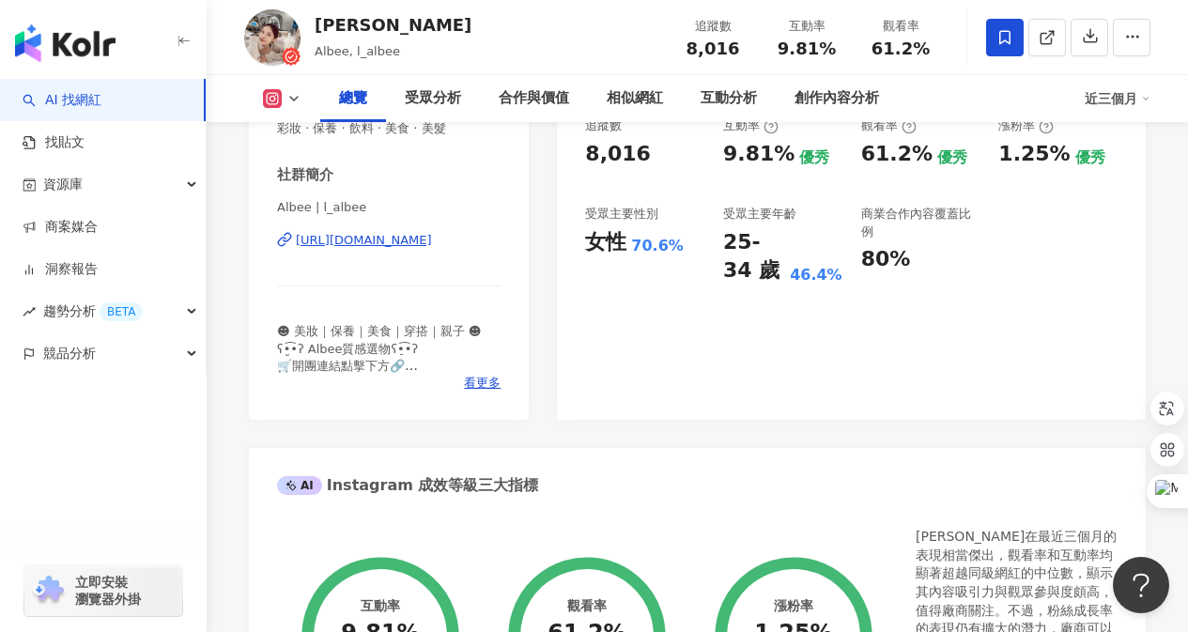
scroll to position [0, 0]
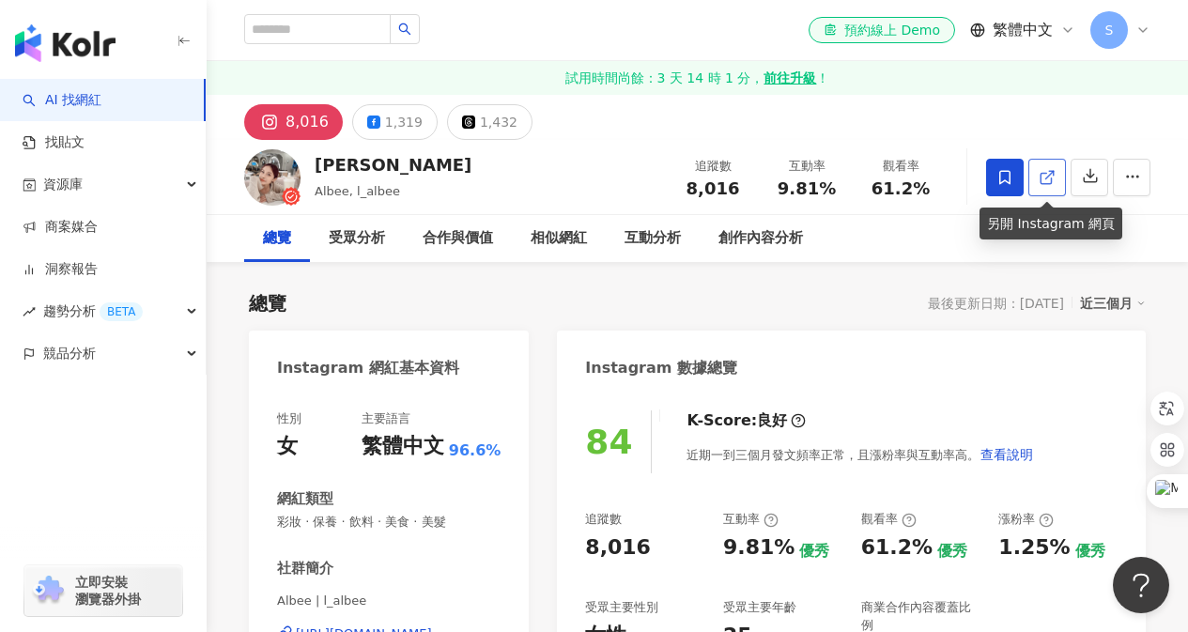
click at [1043, 177] on icon at bounding box center [1047, 177] width 17 height 17
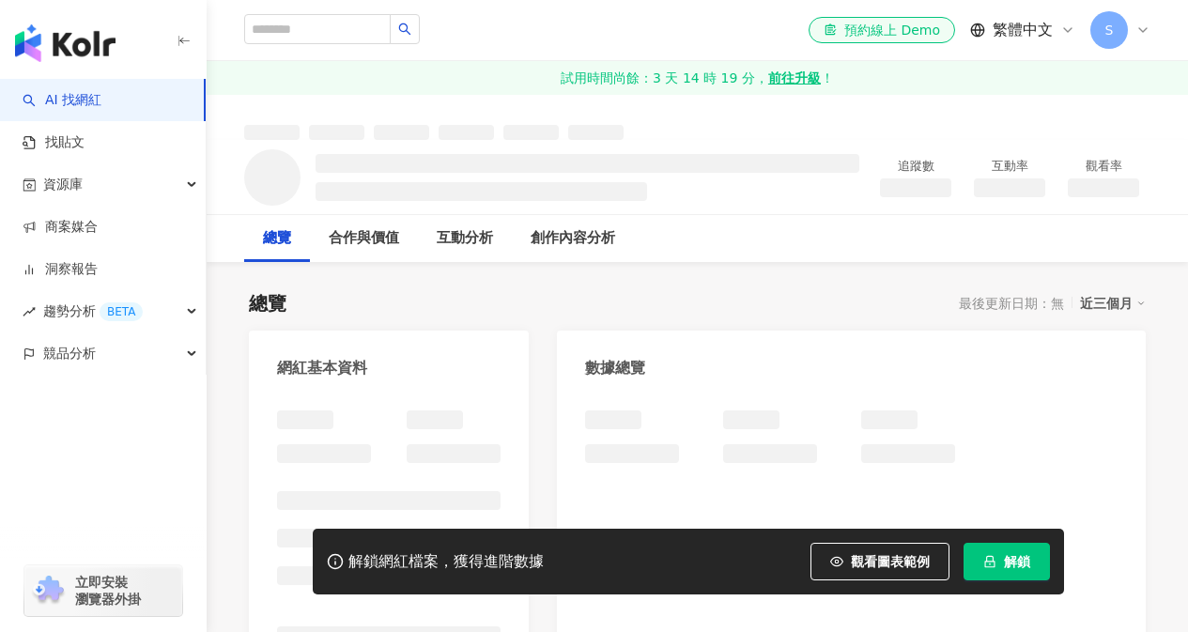
click at [1014, 562] on span "解鎖" at bounding box center [1017, 561] width 26 height 15
